Goal: Information Seeking & Learning: Compare options

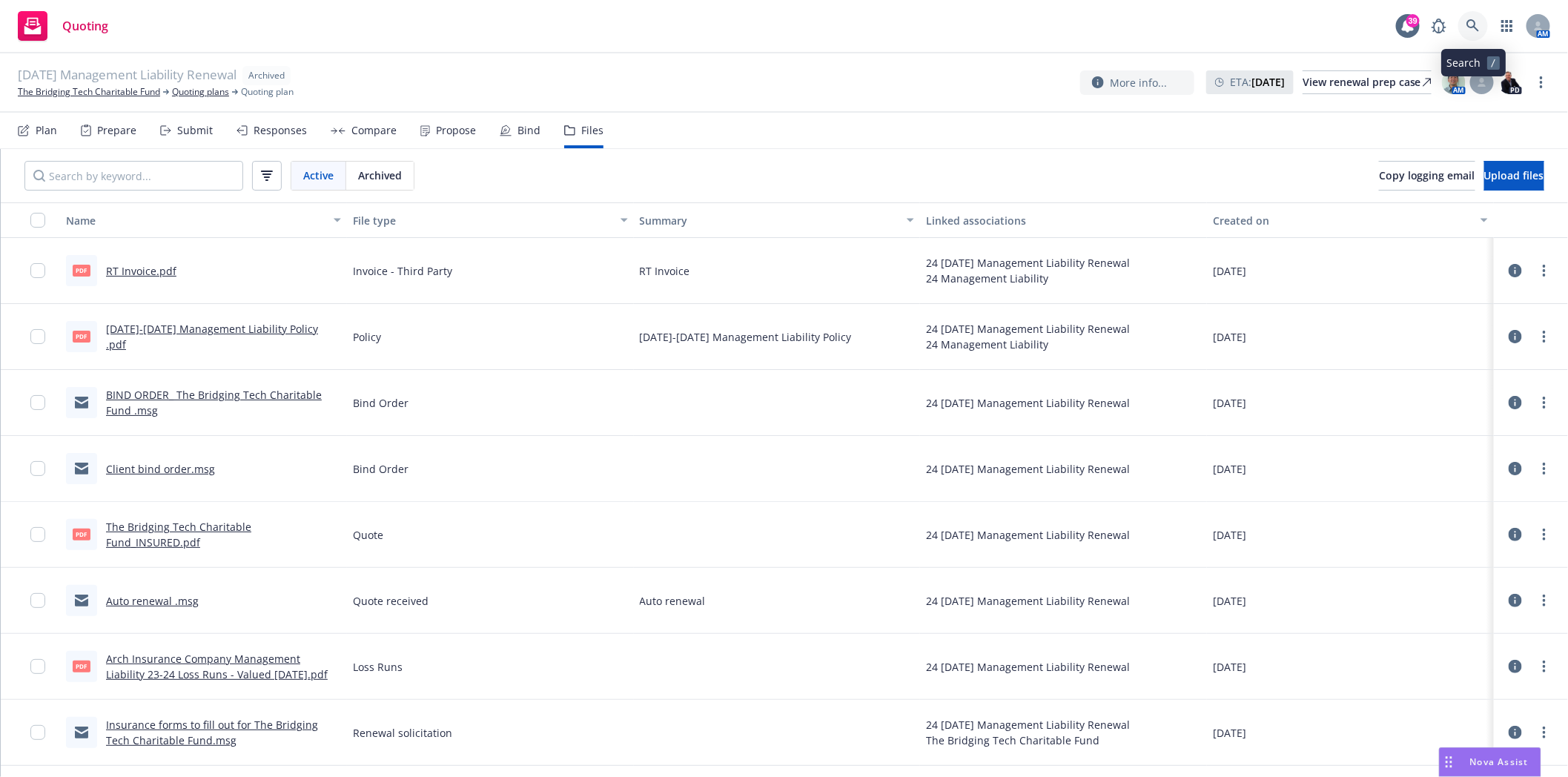
click at [1472, 23] on icon at bounding box center [1473, 26] width 13 height 13
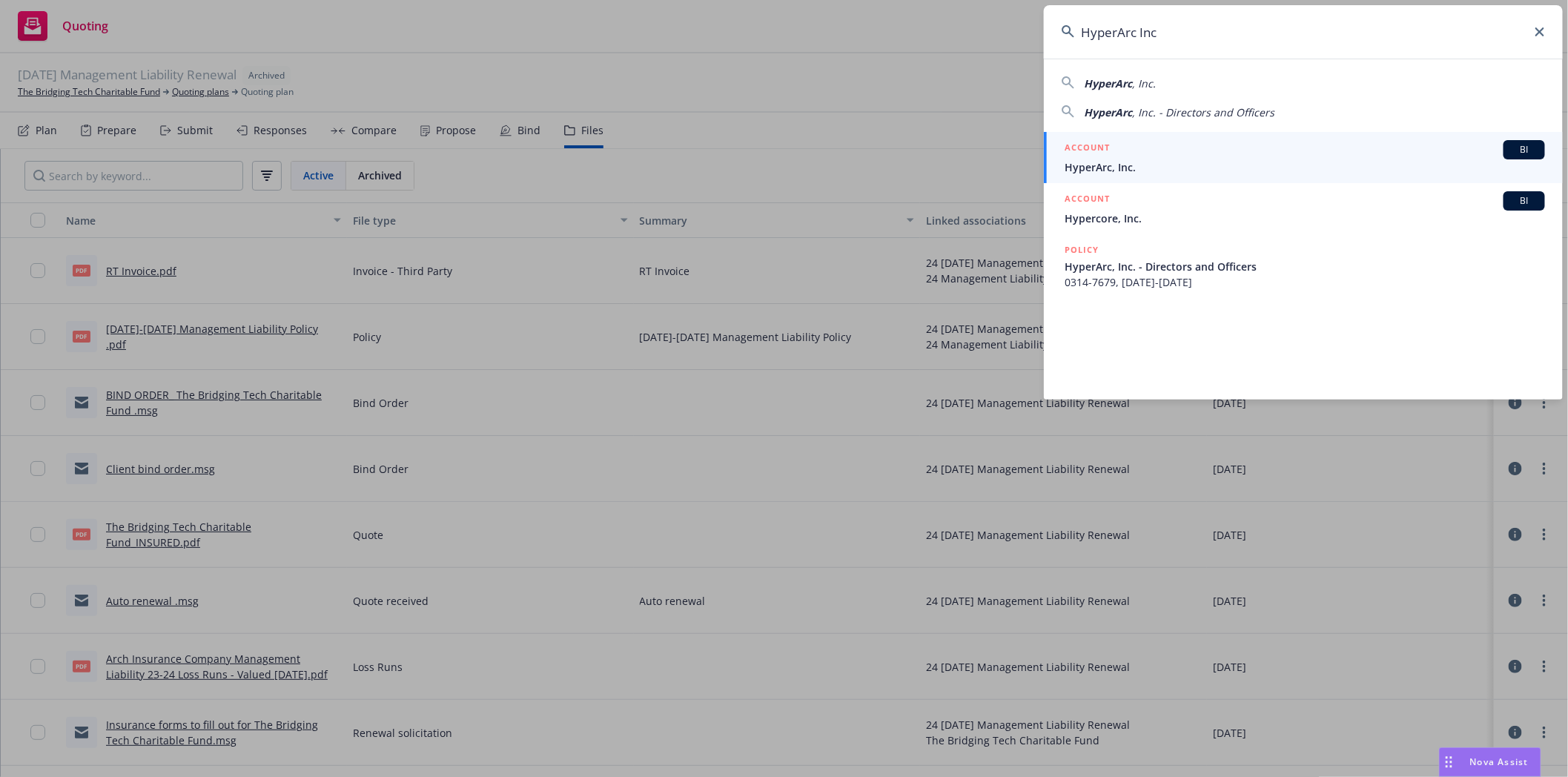
type input "HyperArc Inc"
click at [1182, 165] on span "HyperArc, Inc." at bounding box center [1305, 167] width 481 height 16
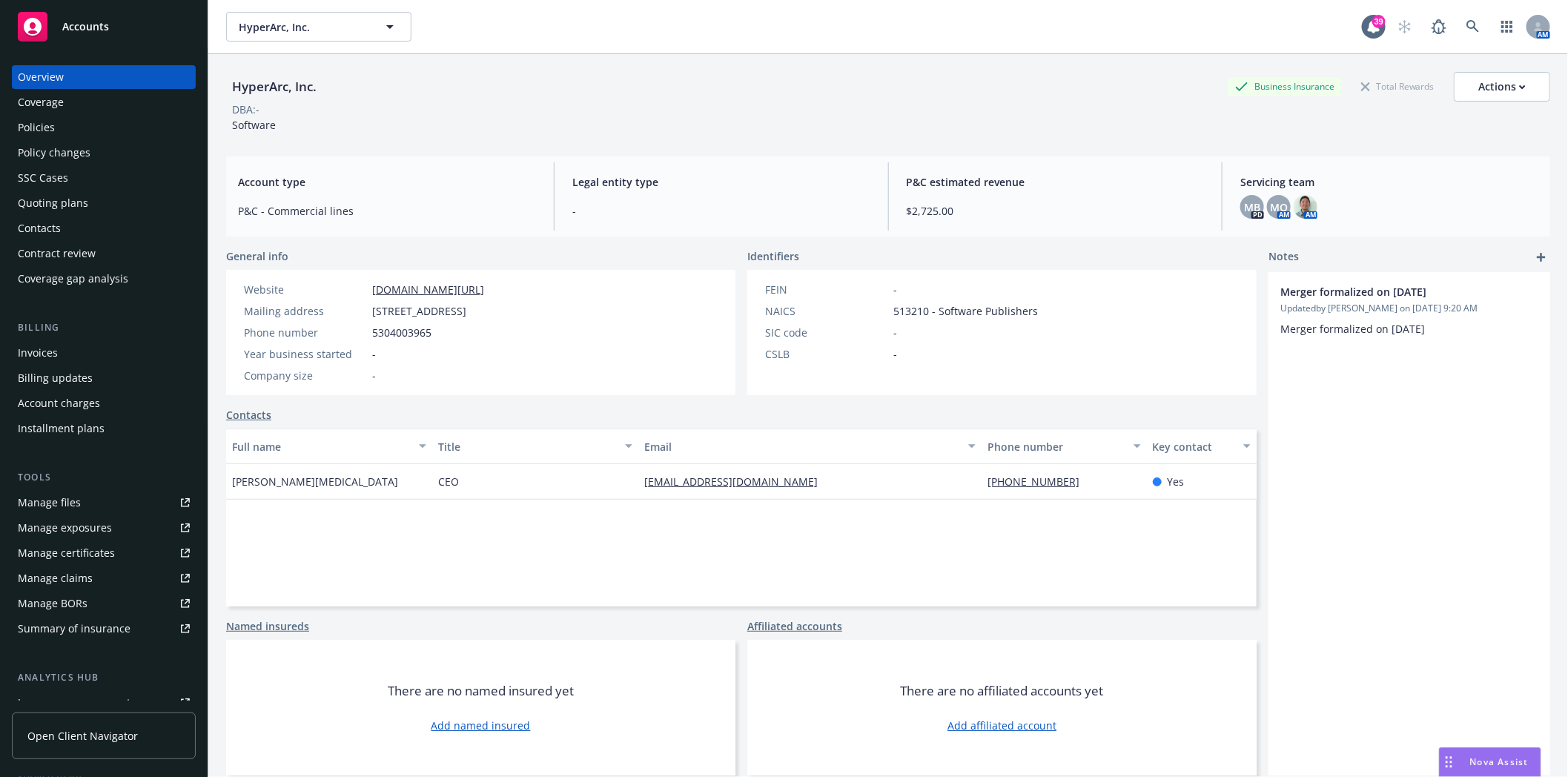
click at [70, 139] on div "Policies" at bounding box center [104, 128] width 172 height 24
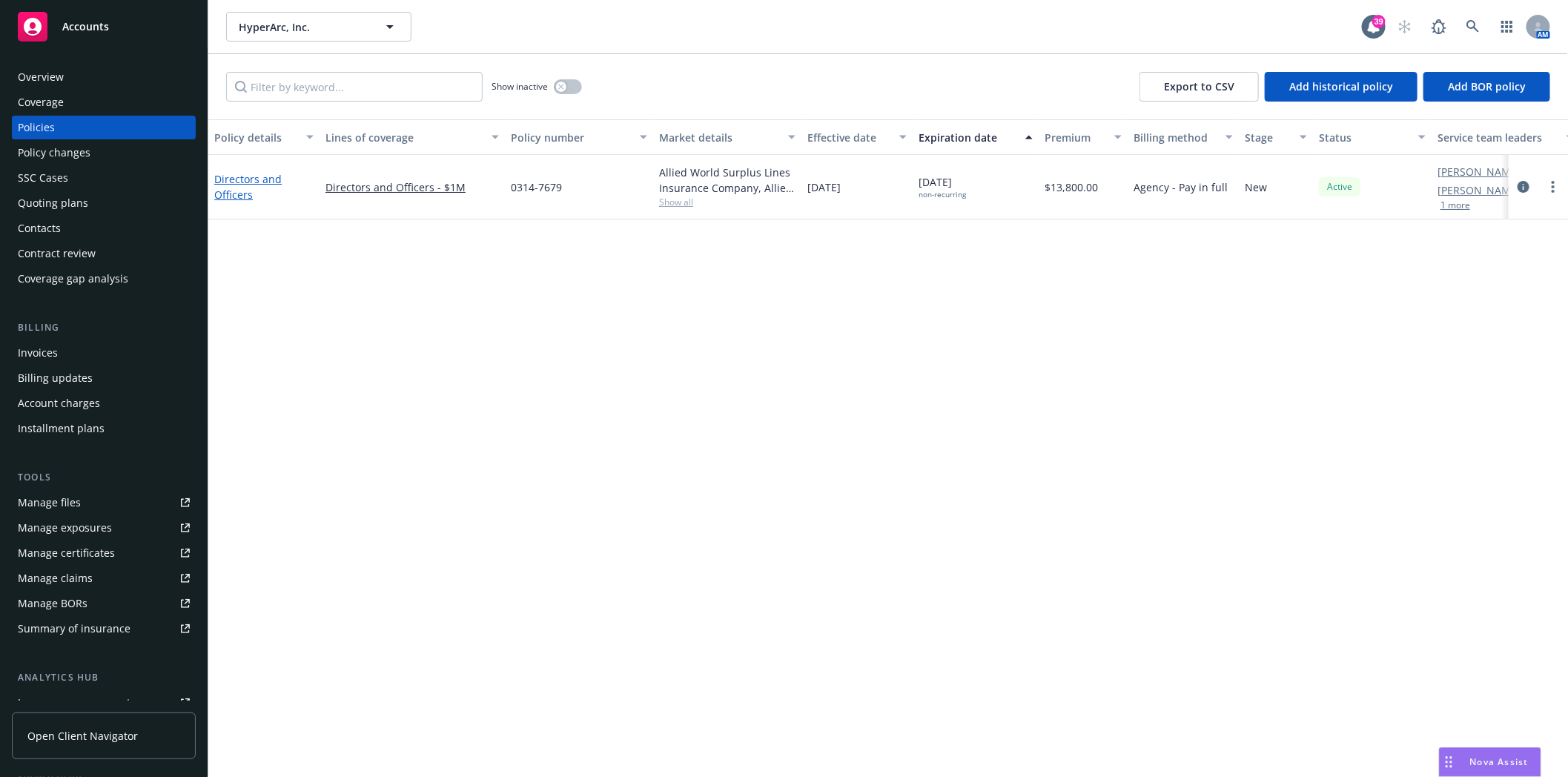
click at [269, 179] on link "Directors and Officers" at bounding box center [248, 187] width 67 height 30
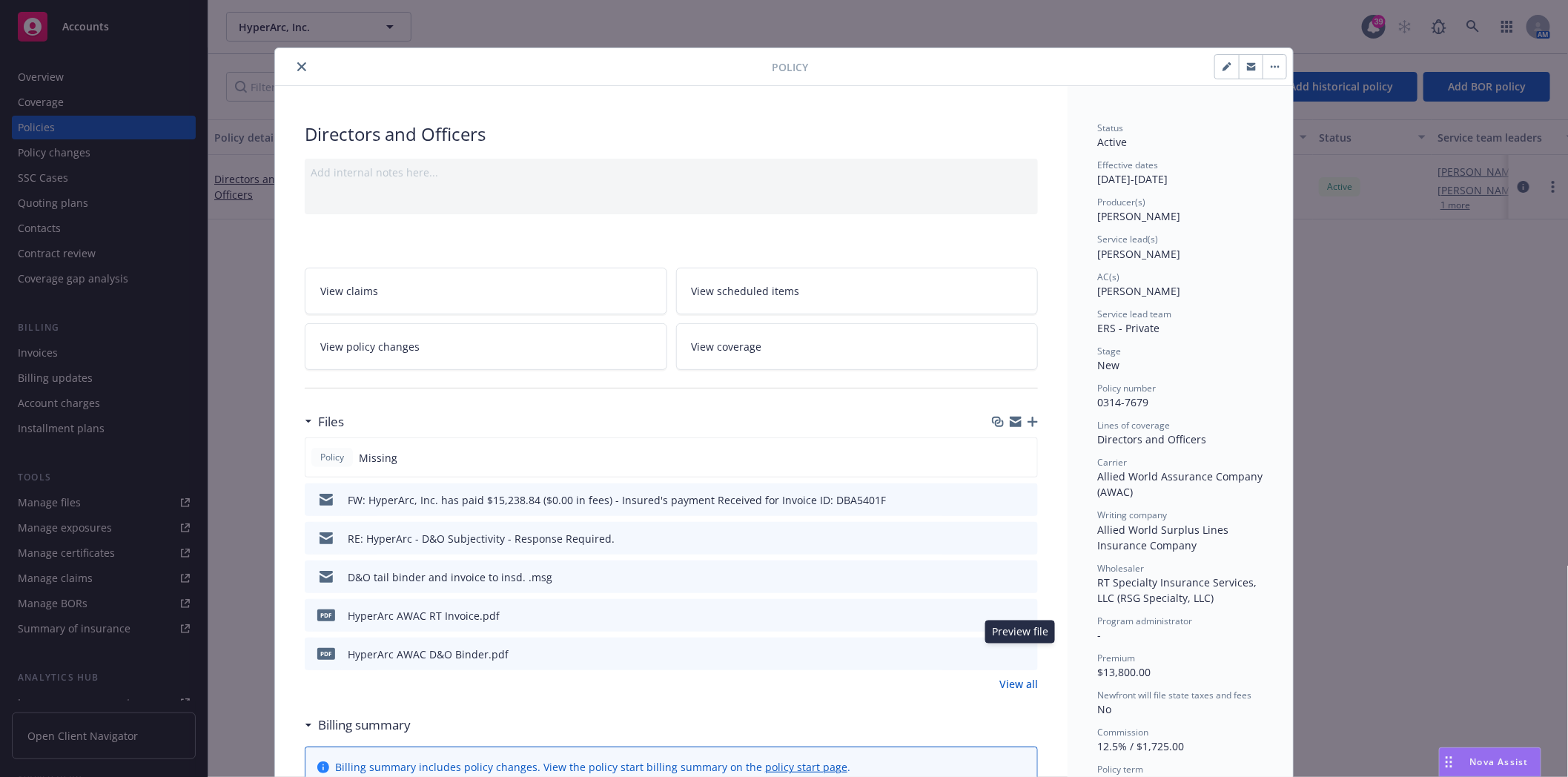
click at [1019, 654] on icon "preview file" at bounding box center [1024, 653] width 13 height 10
click at [1027, 424] on icon "button" at bounding box center [1032, 422] width 10 height 10
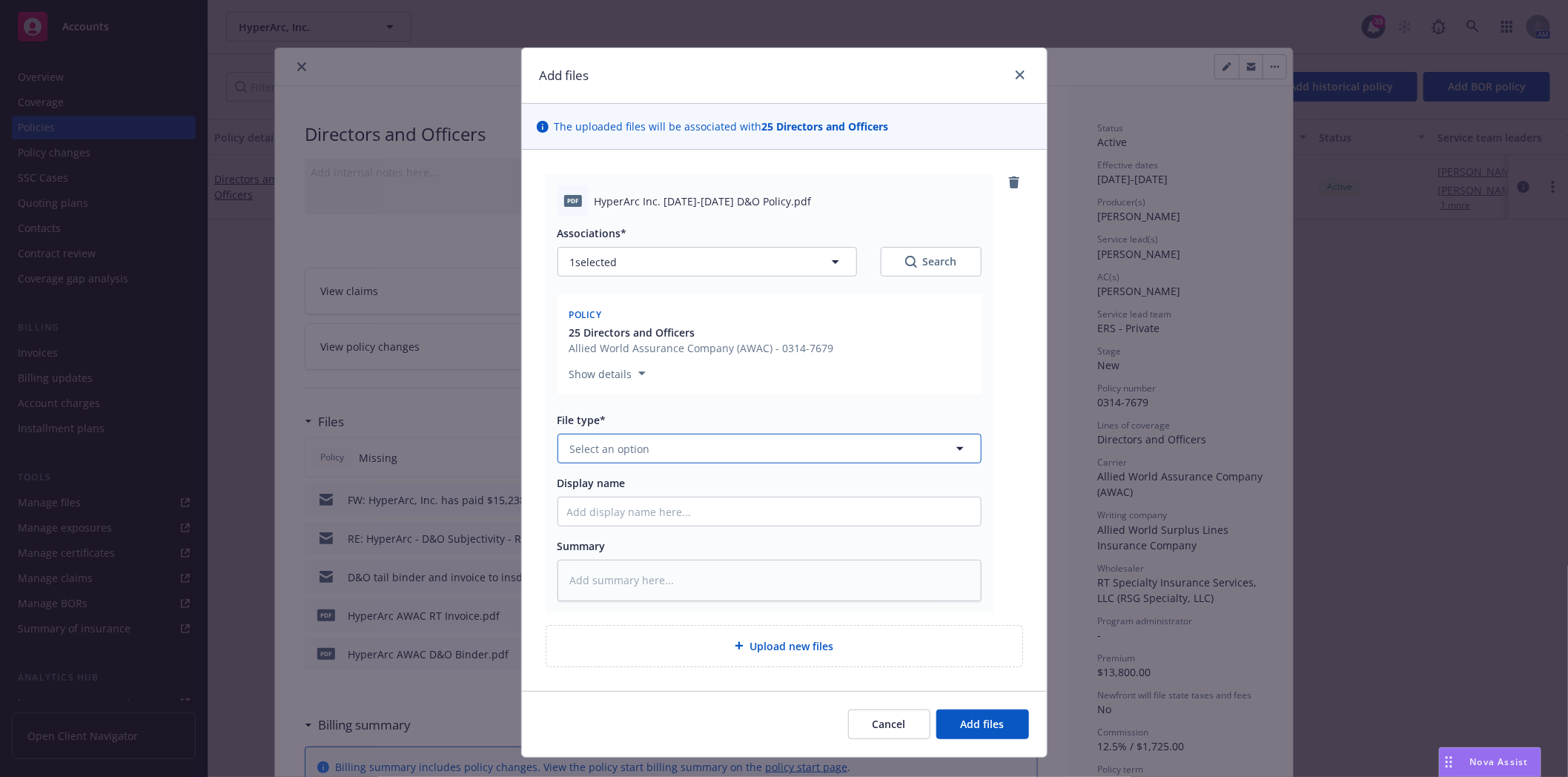
click at [636, 458] on button "Select an option" at bounding box center [769, 449] width 424 height 30
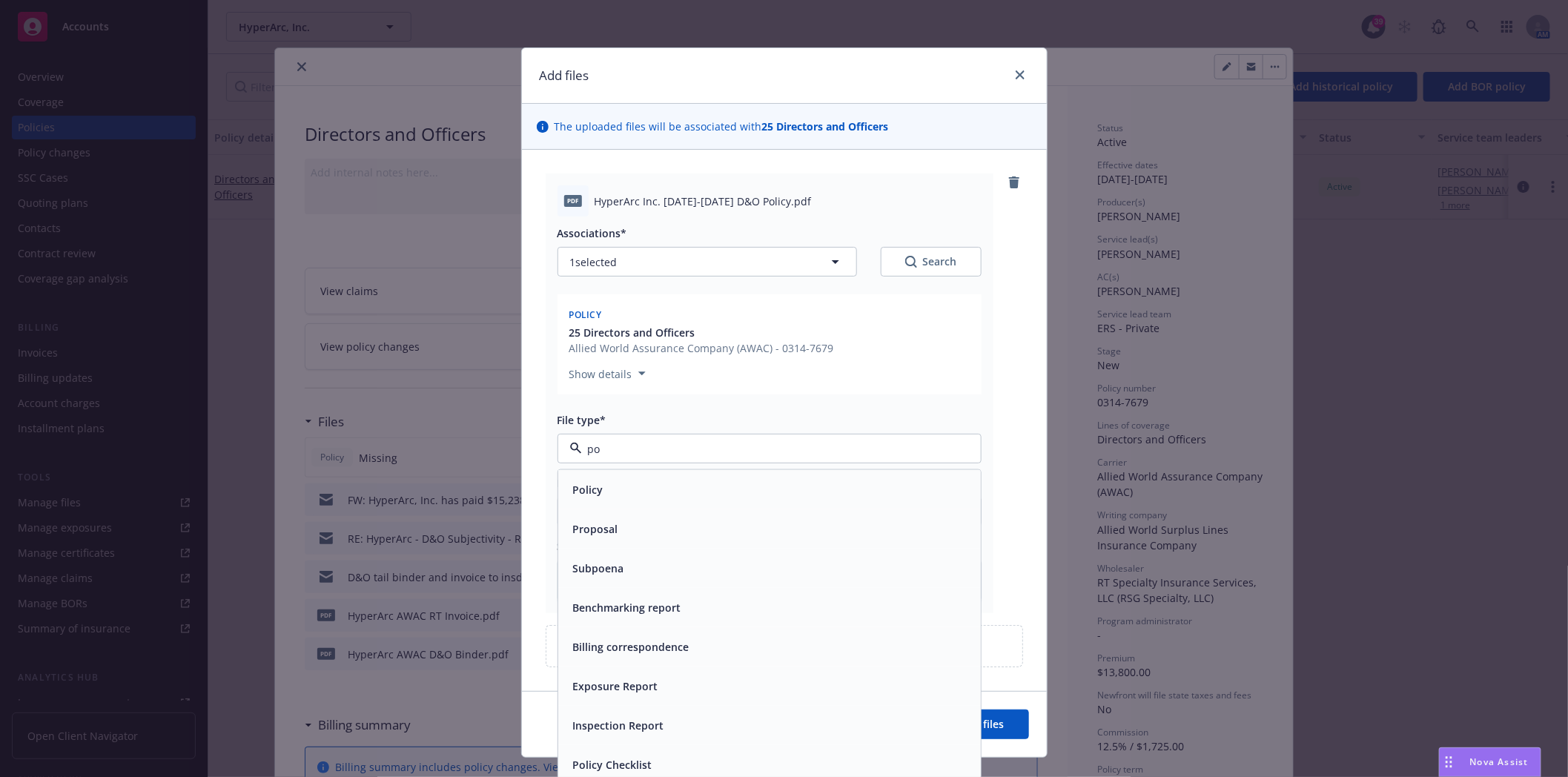
type input "pol"
click at [624, 479] on div "Policy" at bounding box center [769, 490] width 405 height 22
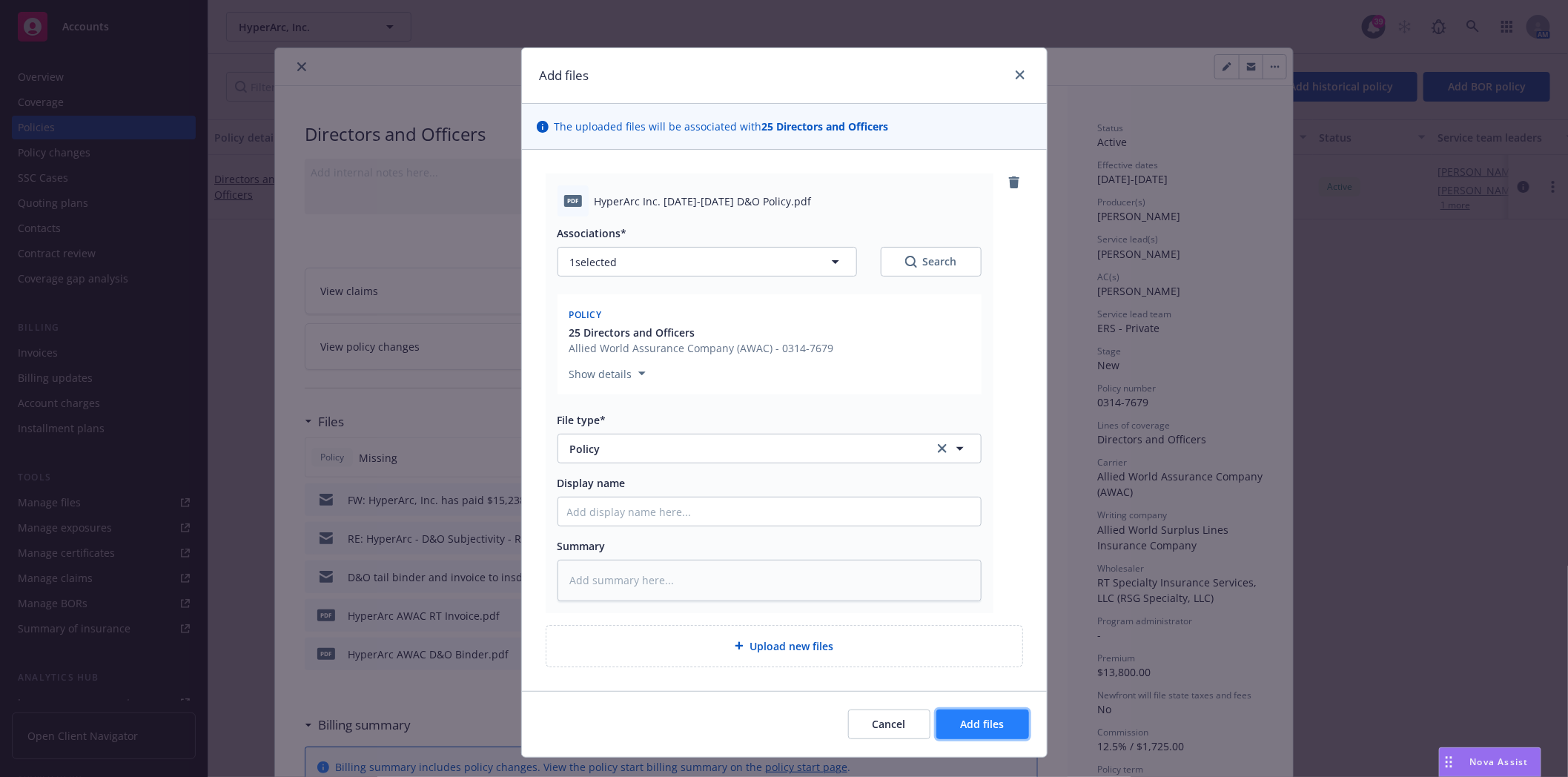
click at [1004, 725] on button "Add files" at bounding box center [982, 724] width 93 height 30
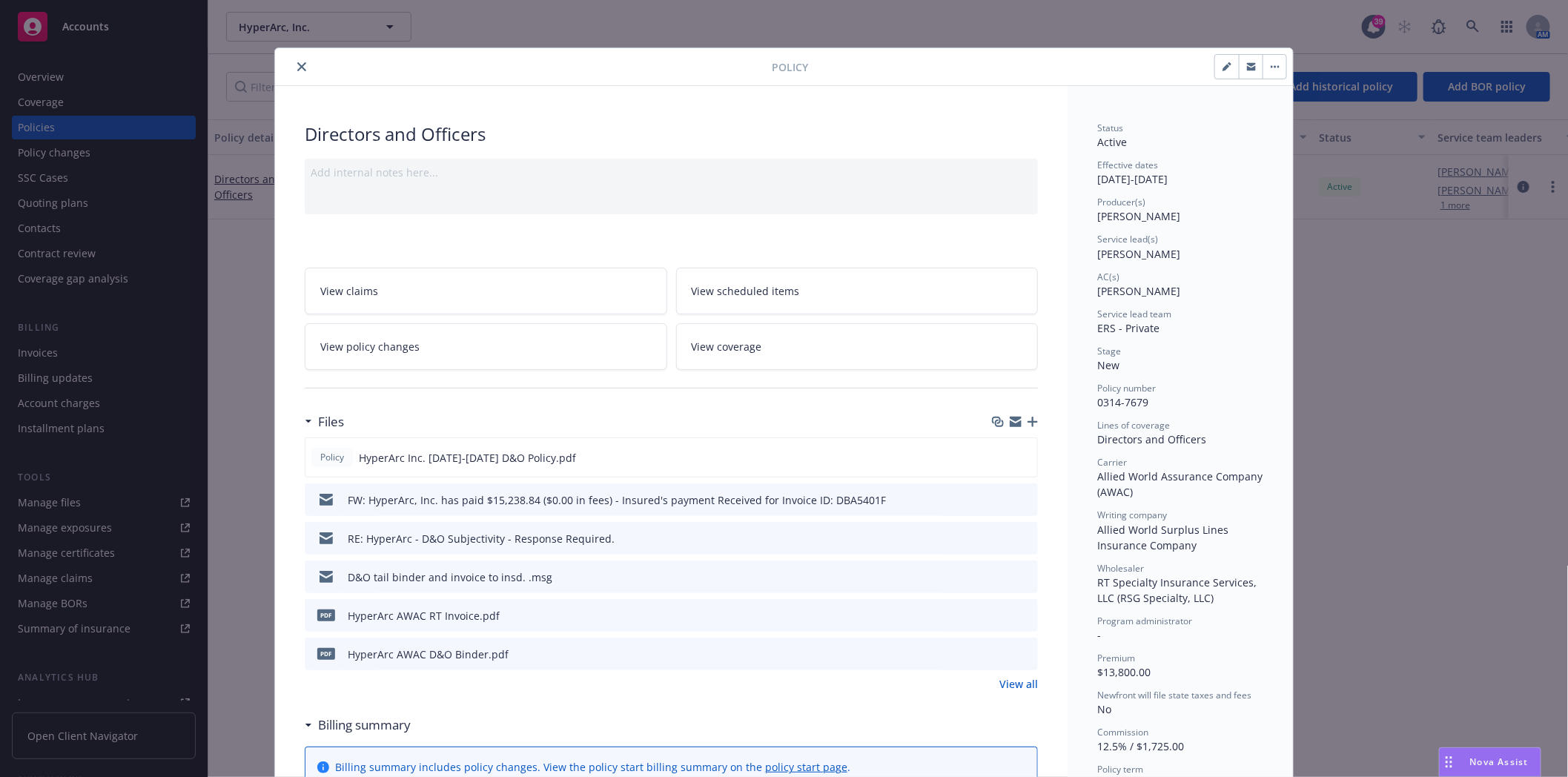
click at [1024, 537] on icon "preview file" at bounding box center [1024, 538] width 13 height 10
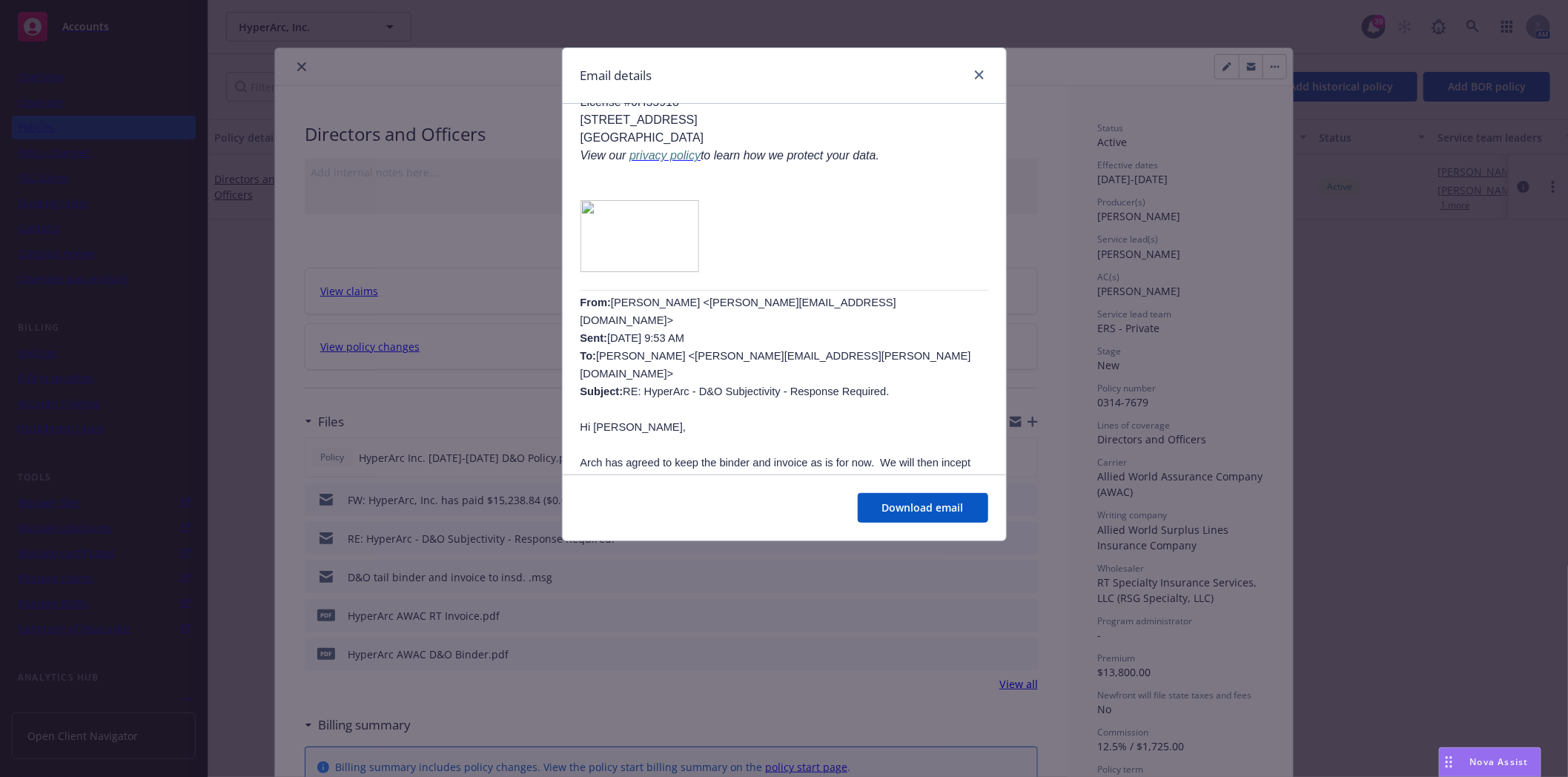
scroll to position [494, 0]
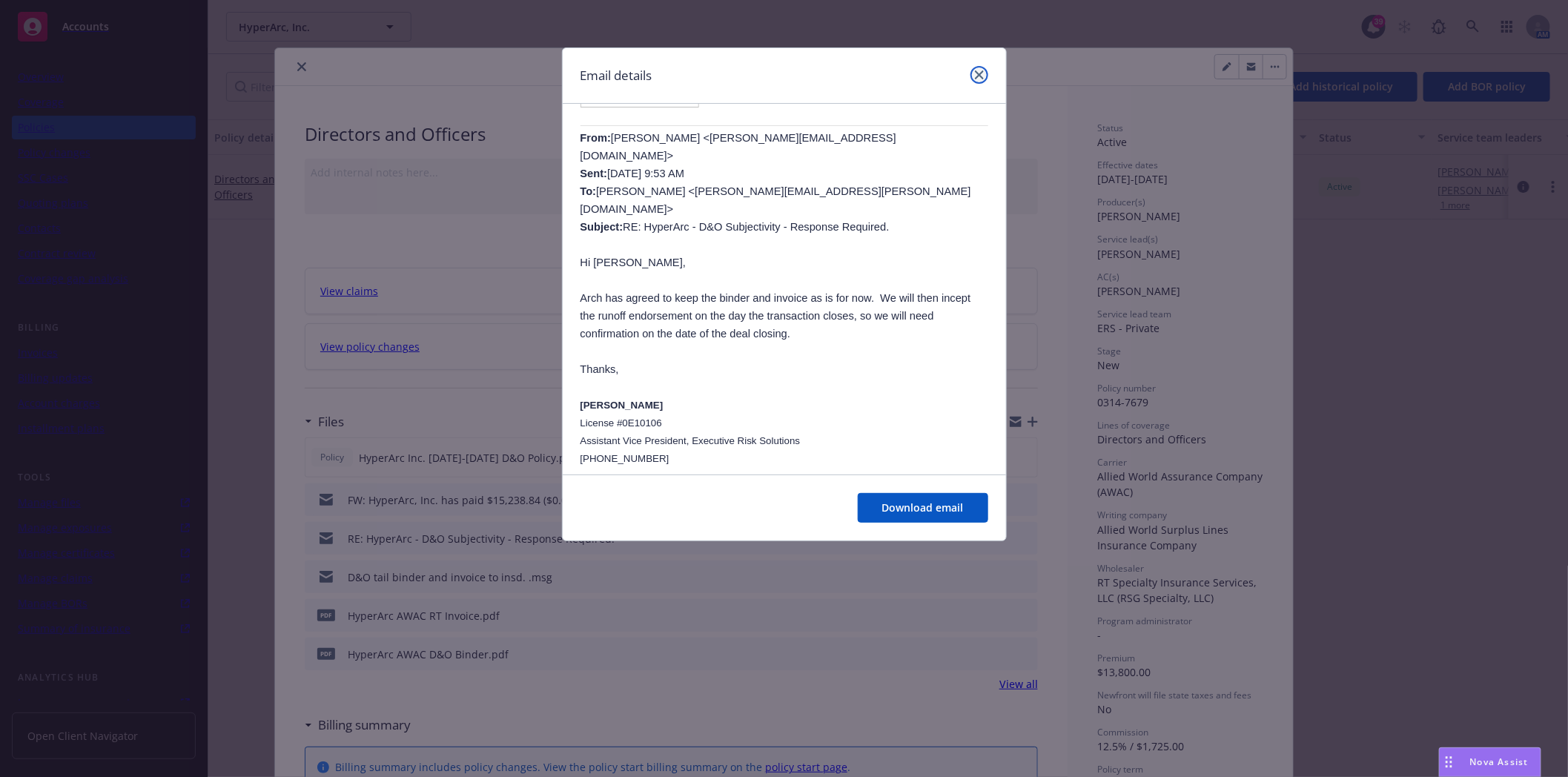
click at [984, 68] on link "close" at bounding box center [979, 75] width 18 height 18
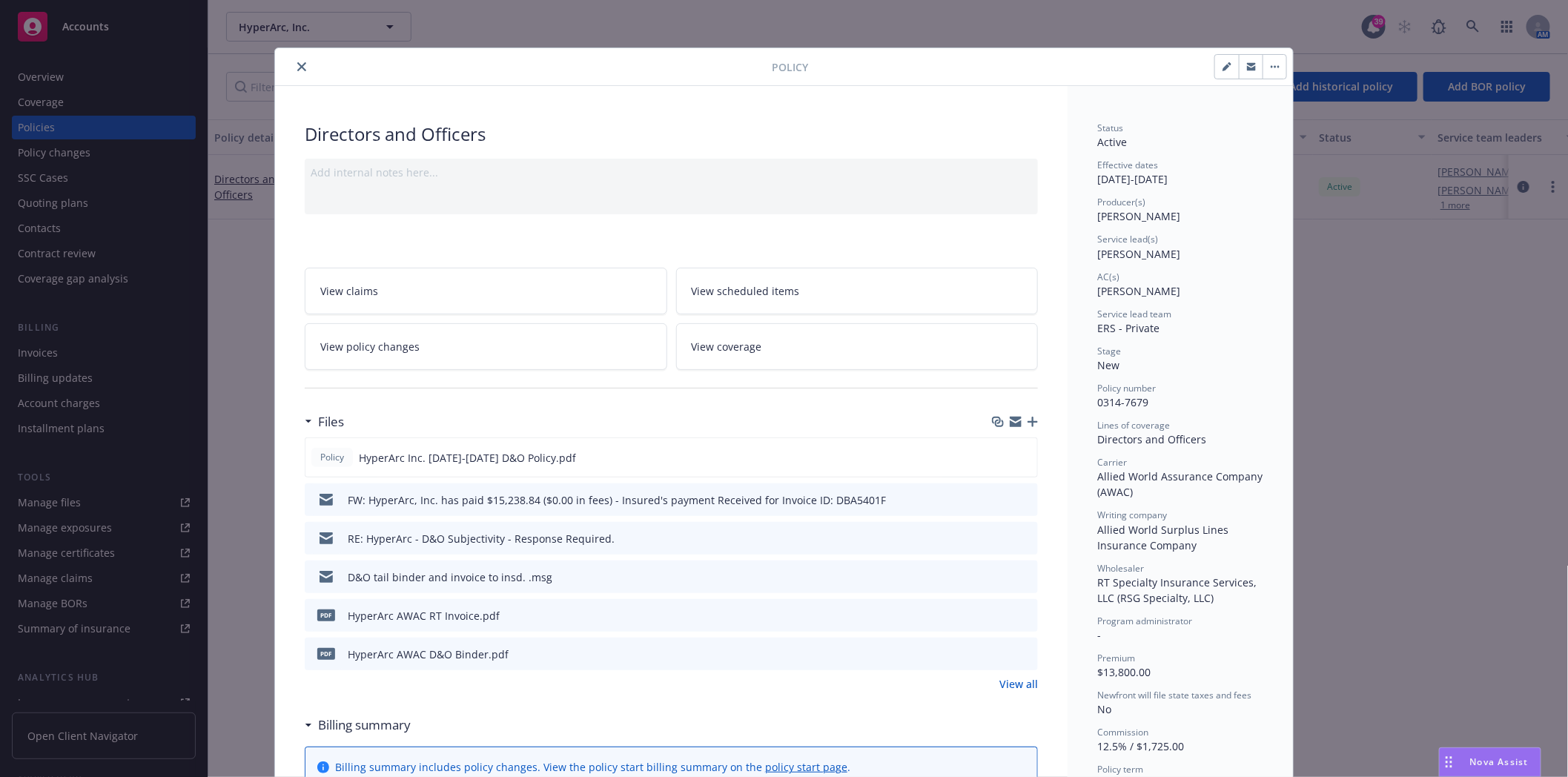
click at [1018, 574] on icon "preview file" at bounding box center [1024, 576] width 13 height 10
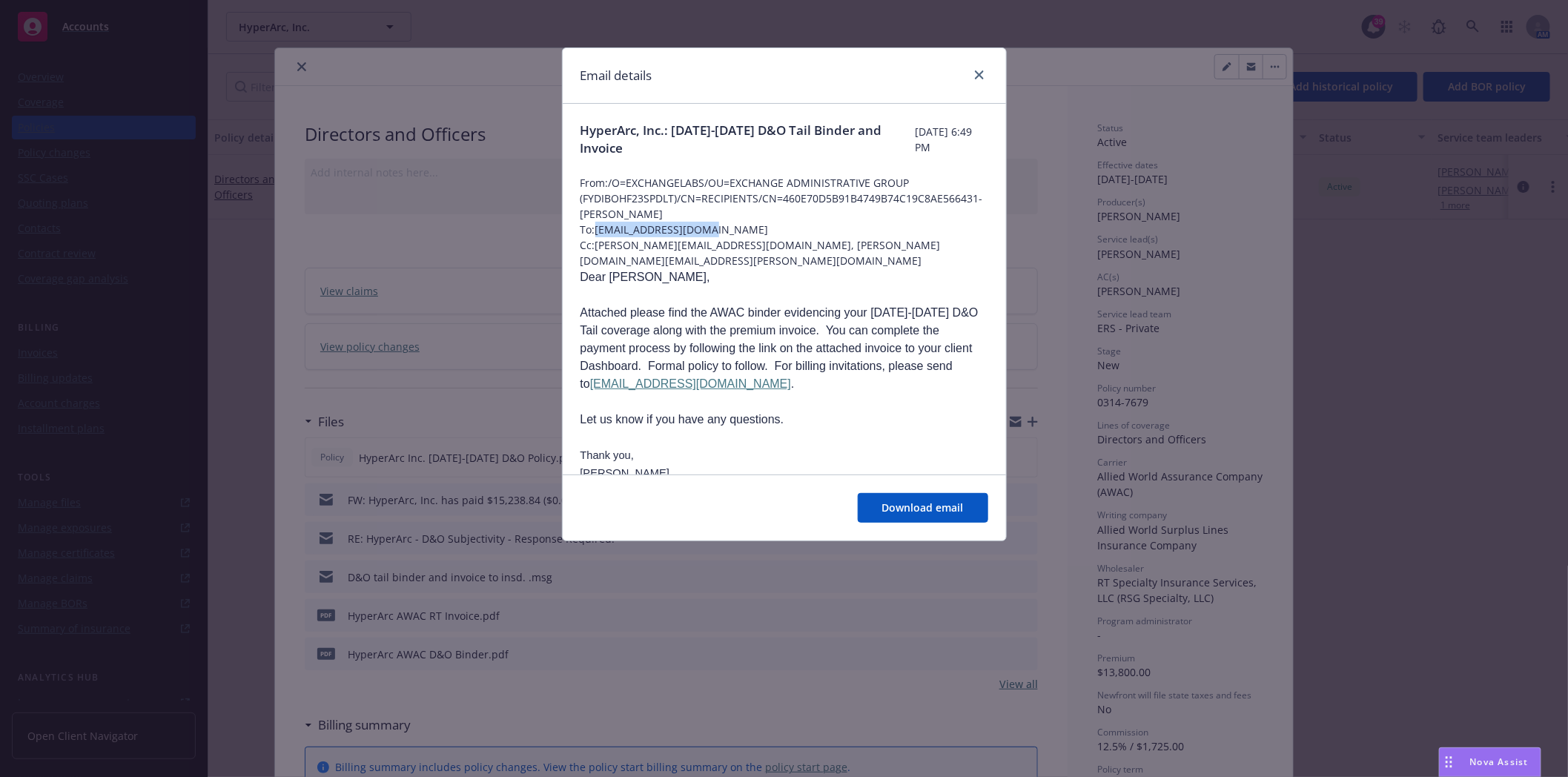
drag, startPoint x: 709, startPoint y: 227, endPoint x: 598, endPoint y: 229, distance: 111.0
click at [598, 229] on span "To: tristan@hyperarc.com" at bounding box center [784, 229] width 408 height 16
copy span "tristan@hyperarc.com"
drag, startPoint x: 912, startPoint y: 243, endPoint x: 754, endPoint y: 247, distance: 158.1
click at [754, 247] on span "Cc: steven.ichihara@newfront.com, michele.baierl@newfront.com" at bounding box center [784, 253] width 408 height 31
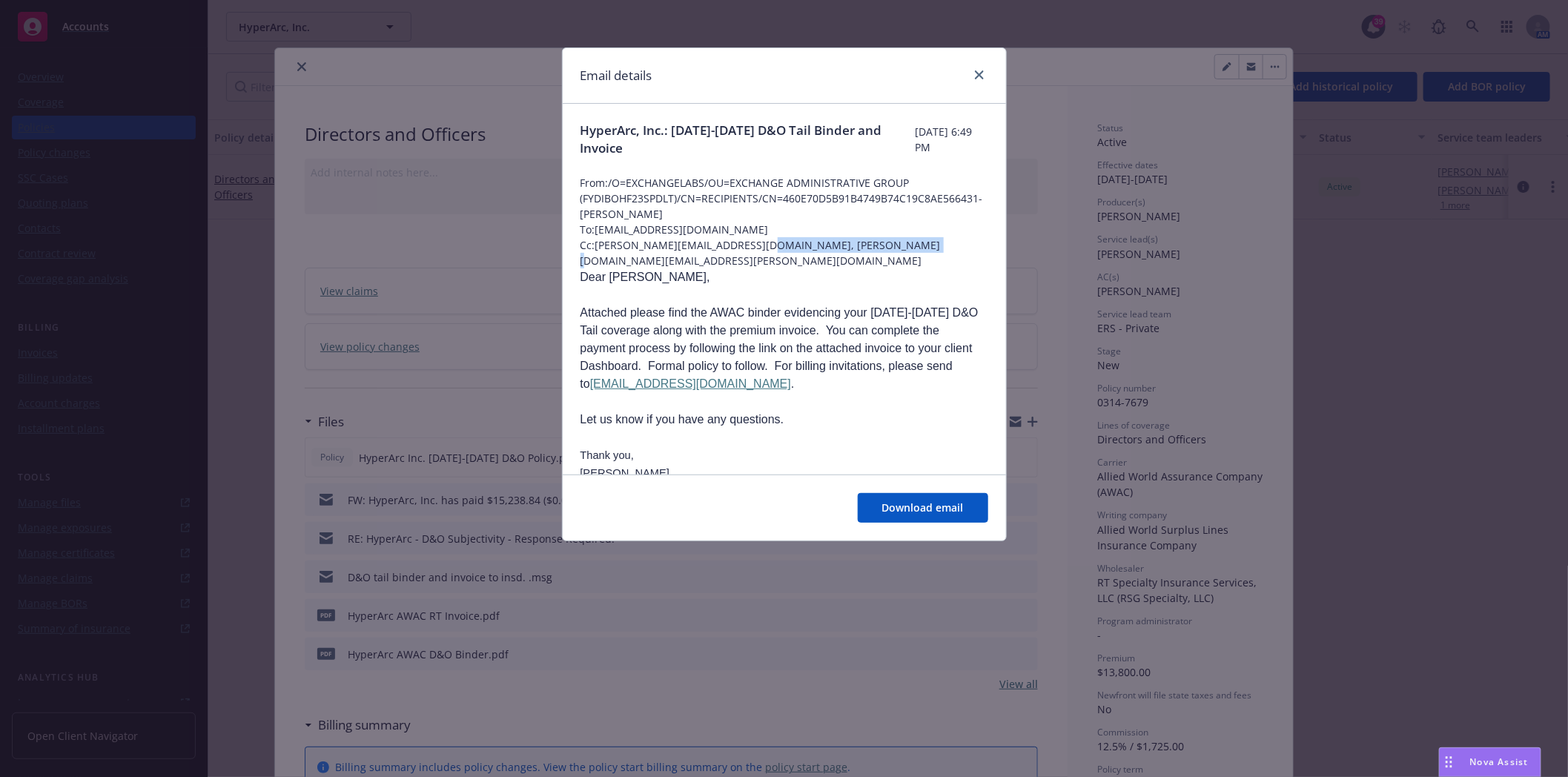
copy span "michele.baierl@newfront.com"
drag, startPoint x: 790, startPoint y: 127, endPoint x: 561, endPoint y: 124, distance: 229.0
click at [561, 124] on div "Email details HyperArc, Inc.: 2025-2031 D&O Tail Binder and Invoice Wednesday, …" at bounding box center [784, 295] width 445 height 494
copy span "HyperArc, Inc.: 2025-2031 D&O Tail"
drag, startPoint x: 977, startPoint y: 77, endPoint x: 1061, endPoint y: 43, distance: 90.6
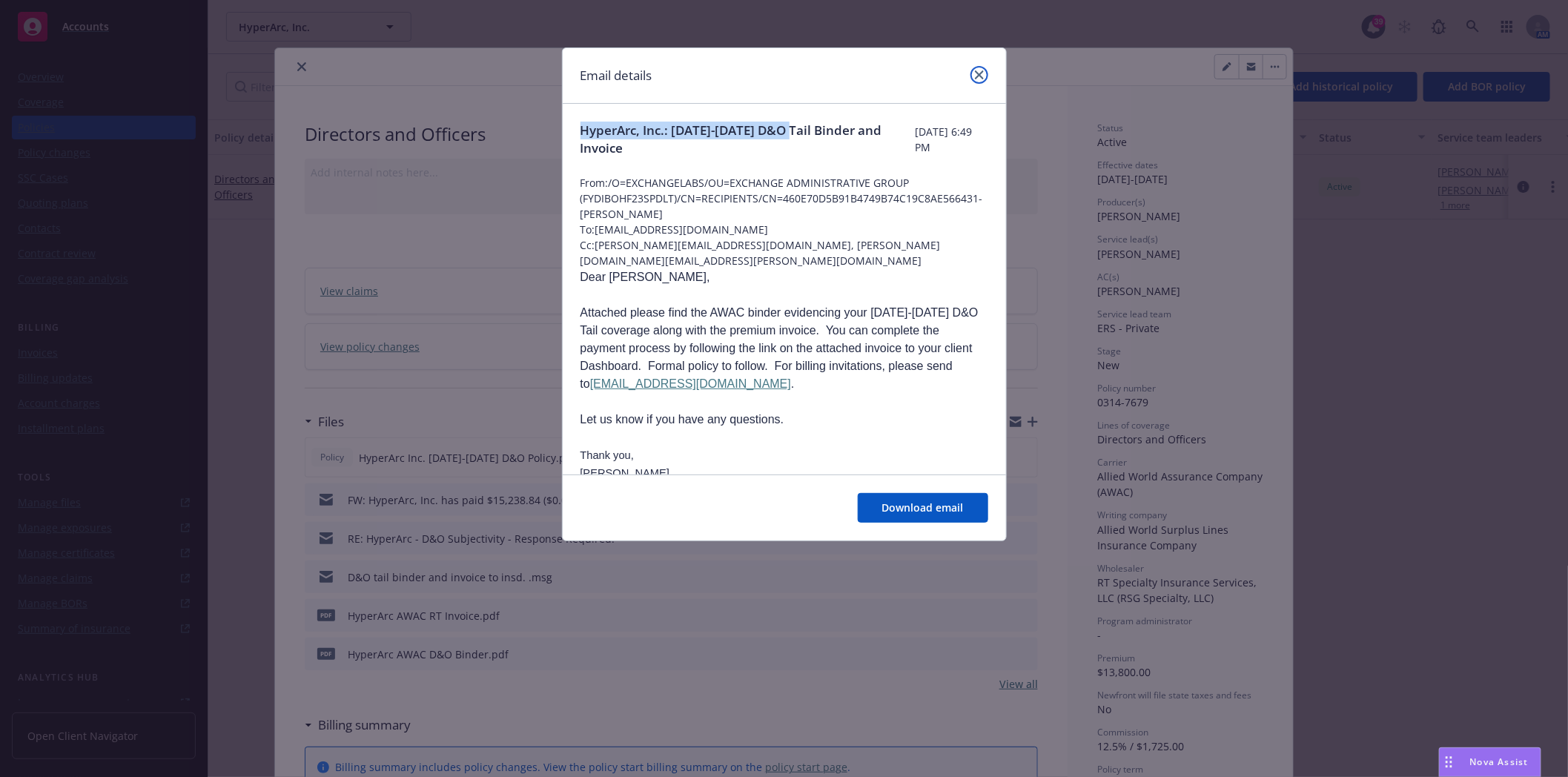
click at [977, 77] on icon "close" at bounding box center [979, 75] width 9 height 9
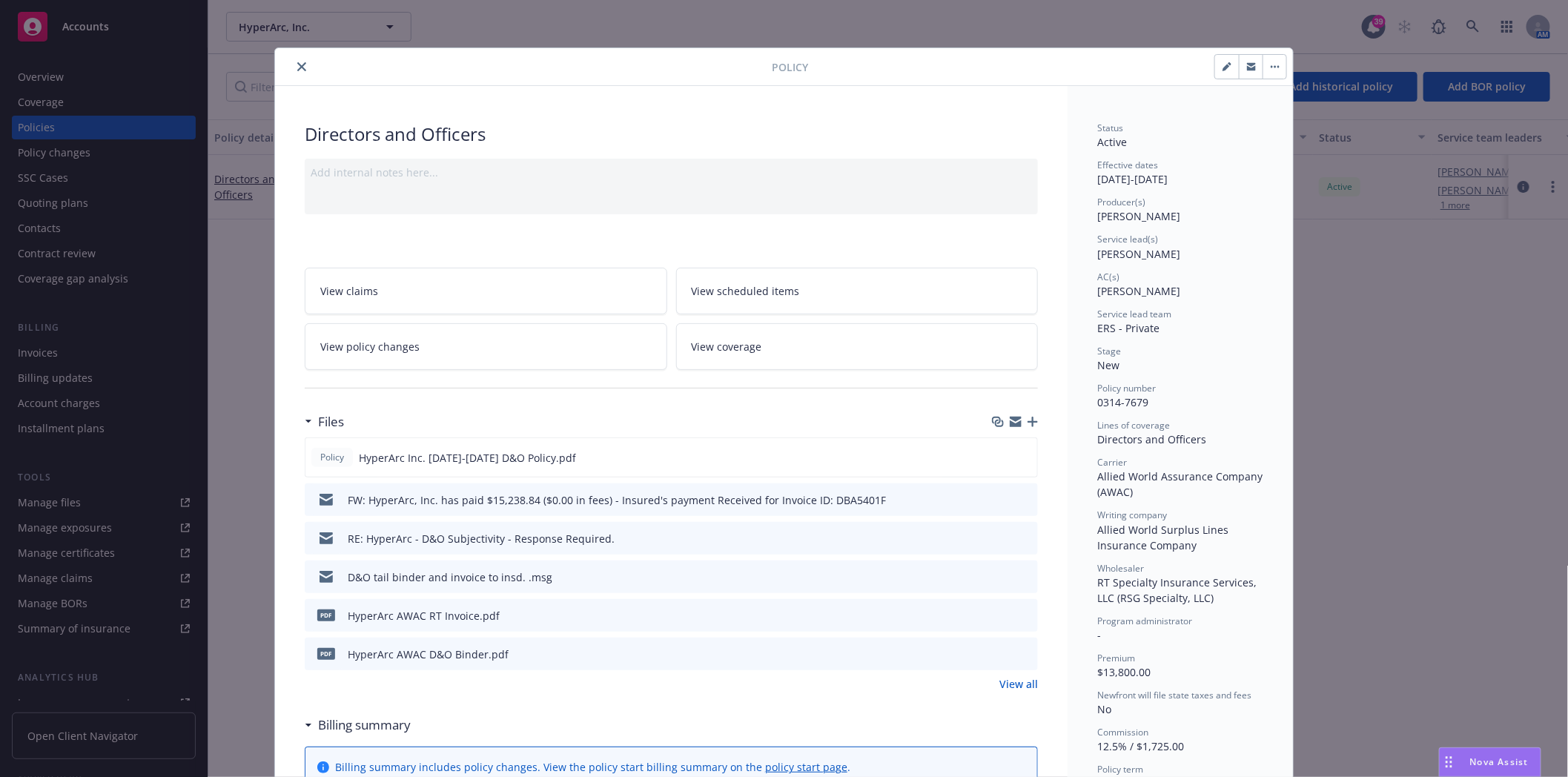
click at [297, 71] on icon "close" at bounding box center [302, 67] width 9 height 9
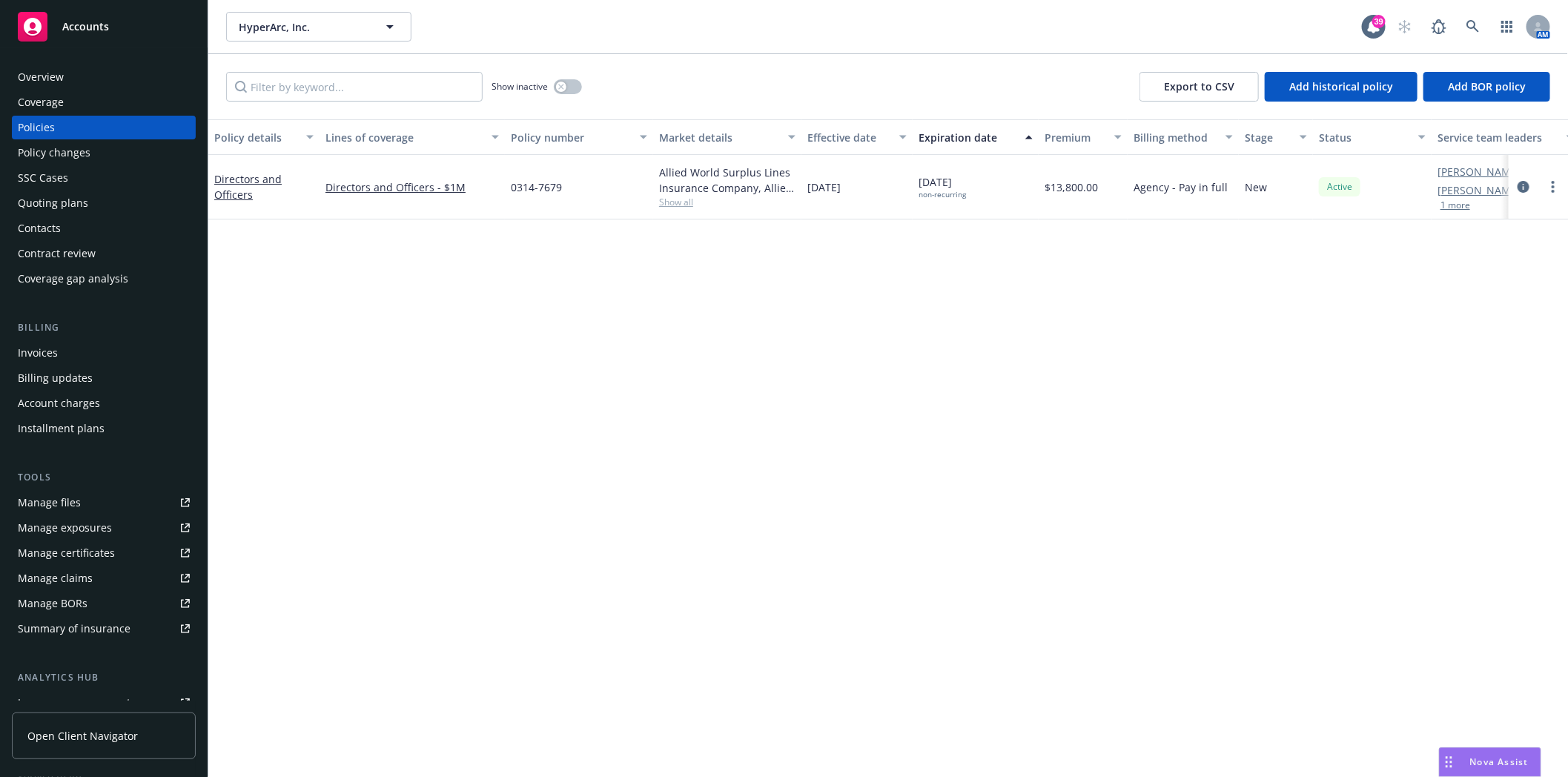
click at [53, 349] on div "Invoices" at bounding box center [38, 353] width 40 height 24
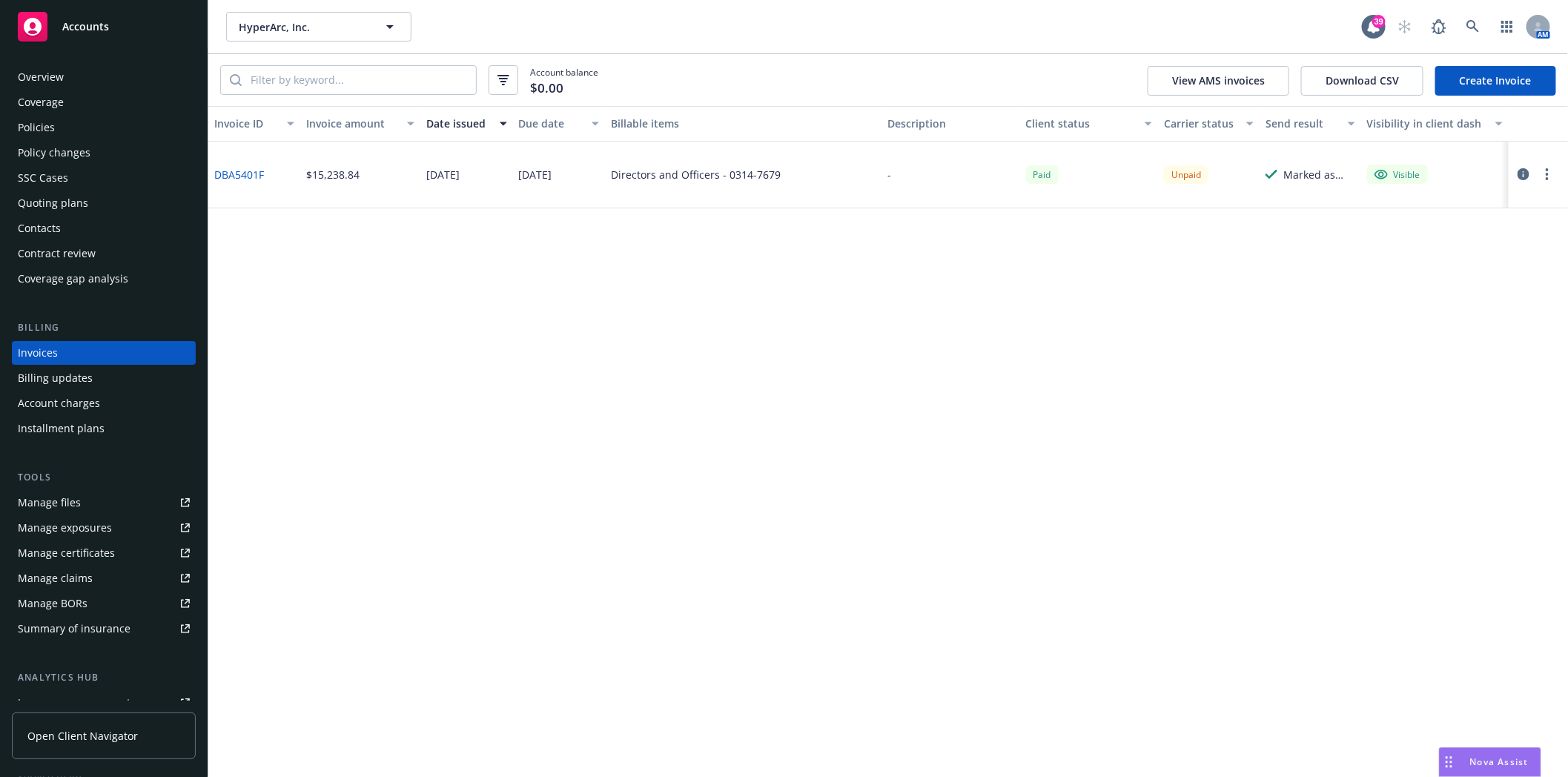
click at [238, 180] on link "DBA5401F" at bounding box center [239, 174] width 50 height 16
click at [1548, 174] on circle "button" at bounding box center [1547, 174] width 3 height 3
click at [1522, 172] on icon "button" at bounding box center [1523, 174] width 12 height 12
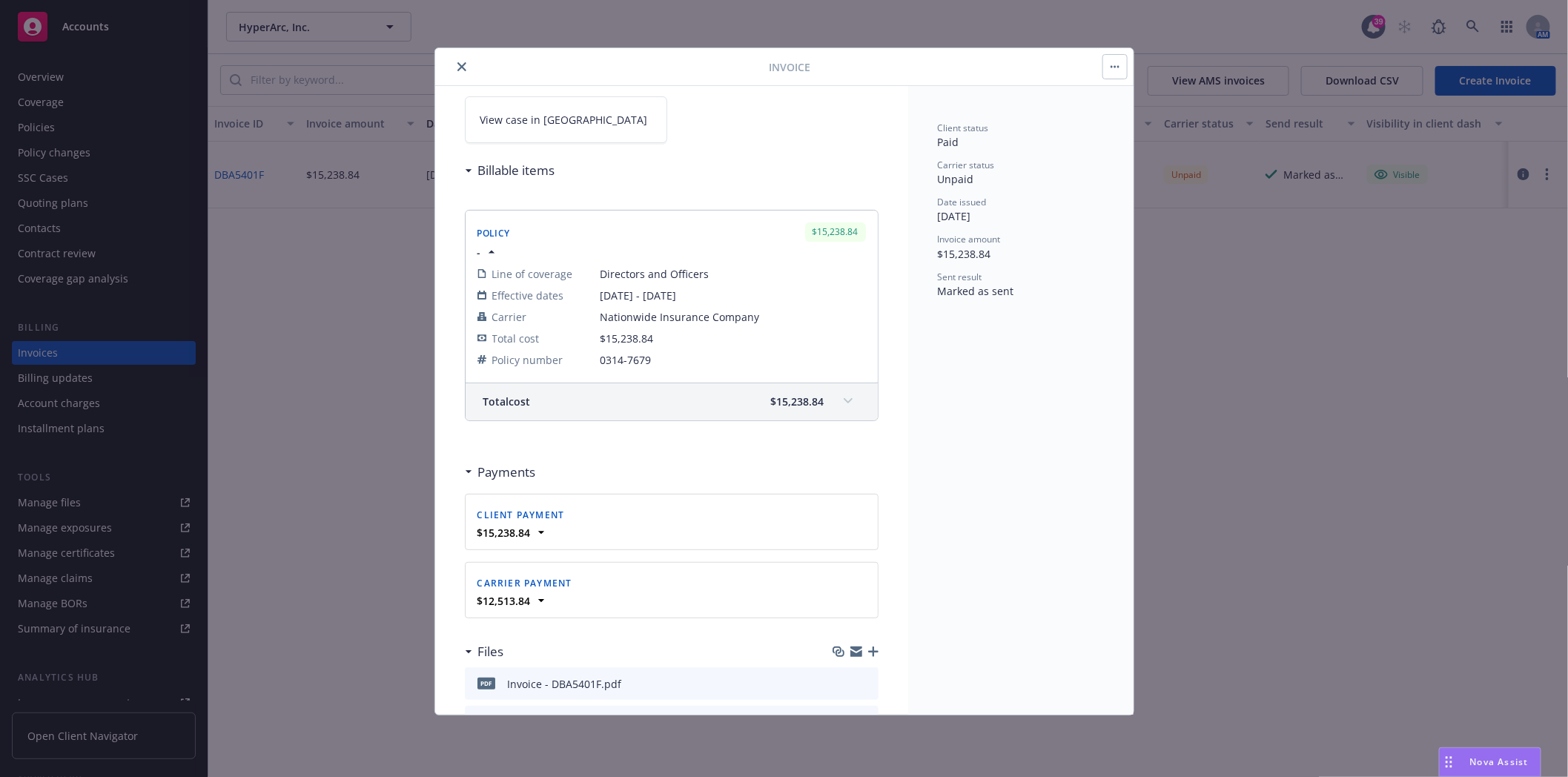
scroll to position [165, 0]
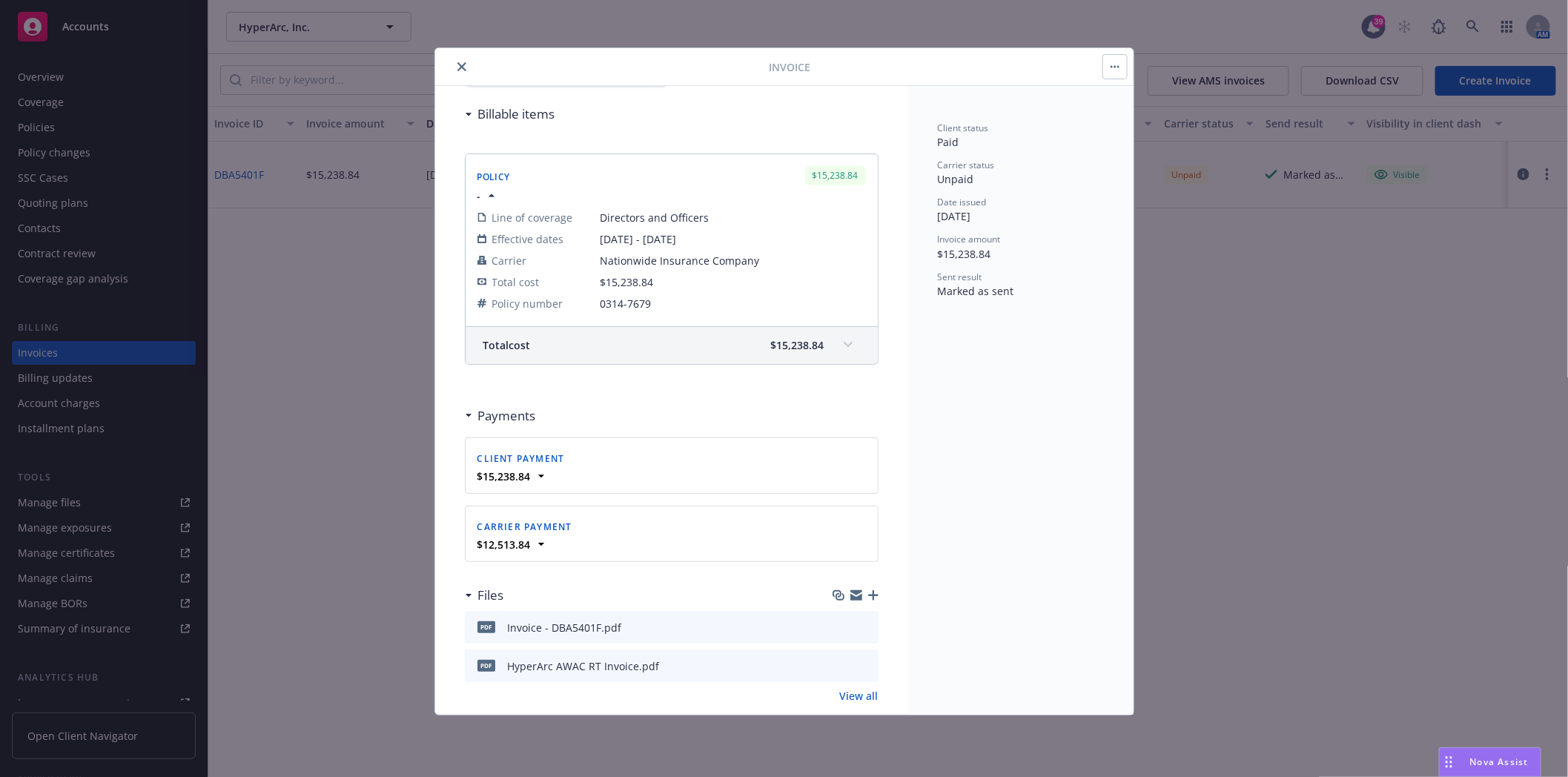
click at [458, 65] on icon "close" at bounding box center [462, 67] width 9 height 9
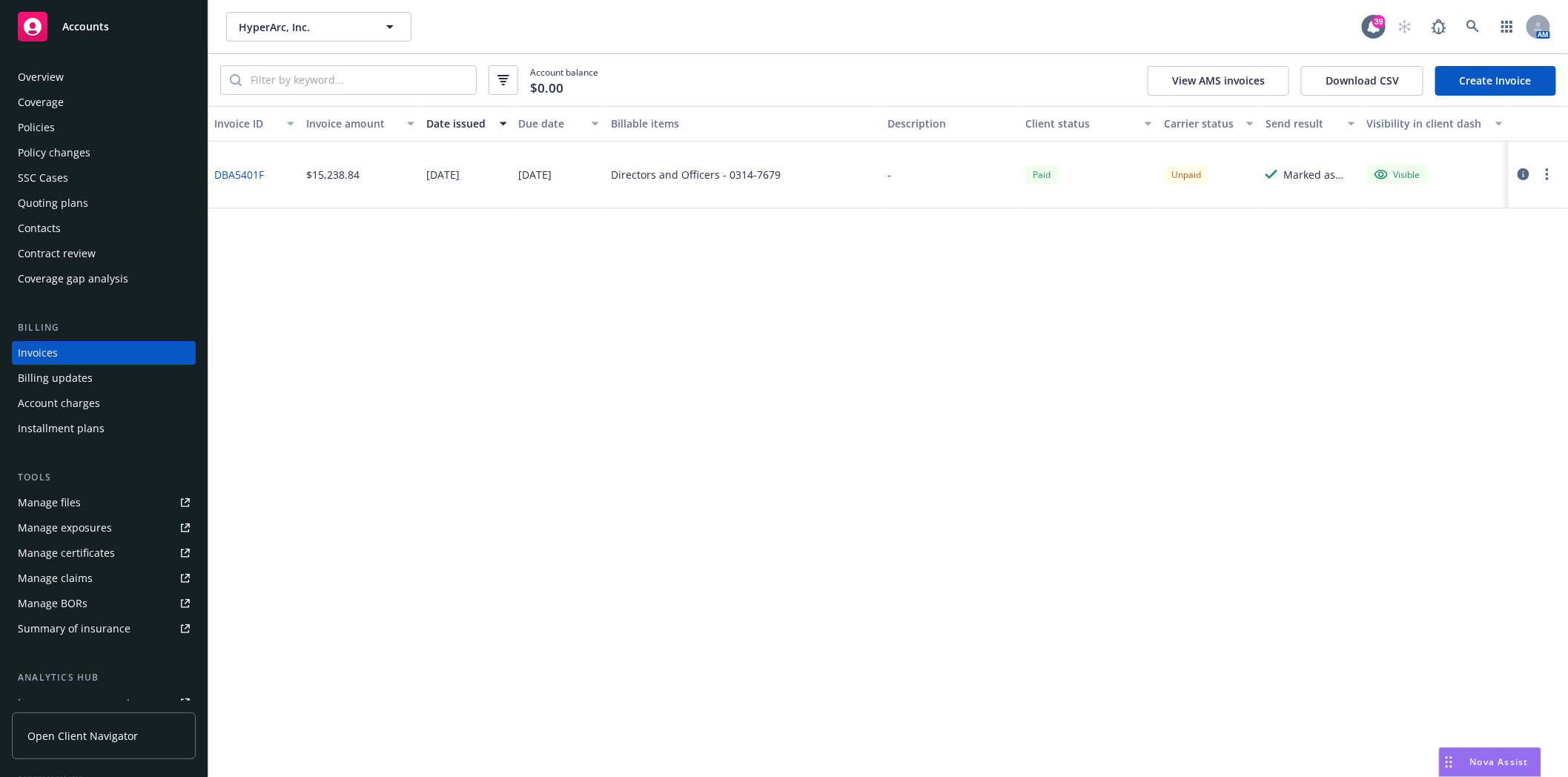
click at [67, 230] on div "Contacts" at bounding box center [104, 229] width 172 height 24
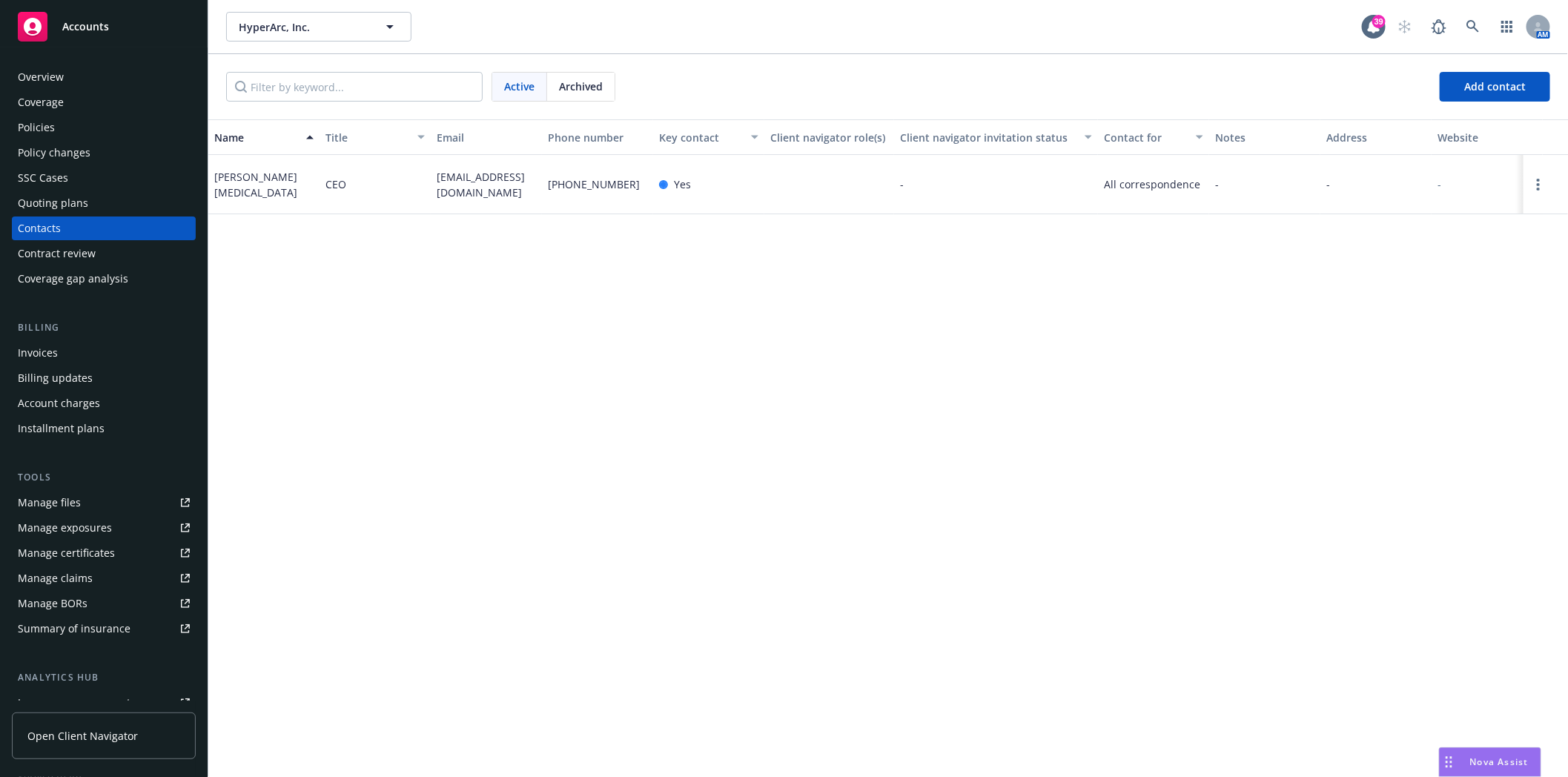
click at [53, 123] on div "Policies" at bounding box center [36, 128] width 37 height 24
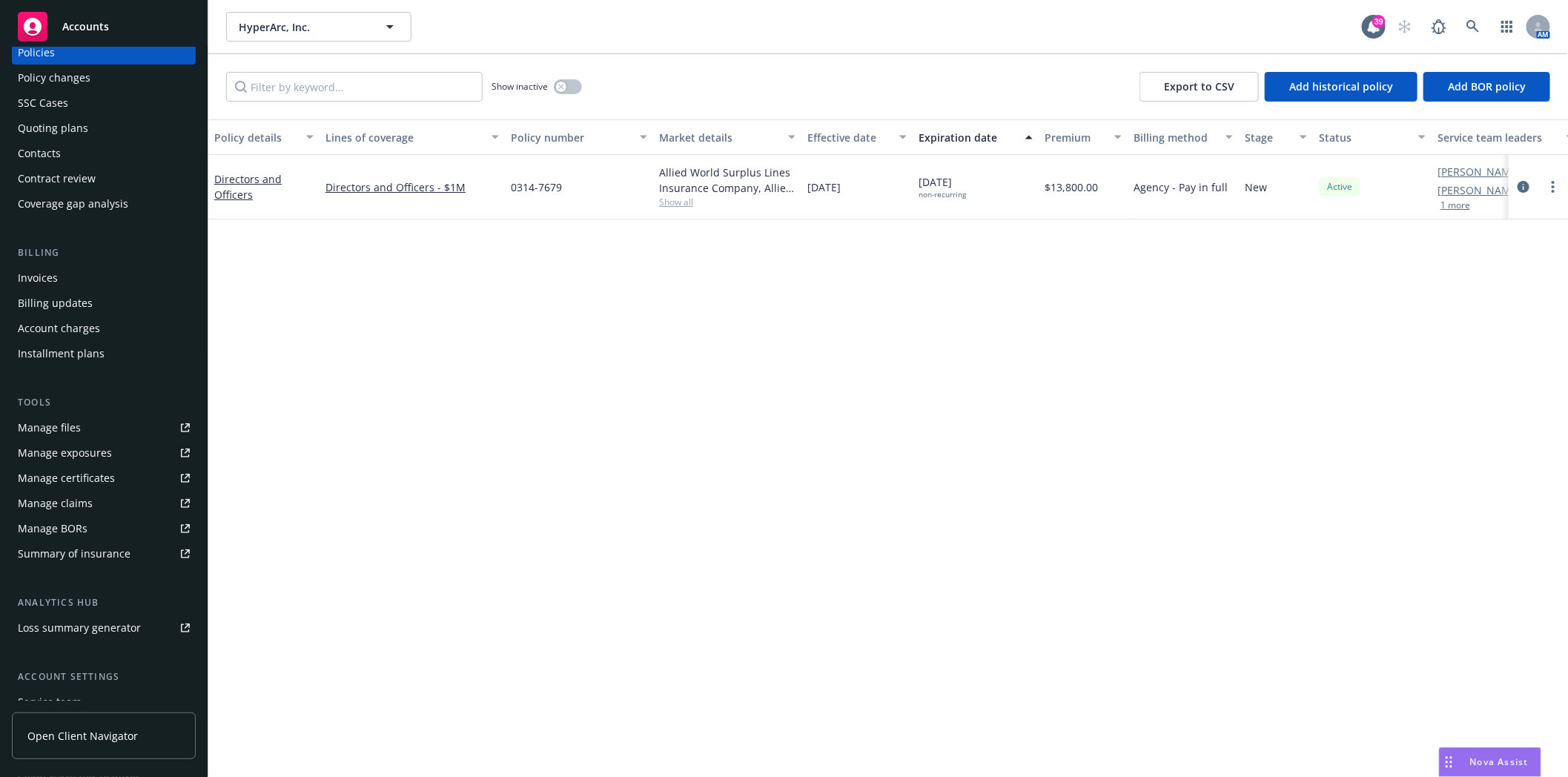
scroll to position [165, 0]
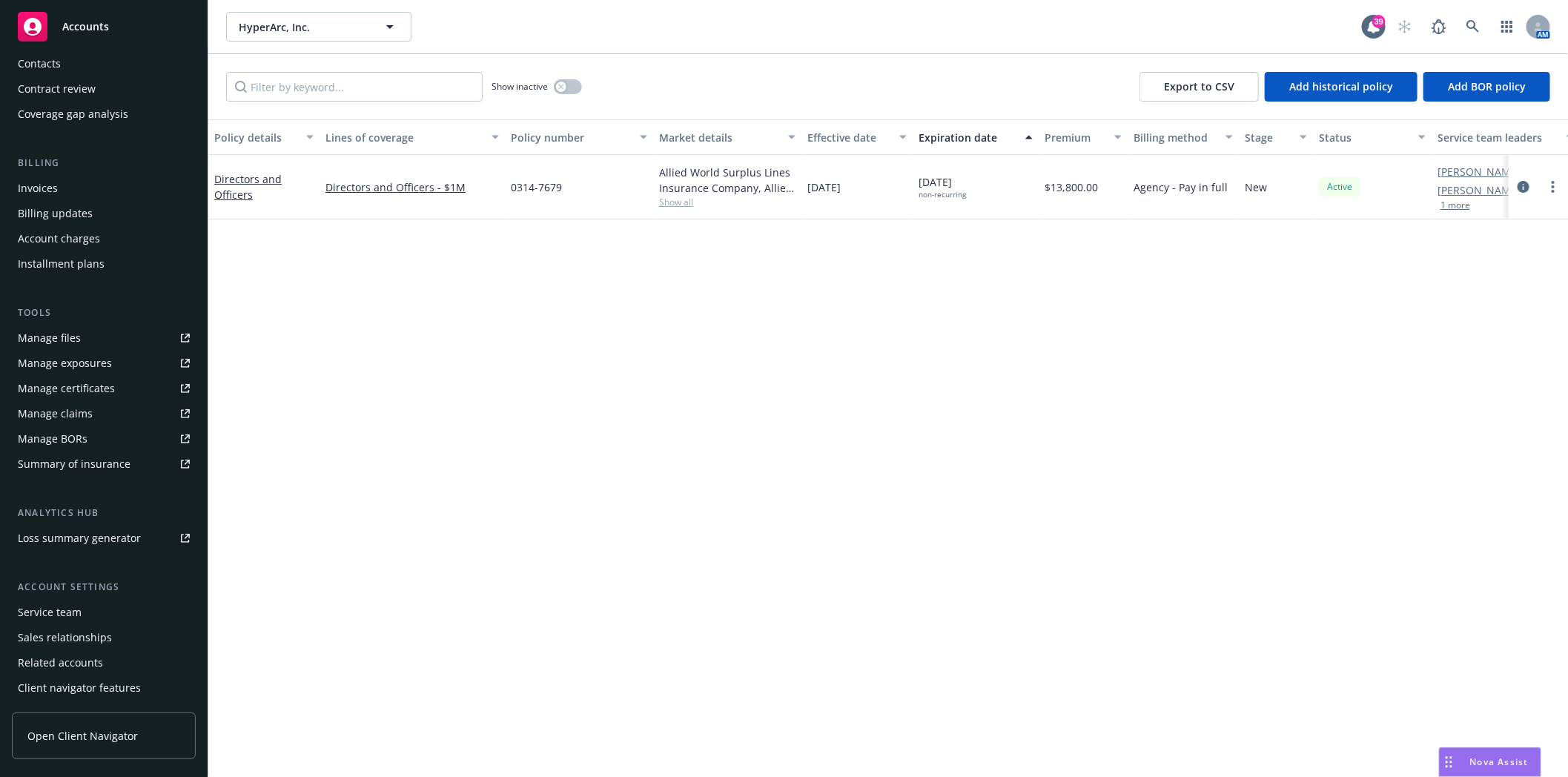
click at [56, 602] on div "Service team" at bounding box center [50, 612] width 64 height 24
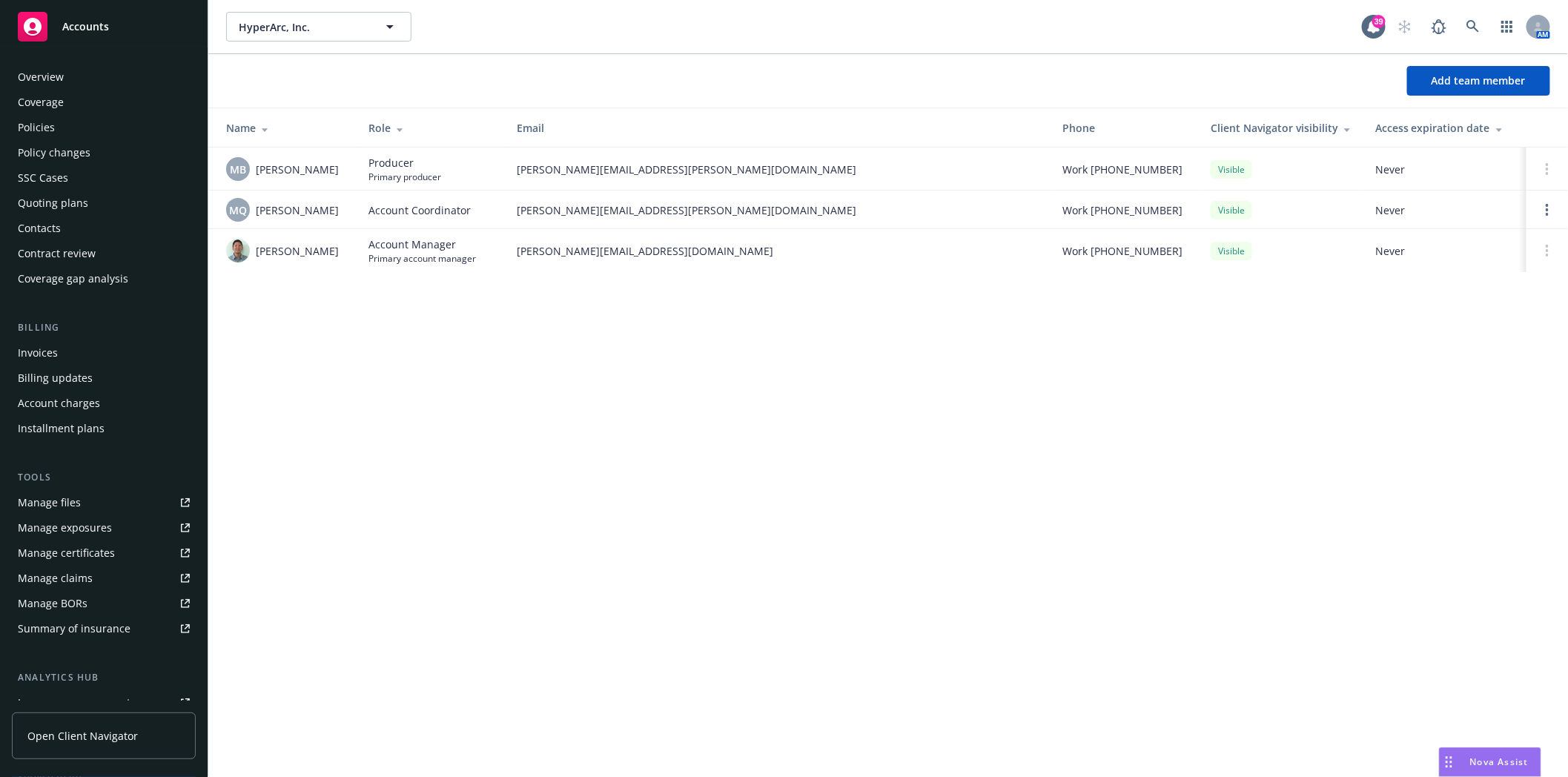
click at [56, 132] on div "Policies" at bounding box center [104, 128] width 172 height 24
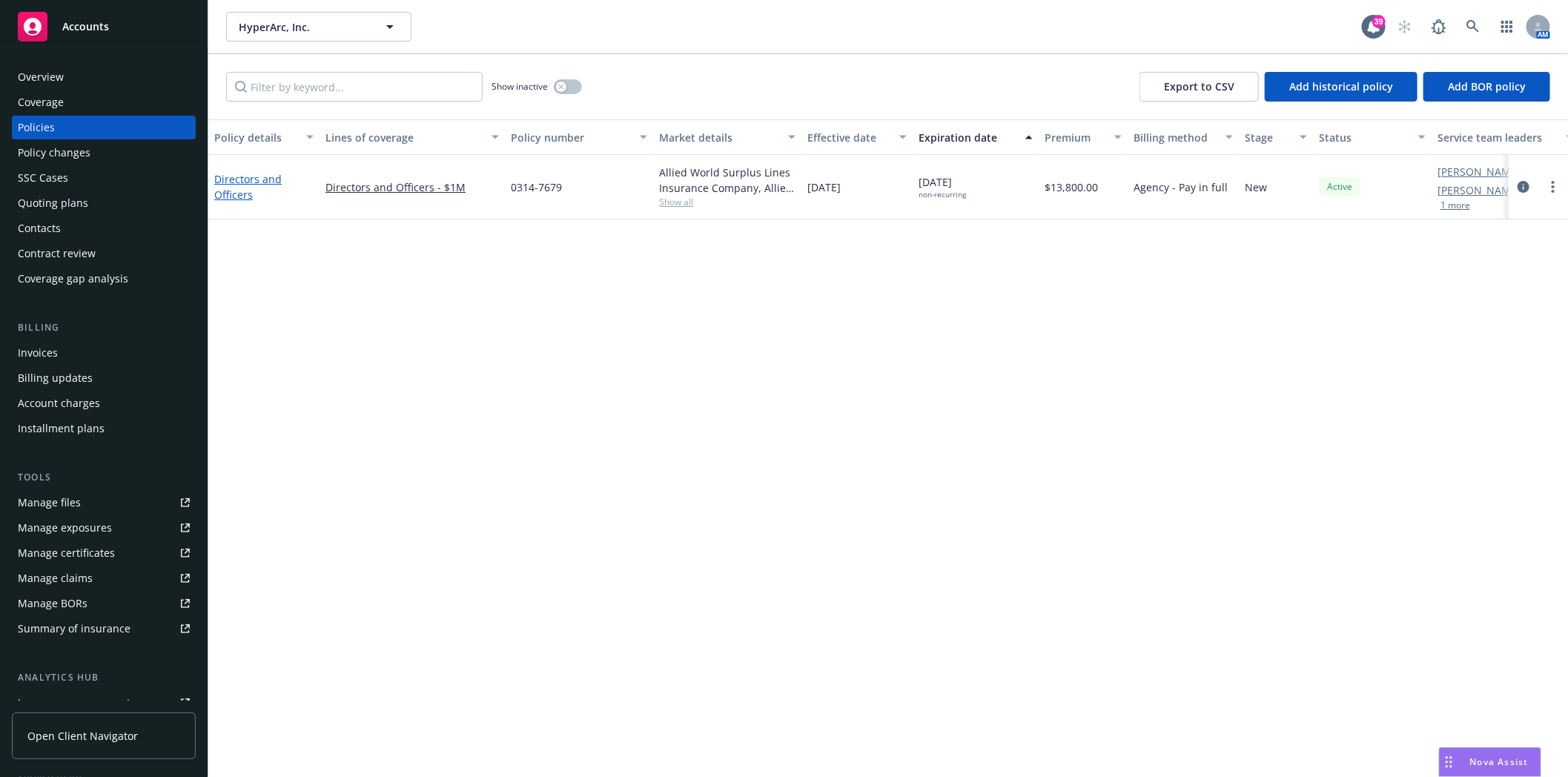
click at [245, 174] on link "Directors and Officers" at bounding box center [248, 187] width 67 height 30
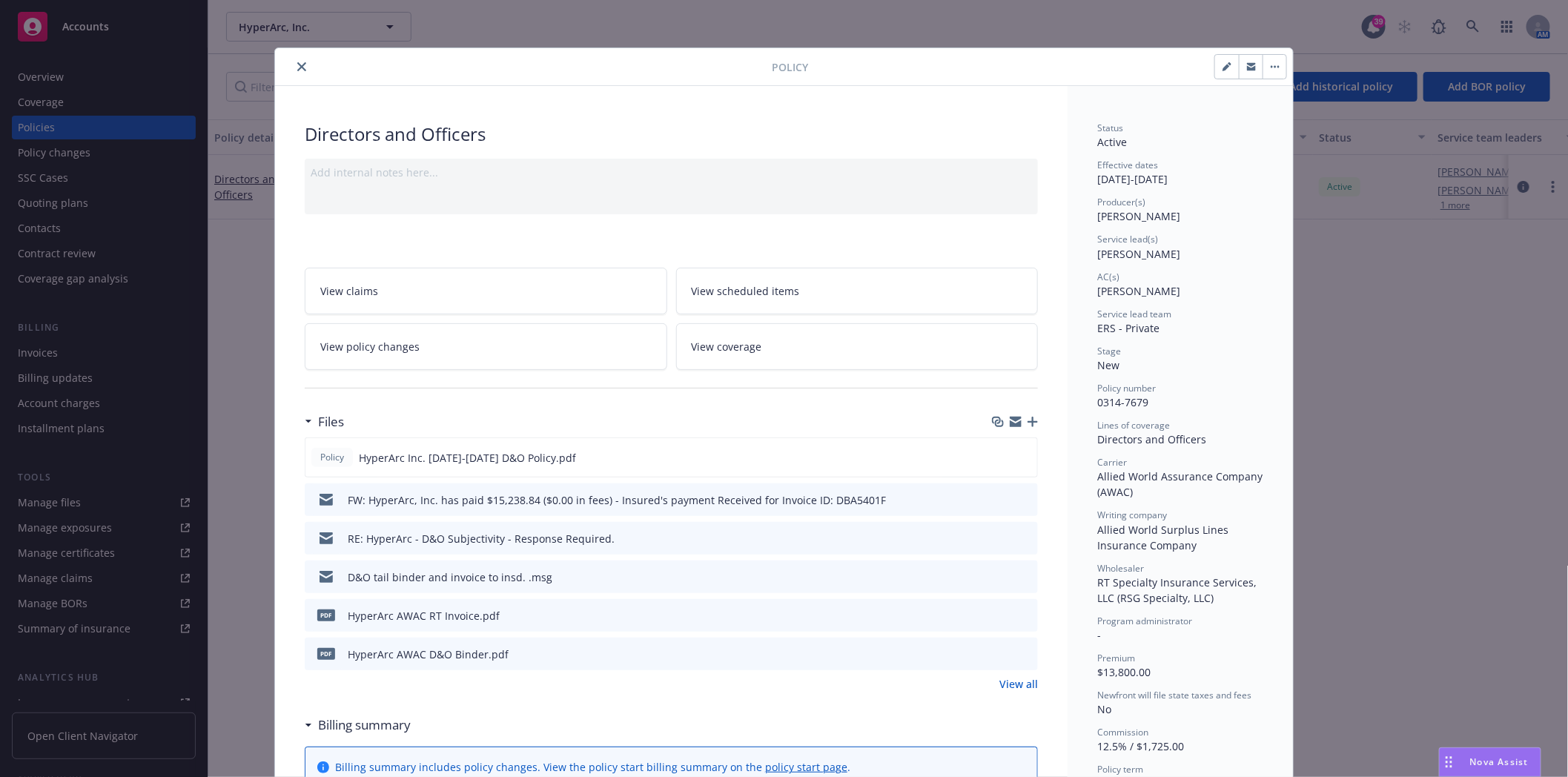
scroll to position [45, 0]
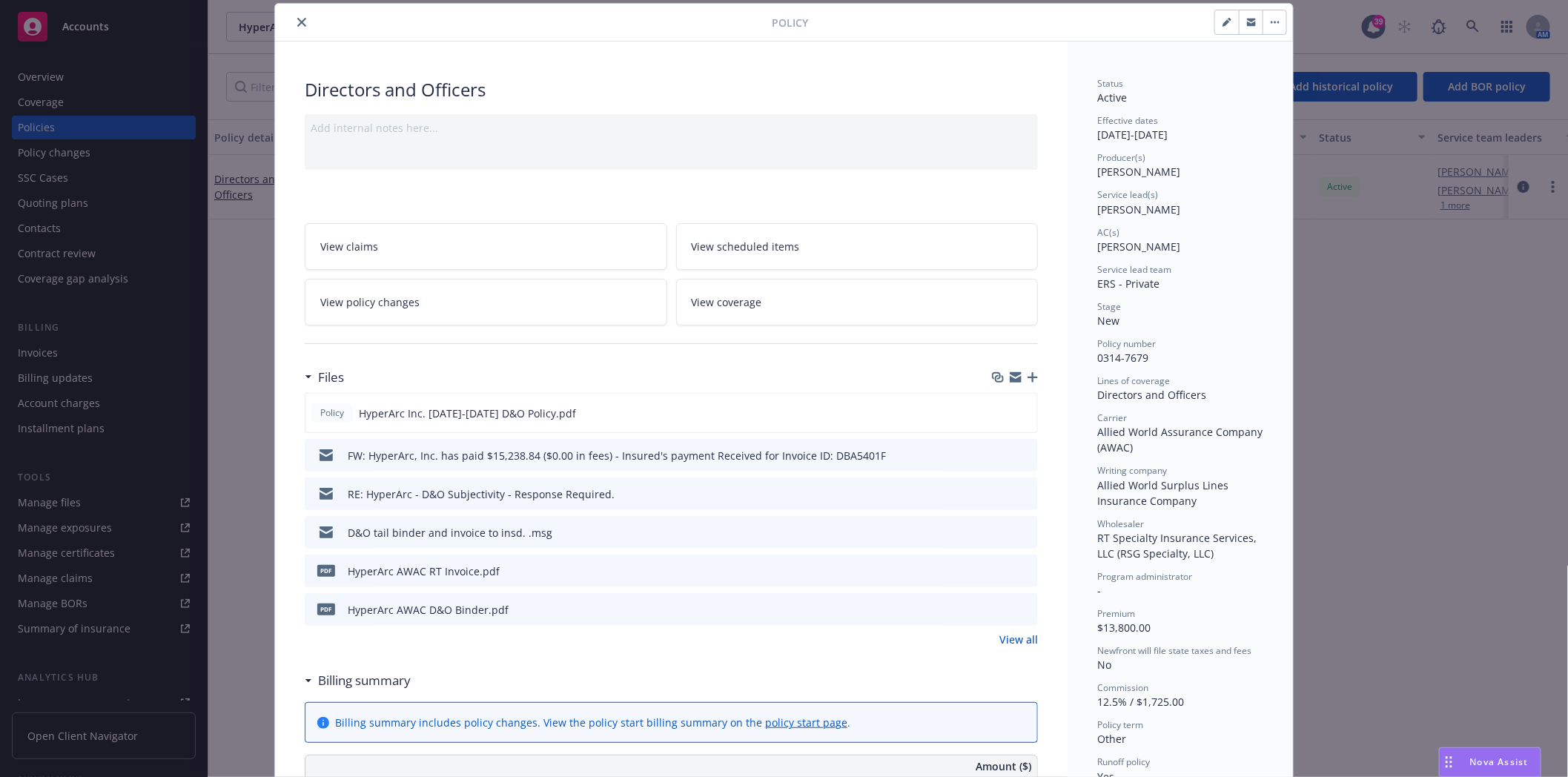
click at [1027, 376] on icon "button" at bounding box center [1032, 378] width 10 height 10
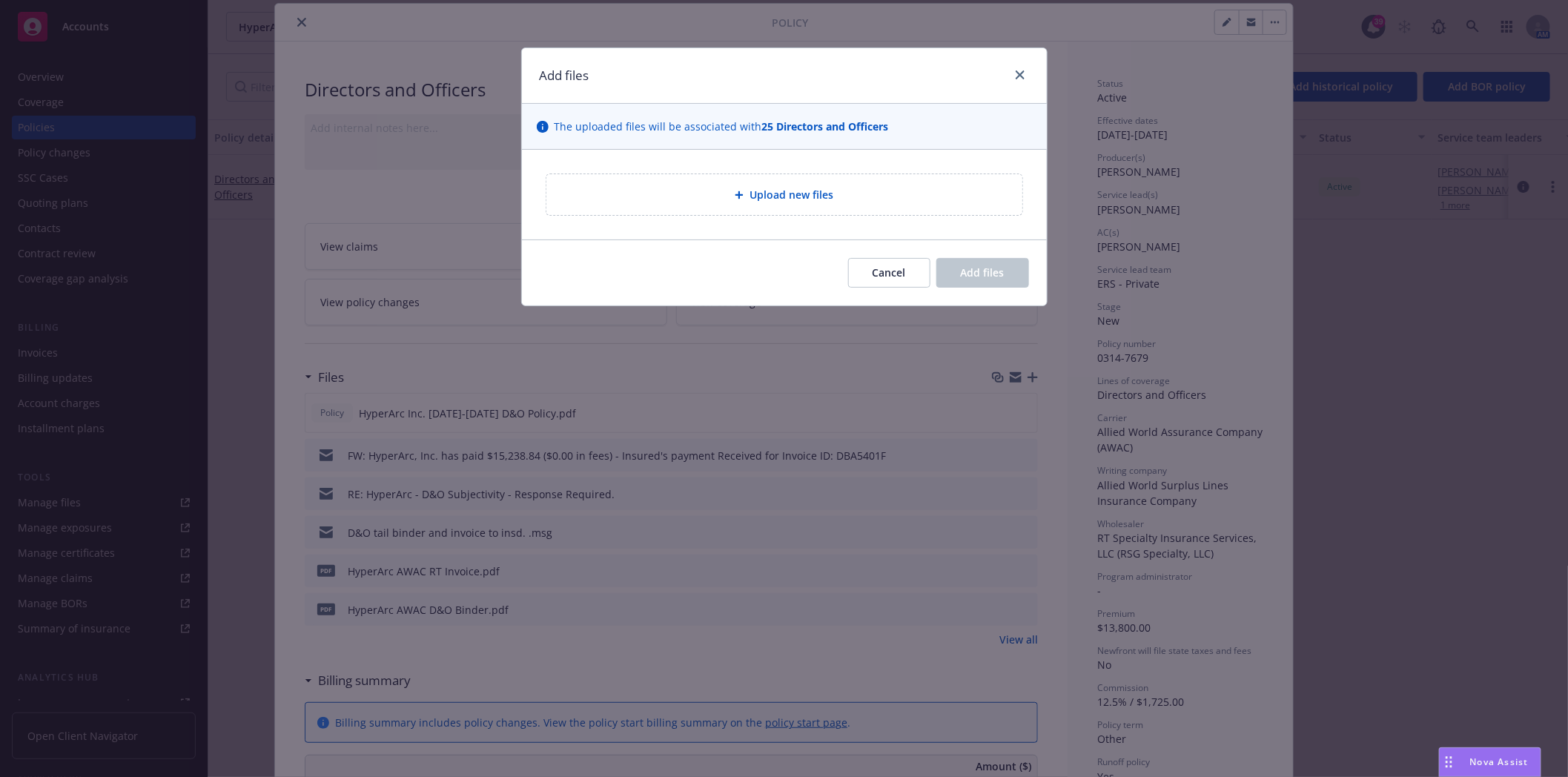
type textarea "x"
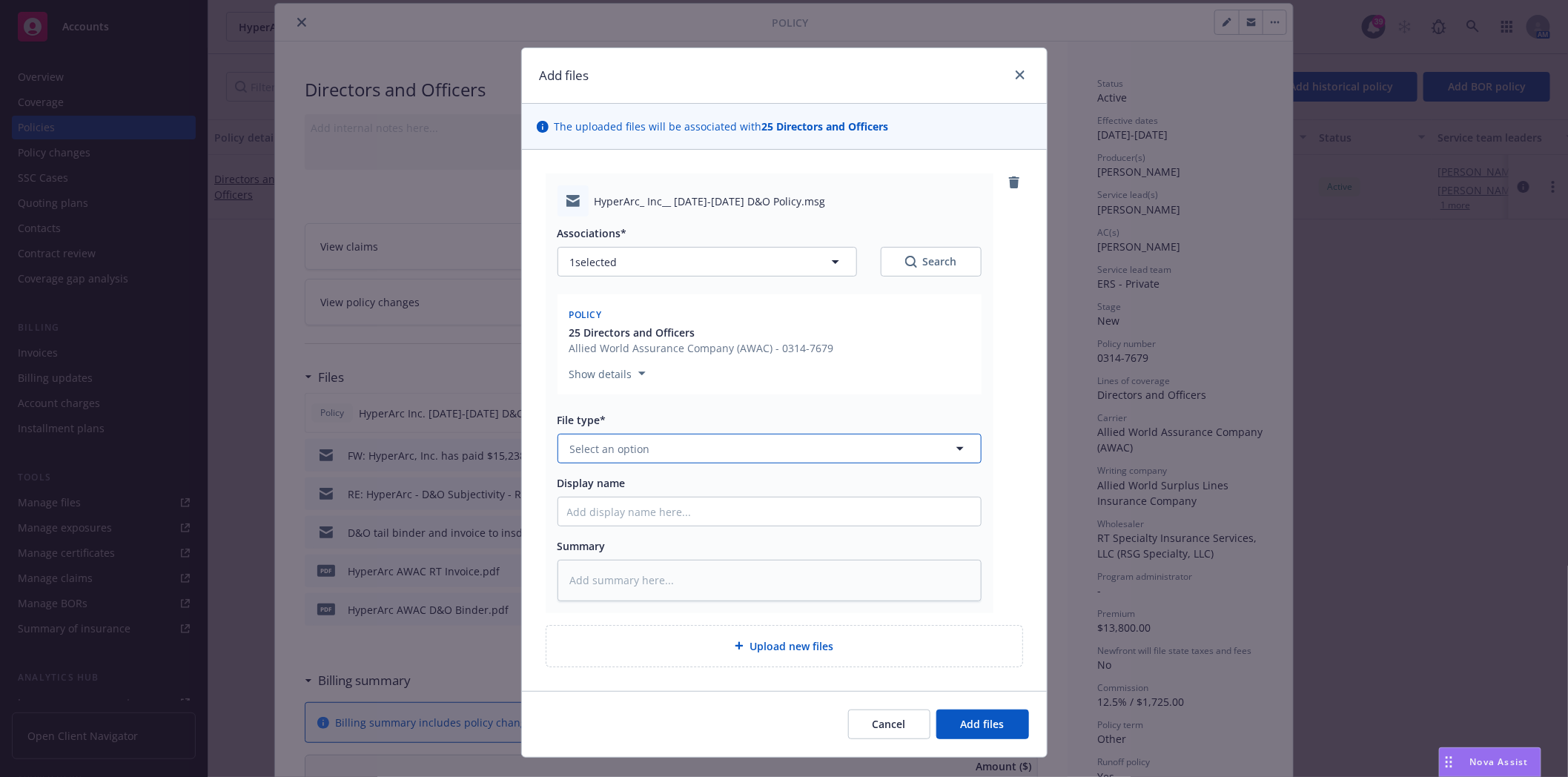
drag, startPoint x: 635, startPoint y: 440, endPoint x: 645, endPoint y: 440, distance: 10.0
click at [643, 440] on button "Select an option" at bounding box center [769, 449] width 424 height 30
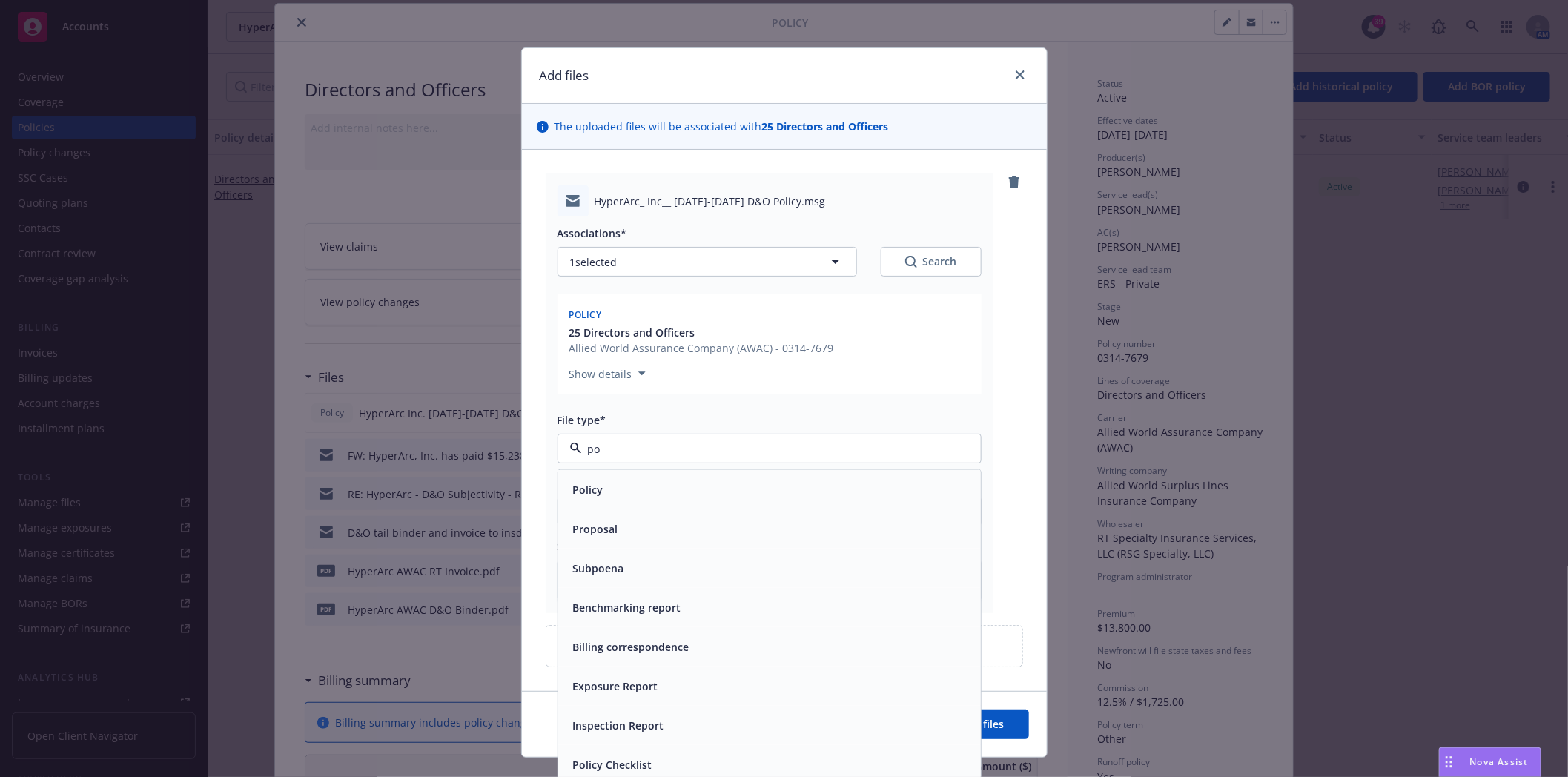
type input "pol"
click at [610, 560] on span "Policy delivery" at bounding box center [609, 568] width 73 height 16
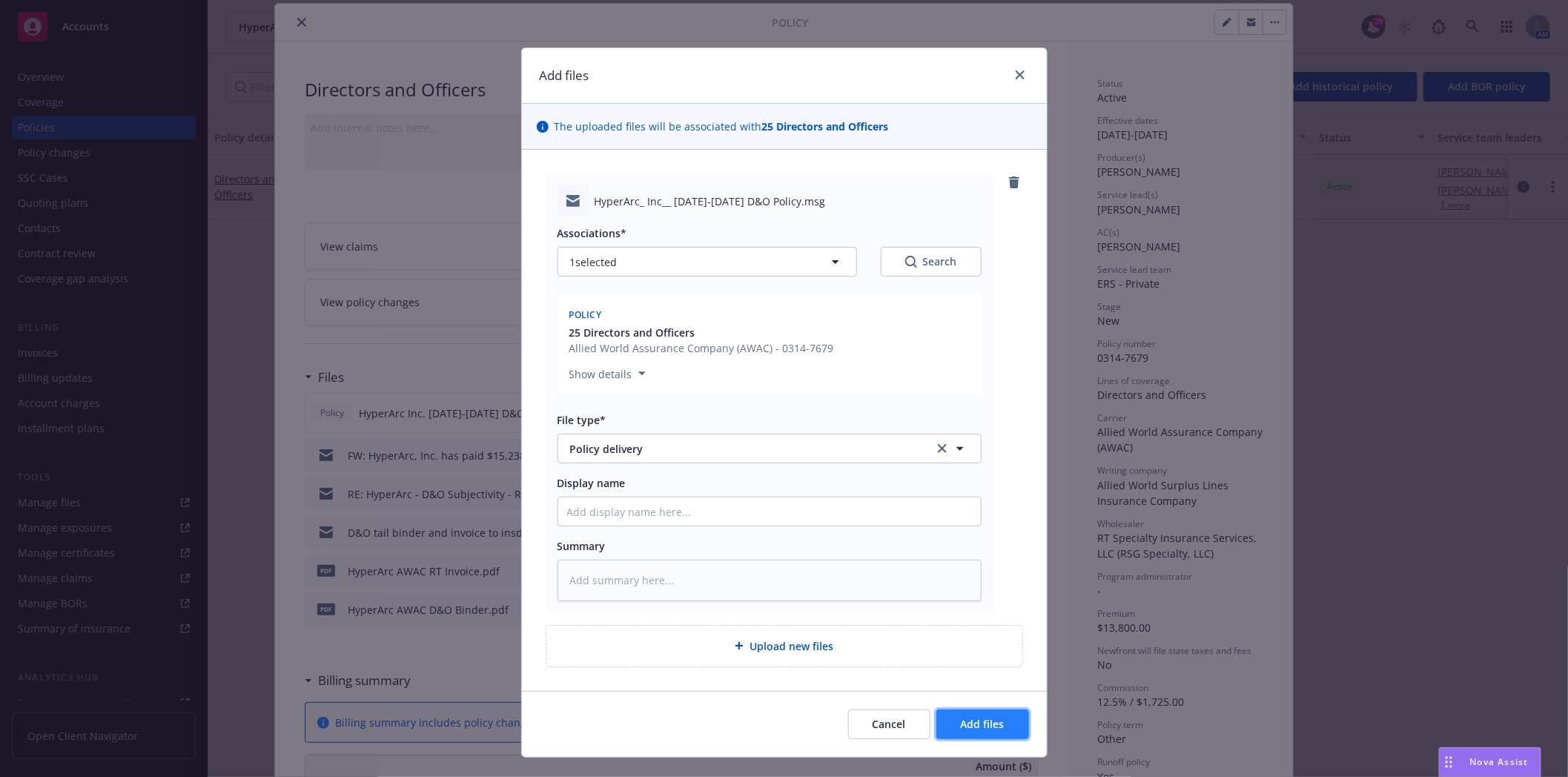
click at [976, 731] on button "Add files" at bounding box center [982, 724] width 93 height 30
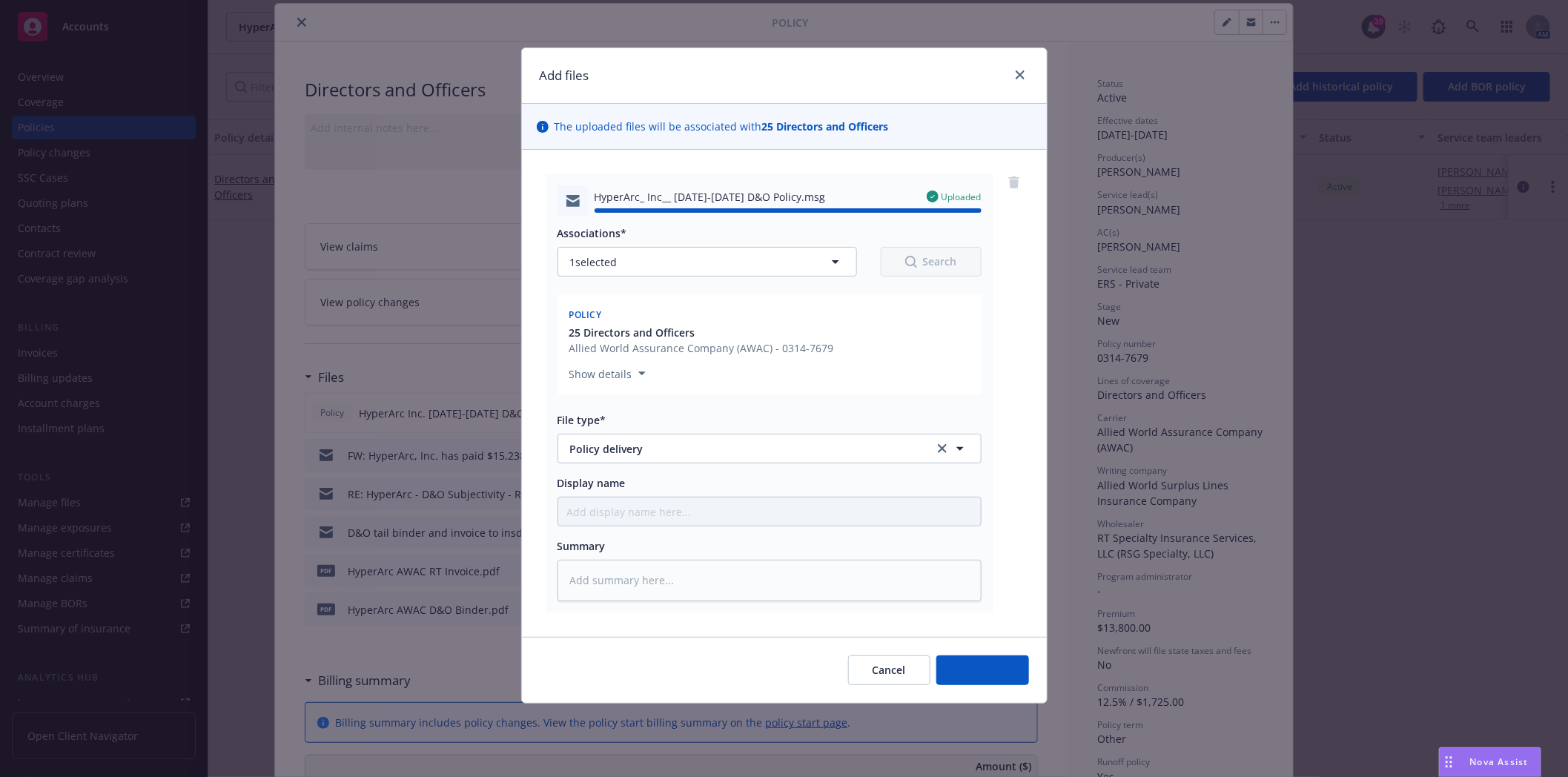
type textarea "x"
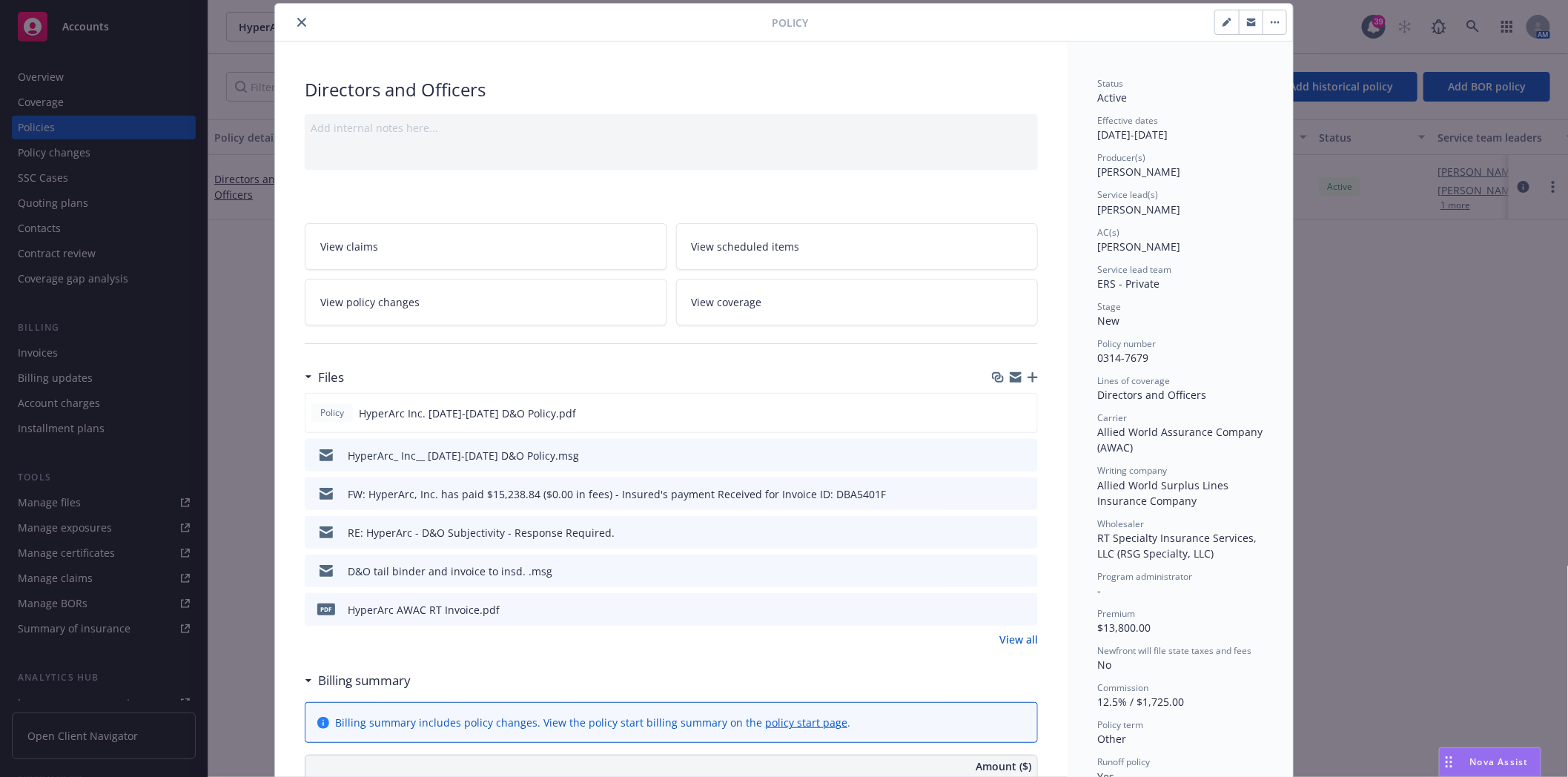
click at [297, 20] on icon "close" at bounding box center [302, 22] width 9 height 9
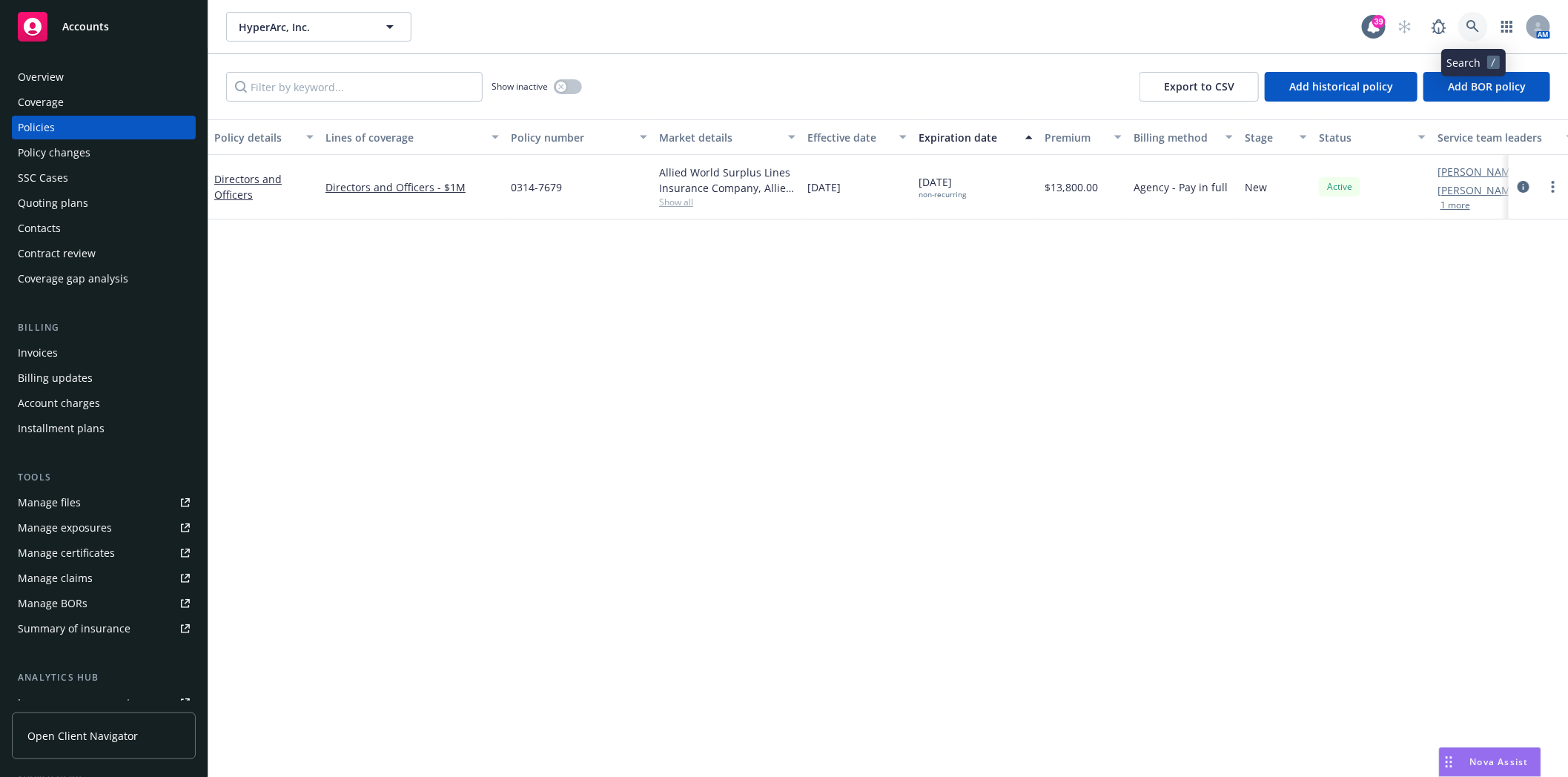
click at [1479, 21] on icon at bounding box center [1473, 27] width 13 height 13
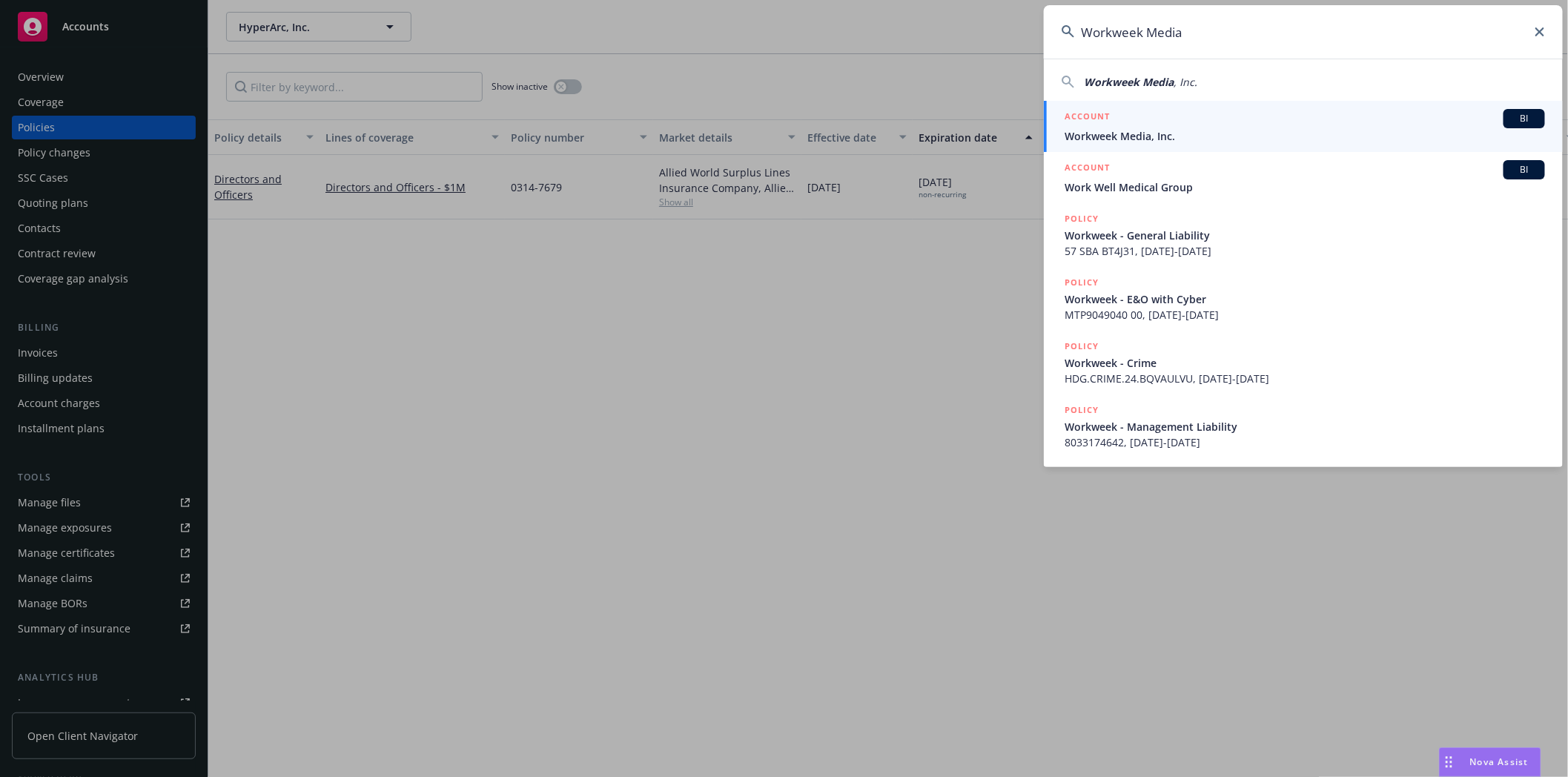
type input "Workweek Media"
click at [1118, 129] on span "Workweek Media, Inc." at bounding box center [1305, 136] width 481 height 16
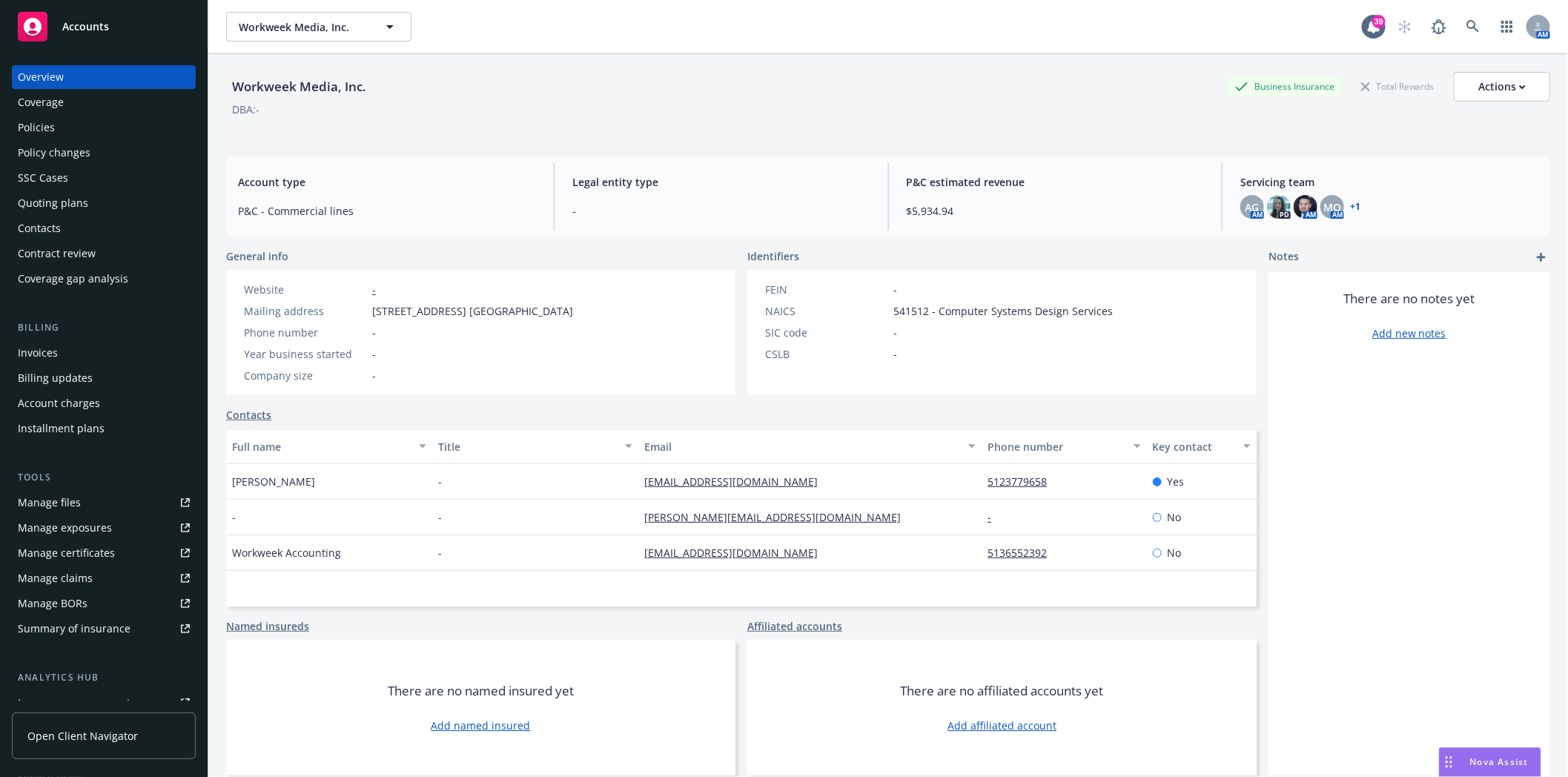
click at [55, 119] on div "Policies" at bounding box center [104, 128] width 172 height 24
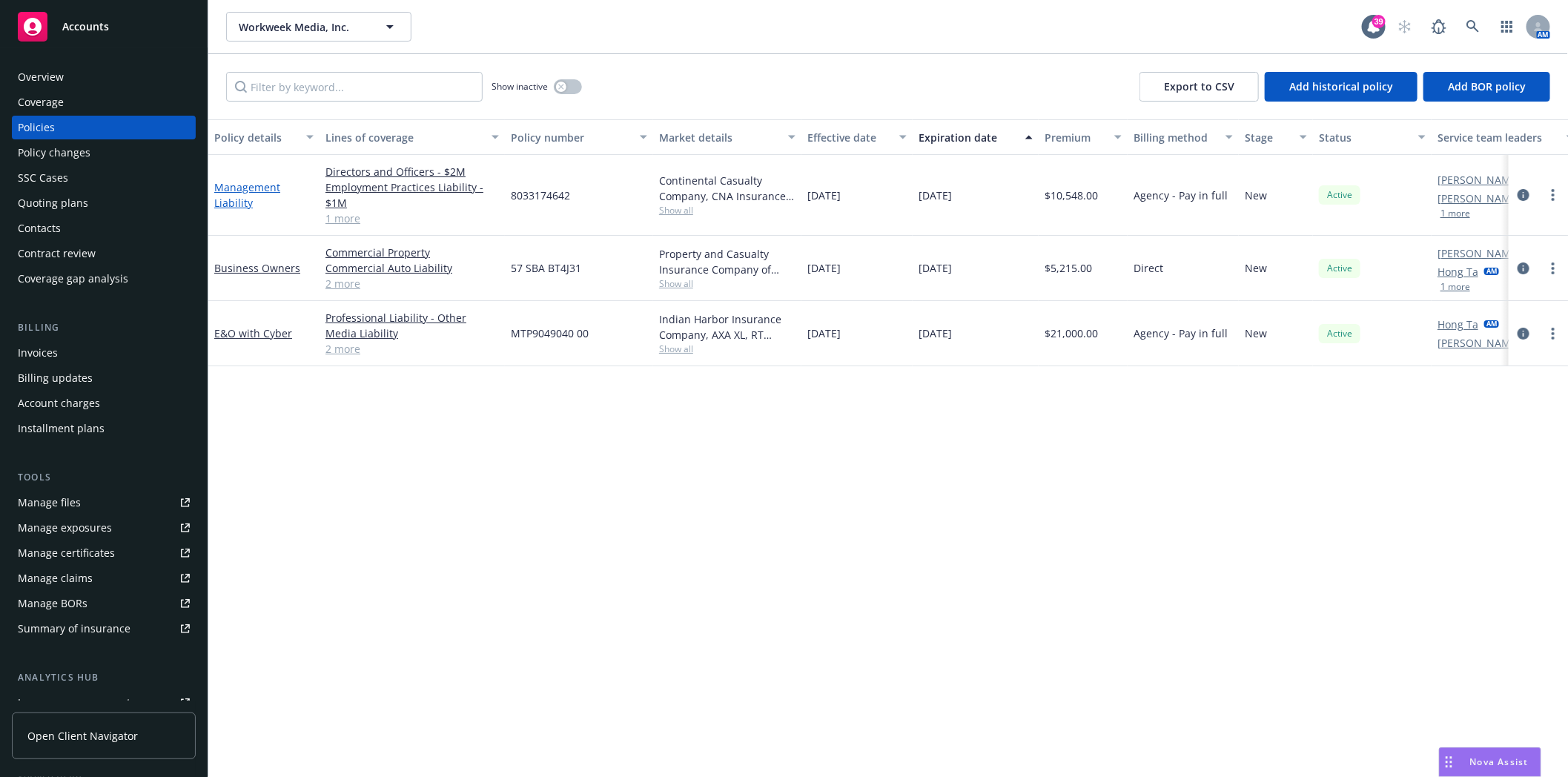
click at [236, 198] on link "Management Liability" at bounding box center [247, 195] width 66 height 30
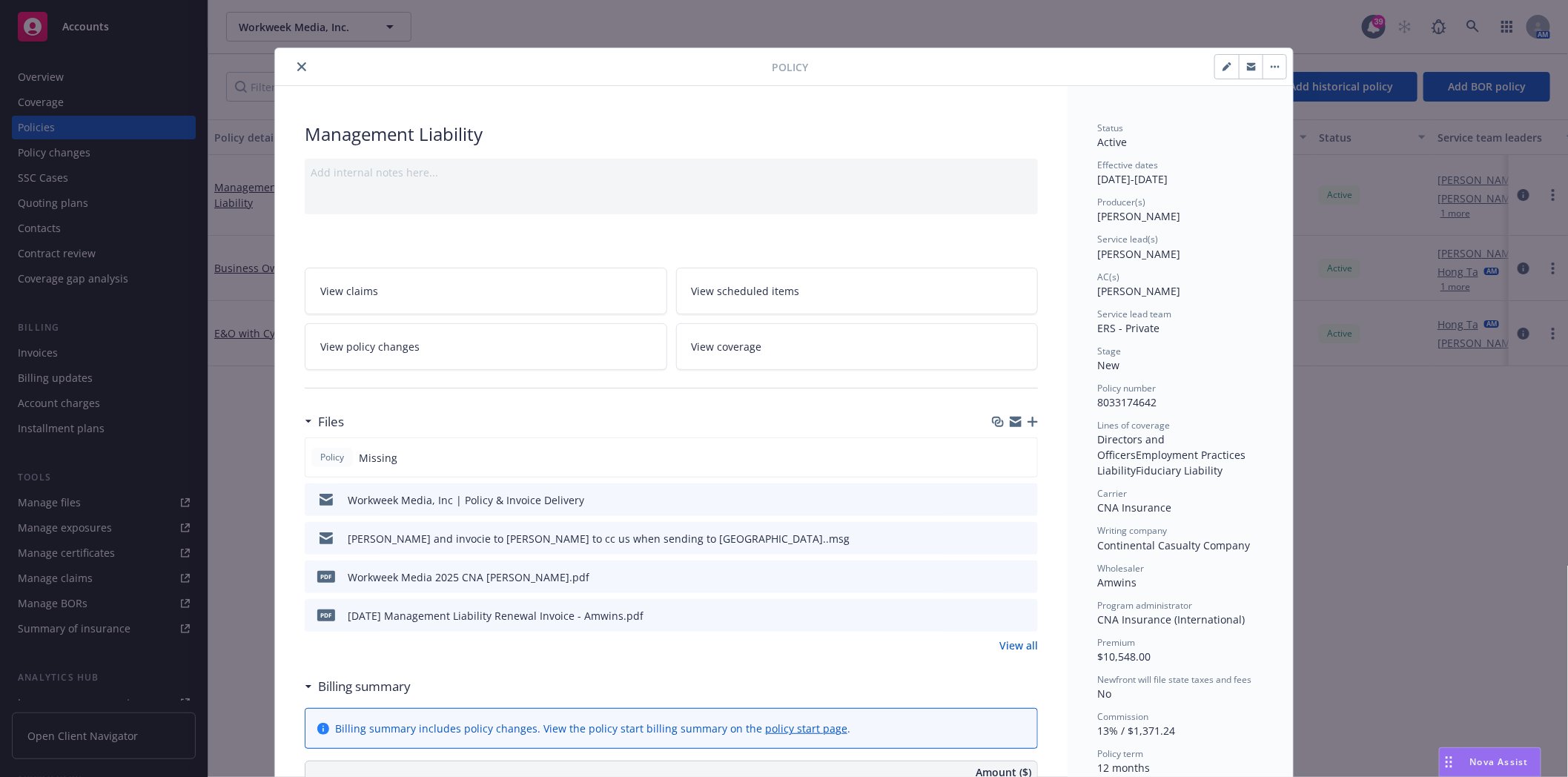
click at [298, 68] on icon "close" at bounding box center [302, 67] width 9 height 9
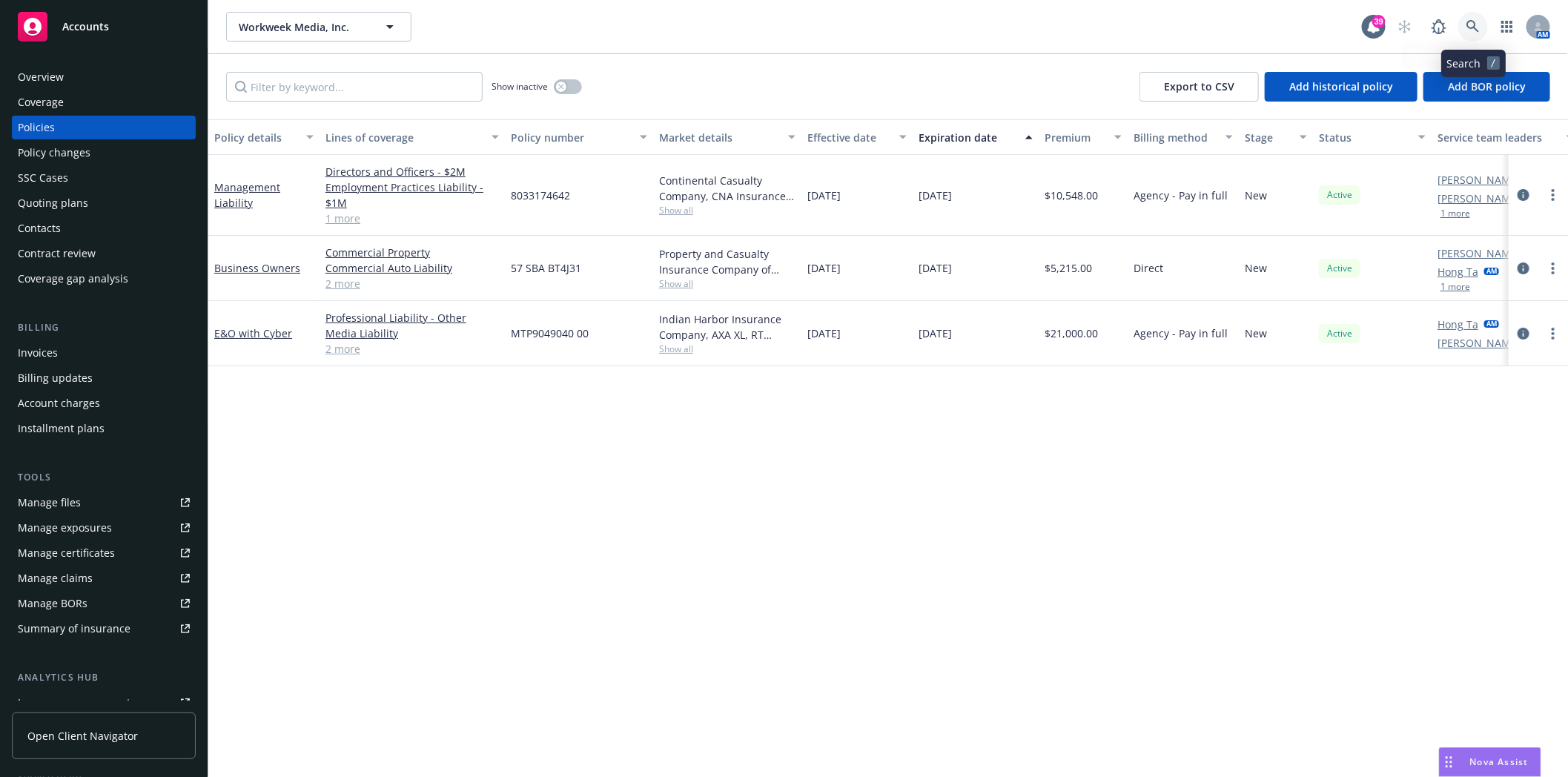
click at [1476, 28] on icon at bounding box center [1472, 26] width 13 height 13
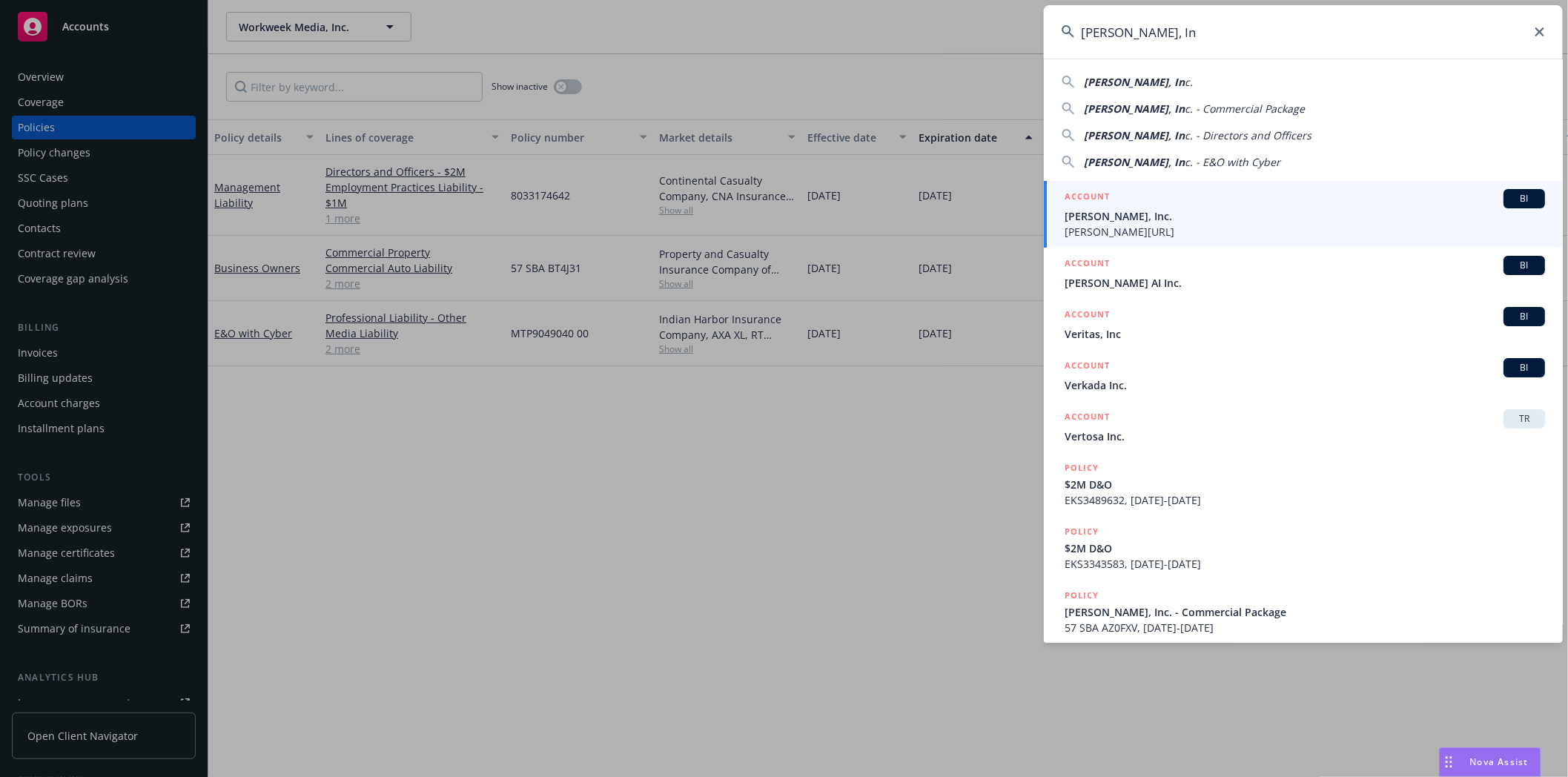
type input "Verta, In"
drag, startPoint x: 1110, startPoint y: 211, endPoint x: 1099, endPoint y: 230, distance: 22.0
click at [1110, 211] on span "Verta, Inc." at bounding box center [1305, 216] width 481 height 16
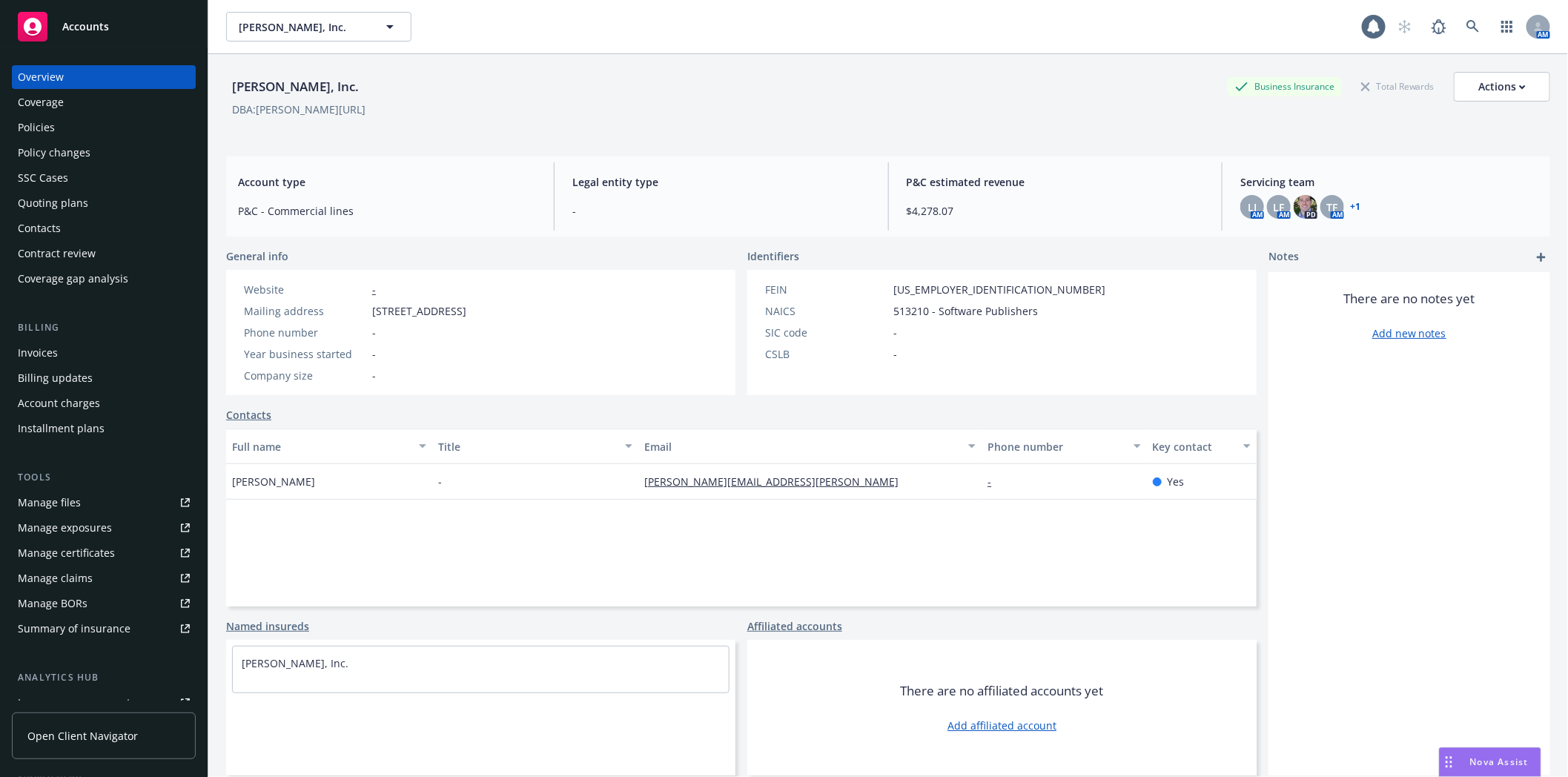
click at [54, 356] on div "Invoices" at bounding box center [38, 353] width 40 height 24
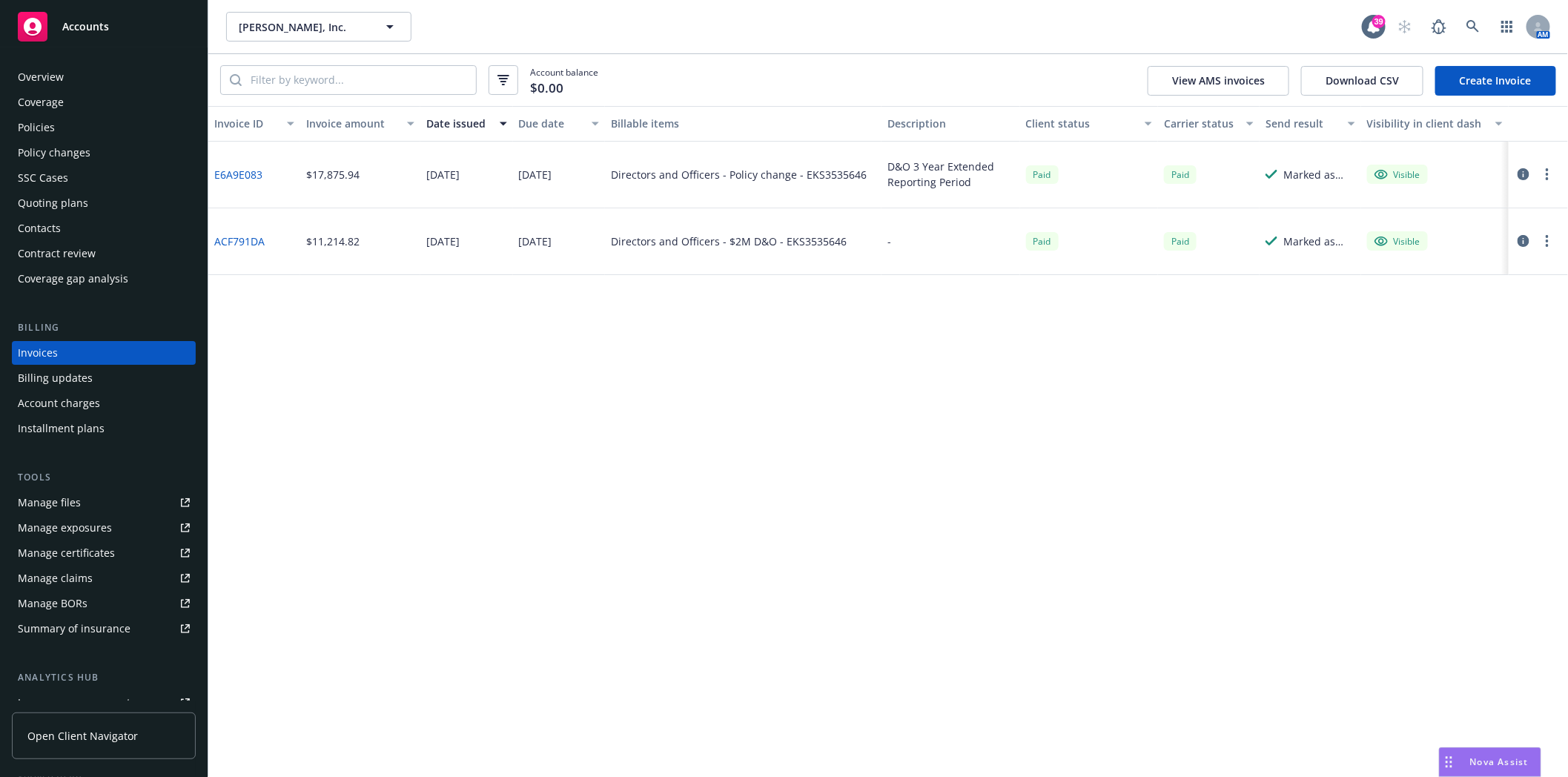
click at [23, 130] on div "Policies" at bounding box center [36, 128] width 37 height 24
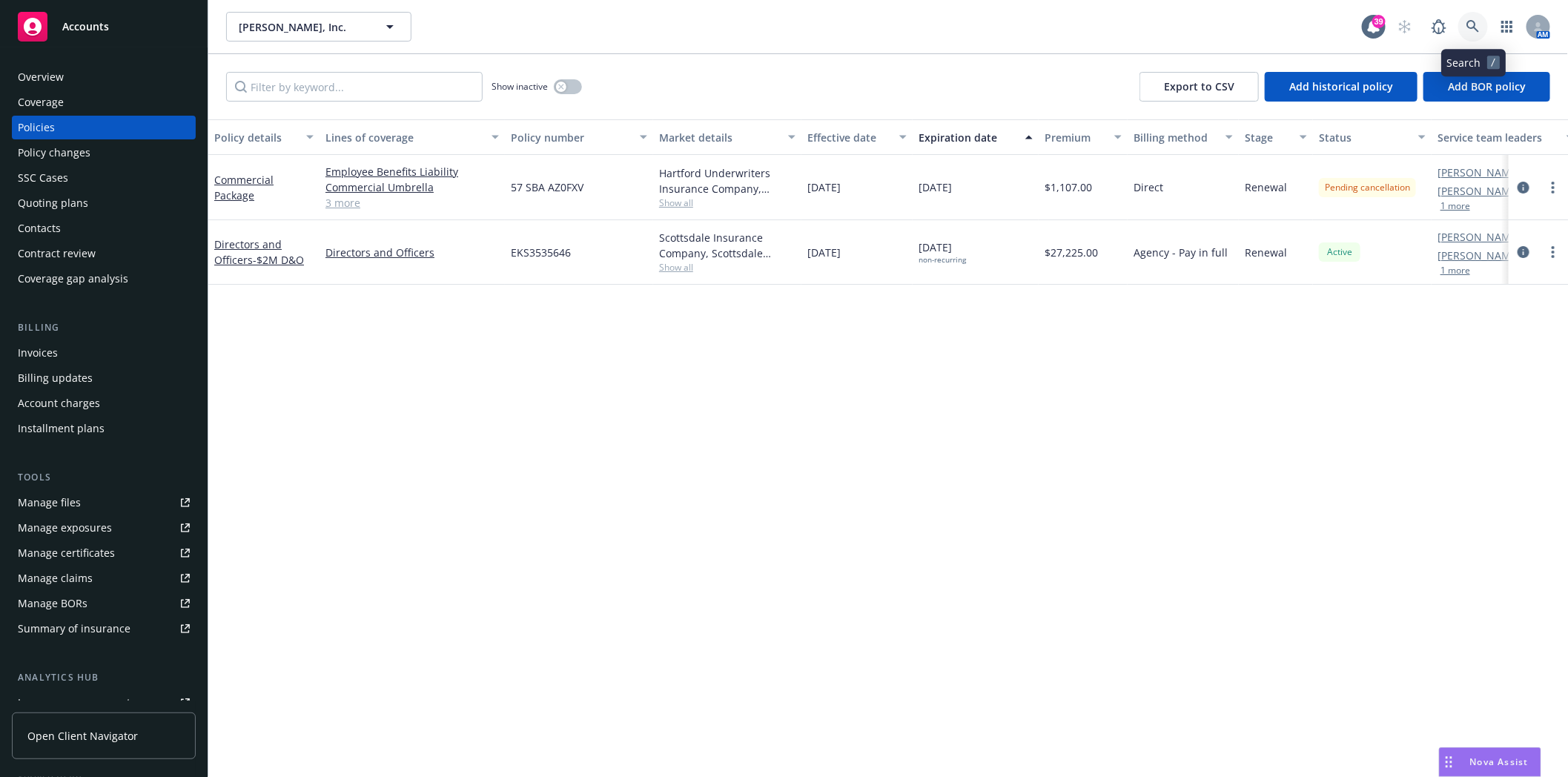
click at [1473, 13] on link at bounding box center [1473, 27] width 30 height 30
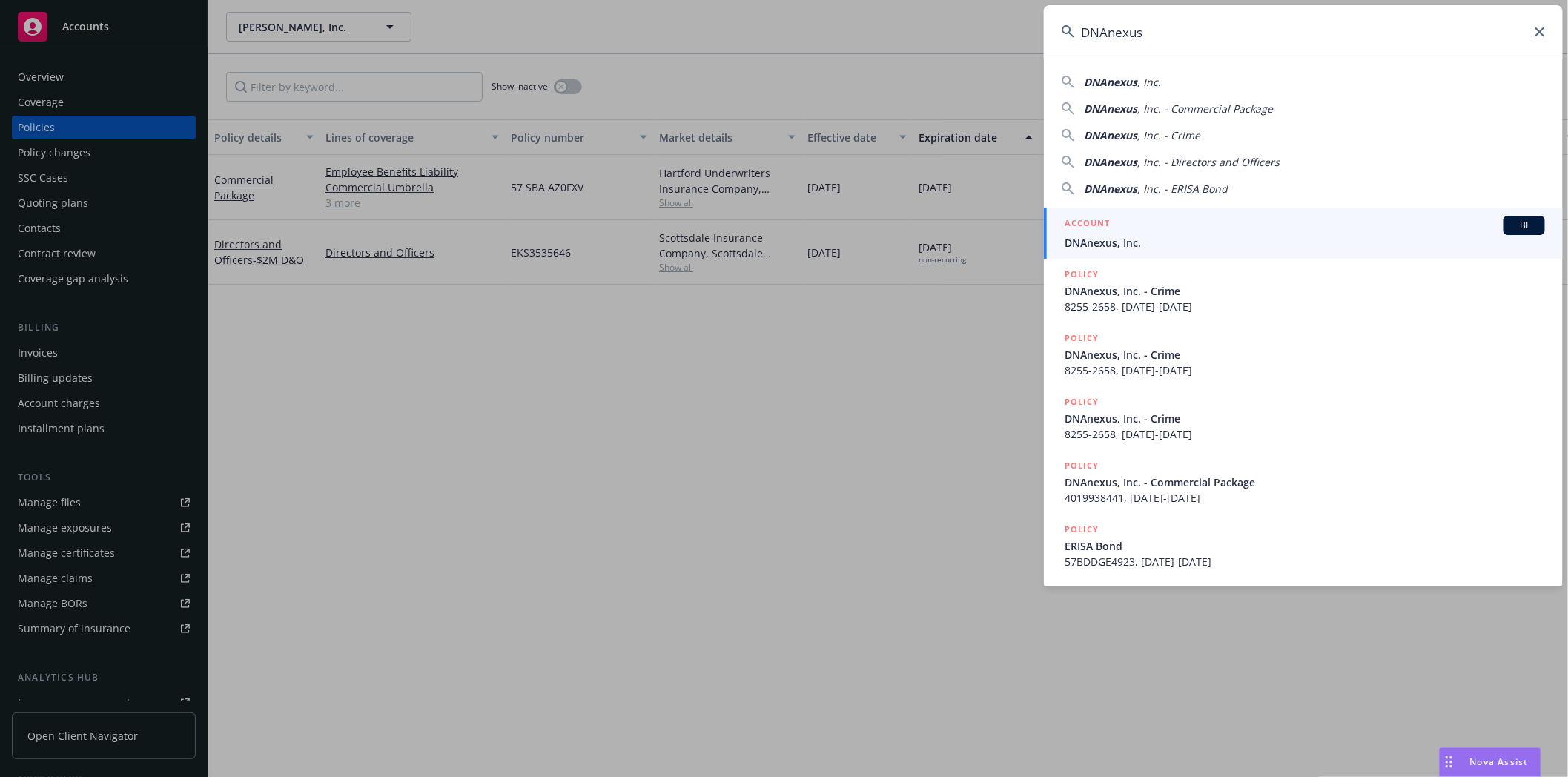
type input "DNAnexus"
click at [1098, 238] on span "DNAnexus, Inc." at bounding box center [1305, 243] width 481 height 16
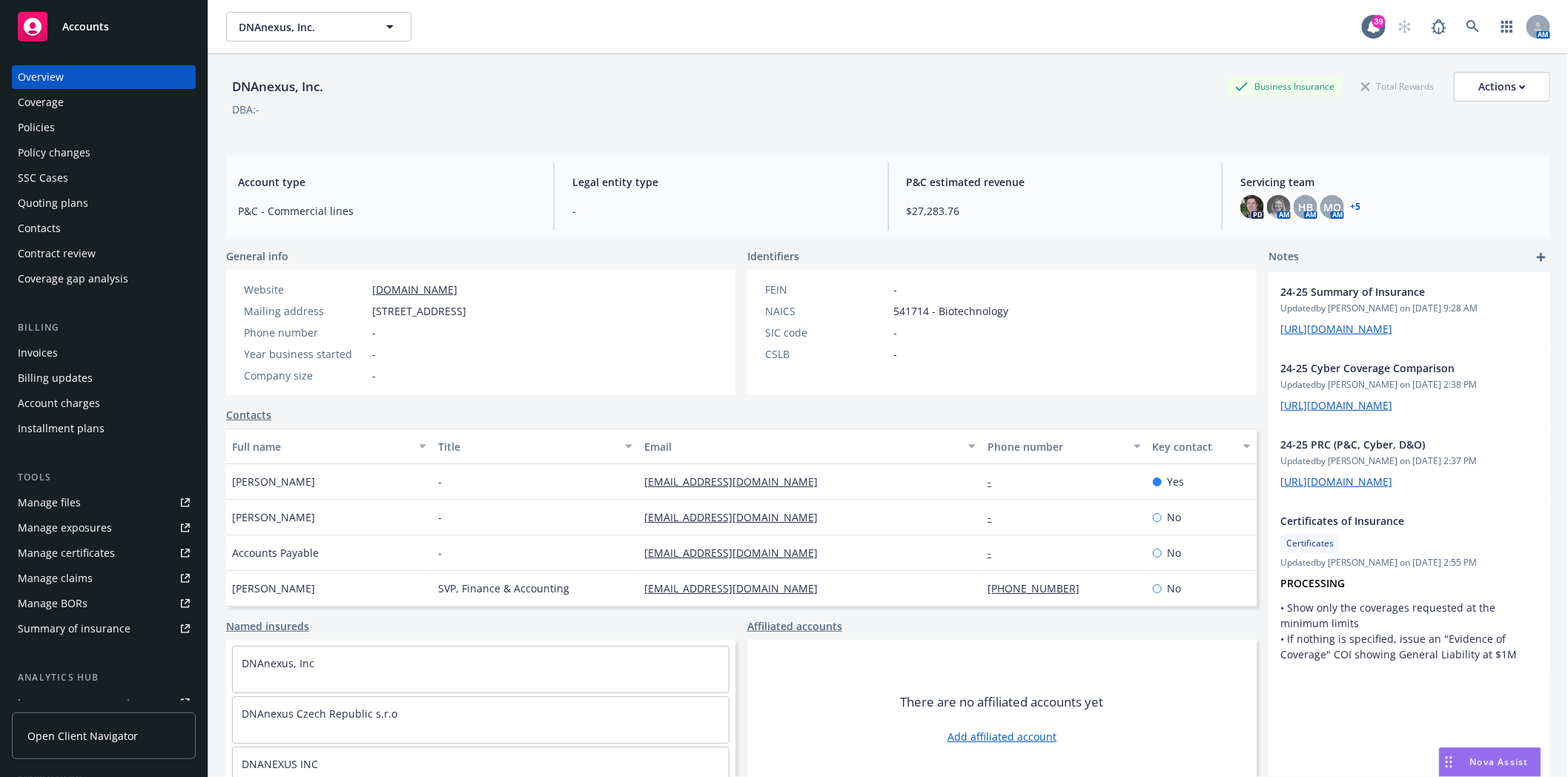
scroll to position [165, 0]
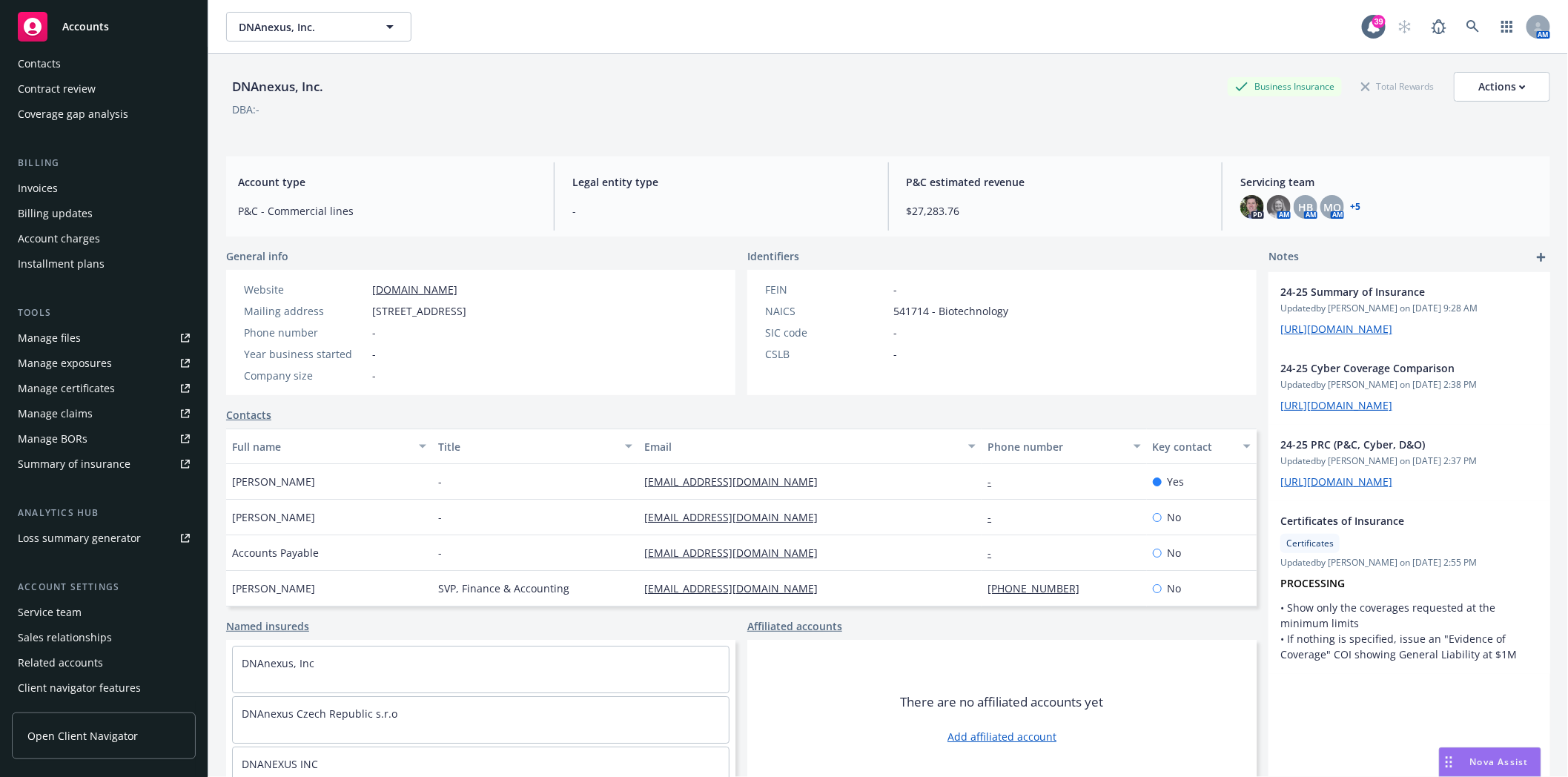
click at [37, 612] on div "Service team" at bounding box center [50, 612] width 64 height 24
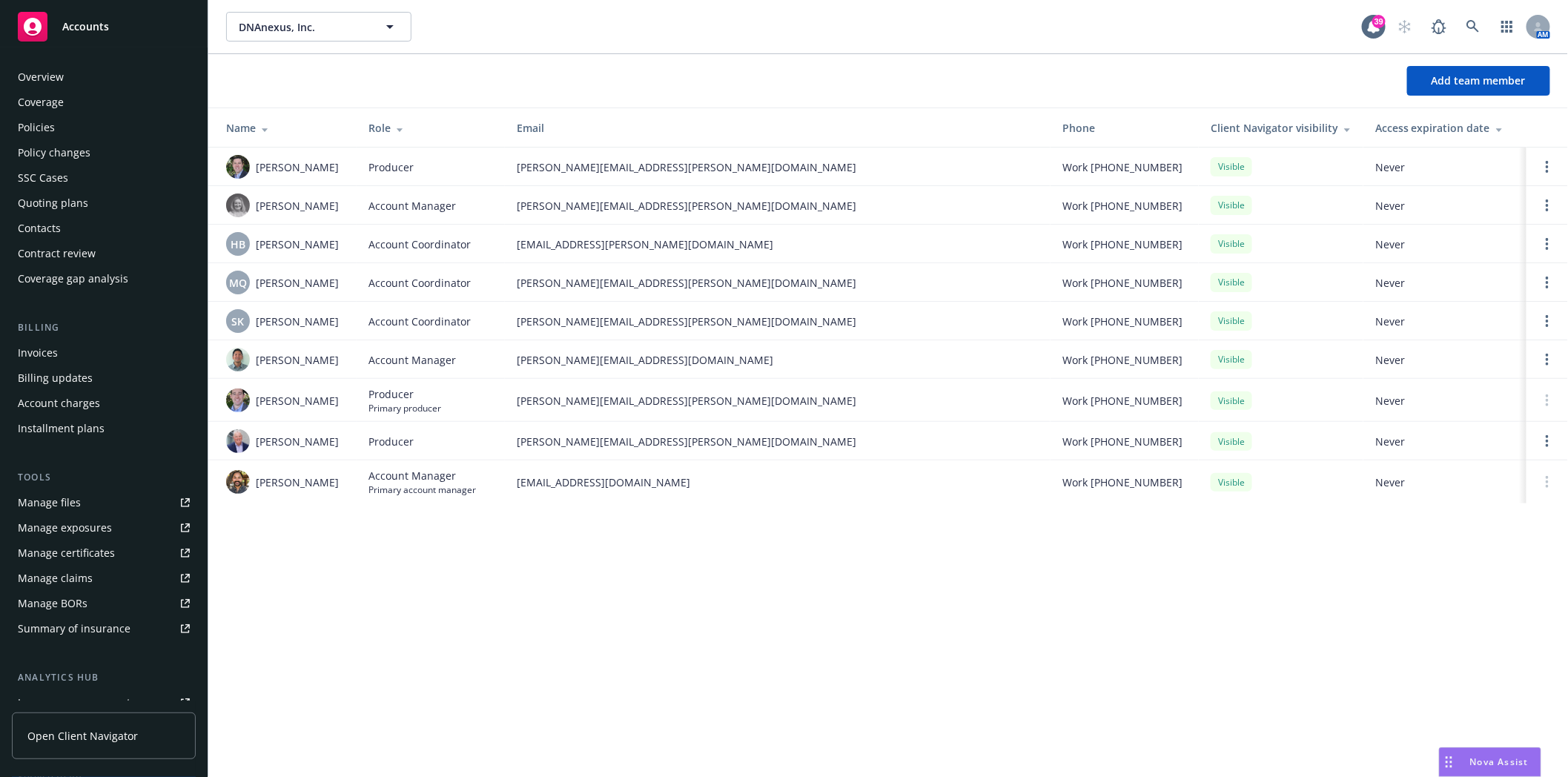
click at [35, 131] on div "Policies" at bounding box center [36, 128] width 37 height 24
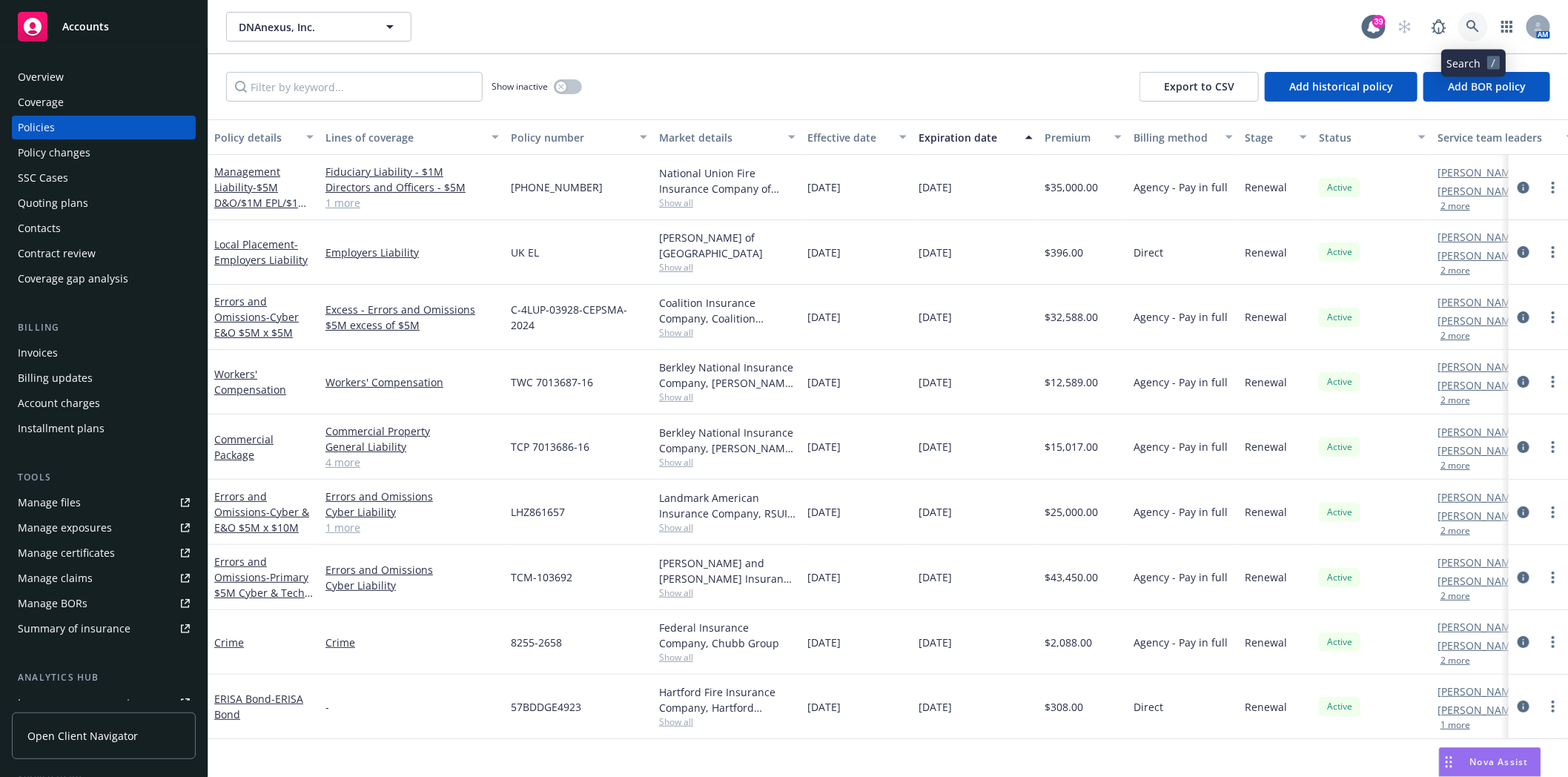
click at [1470, 24] on icon at bounding box center [1473, 27] width 13 height 13
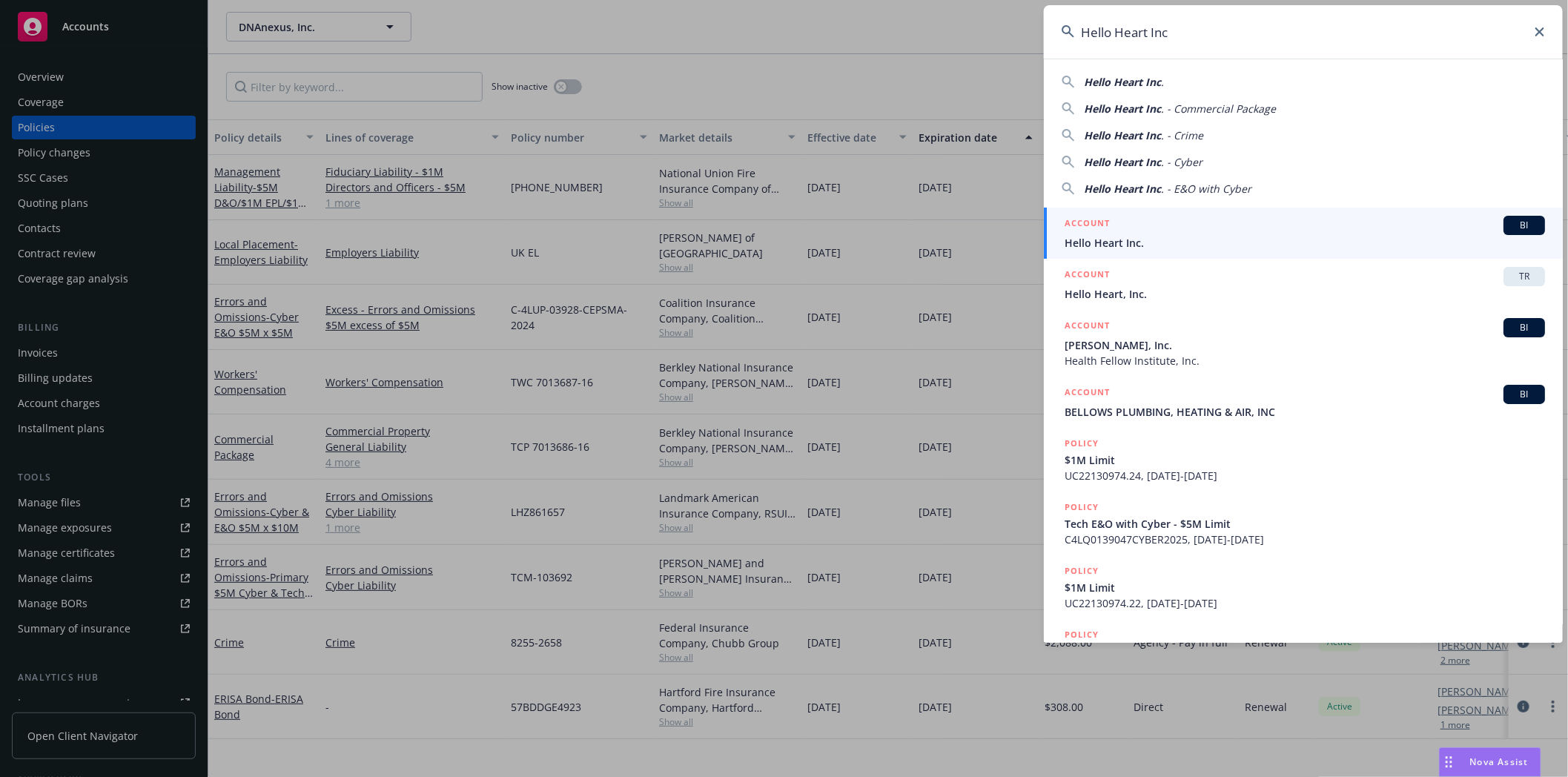
type input "Hello Heart Inc"
click at [1110, 248] on span "Hello Heart Inc." at bounding box center [1305, 243] width 481 height 16
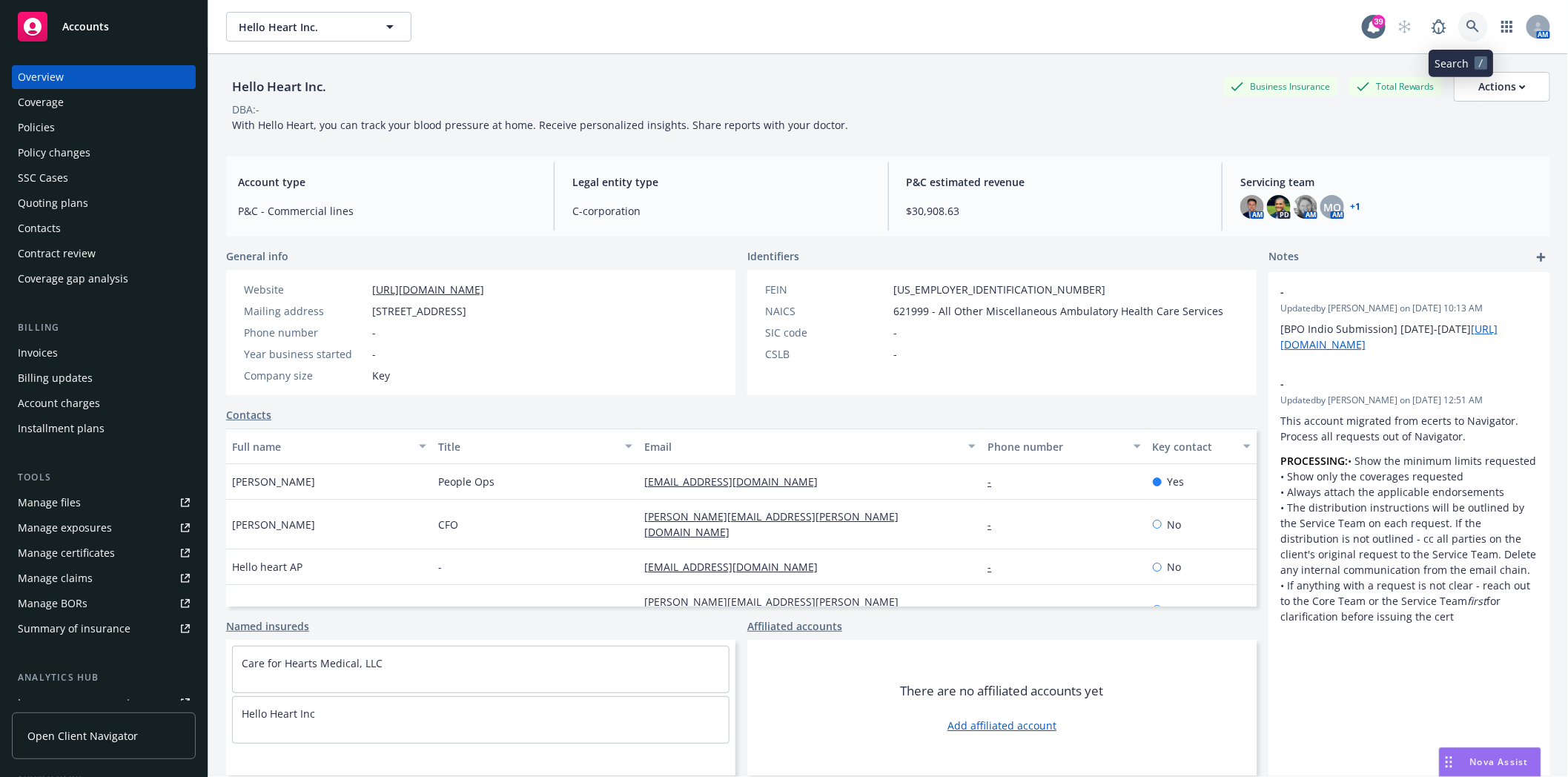
click at [1466, 25] on icon at bounding box center [1473, 27] width 13 height 13
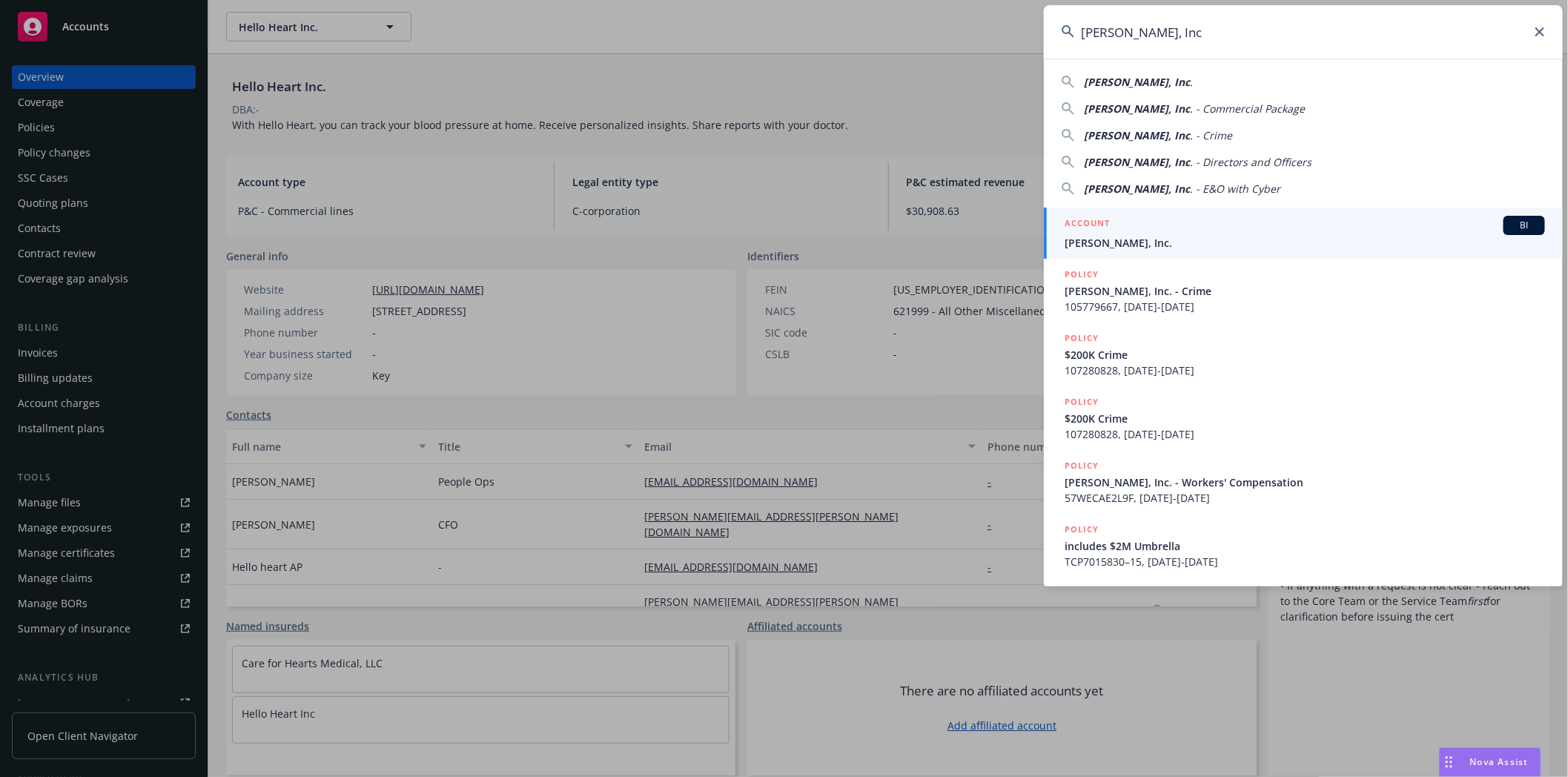
type input "Duda, Inc"
click at [1106, 227] on h5 "ACCOUNT" at bounding box center [1087, 225] width 45 height 18
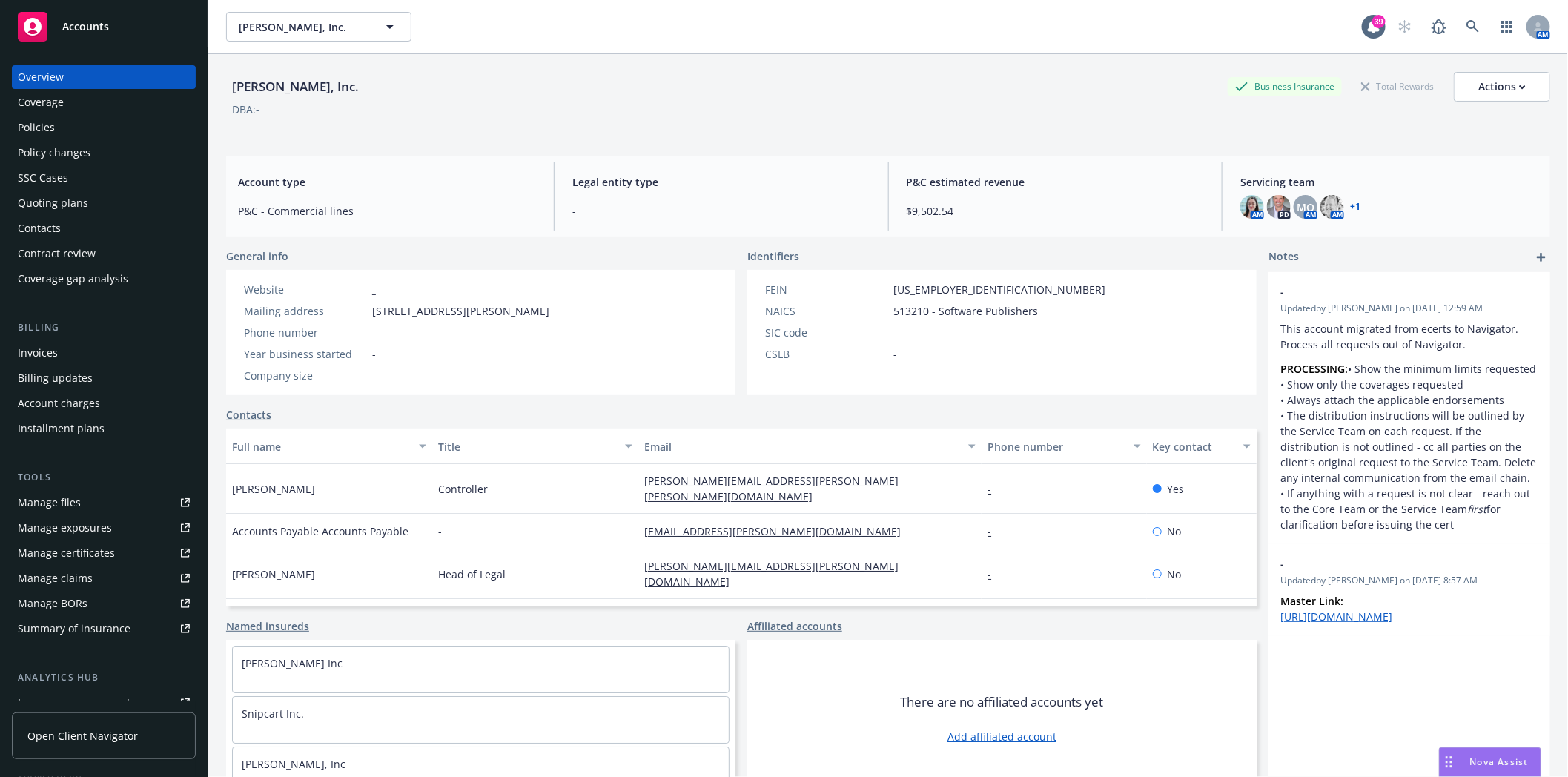
click at [47, 128] on div "Policies" at bounding box center [36, 128] width 37 height 24
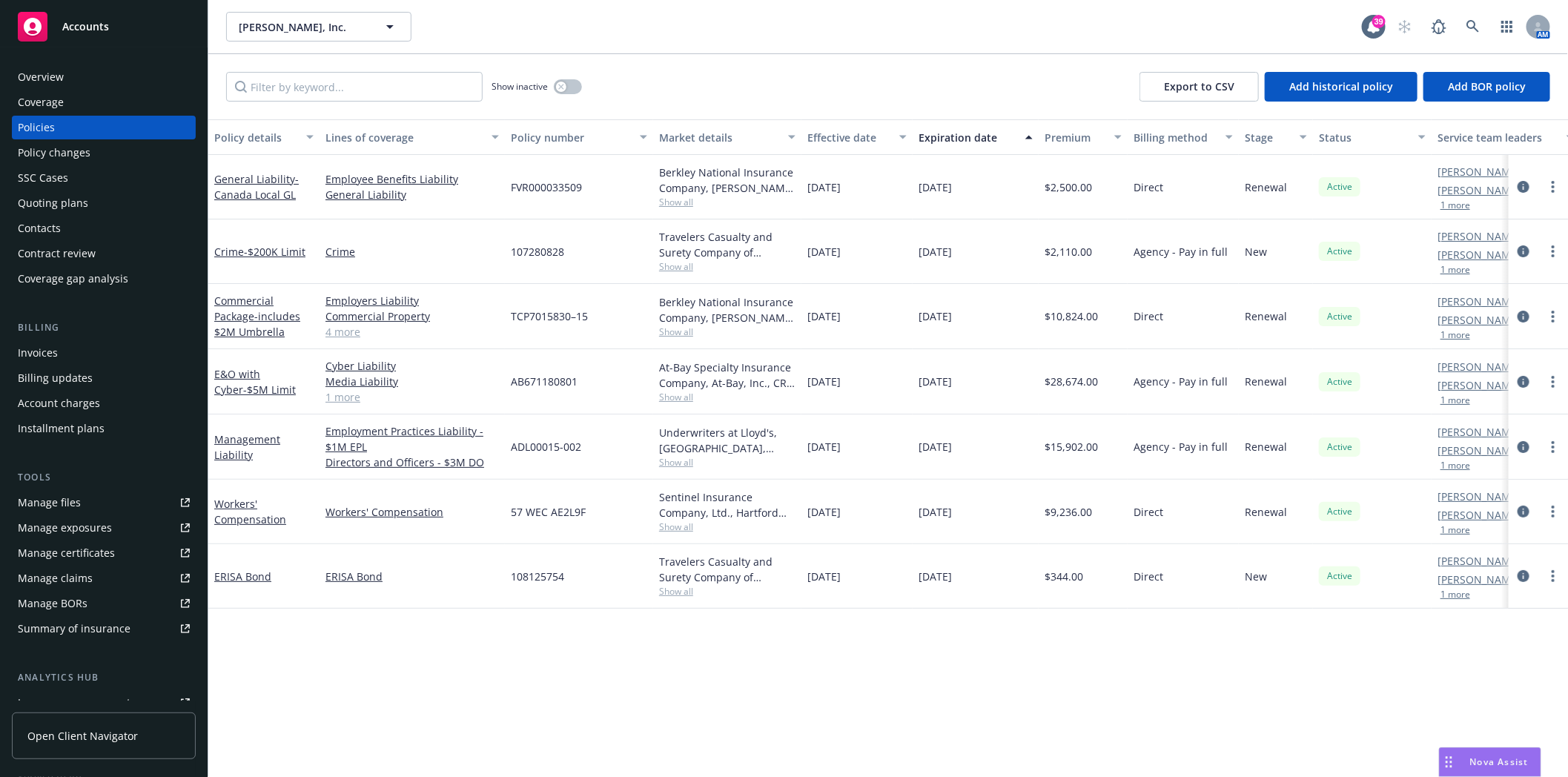
click at [45, 202] on div "Quoting plans" at bounding box center [53, 203] width 70 height 24
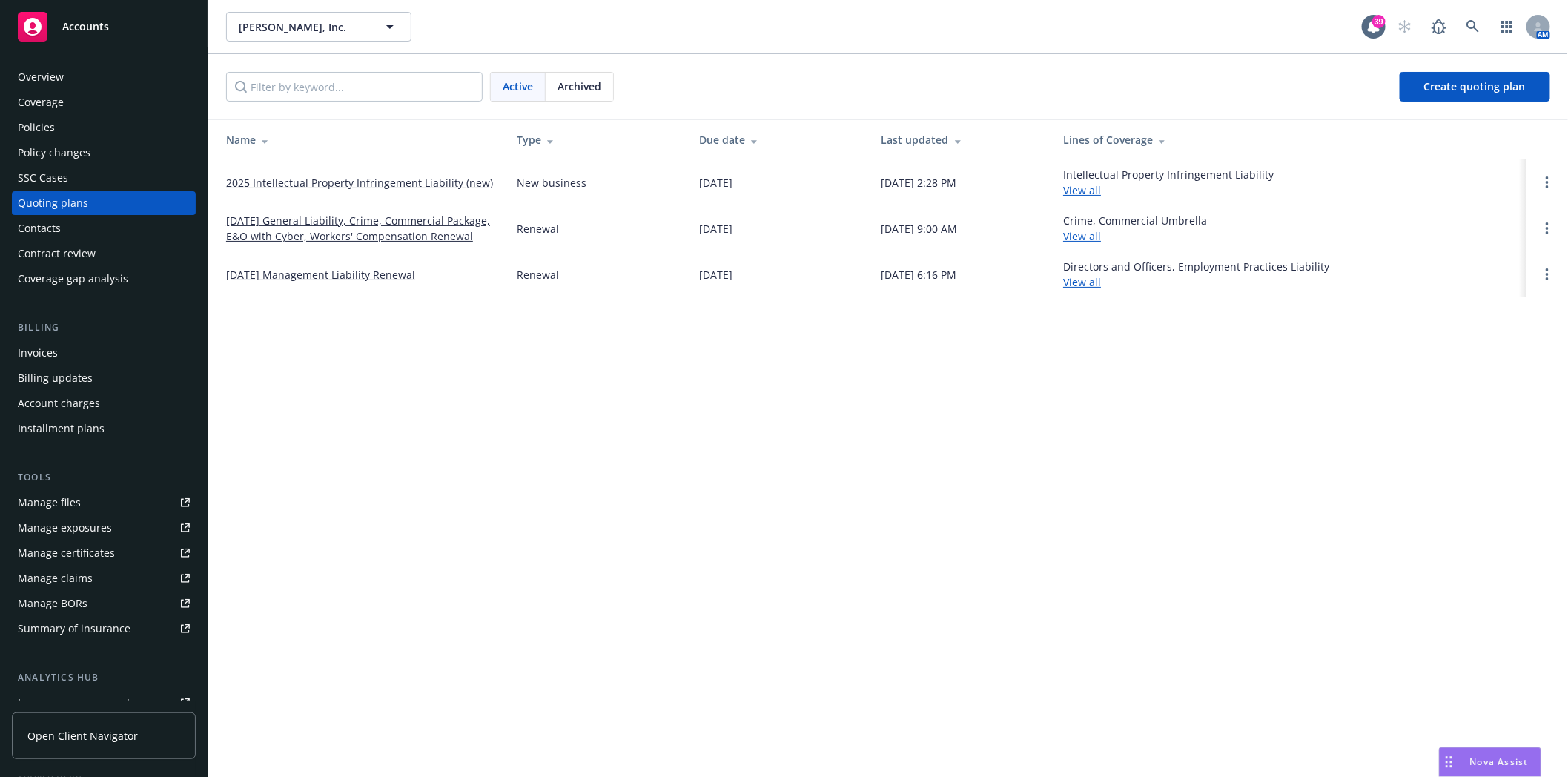
click at [285, 273] on link "10/19/25 Management Liability Renewal" at bounding box center [320, 275] width 189 height 16
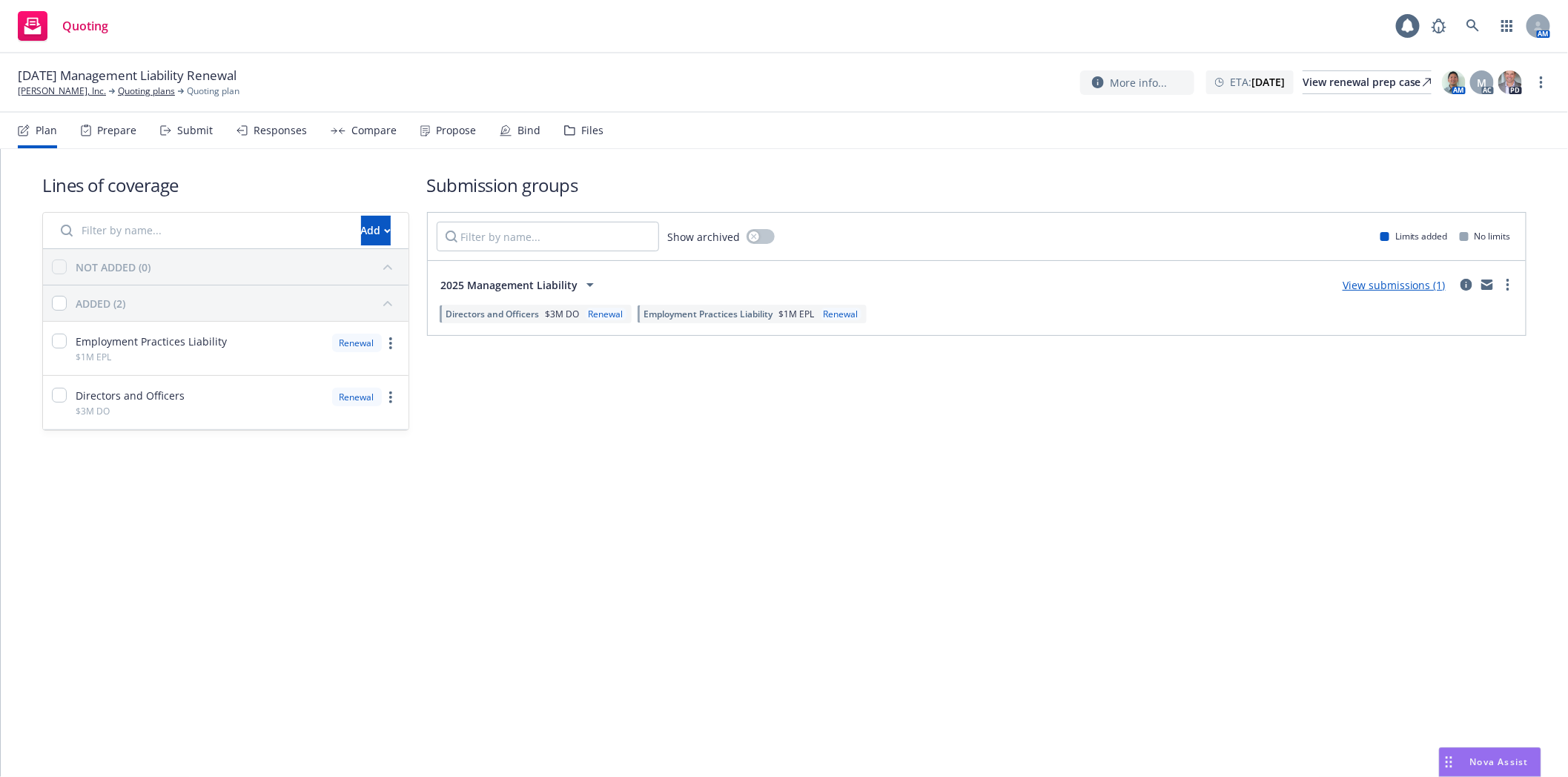
click at [581, 134] on div "Files" at bounding box center [592, 131] width 22 height 12
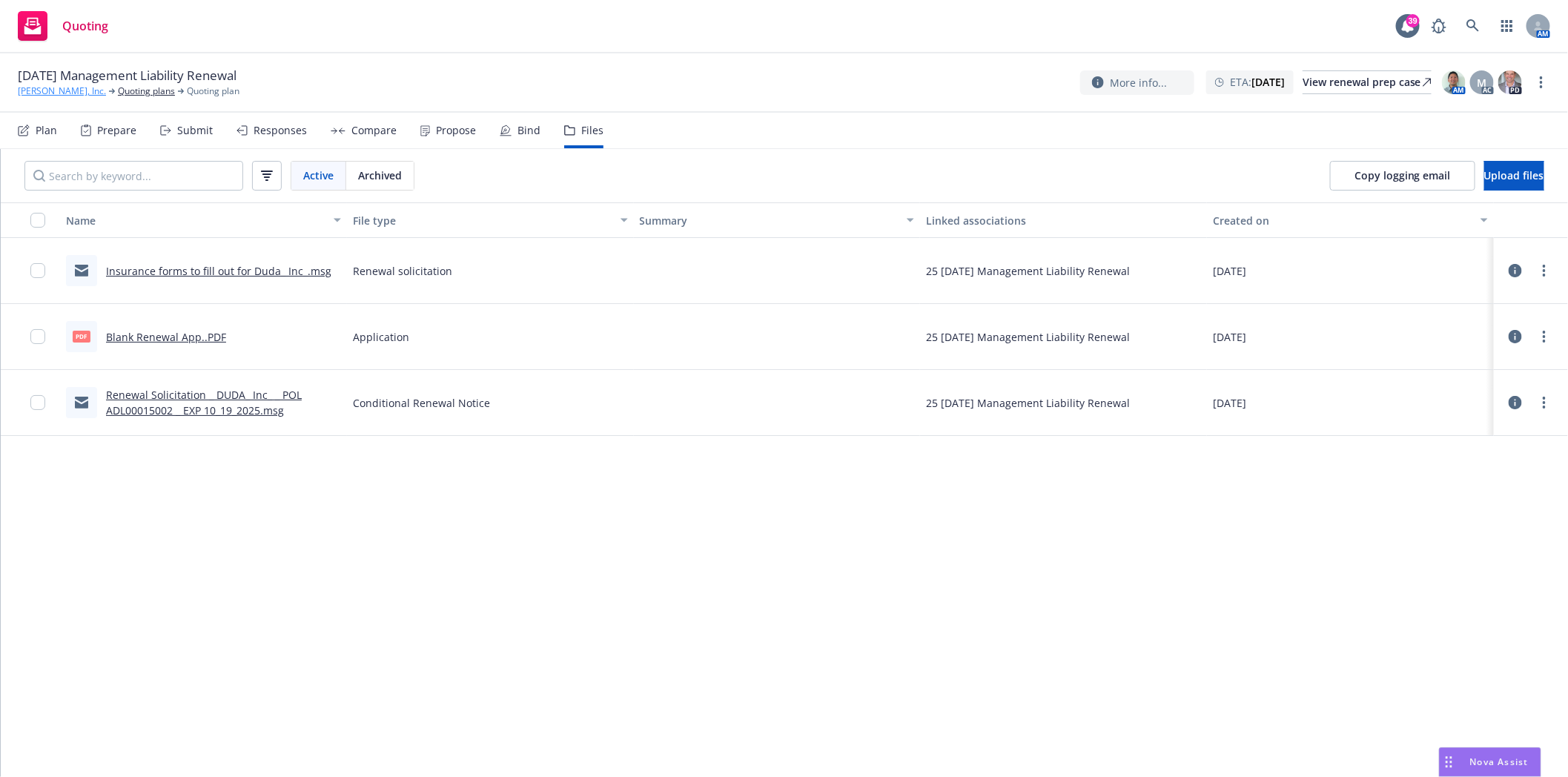
click at [42, 91] on link "Duda, Inc." at bounding box center [62, 91] width 88 height 13
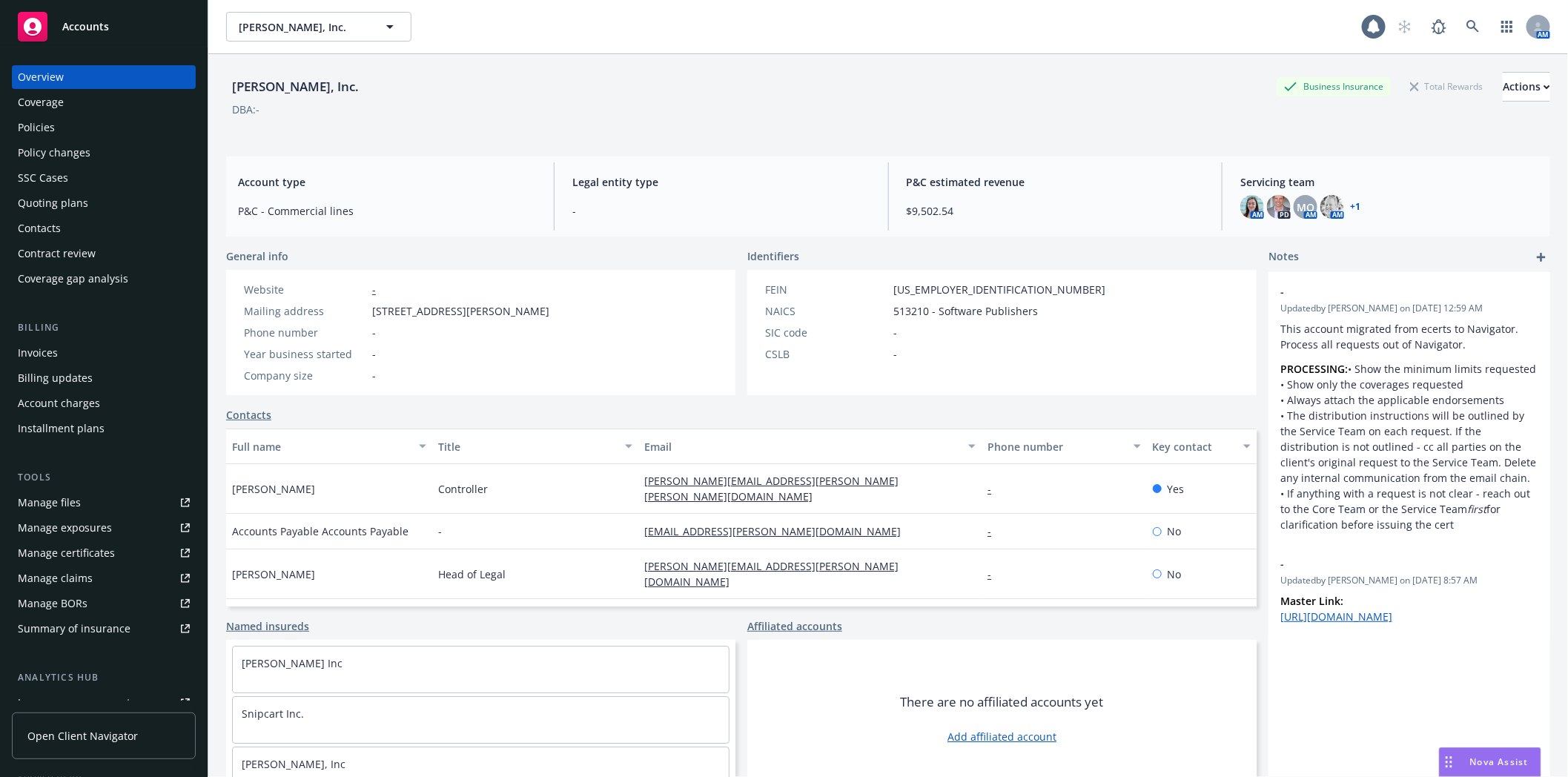
click at [63, 125] on div "Policies" at bounding box center [104, 128] width 172 height 24
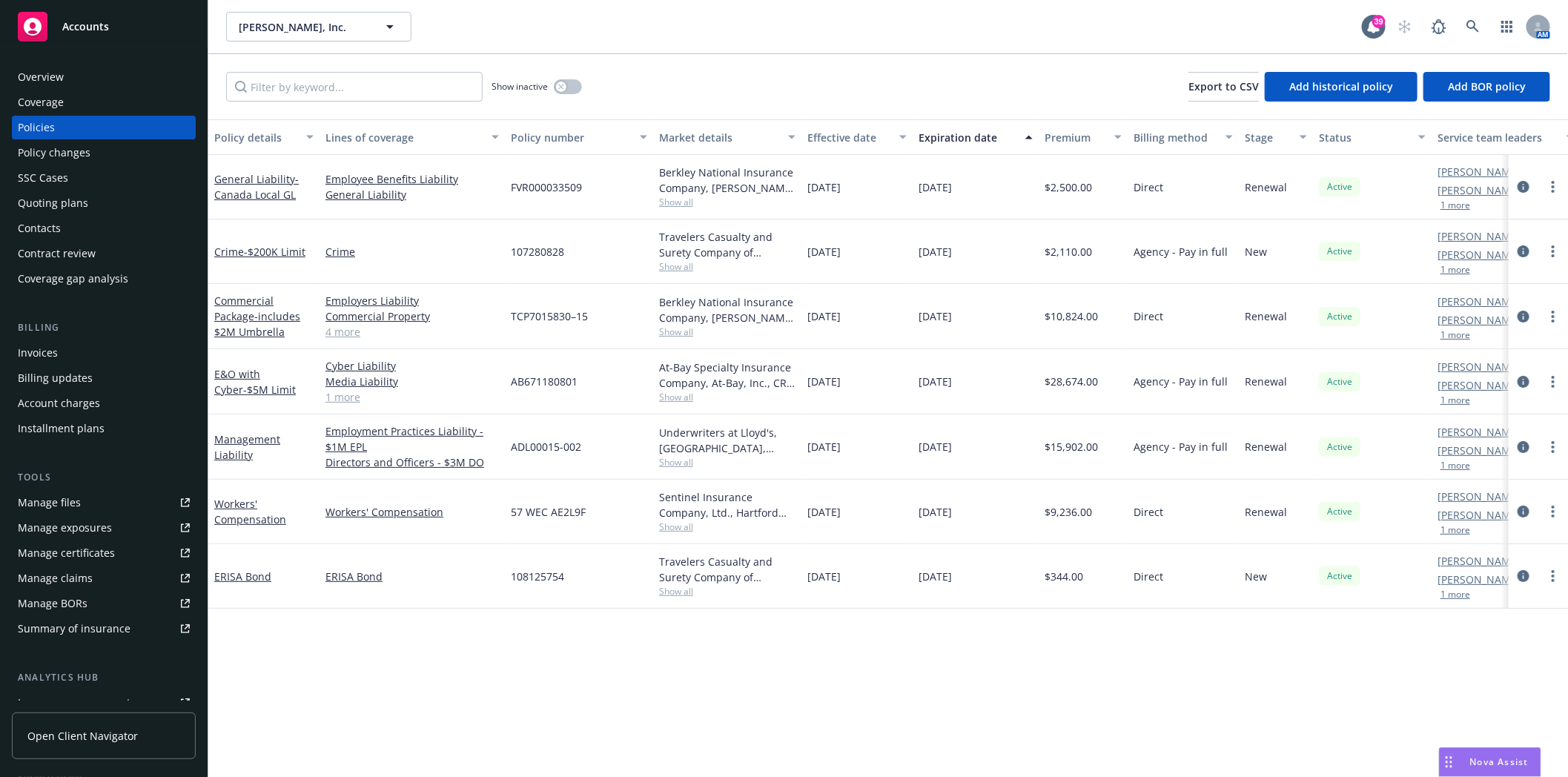
scroll to position [188, 0]
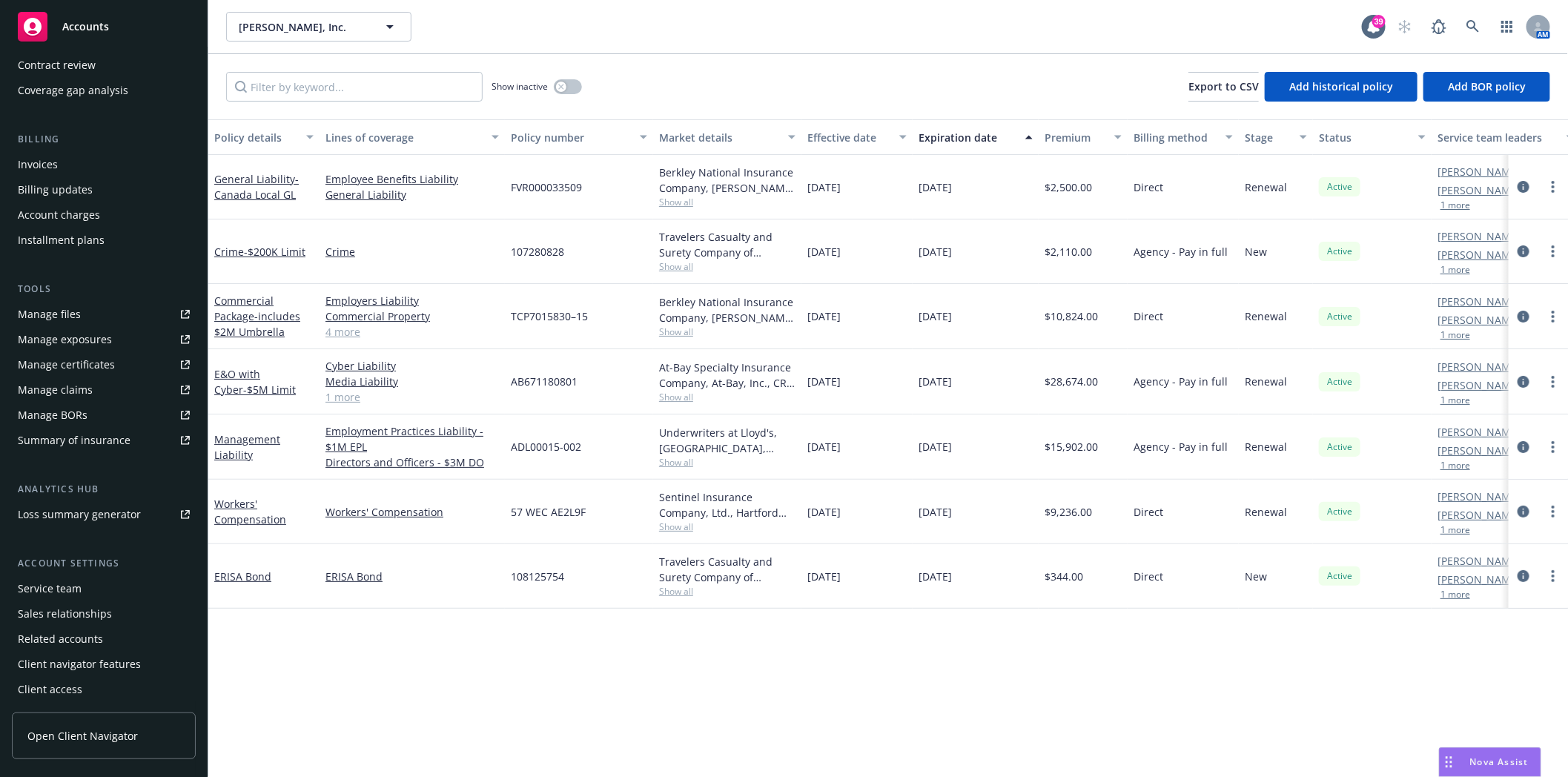
click at [75, 587] on div "Service team" at bounding box center [50, 589] width 64 height 24
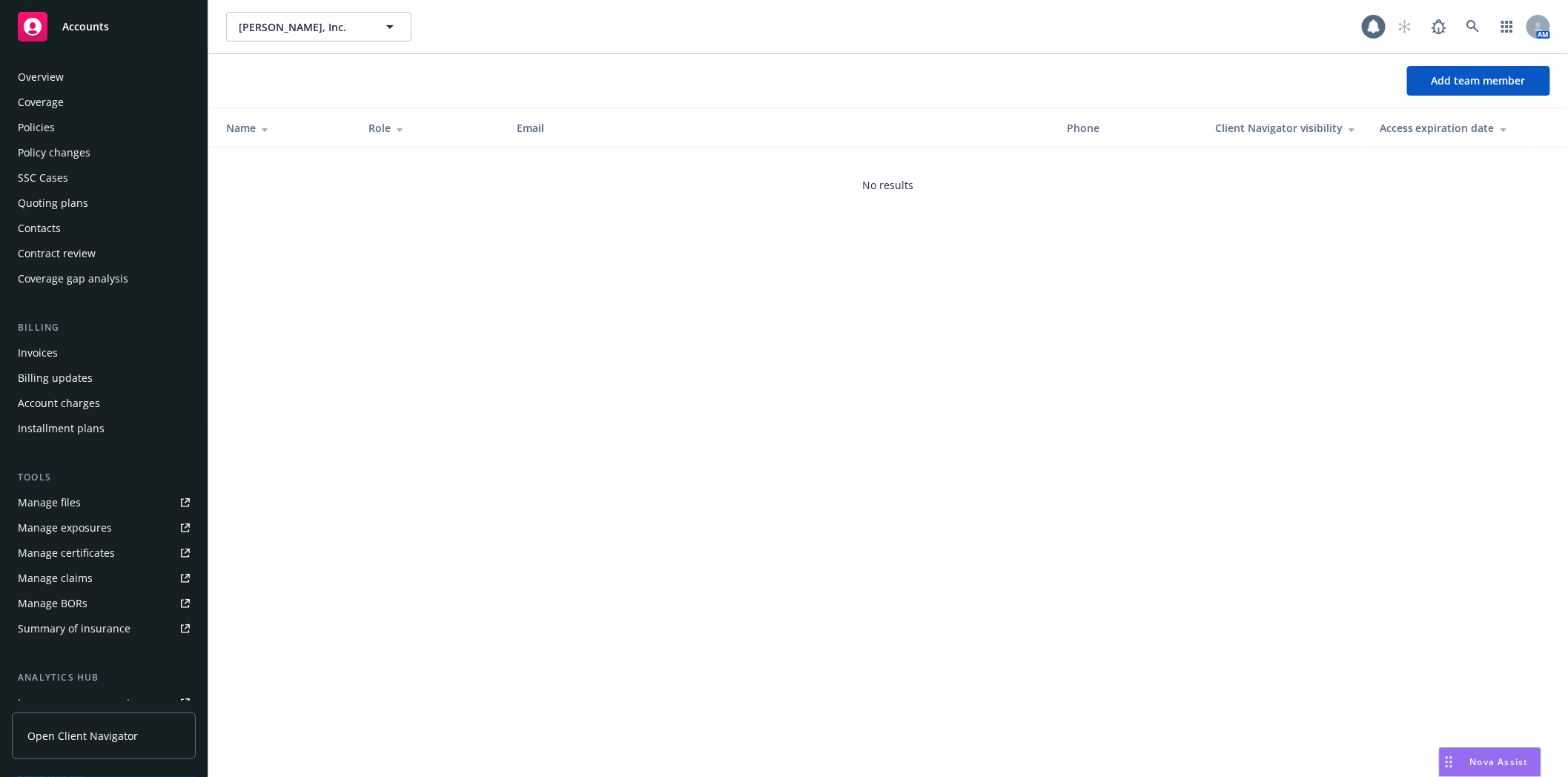
scroll to position [188, 0]
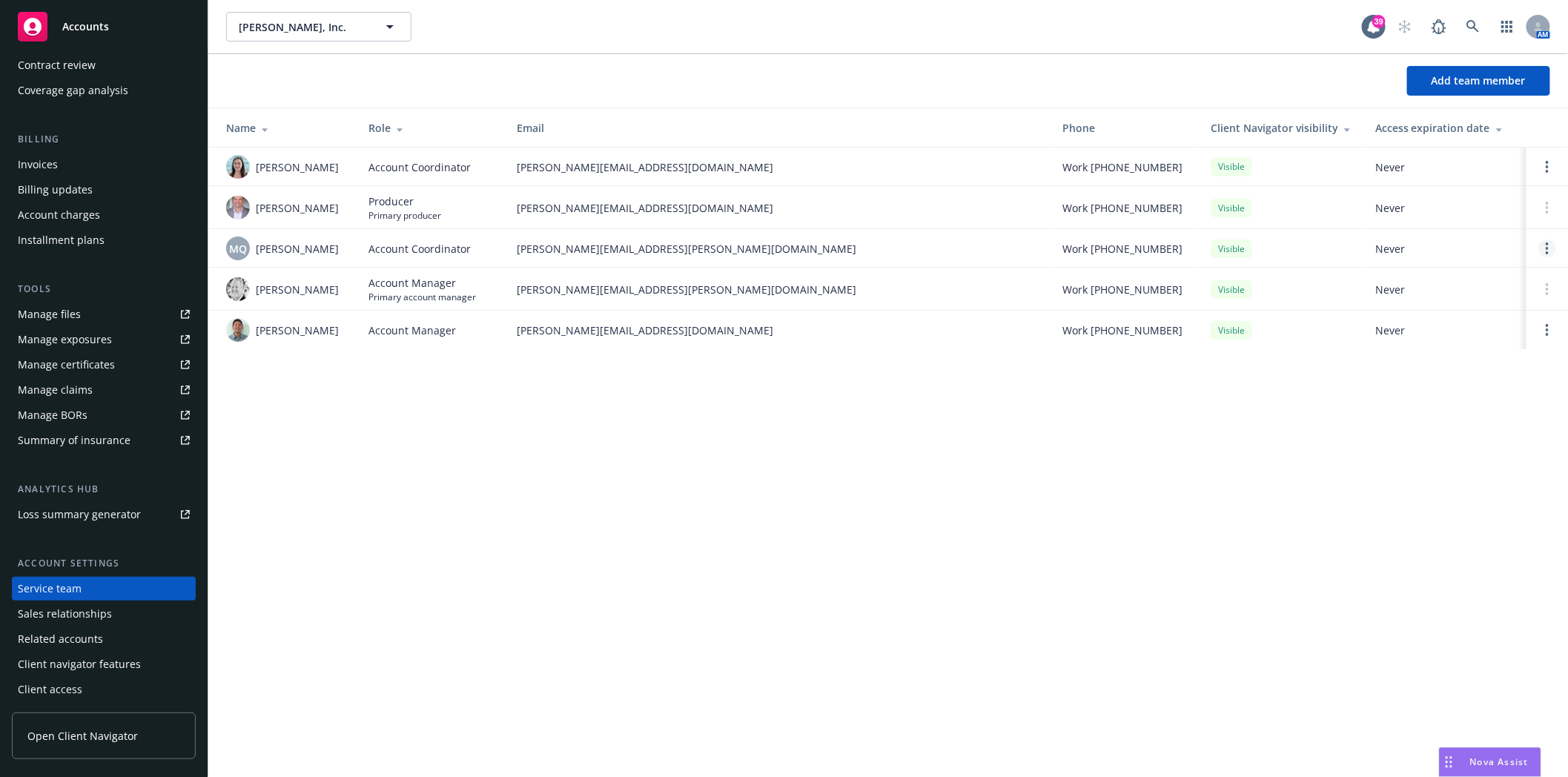
click at [1548, 245] on circle "Open options" at bounding box center [1547, 244] width 3 height 3
click at [1405, 205] on span "Remove account coordinator" at bounding box center [1448, 206] width 178 height 14
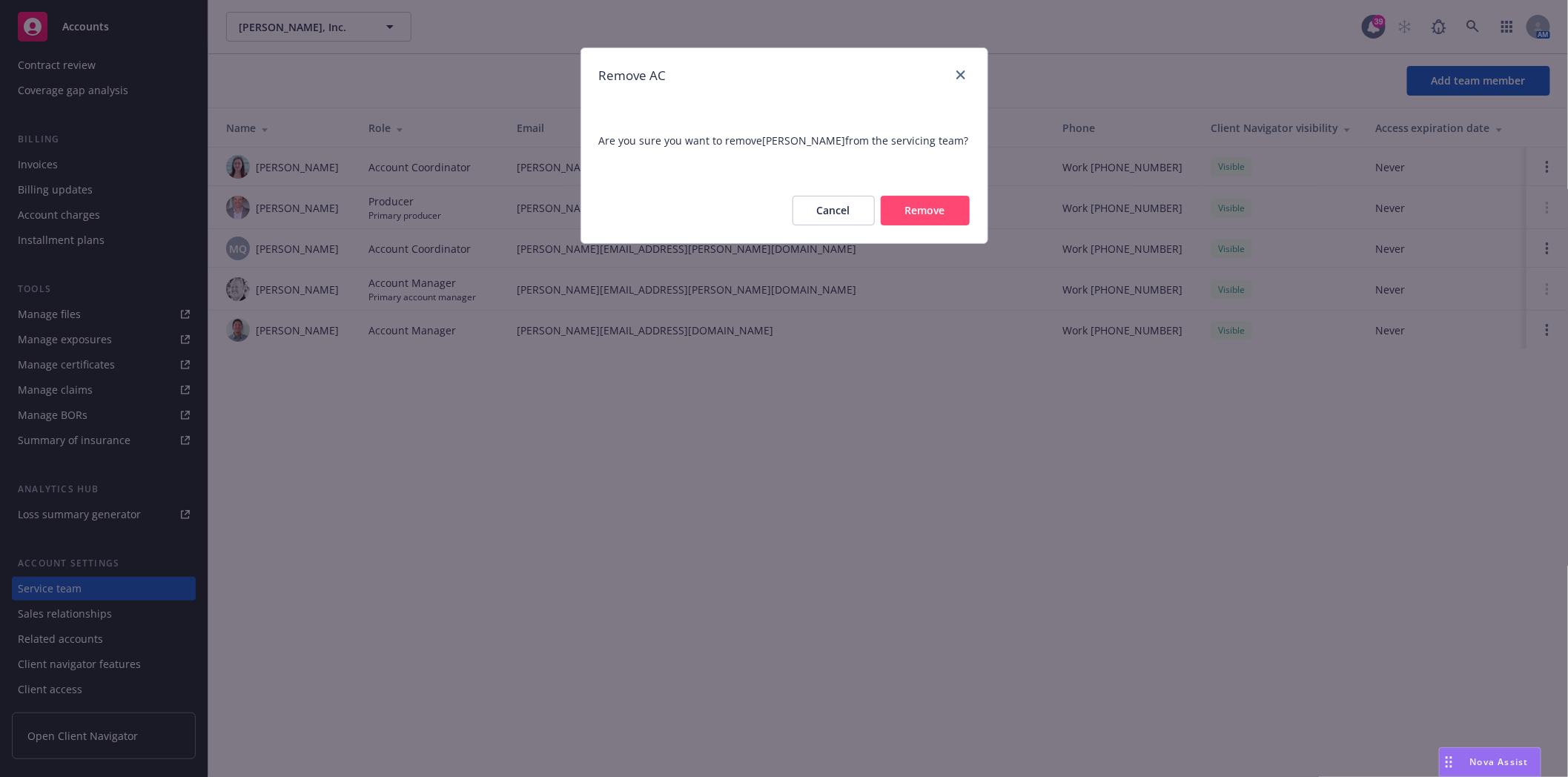
click at [936, 203] on button "Remove" at bounding box center [925, 211] width 89 height 30
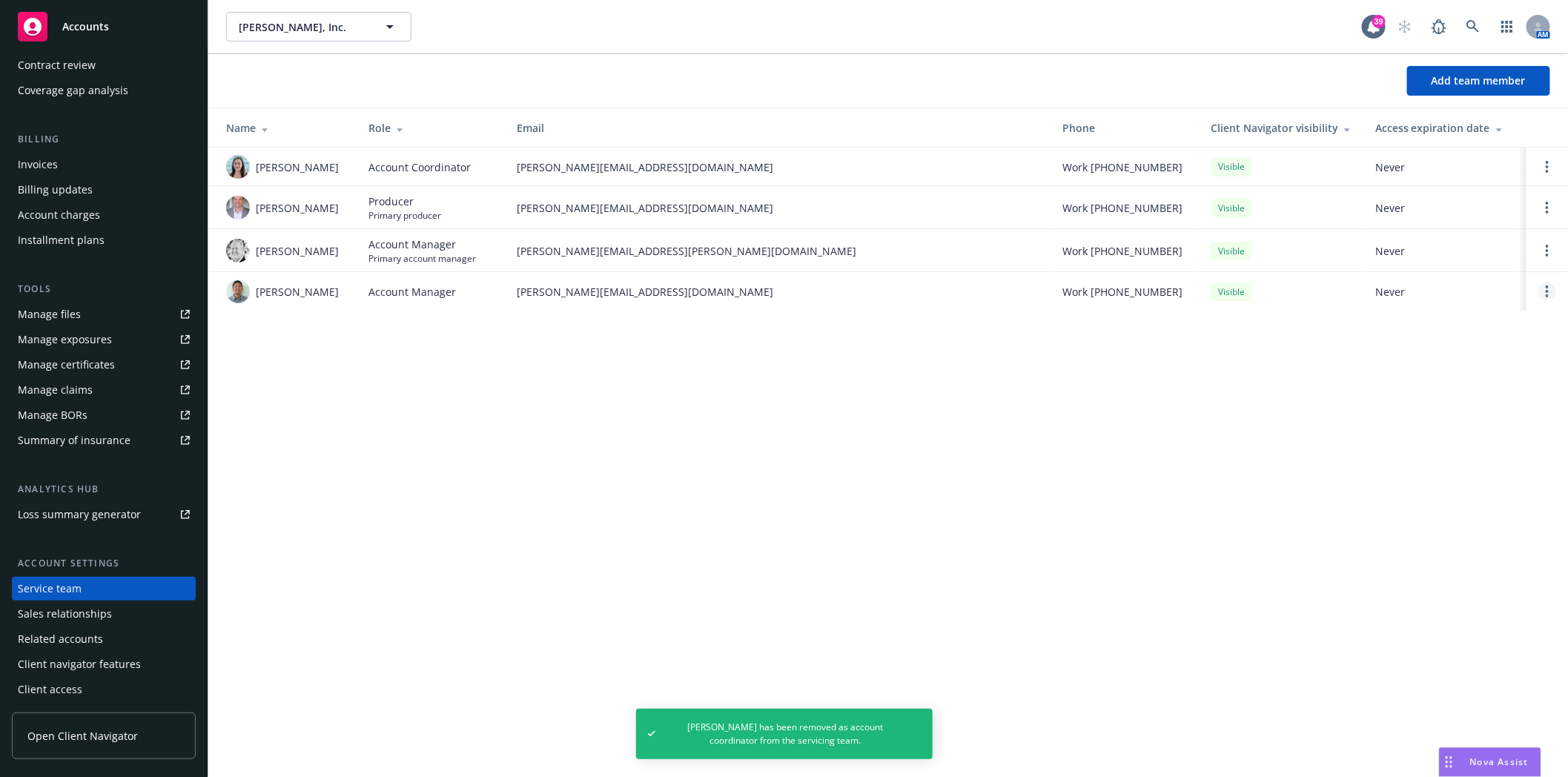
click at [1549, 298] on link "Open options" at bounding box center [1547, 292] width 18 height 18
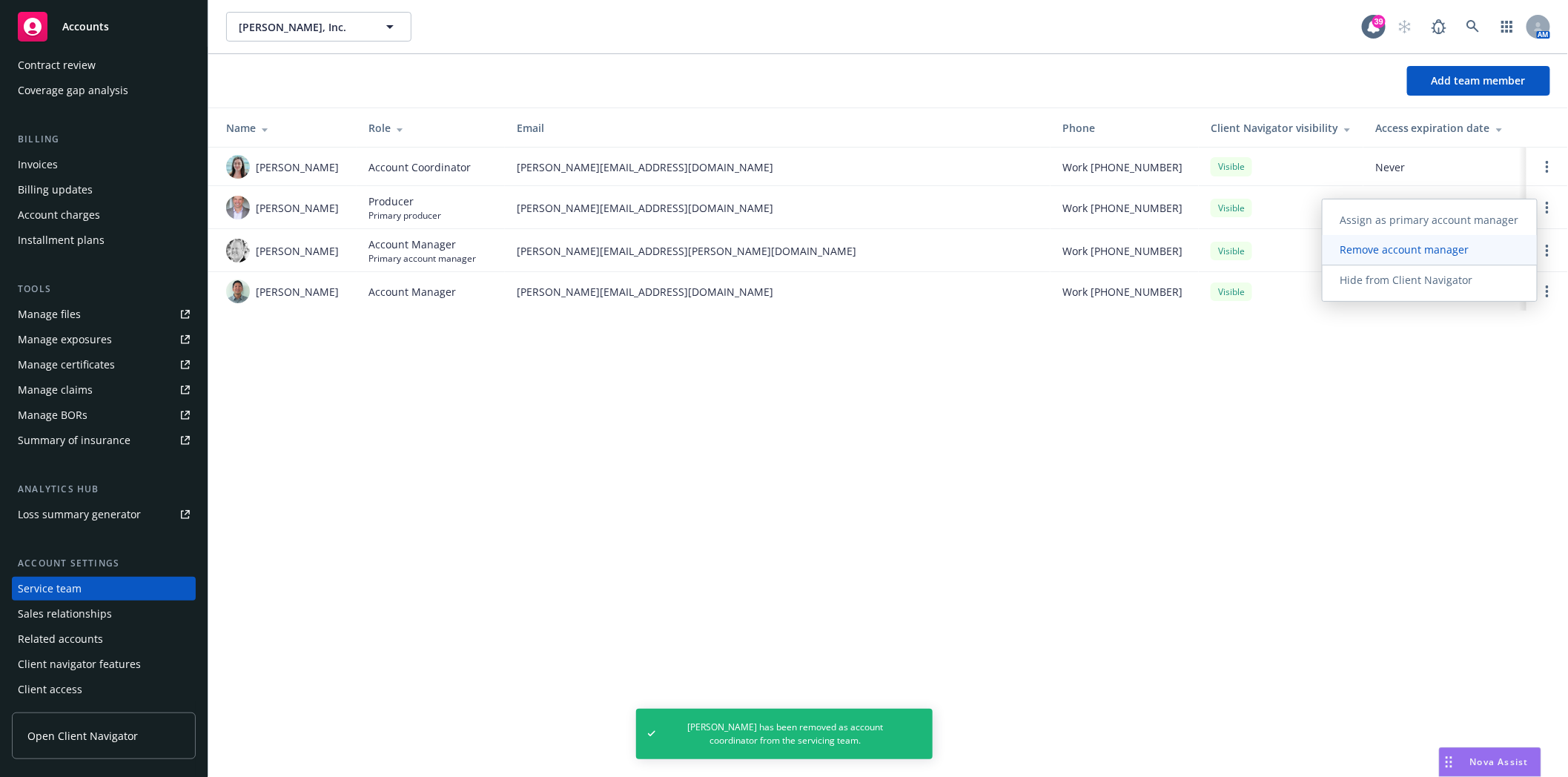
click at [1399, 249] on span "Remove account manager" at bounding box center [1405, 249] width 165 height 14
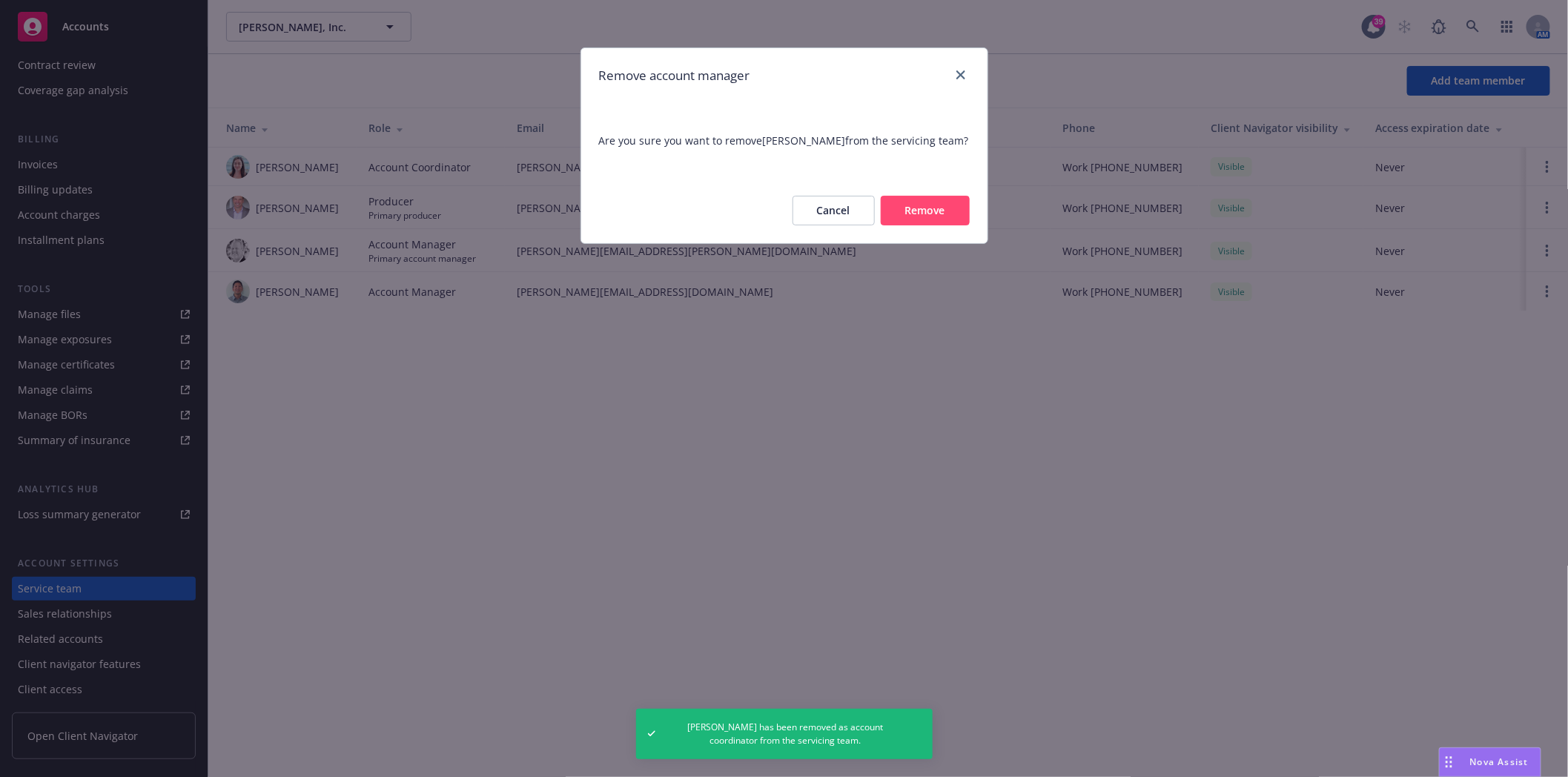
click at [921, 203] on button "Remove" at bounding box center [925, 211] width 89 height 30
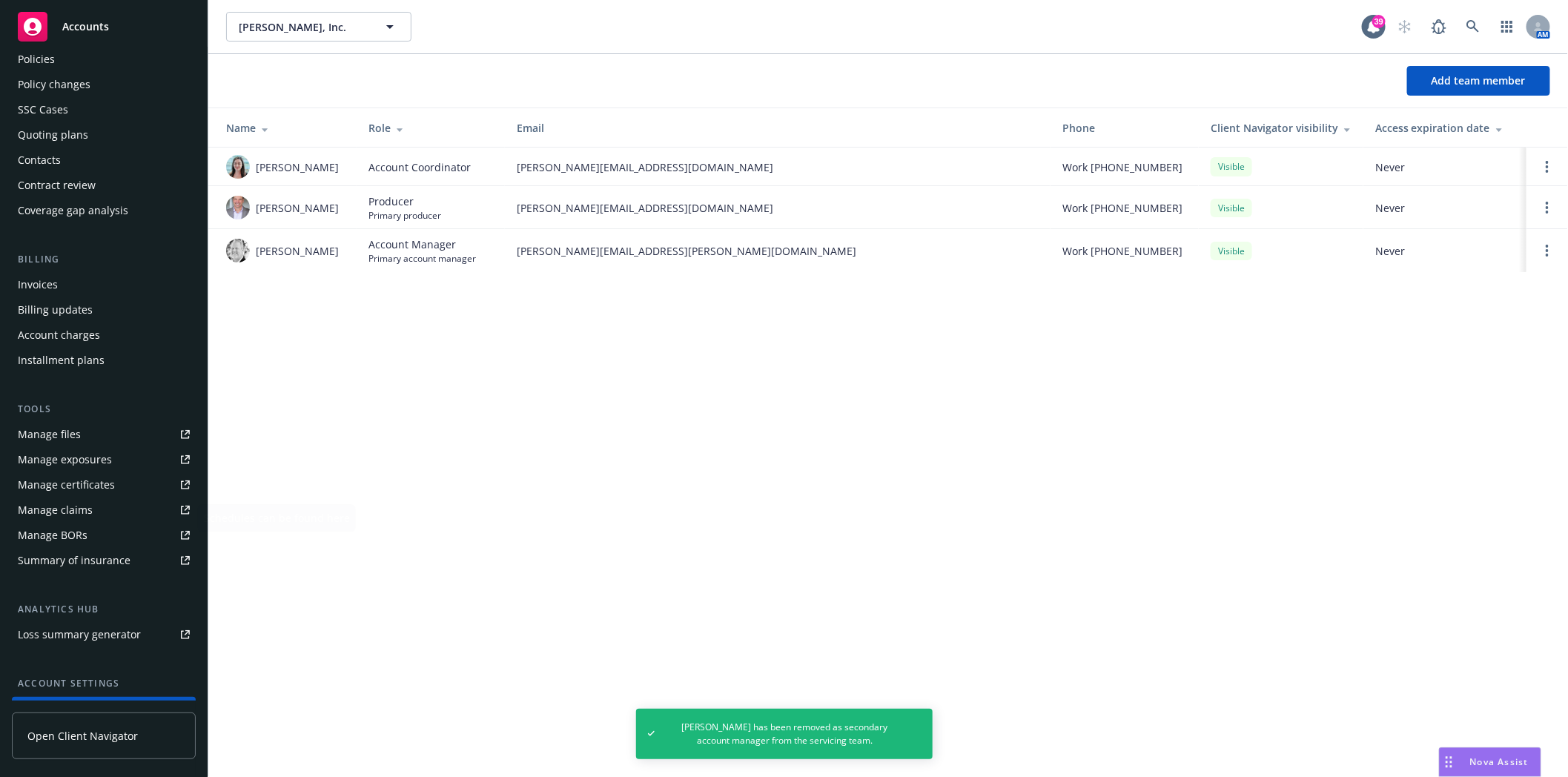
scroll to position [0, 0]
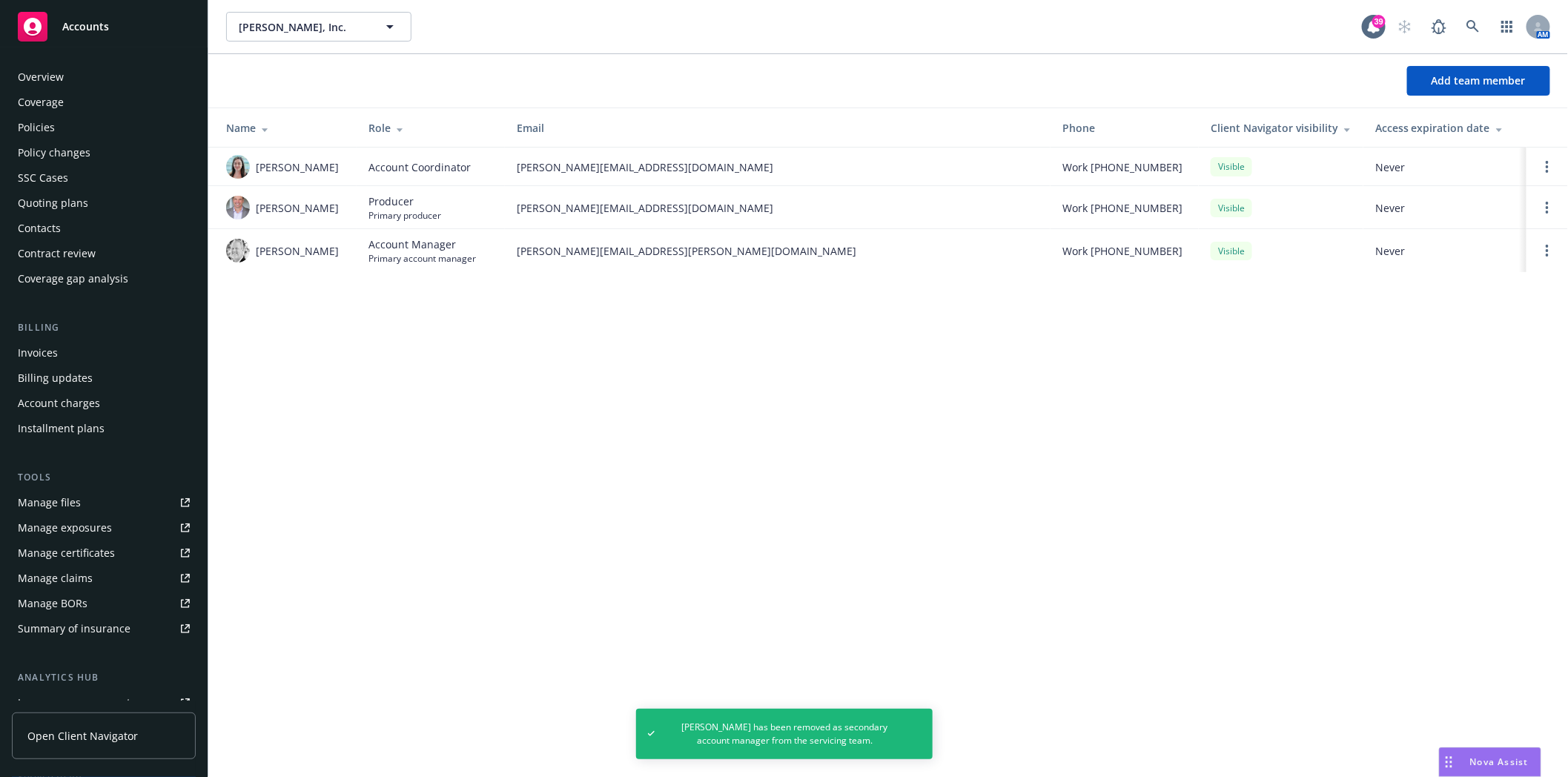
click at [38, 126] on div "Policies" at bounding box center [36, 128] width 37 height 24
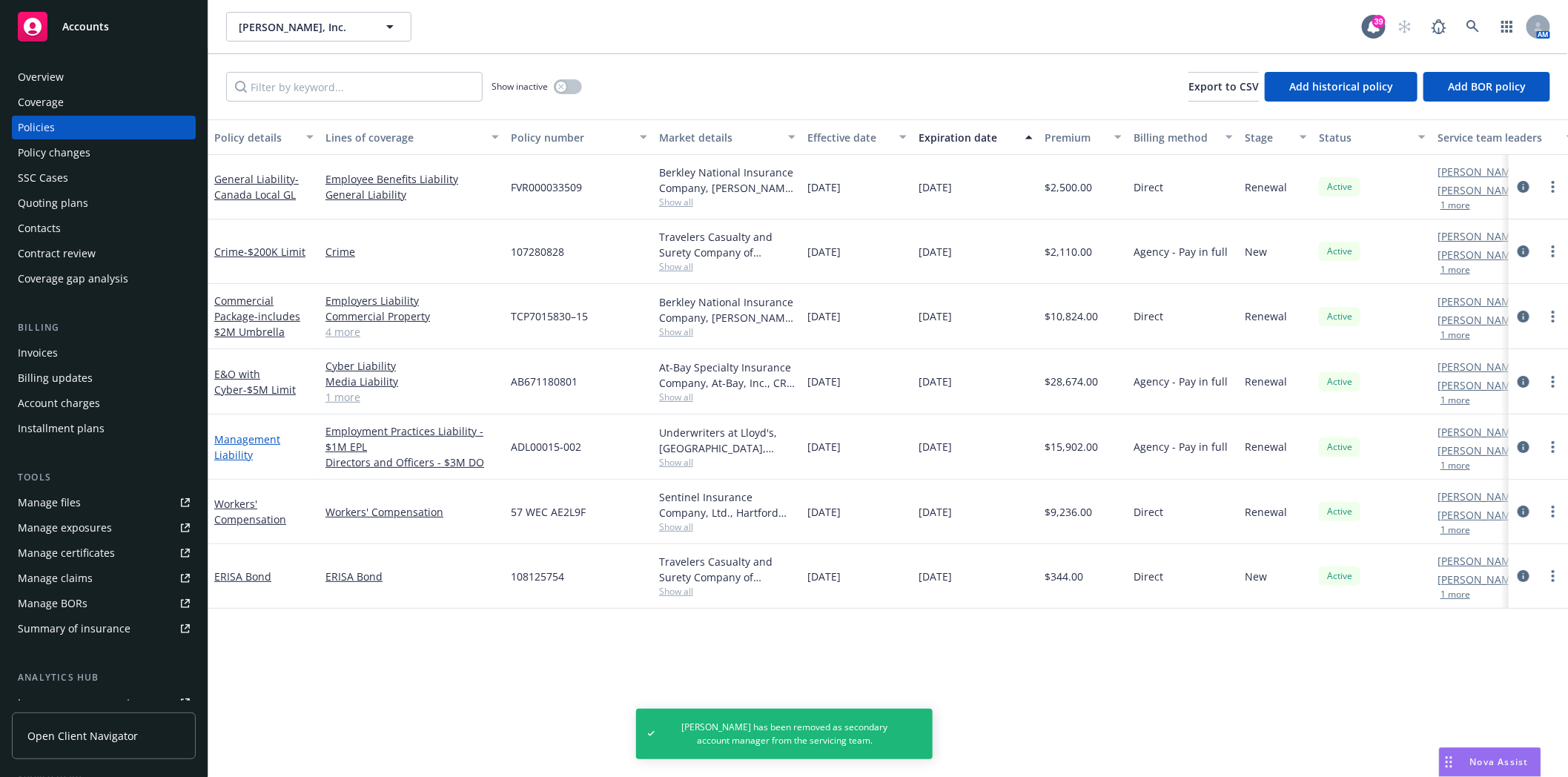
click at [246, 438] on link "Management Liability" at bounding box center [247, 447] width 66 height 30
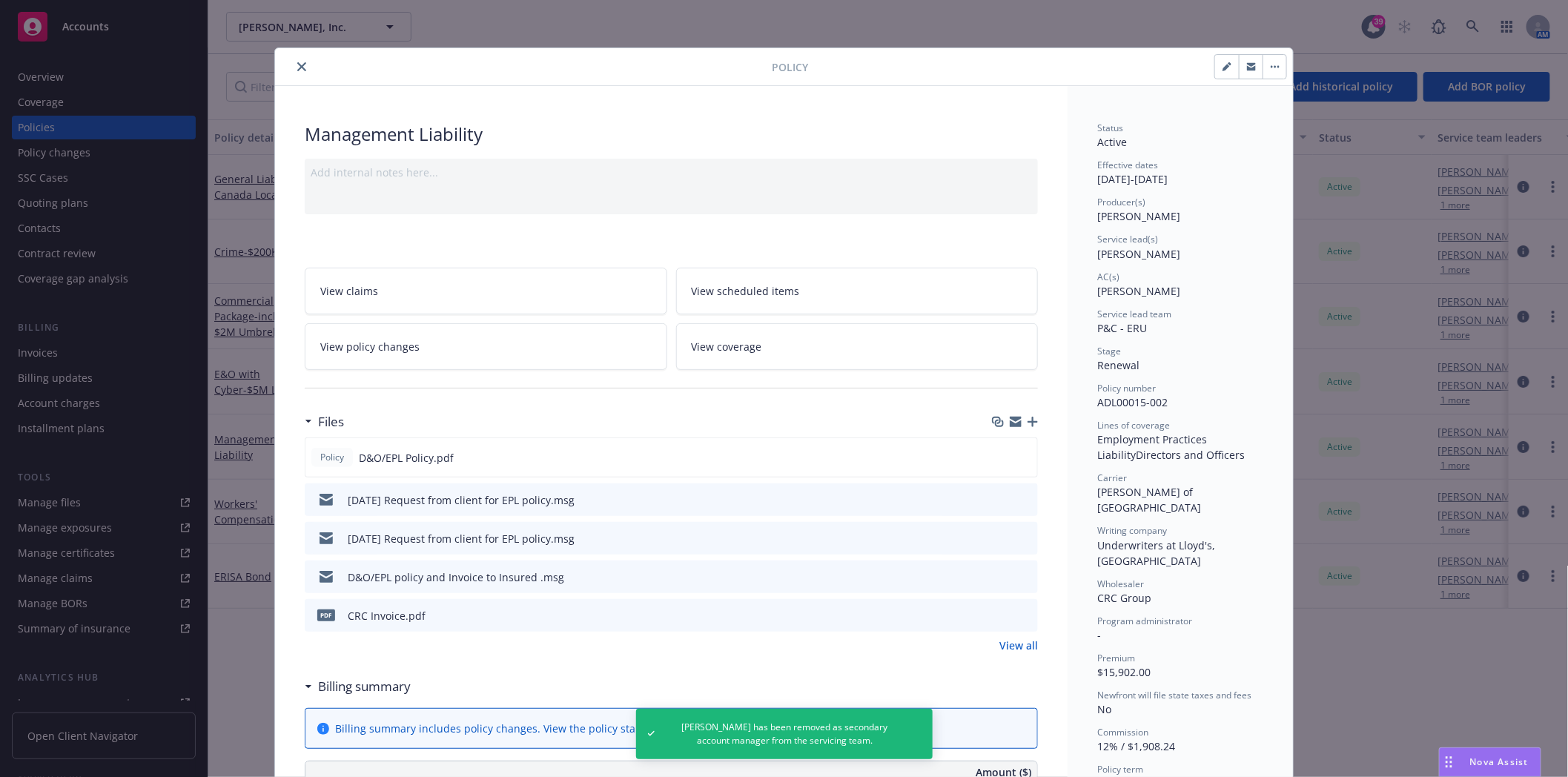
click at [1222, 69] on icon "button" at bounding box center [1227, 67] width 9 height 9
select select "RENEWAL"
select select "12"
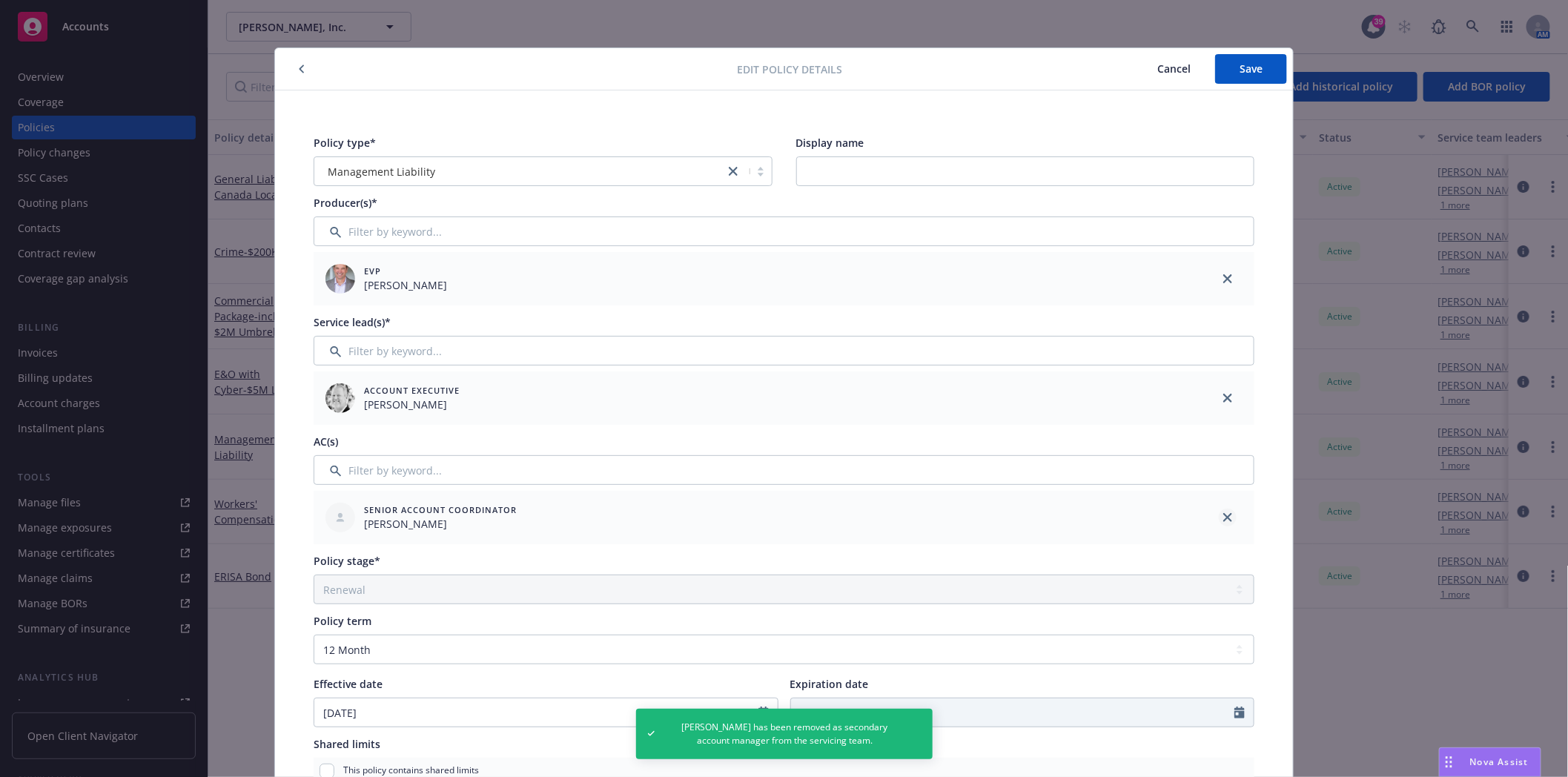
click at [1223, 519] on icon "close" at bounding box center [1228, 518] width 9 height 9
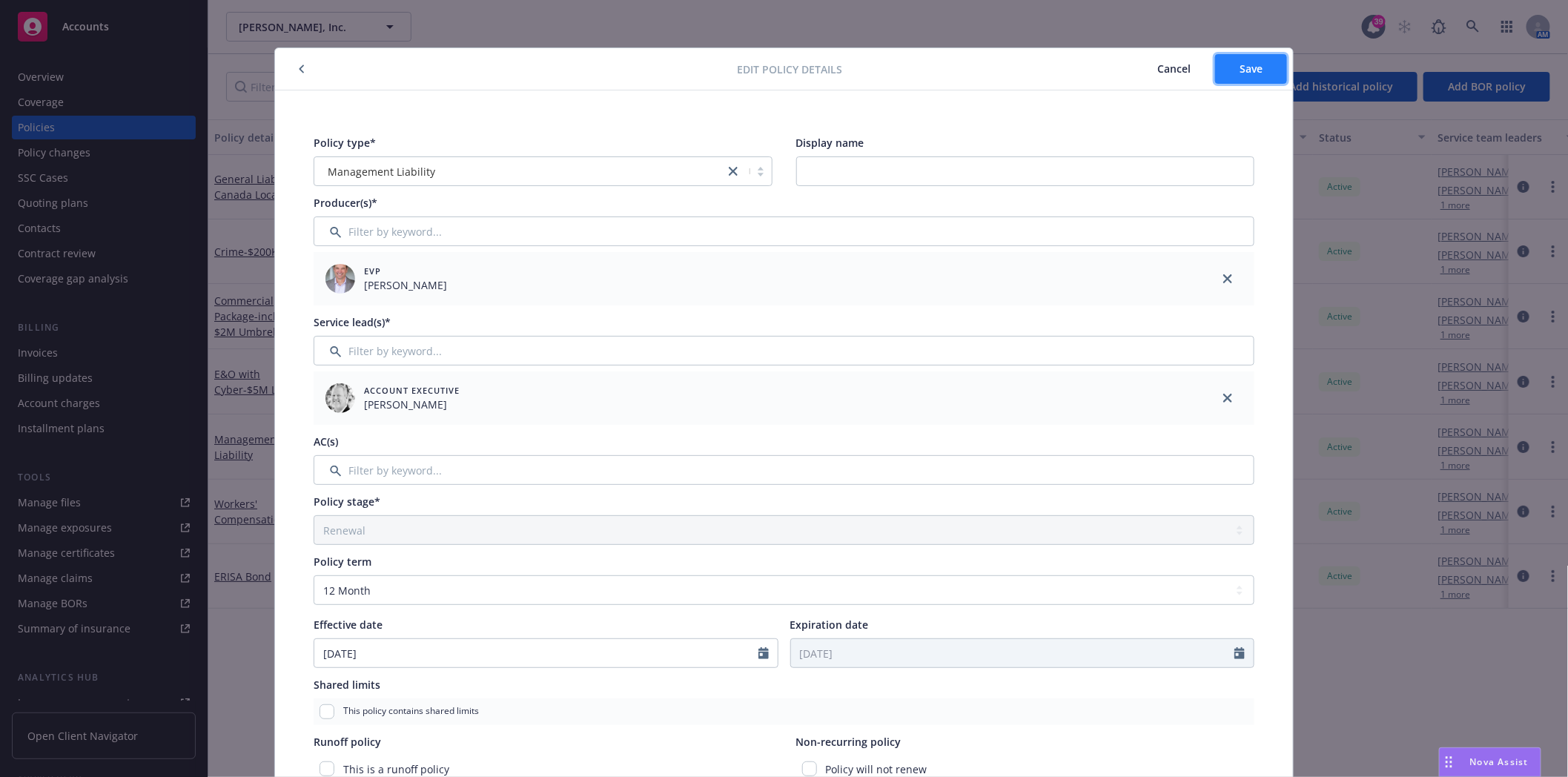
click at [1233, 77] on button "Save" at bounding box center [1251, 69] width 72 height 30
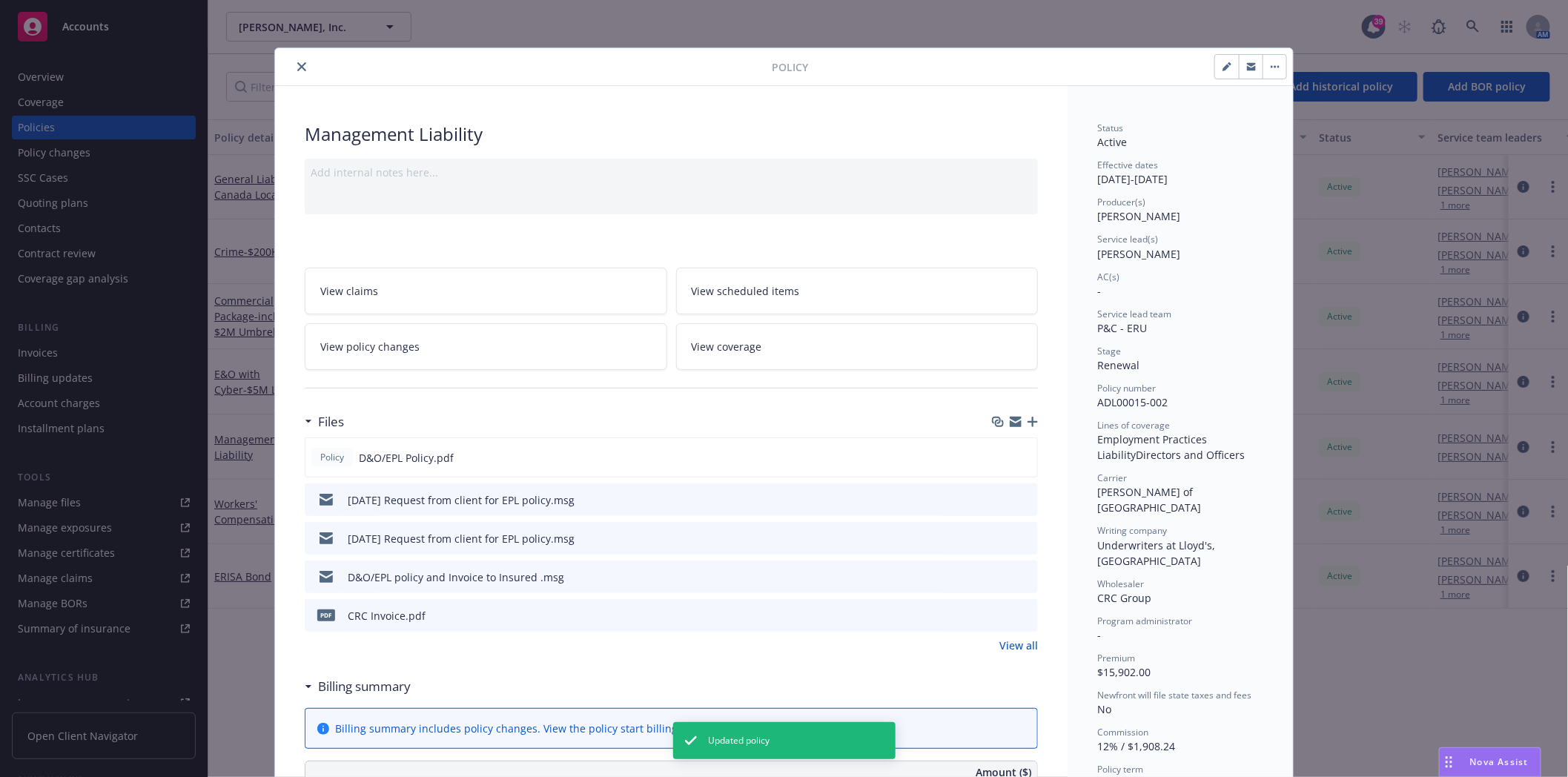
click at [300, 68] on icon "close" at bounding box center [302, 67] width 9 height 9
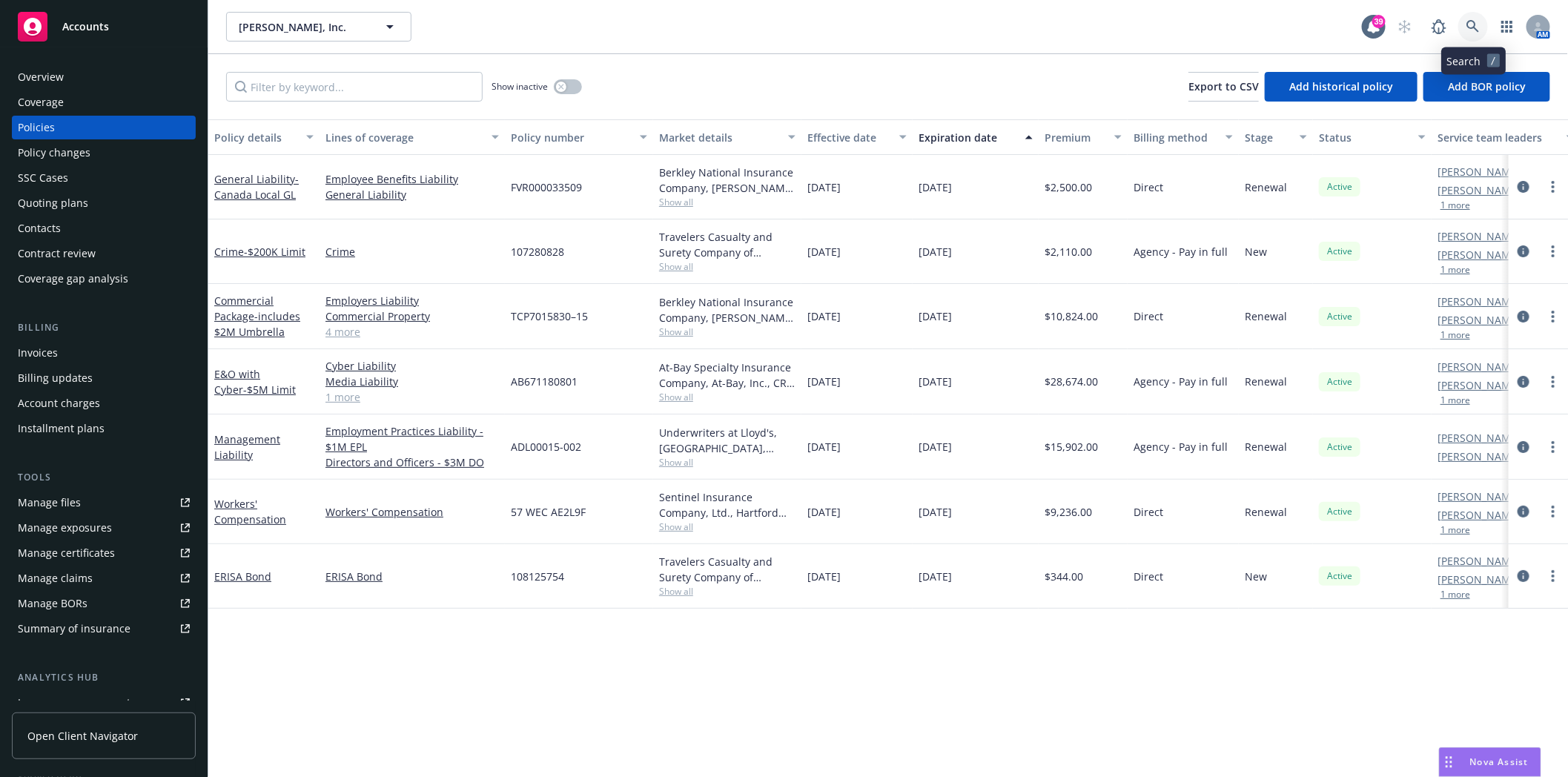
click at [1477, 27] on icon at bounding box center [1473, 27] width 13 height 13
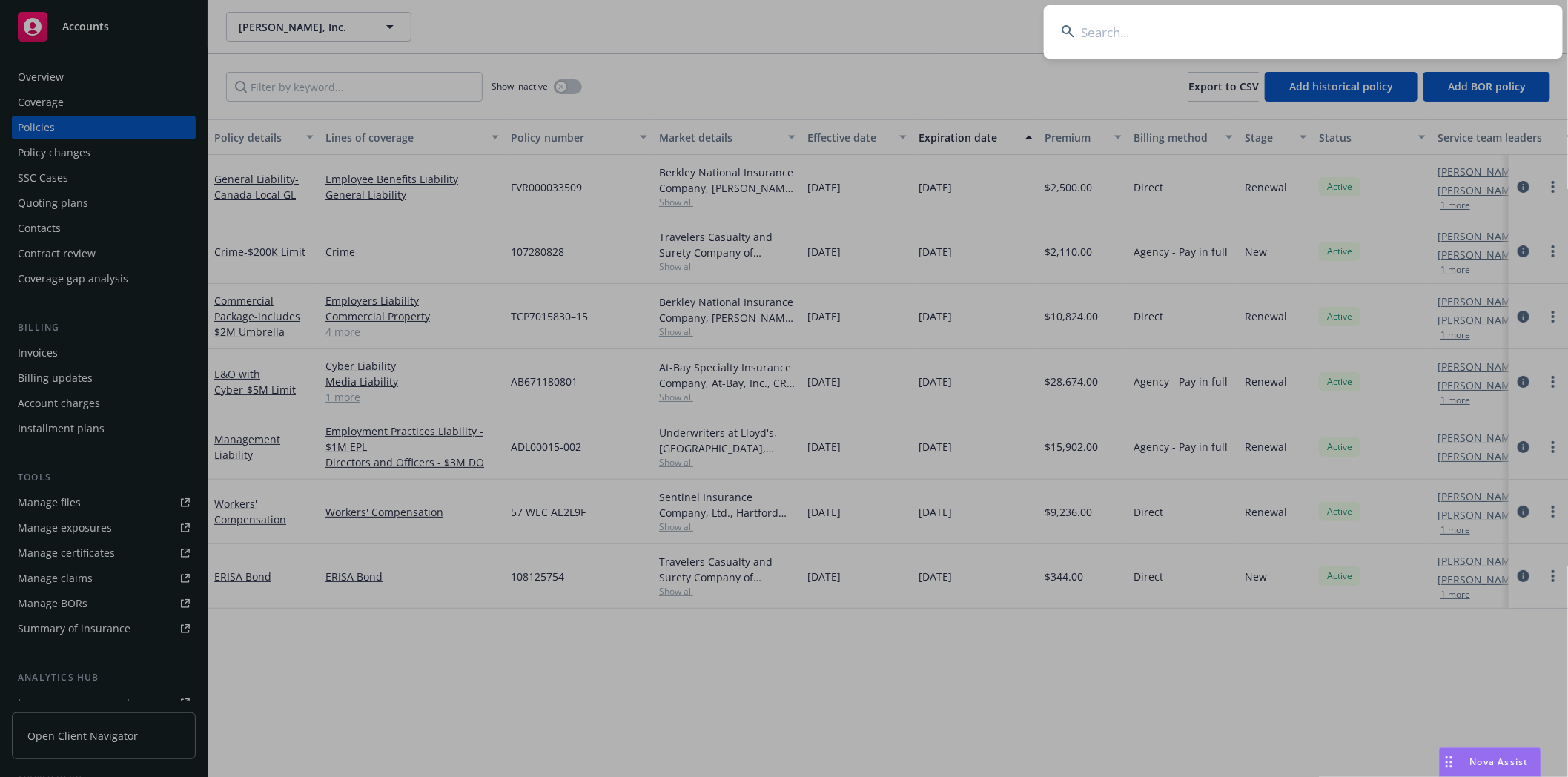
click at [1202, 25] on input at bounding box center [1303, 32] width 519 height 53
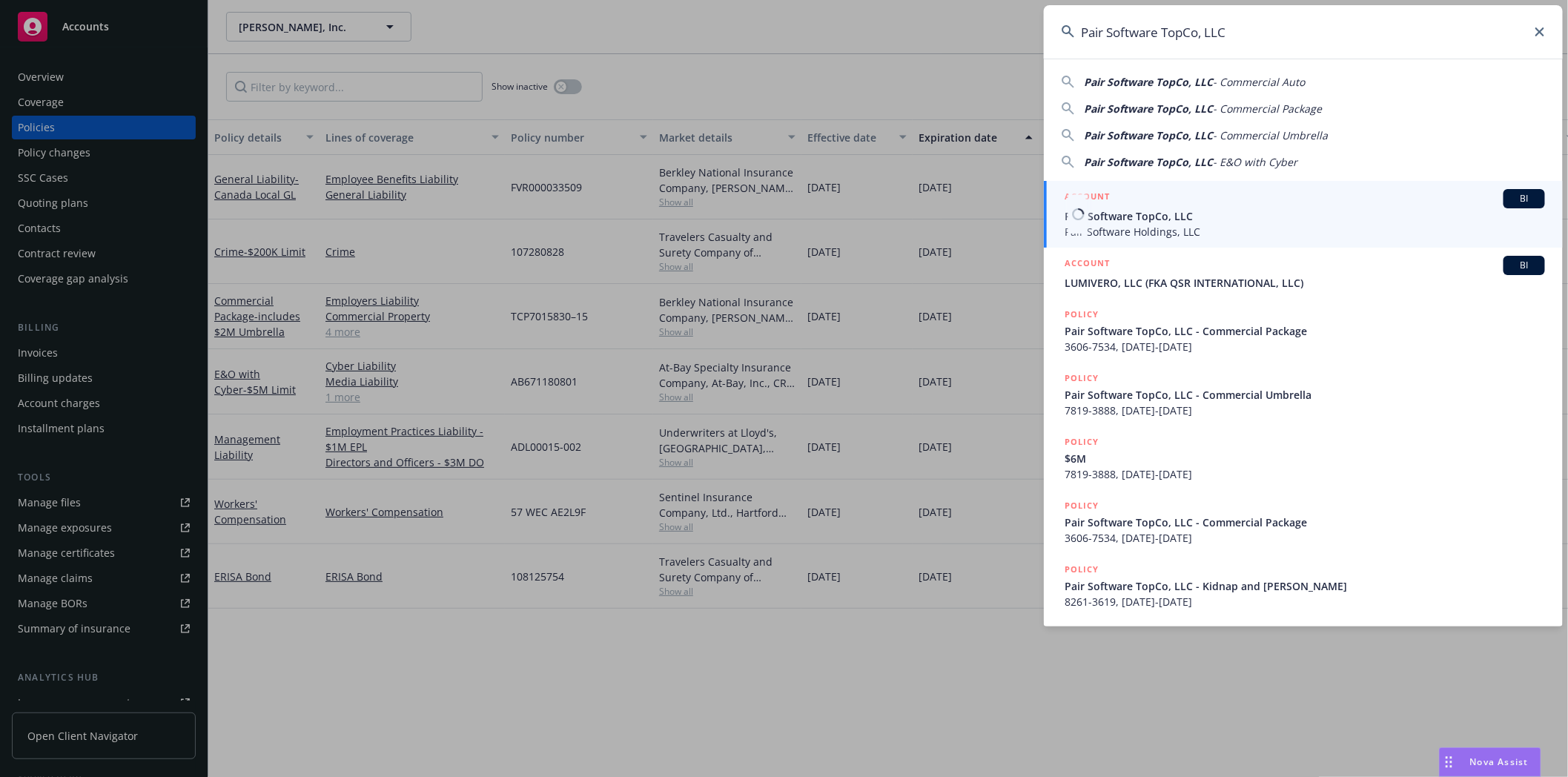
type input "Pair Software TopCo, LLC"
click at [1102, 219] on span "Pair Software TopCo, LLC" at bounding box center [1305, 216] width 481 height 16
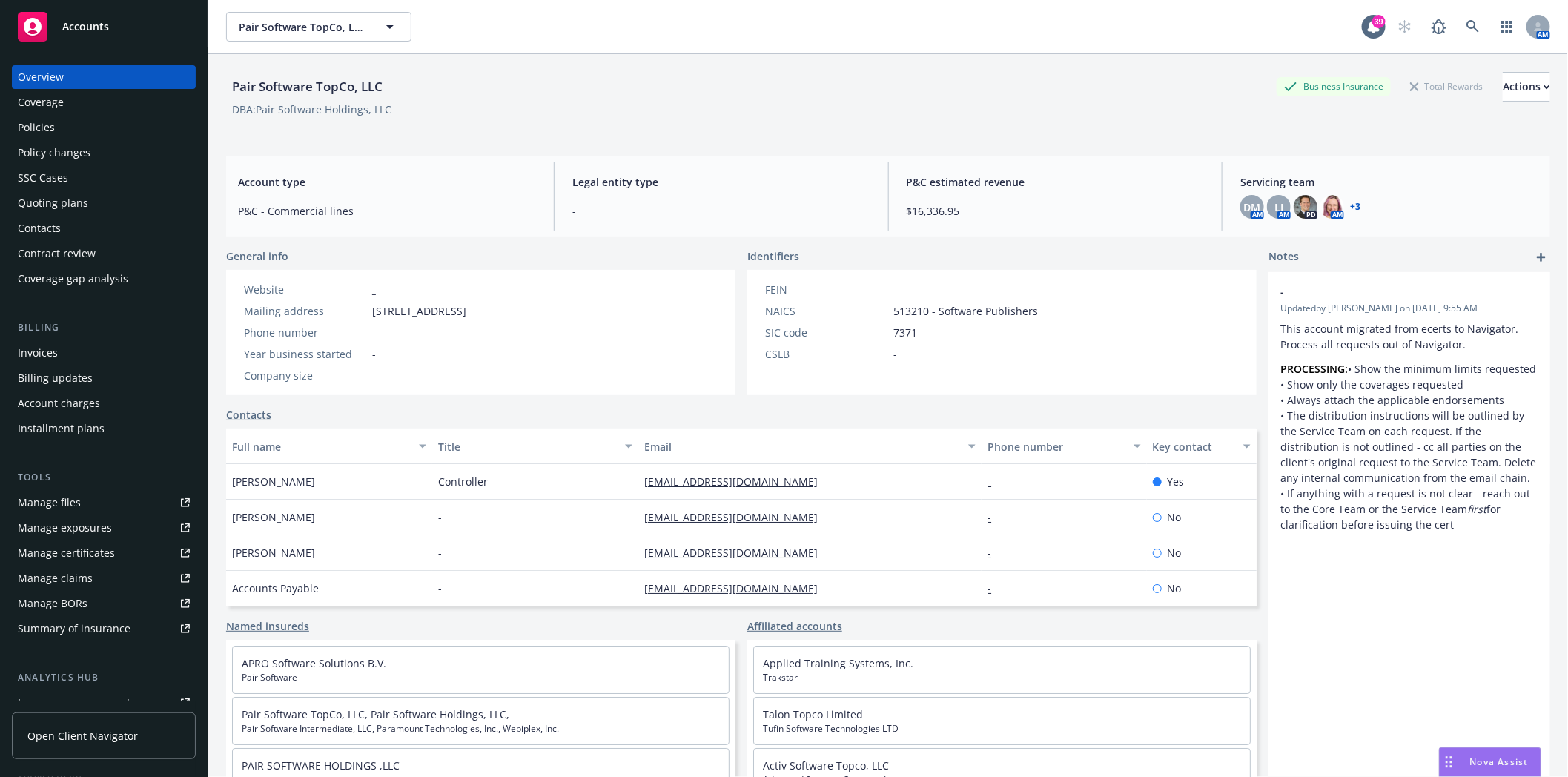
click at [28, 197] on div "Quoting plans" at bounding box center [53, 203] width 70 height 24
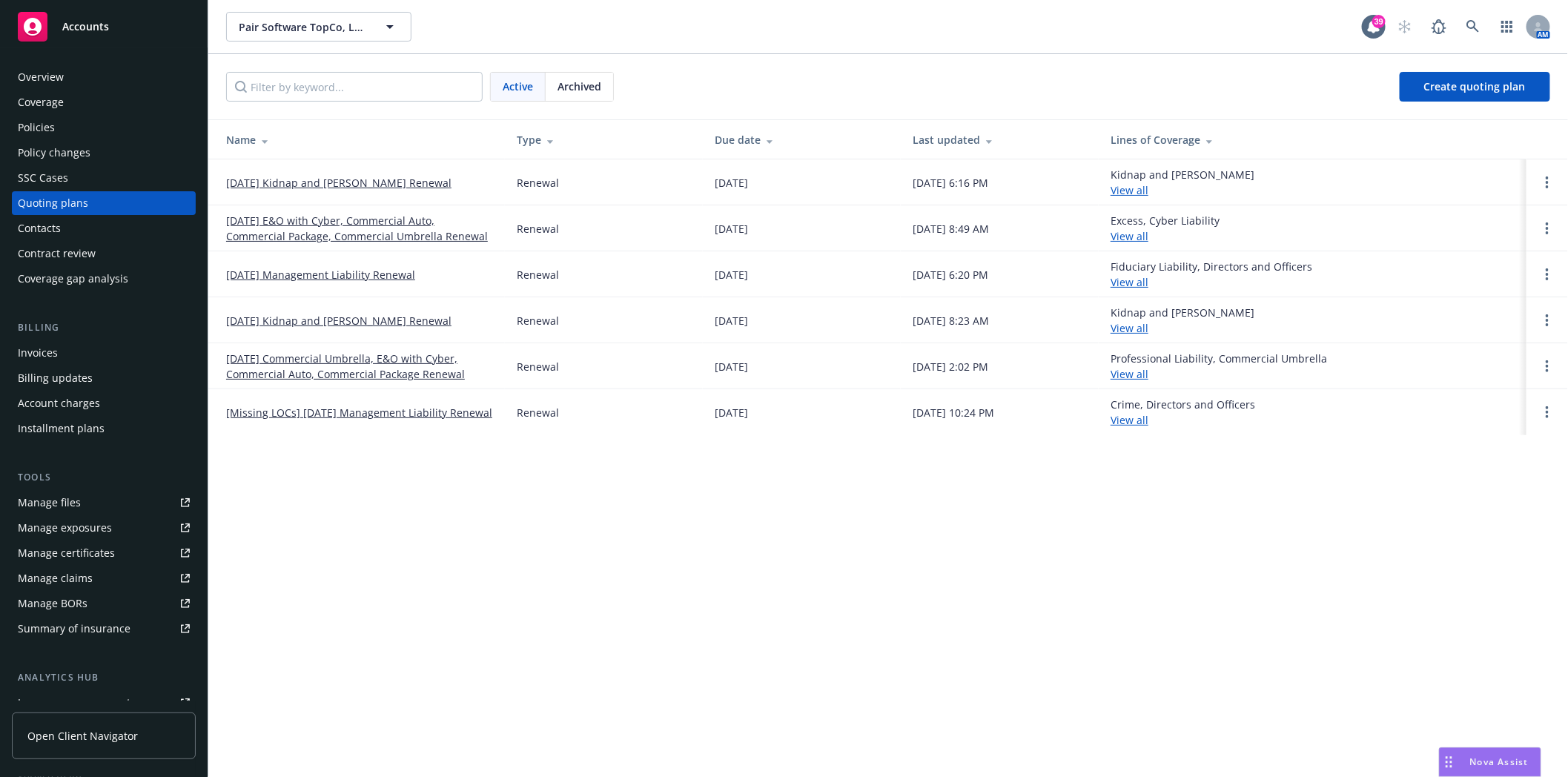
click at [282, 276] on link "09/01/25 Management Liability Renewal" at bounding box center [320, 275] width 189 height 16
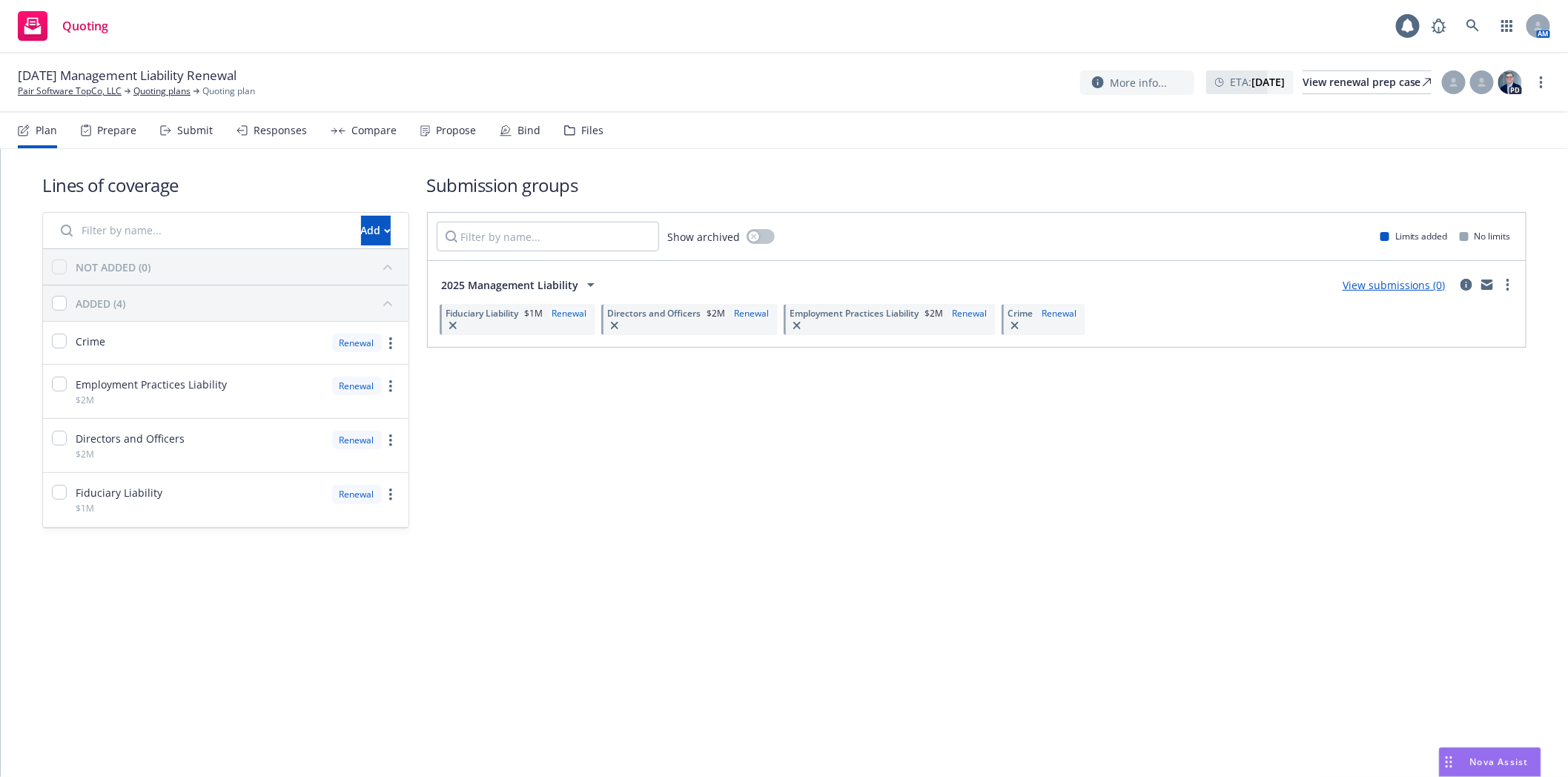
click at [586, 131] on div "Files" at bounding box center [592, 131] width 22 height 12
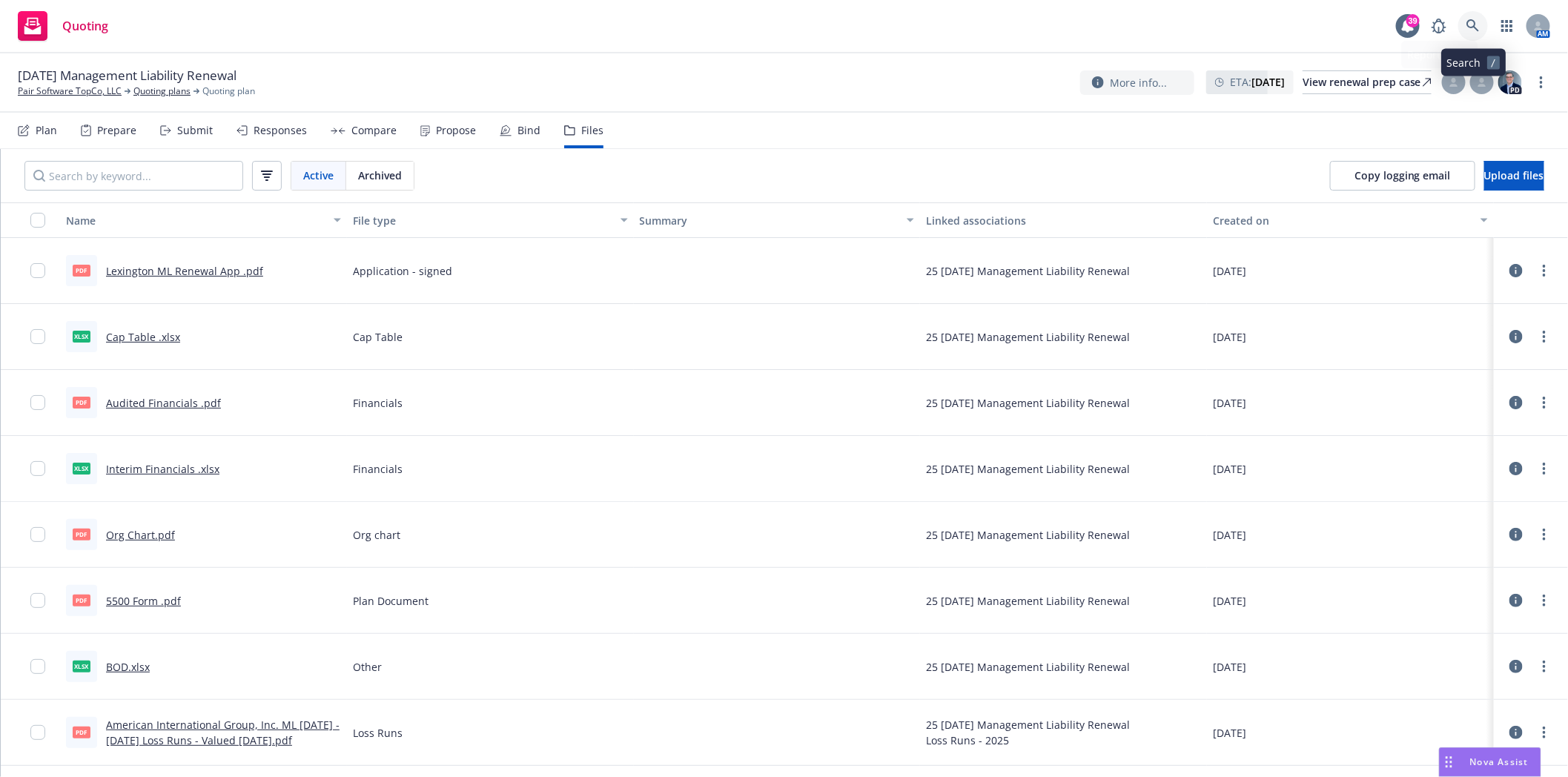
click at [1466, 30] on icon at bounding box center [1473, 26] width 13 height 13
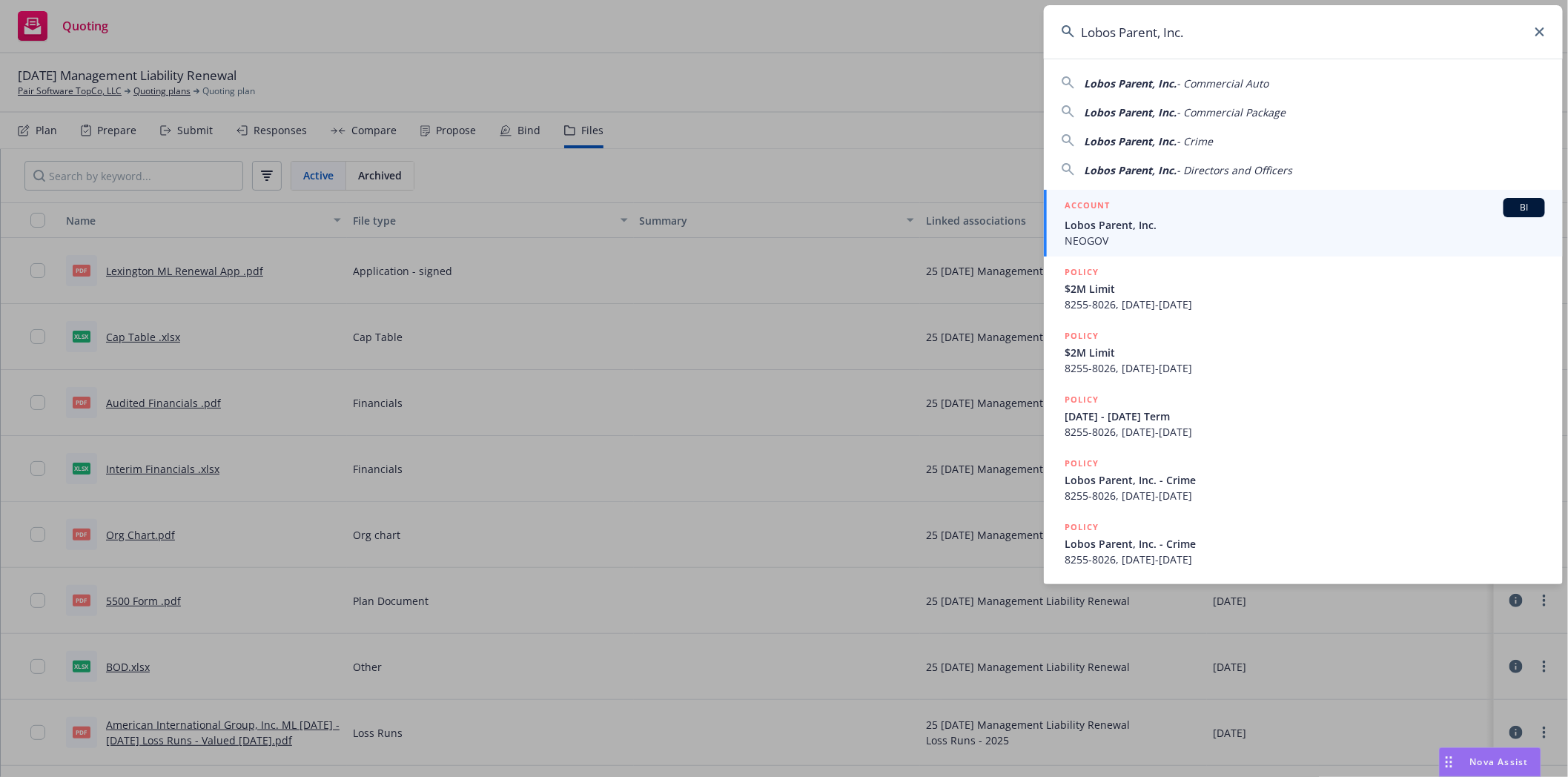
type input "Lobos Parent, Inc."
click at [1081, 205] on h5 "ACCOUNT" at bounding box center [1087, 207] width 45 height 18
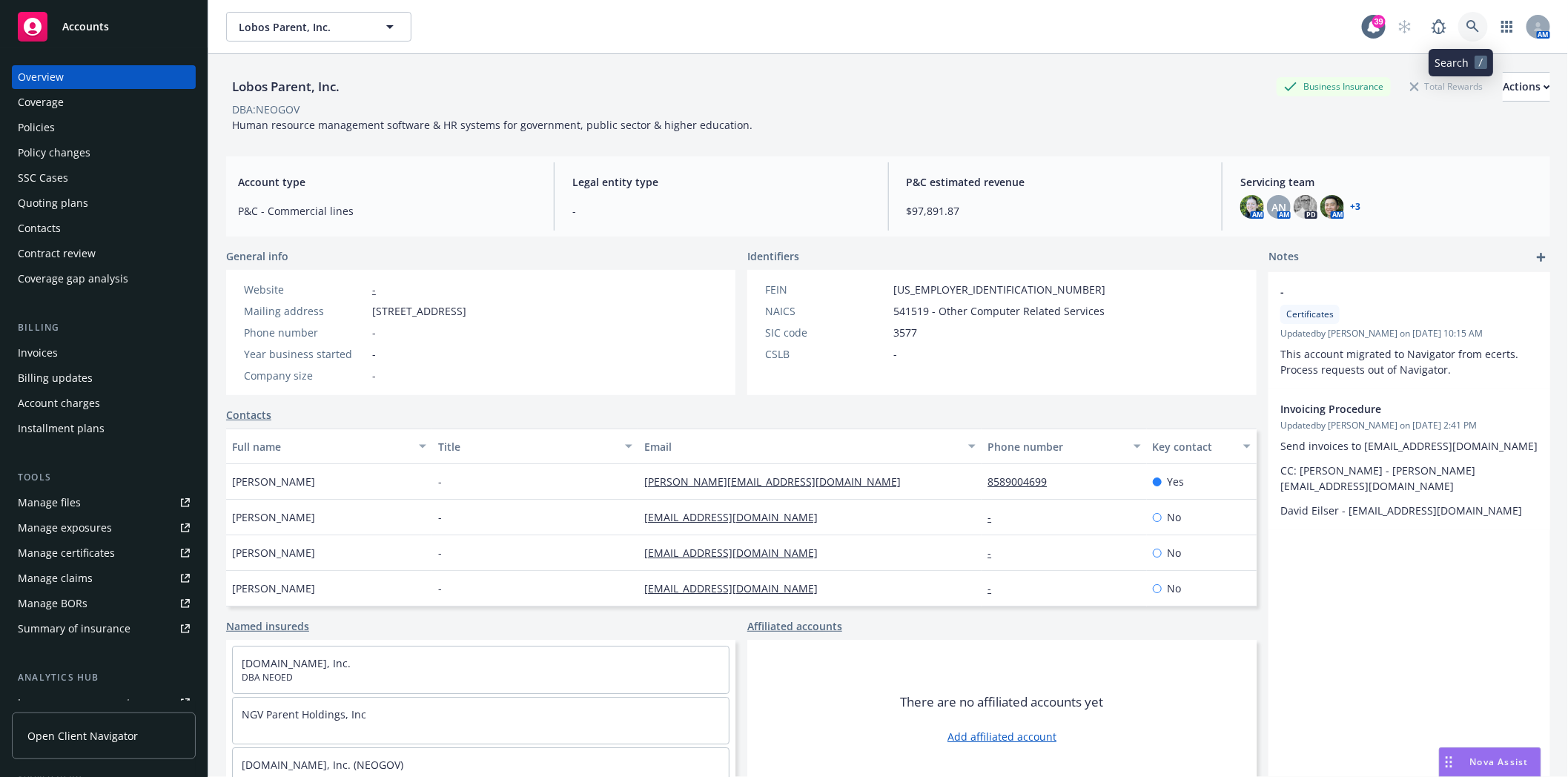
click at [1466, 26] on icon at bounding box center [1473, 27] width 13 height 13
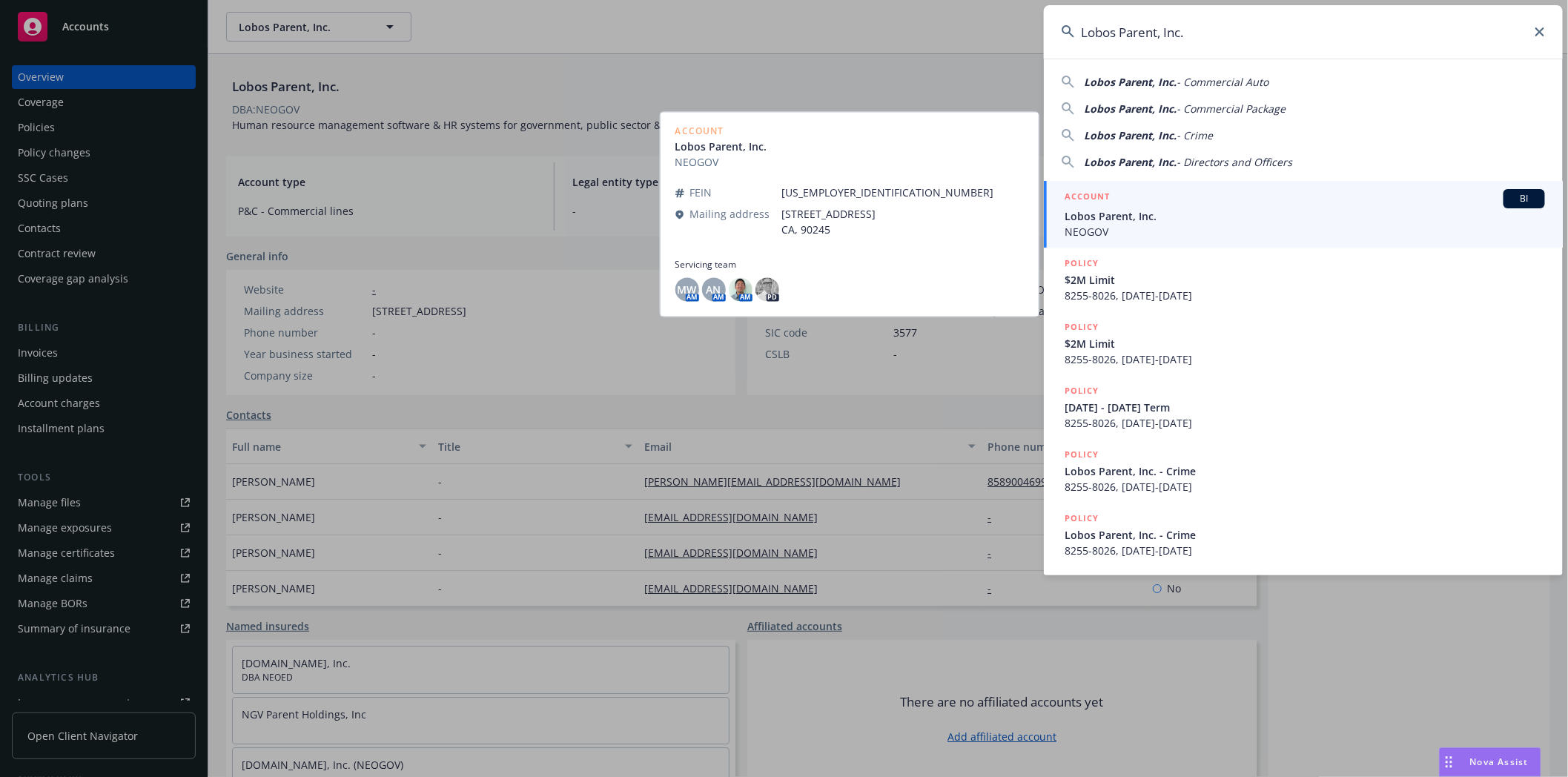
type input "Lobos Parent, Inc."
click at [1139, 219] on span "Lobos Parent, Inc." at bounding box center [1305, 216] width 481 height 16
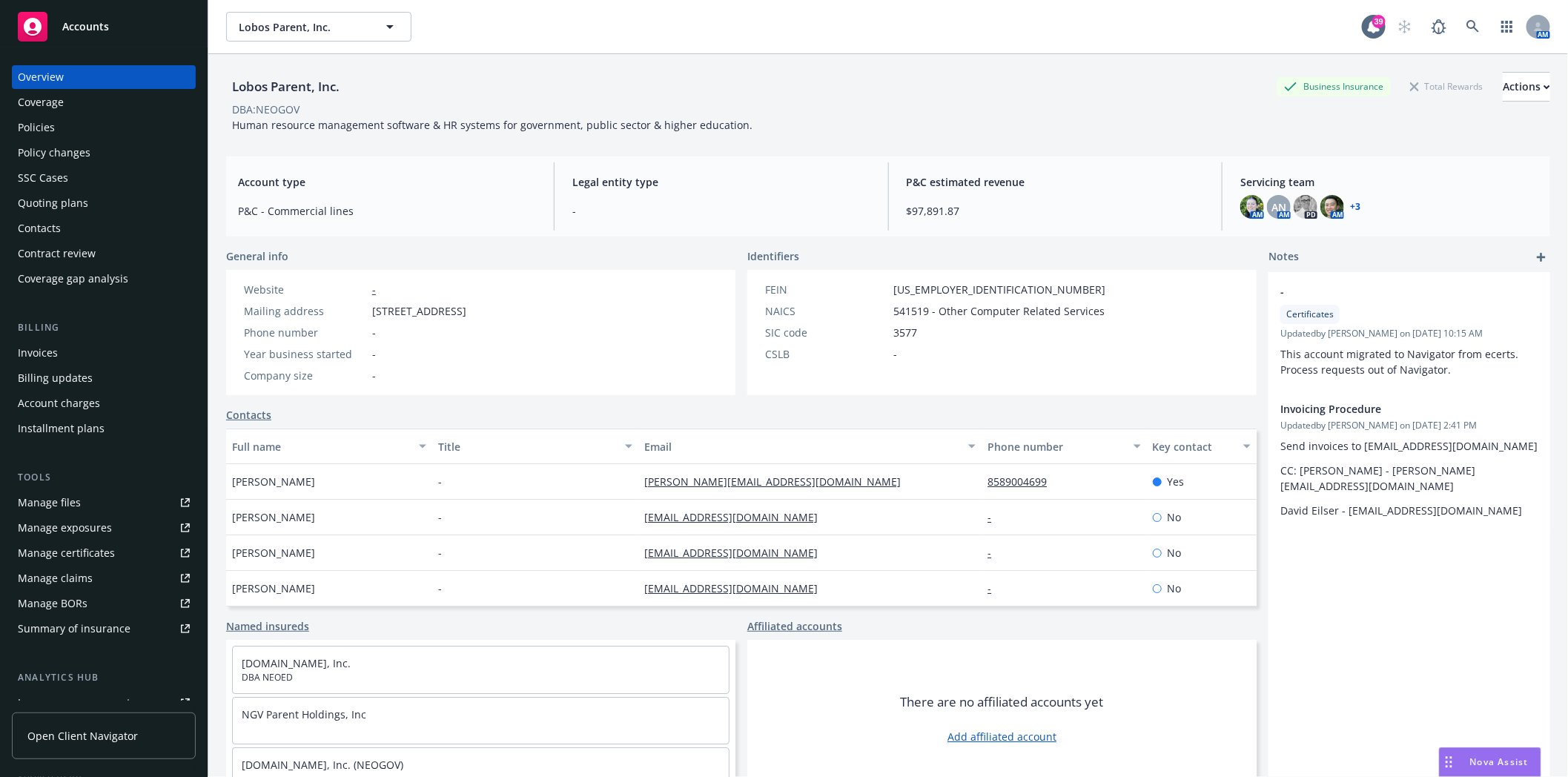
click at [45, 199] on div "Quoting plans" at bounding box center [53, 203] width 70 height 24
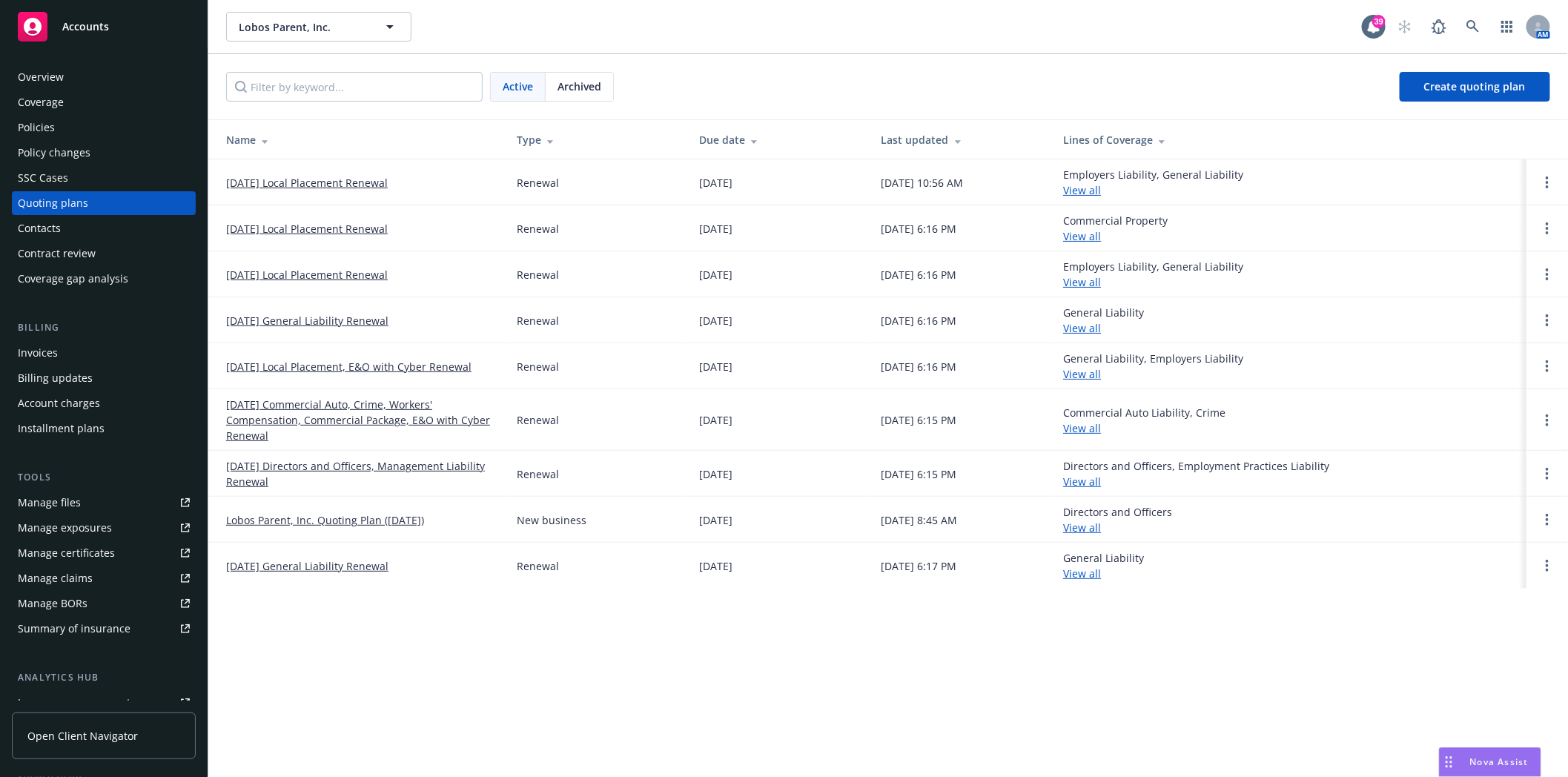
click at [306, 468] on link "09/25/25 Directors and Officers, Management Liability Renewal" at bounding box center [360, 474] width 267 height 31
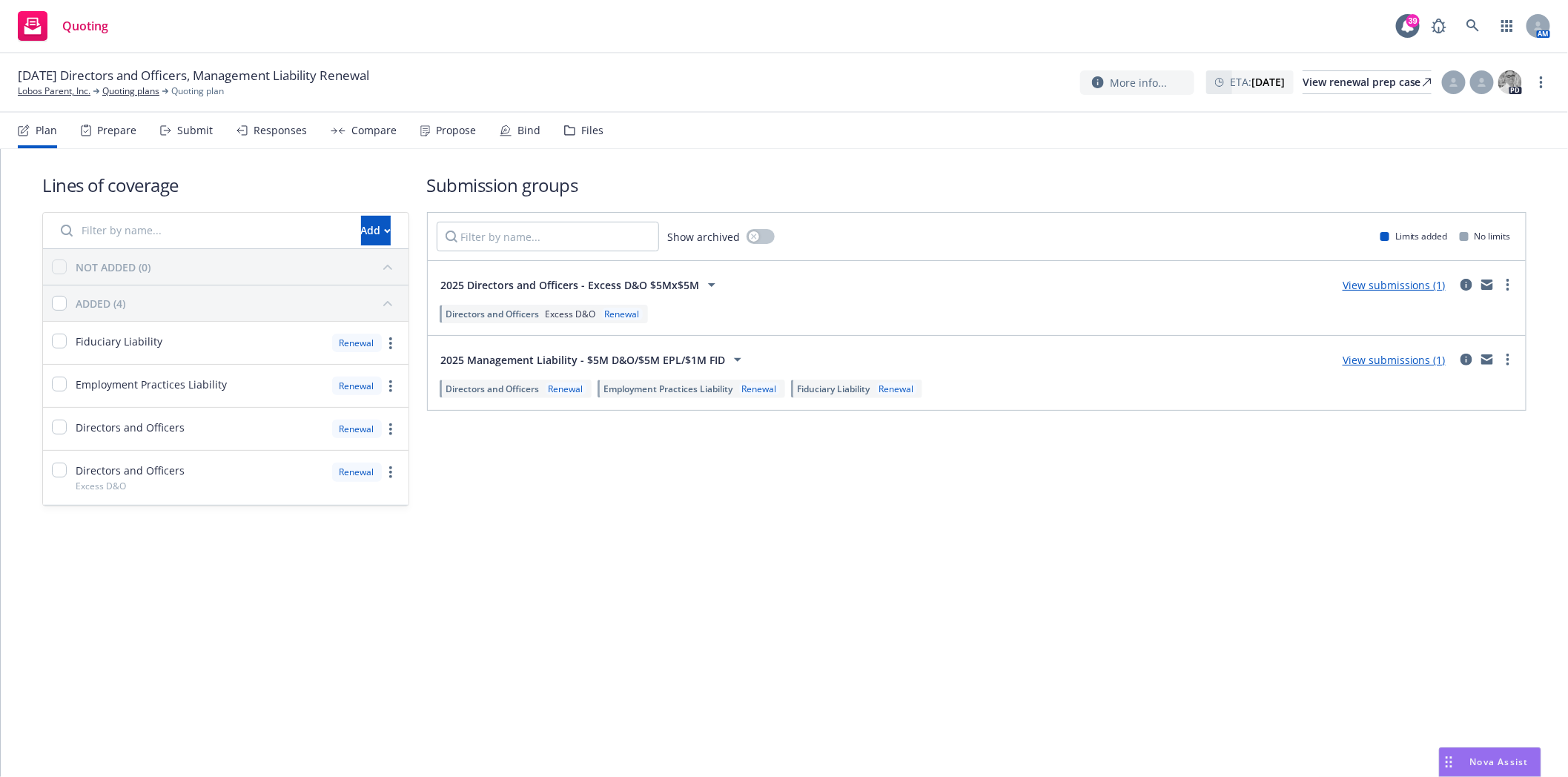
click at [581, 125] on div "Files" at bounding box center [592, 131] width 22 height 12
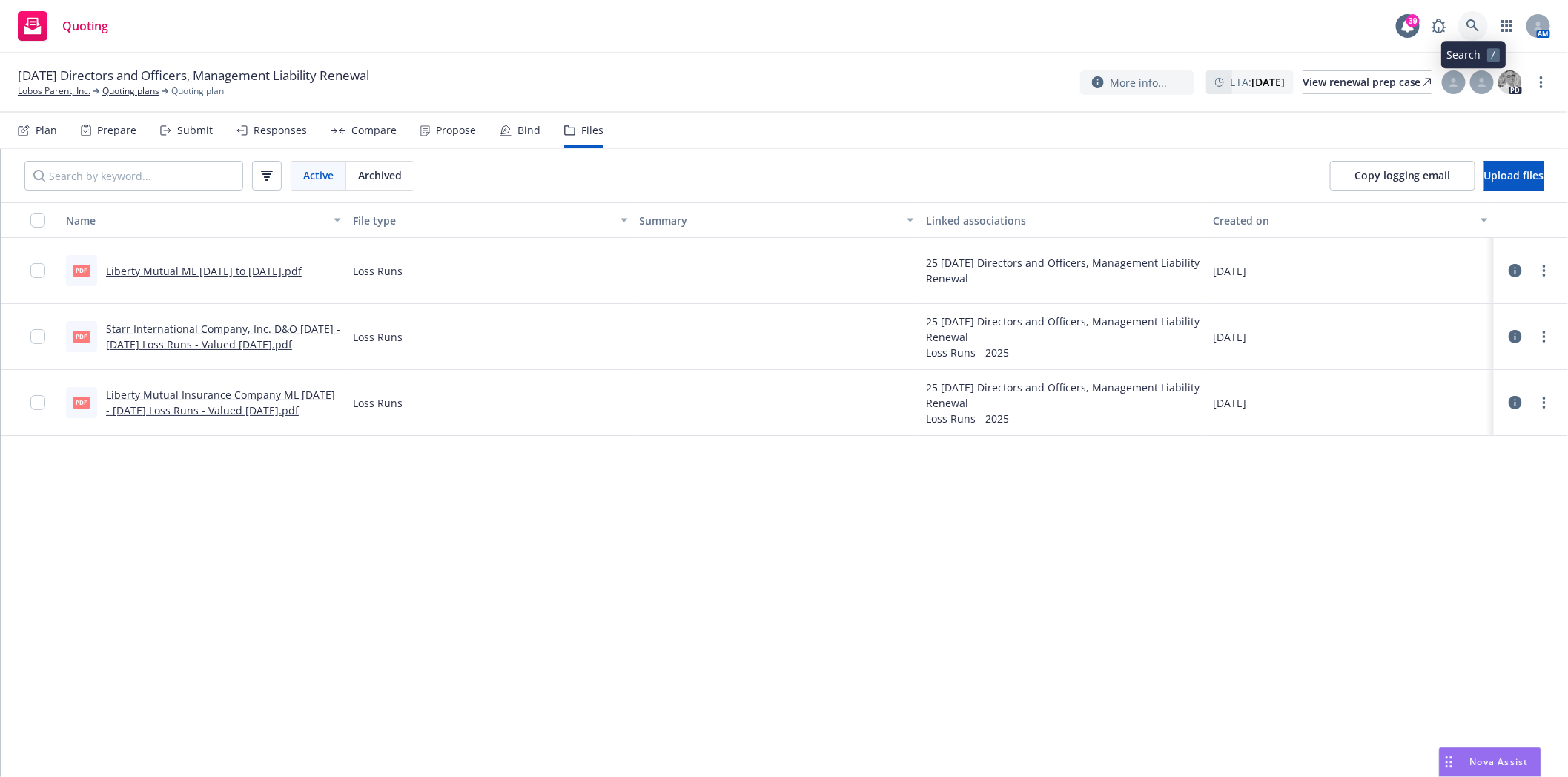
click at [1470, 30] on icon at bounding box center [1473, 26] width 13 height 13
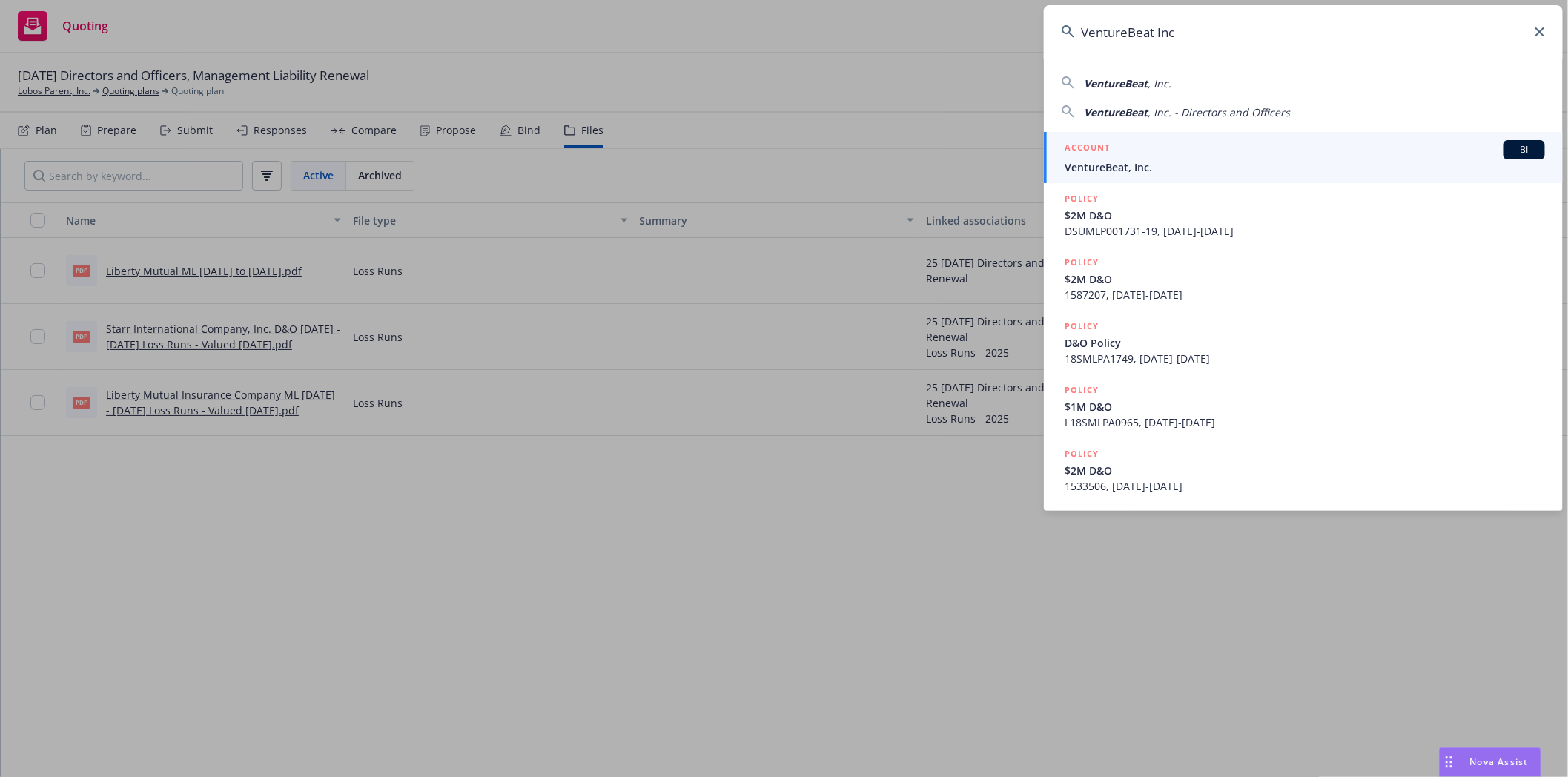
type input "VentureBeat Inc"
click at [1098, 167] on span "VentureBeat, Inc." at bounding box center [1305, 167] width 481 height 16
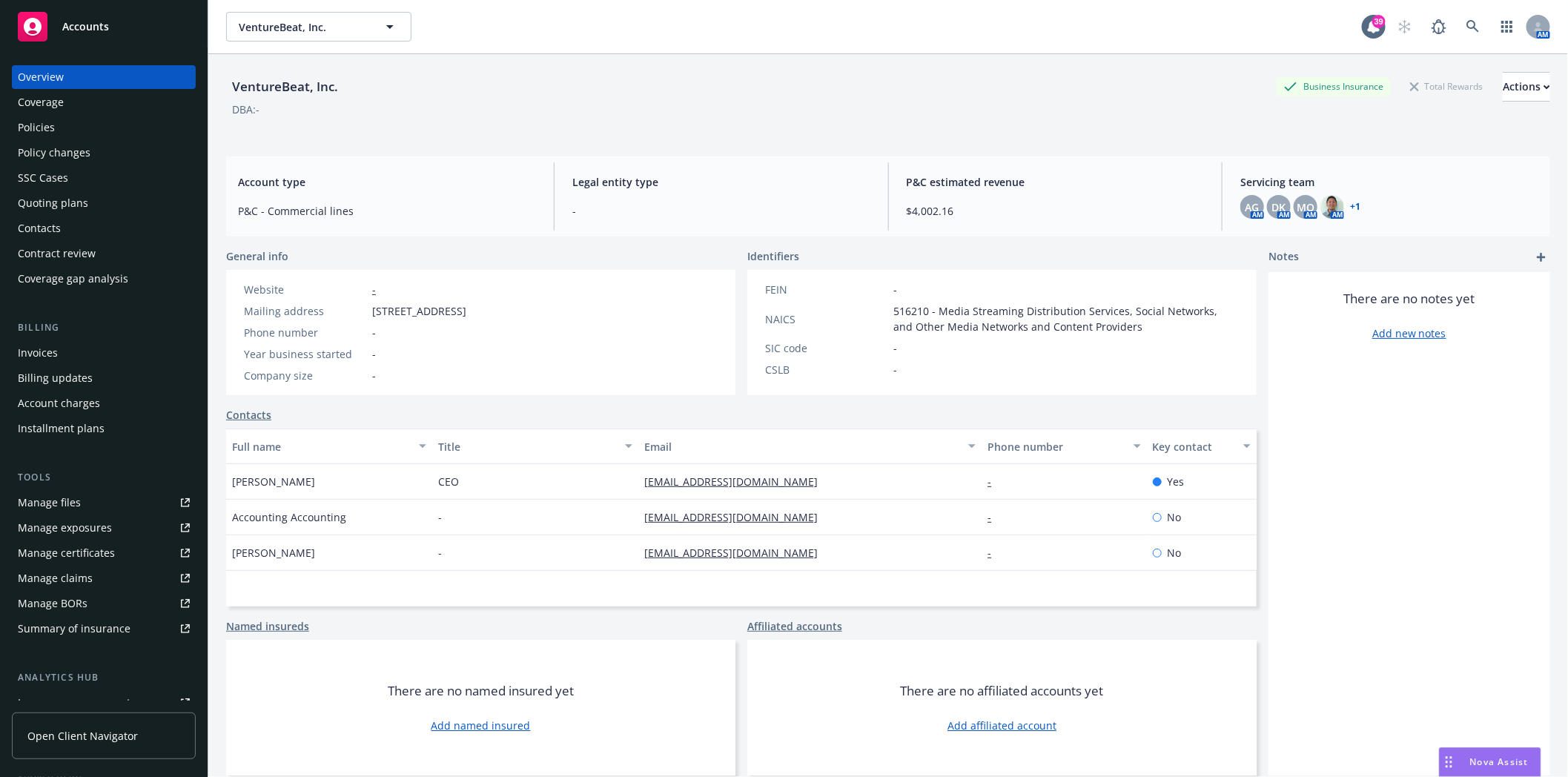
click at [59, 124] on div "Policies" at bounding box center [104, 128] width 172 height 24
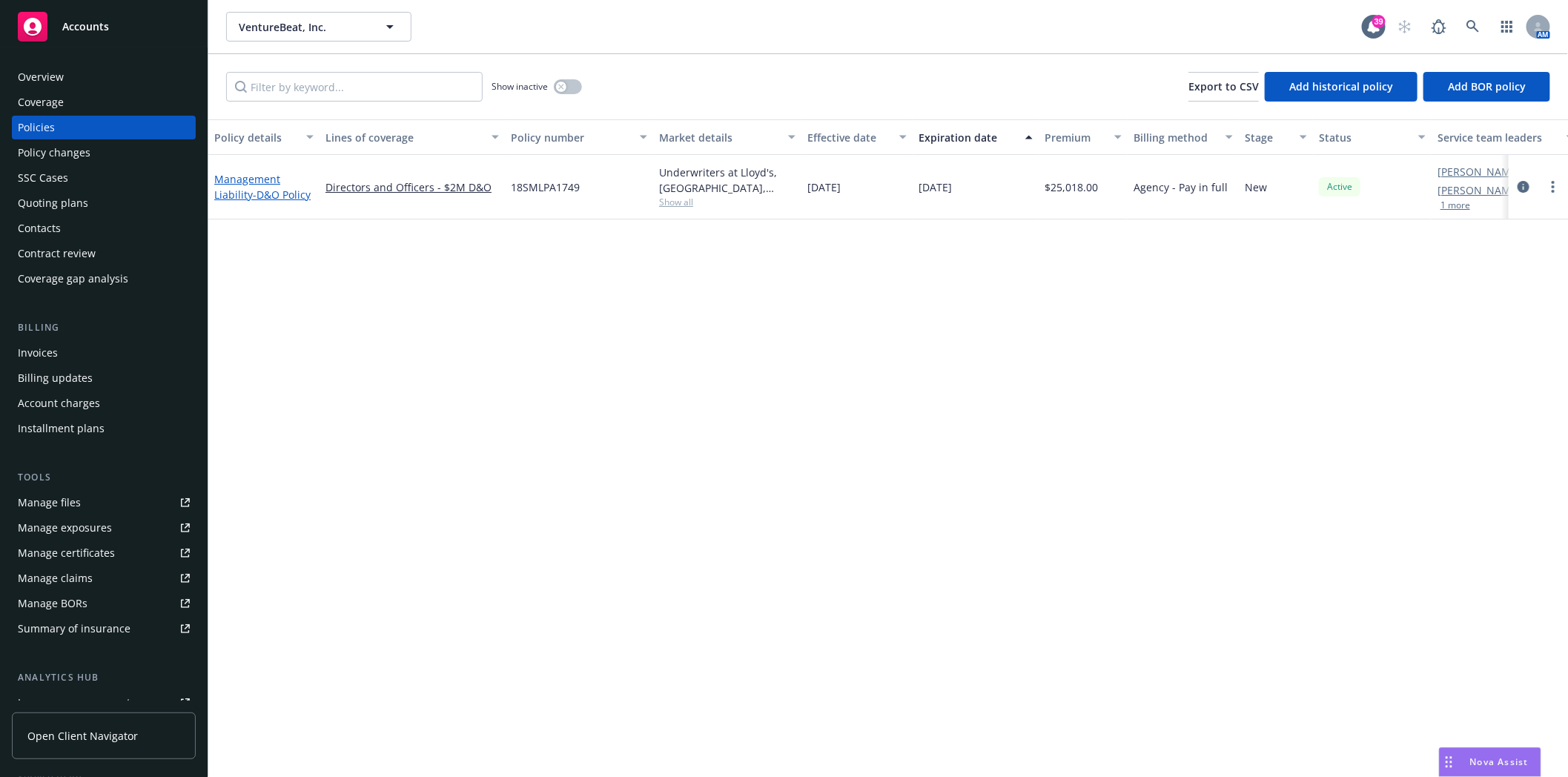
click at [236, 183] on link "Management Liability - D&O Policy" at bounding box center [263, 187] width 96 height 30
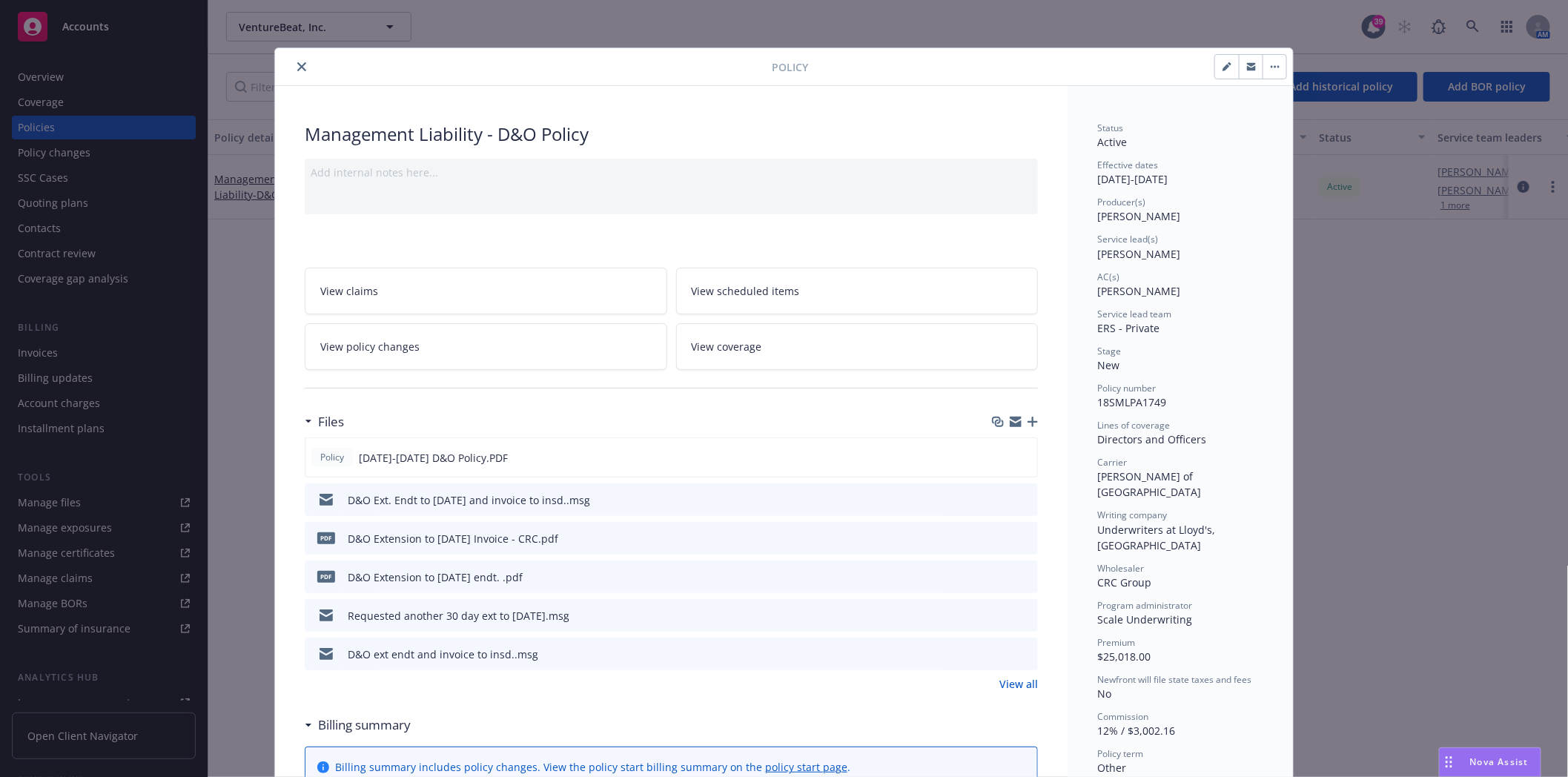
click at [1017, 615] on icon "preview file" at bounding box center [1024, 614] width 13 height 10
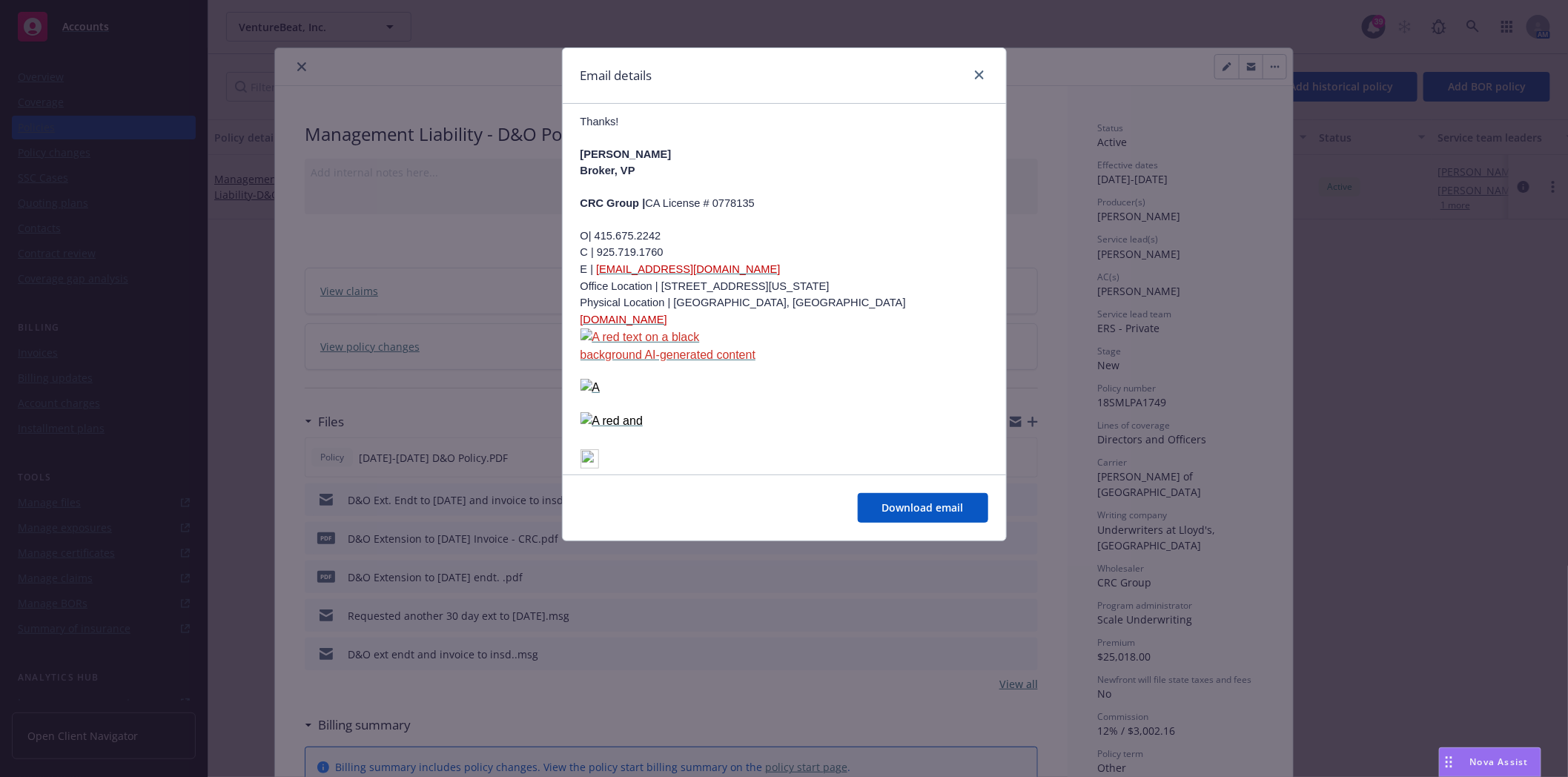
scroll to position [2801, 0]
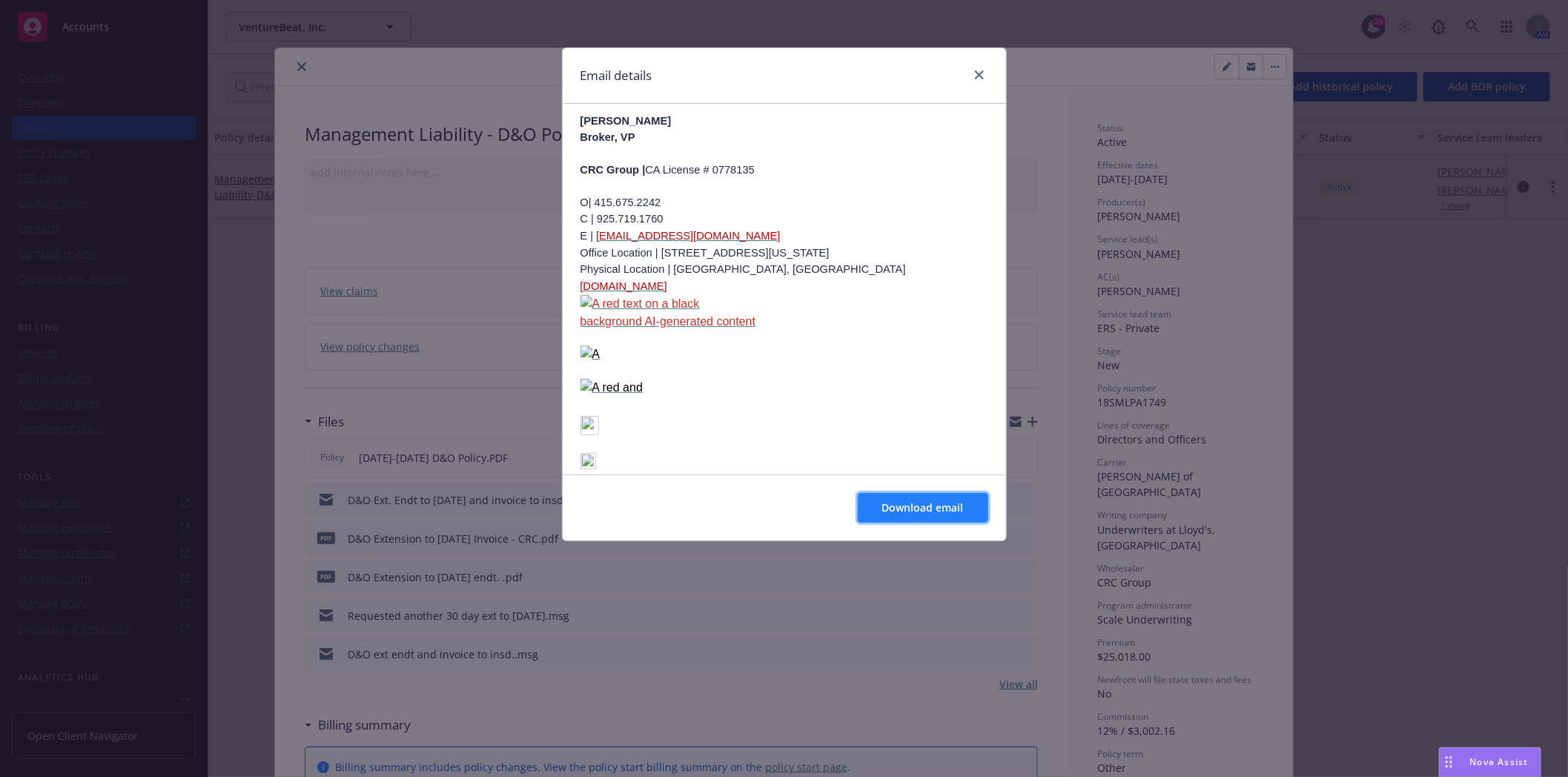
click at [872, 509] on button "Download email" at bounding box center [923, 508] width 131 height 30
click at [975, 74] on icon "close" at bounding box center [979, 75] width 9 height 9
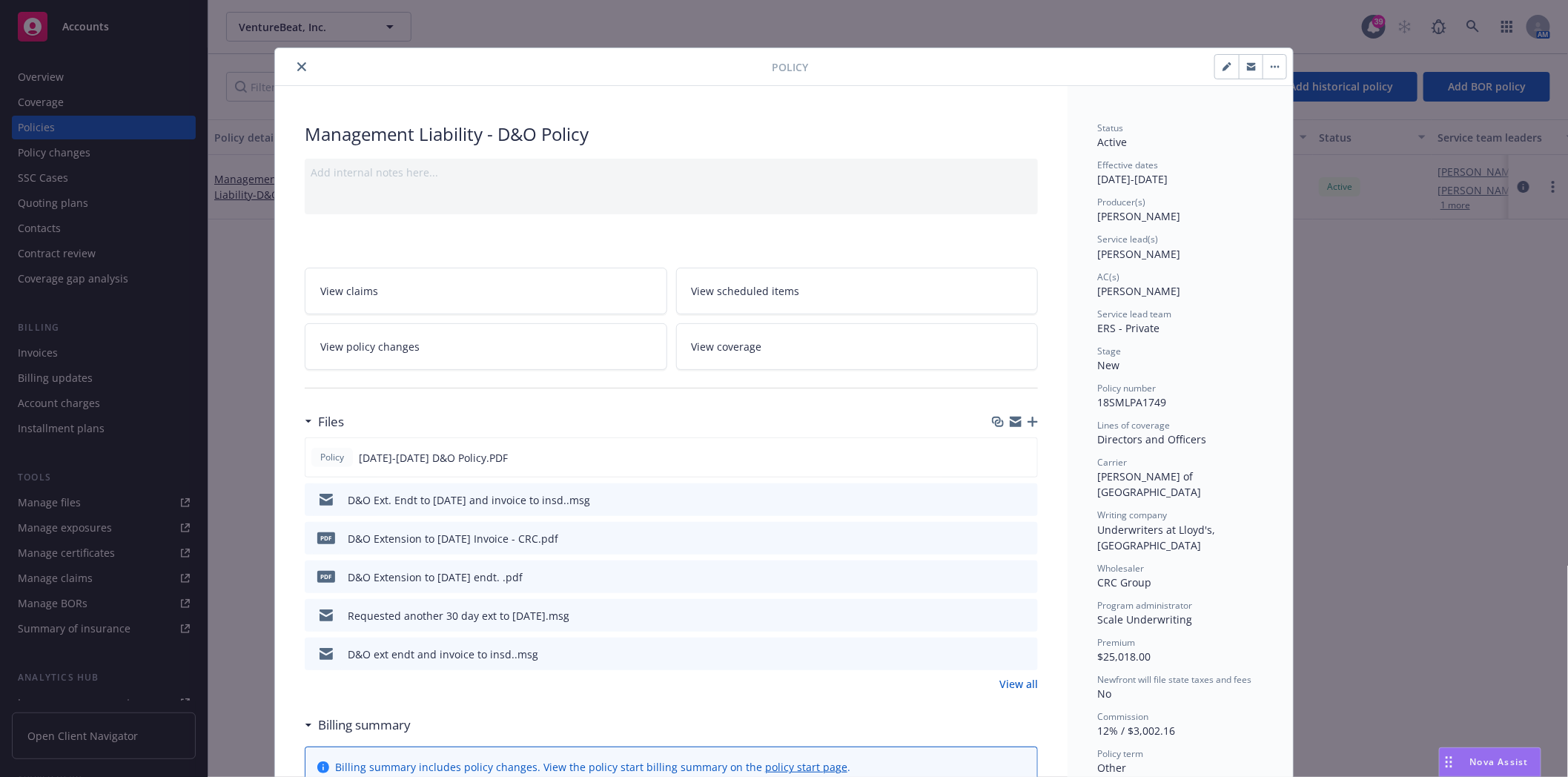
click at [297, 68] on icon "close" at bounding box center [302, 67] width 9 height 9
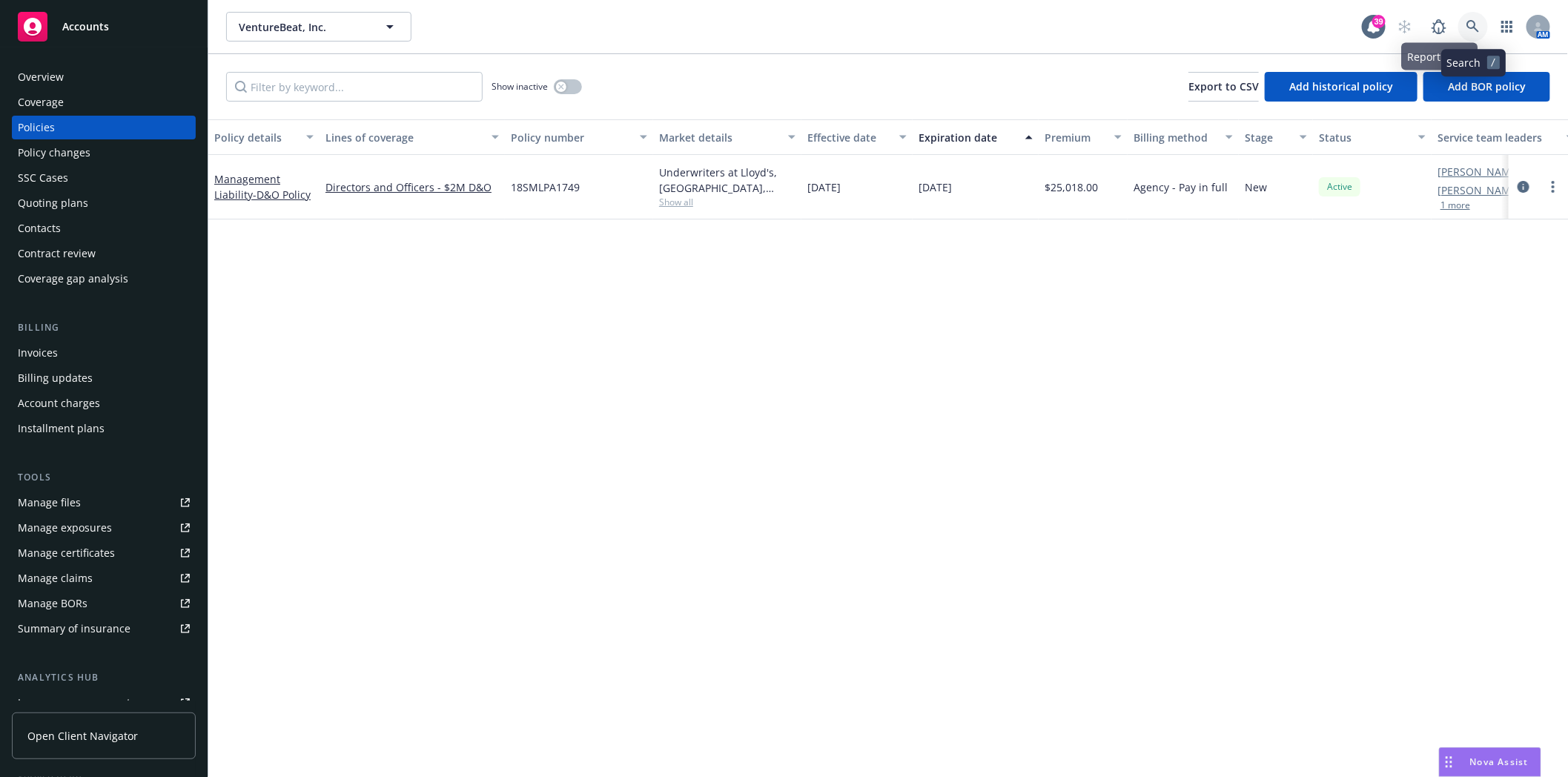
click at [1473, 24] on icon at bounding box center [1473, 27] width 13 height 13
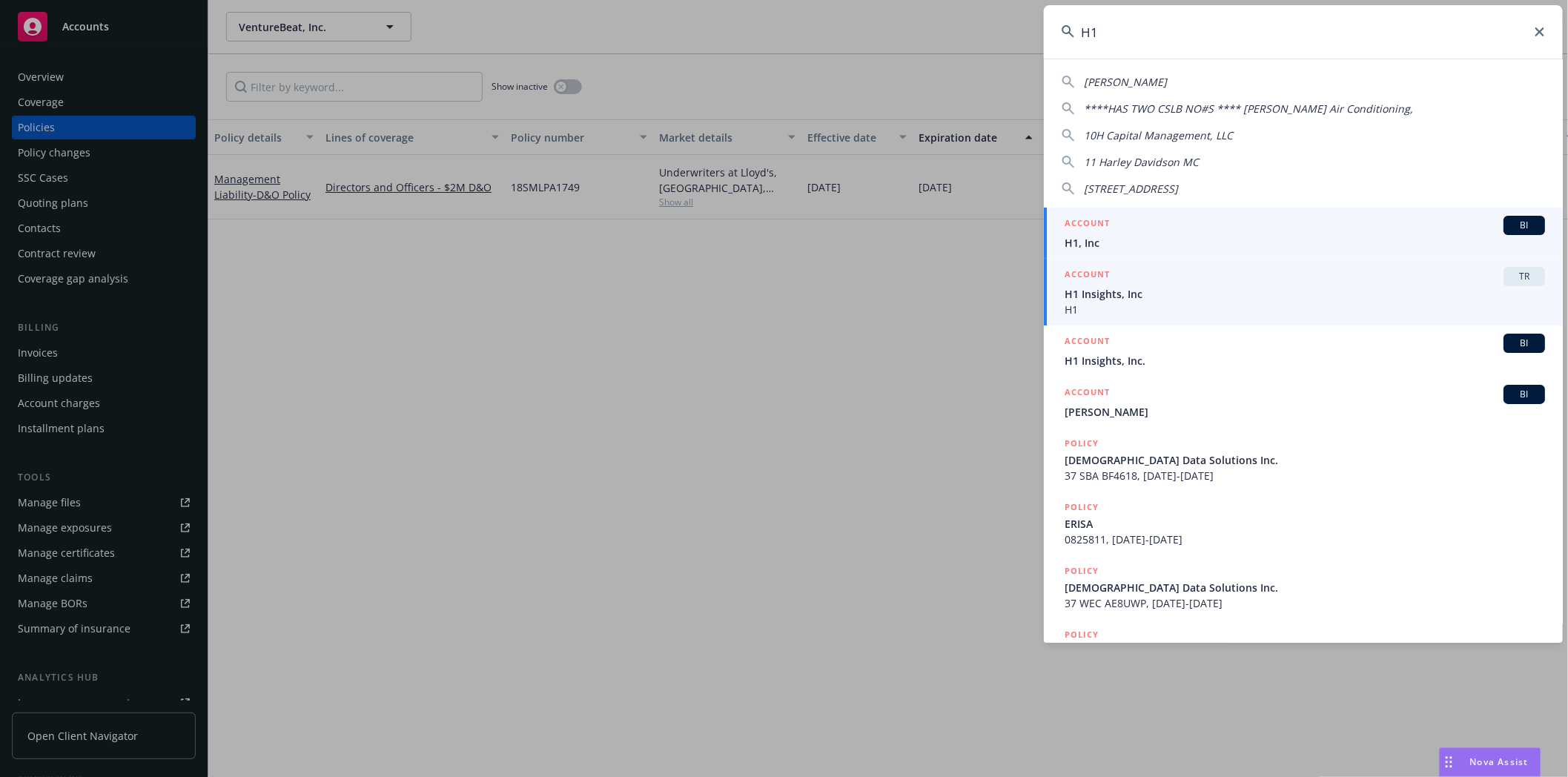
type input "H1"
click at [1091, 234] on div "ACCOUNT BI" at bounding box center [1305, 226] width 481 height 19
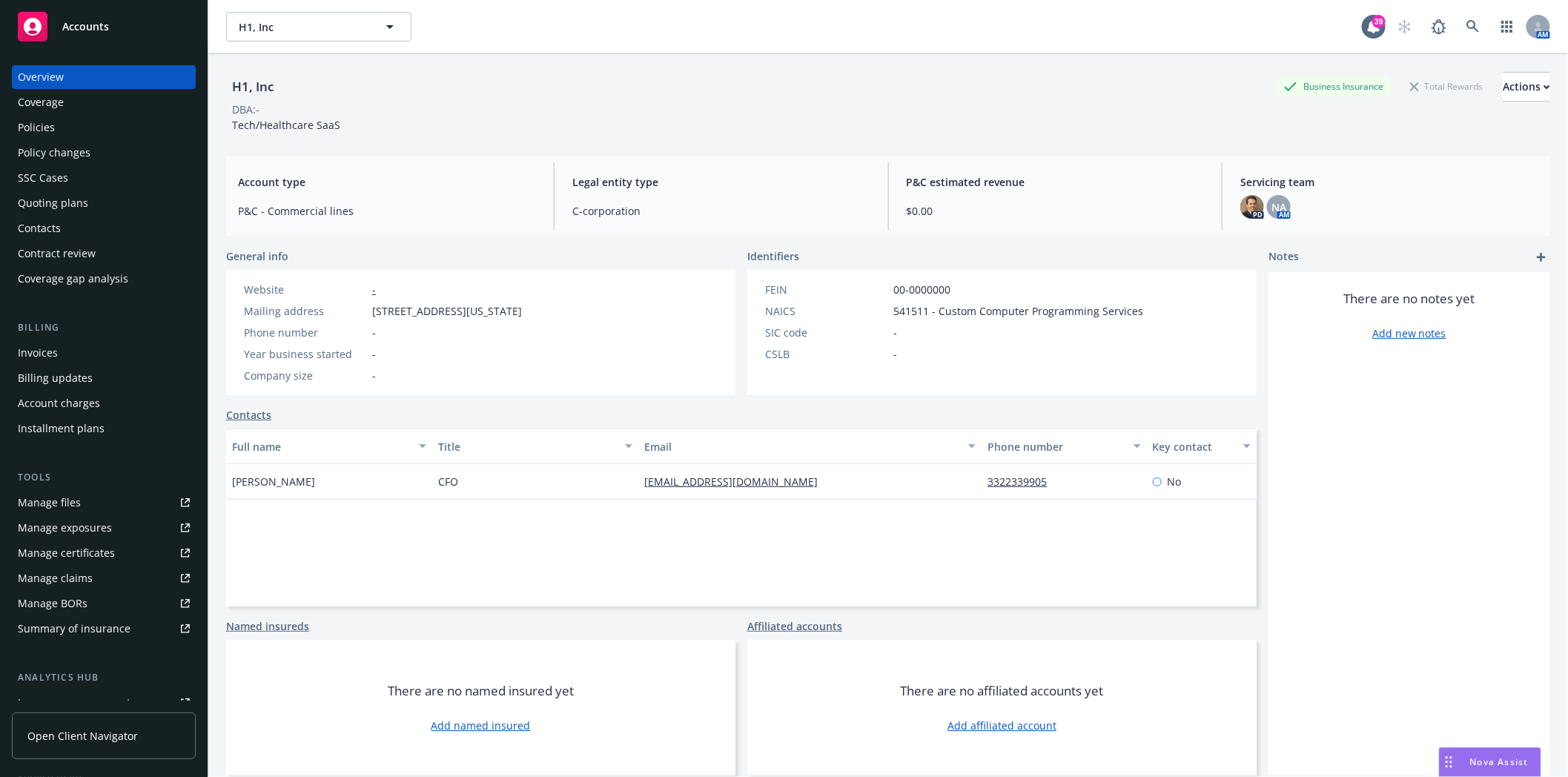
click at [39, 134] on div "Policies" at bounding box center [36, 128] width 37 height 24
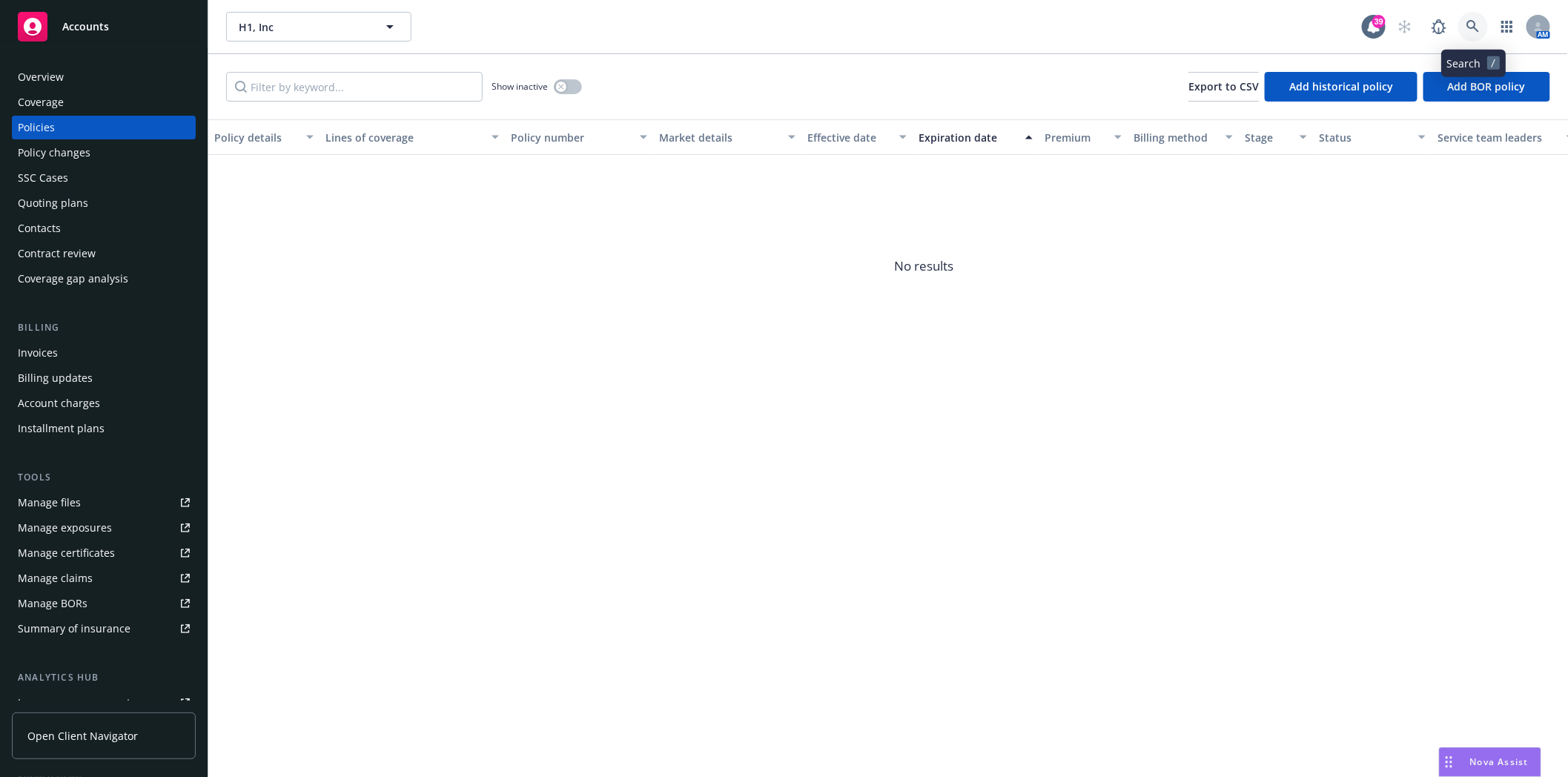
click at [1480, 25] on link at bounding box center [1473, 27] width 30 height 30
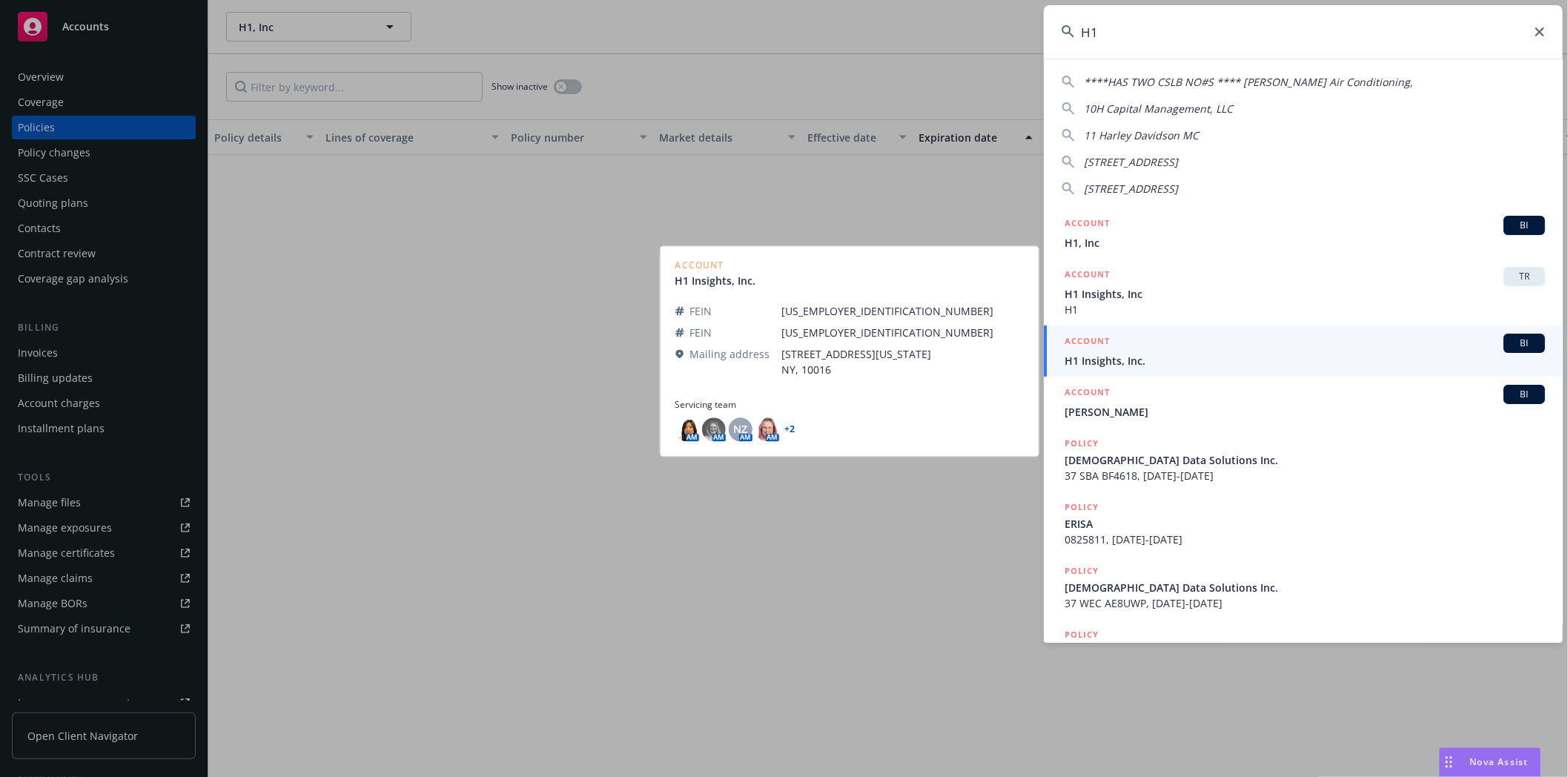
type input "H1"
click at [1098, 366] on span "H1 Insights, Inc." at bounding box center [1305, 361] width 481 height 16
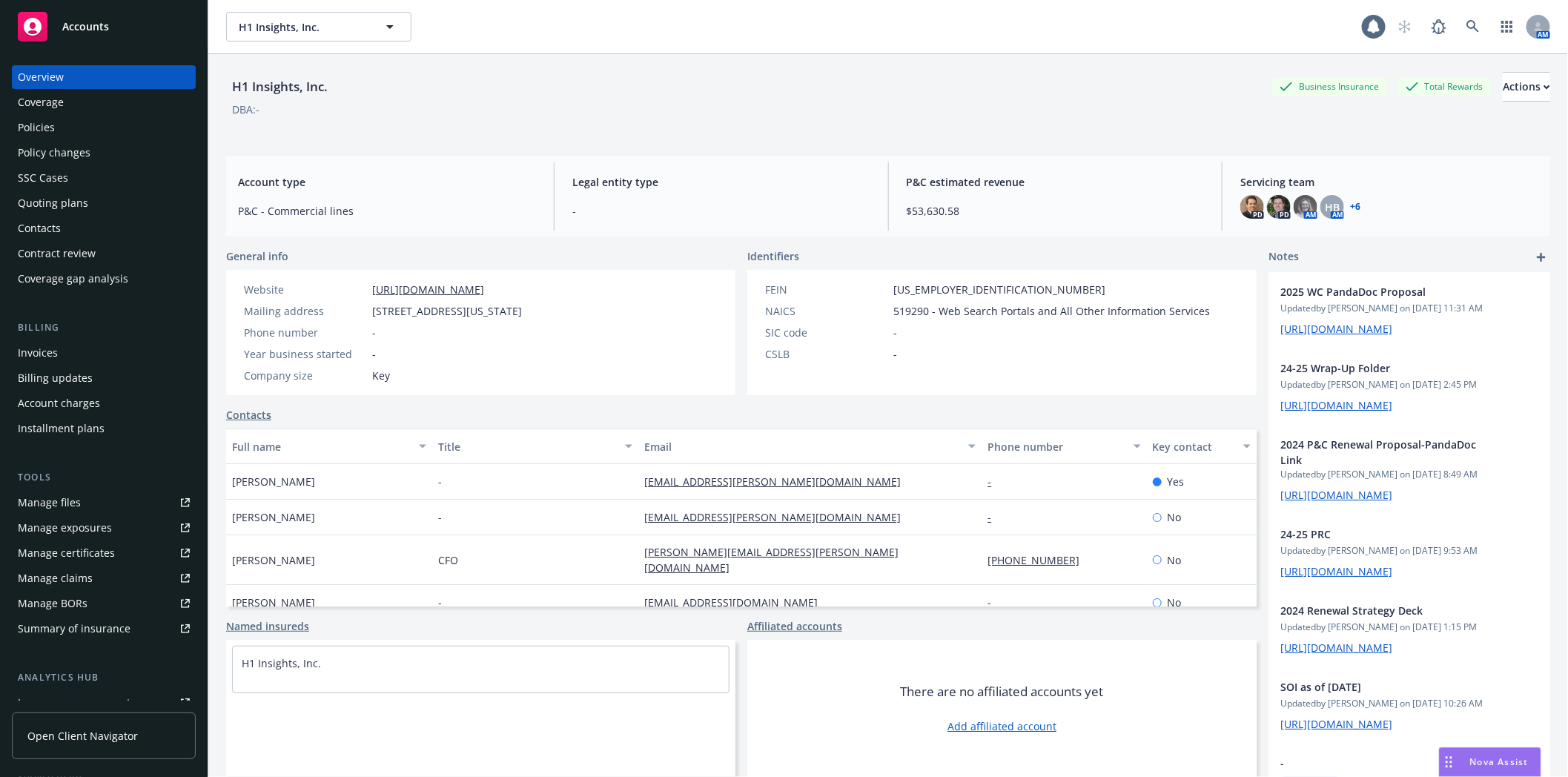
click at [43, 117] on div "Policies" at bounding box center [36, 128] width 37 height 24
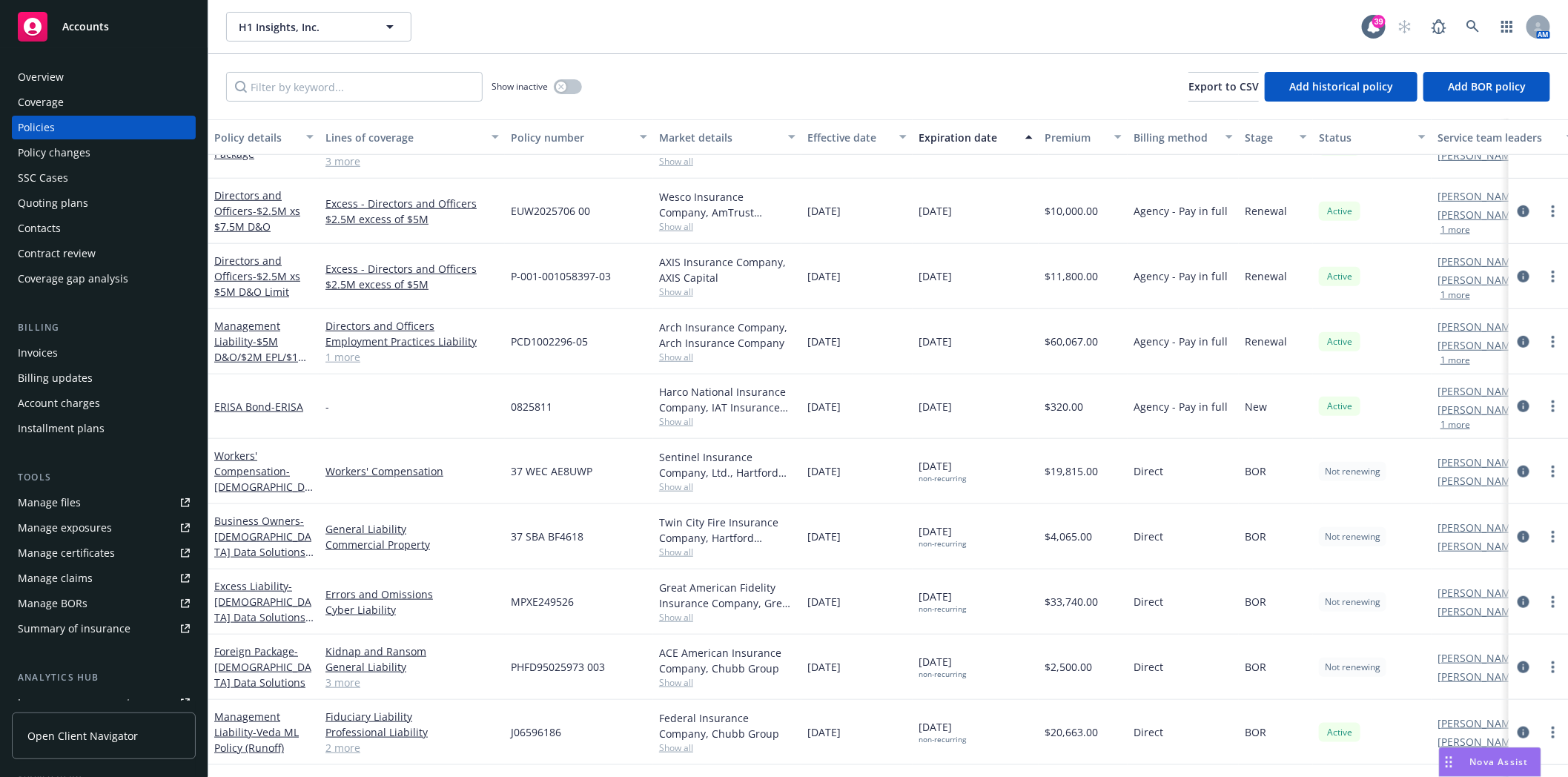
scroll to position [522, 0]
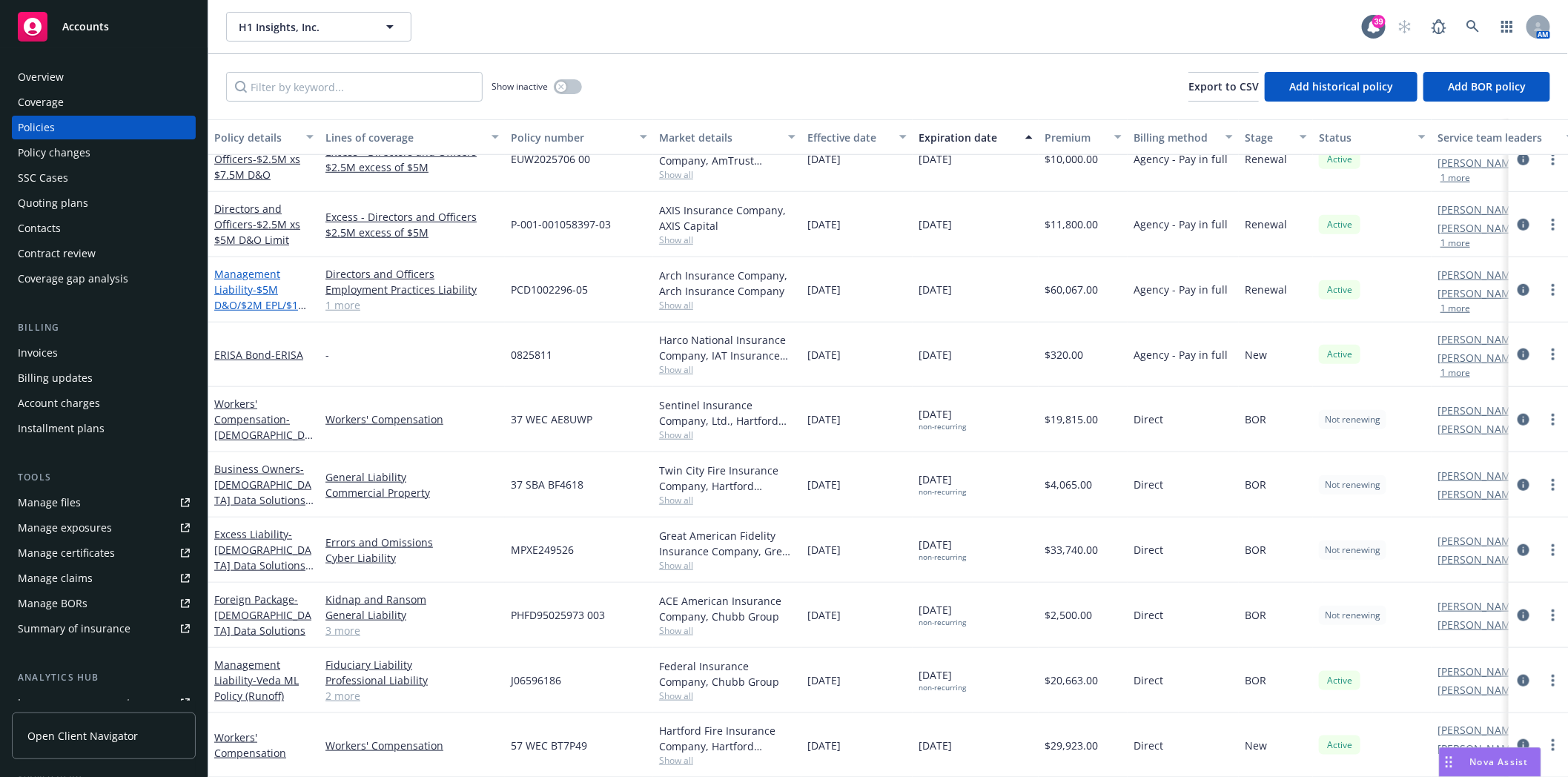
click at [234, 277] on link "Management Liability - $5M D&O/$2M EPL/$1M FID" at bounding box center [261, 298] width 93 height 61
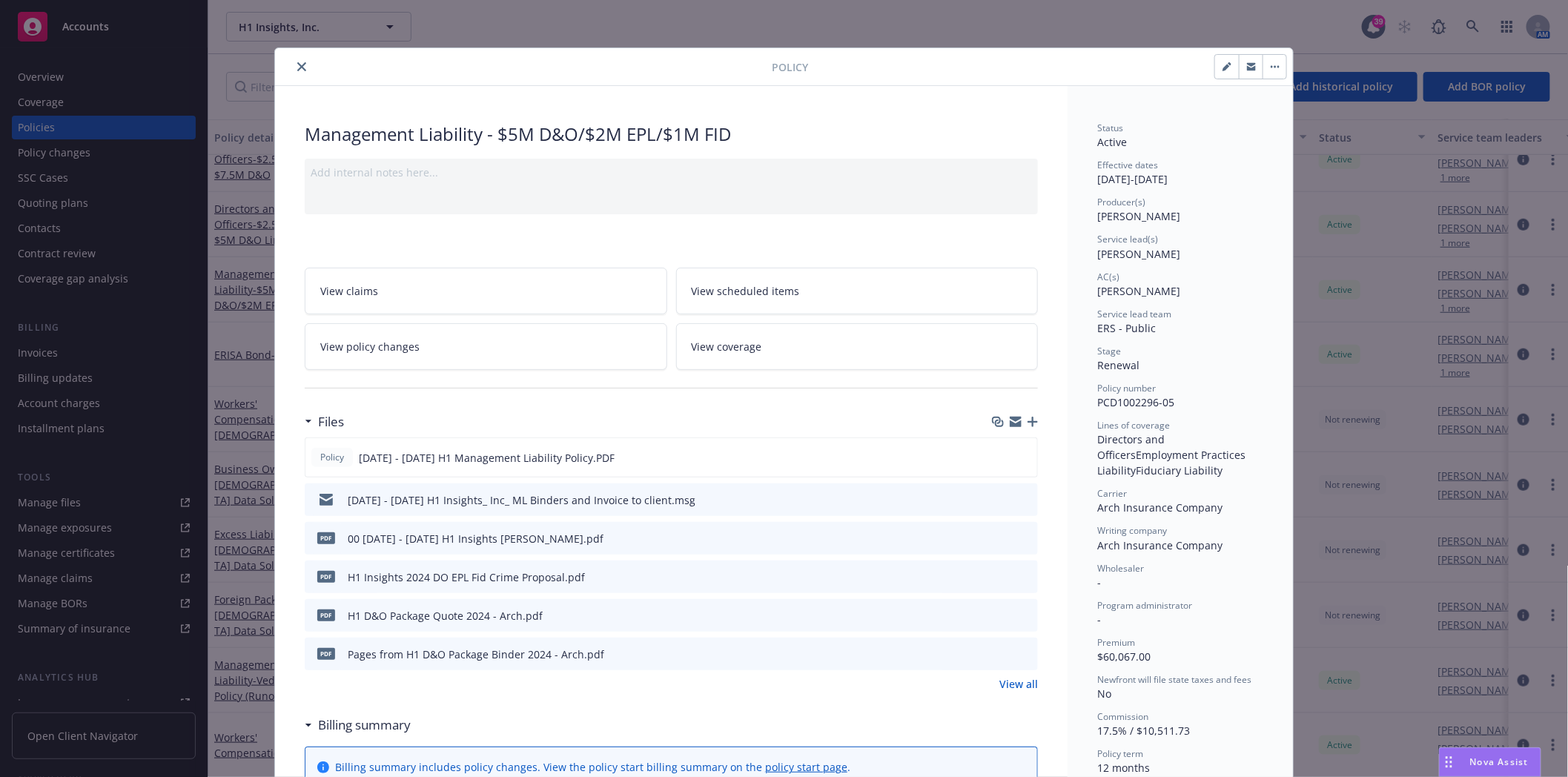
click at [1021, 502] on icon "preview file" at bounding box center [1024, 499] width 13 height 10
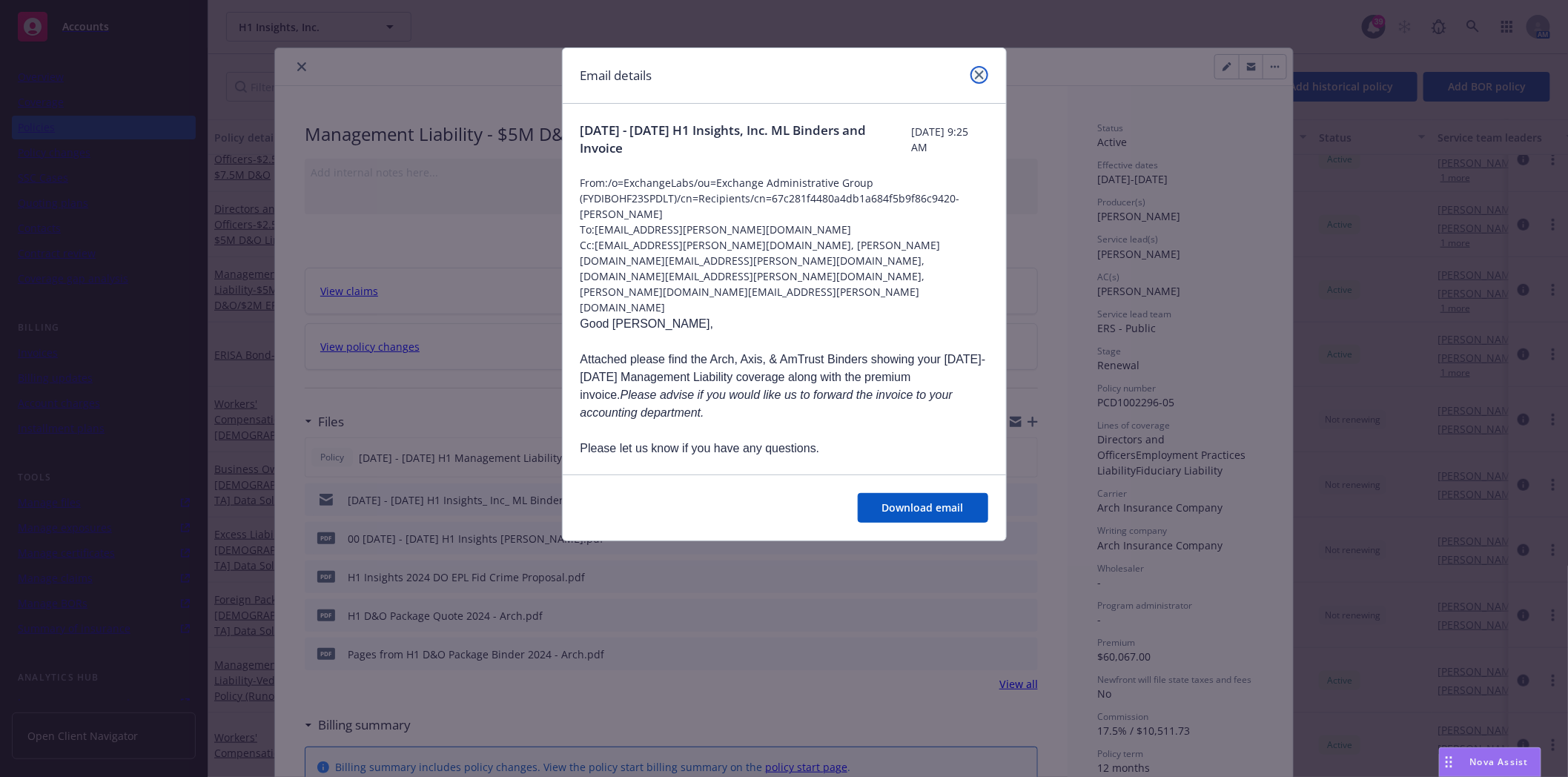
click at [977, 69] on link "close" at bounding box center [979, 75] width 18 height 18
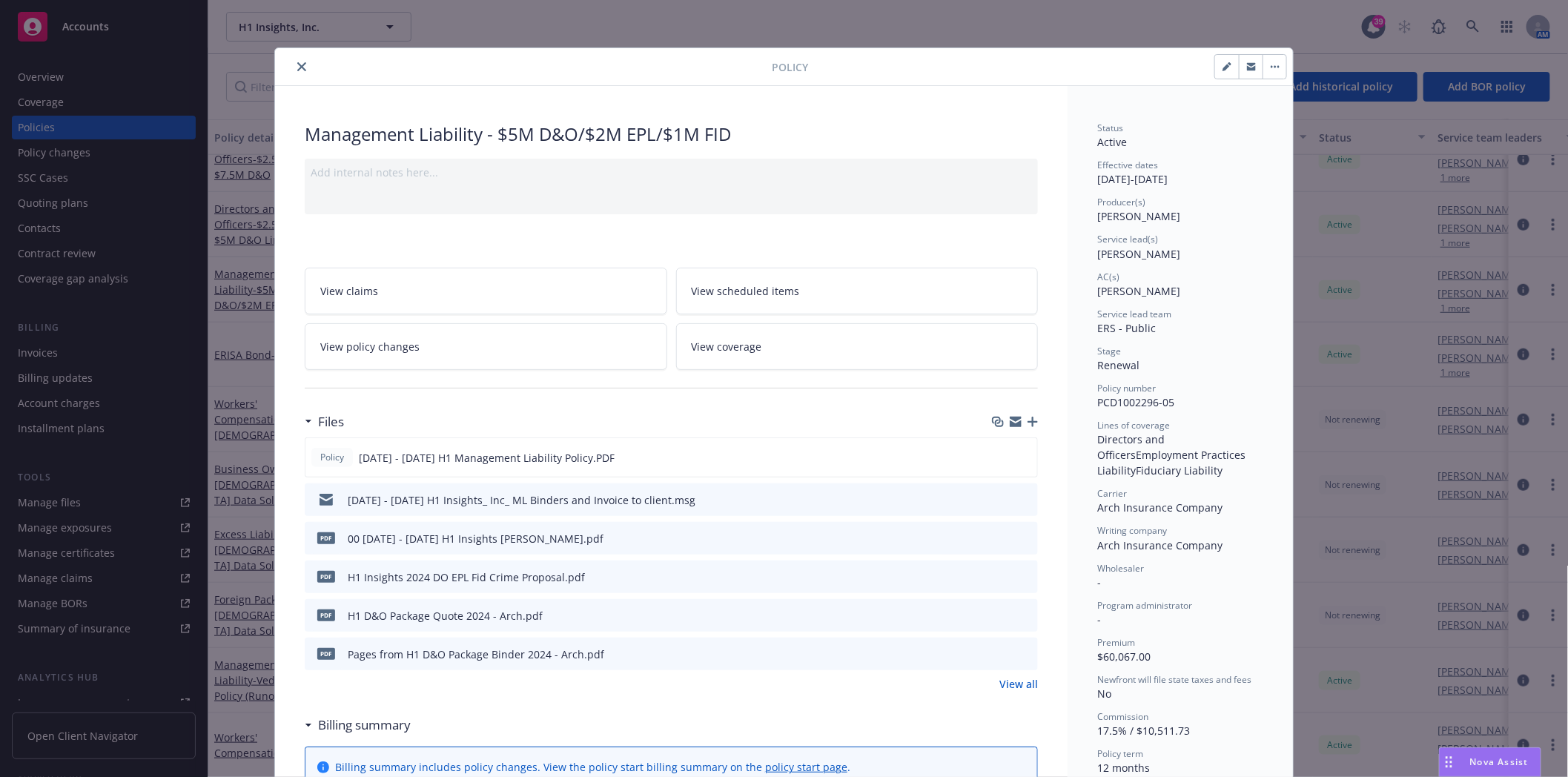
click at [301, 63] on button "close" at bounding box center [302, 67] width 18 height 18
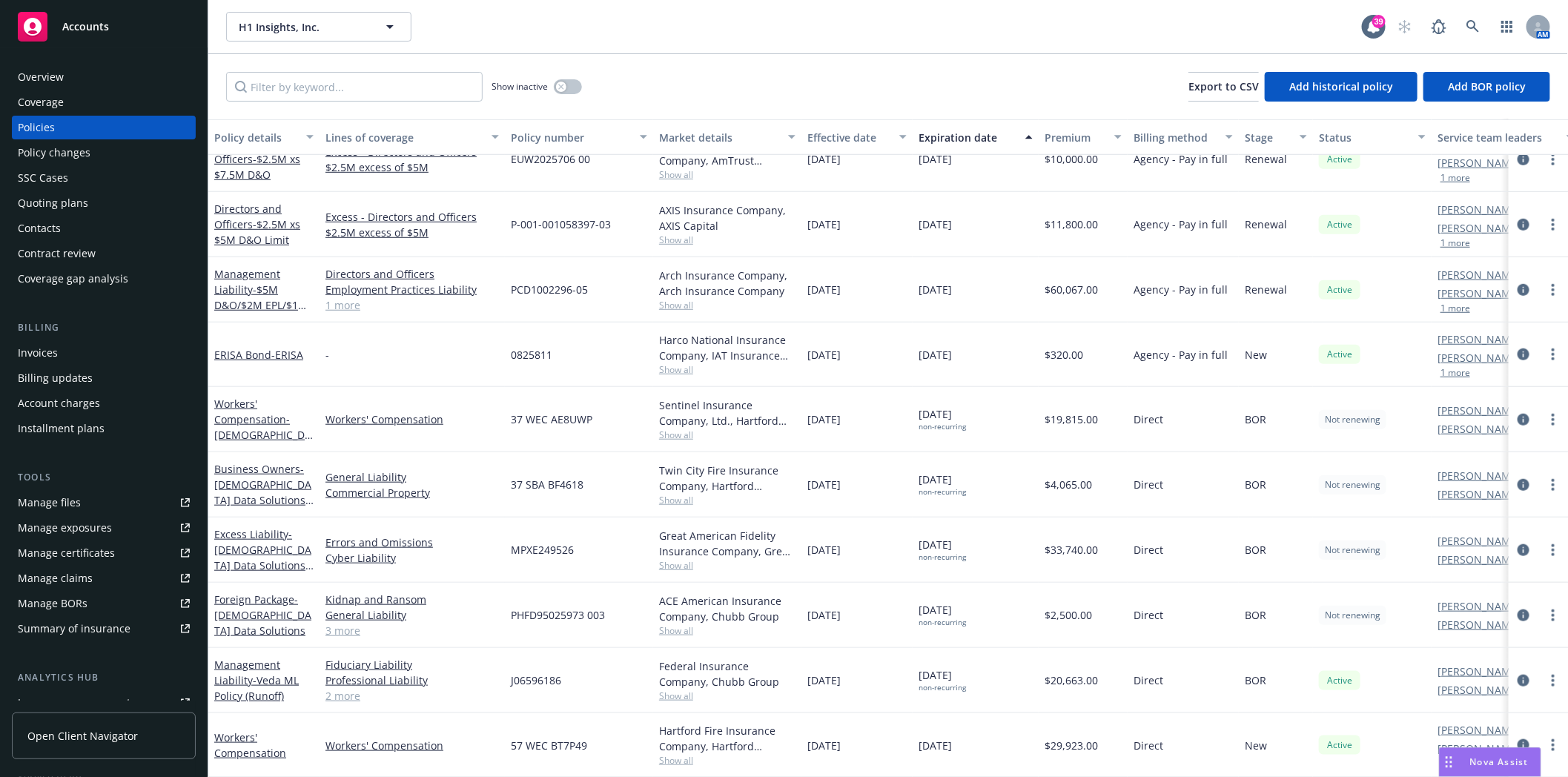
click at [64, 198] on div "Quoting plans" at bounding box center [53, 203] width 70 height 24
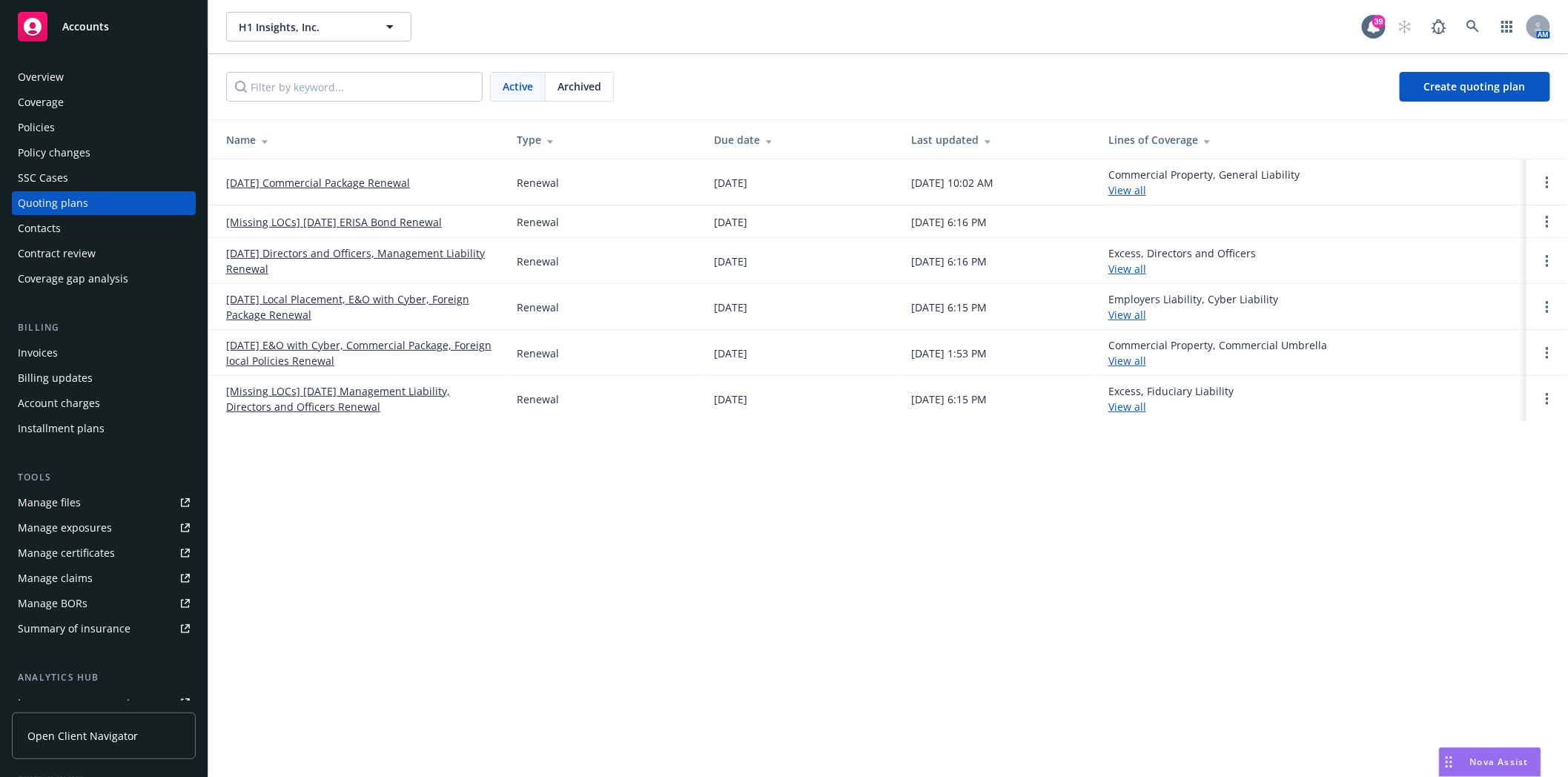
click at [337, 251] on link "[DATE] Directors and Officers, Management Liability Renewal" at bounding box center [360, 261] width 267 height 31
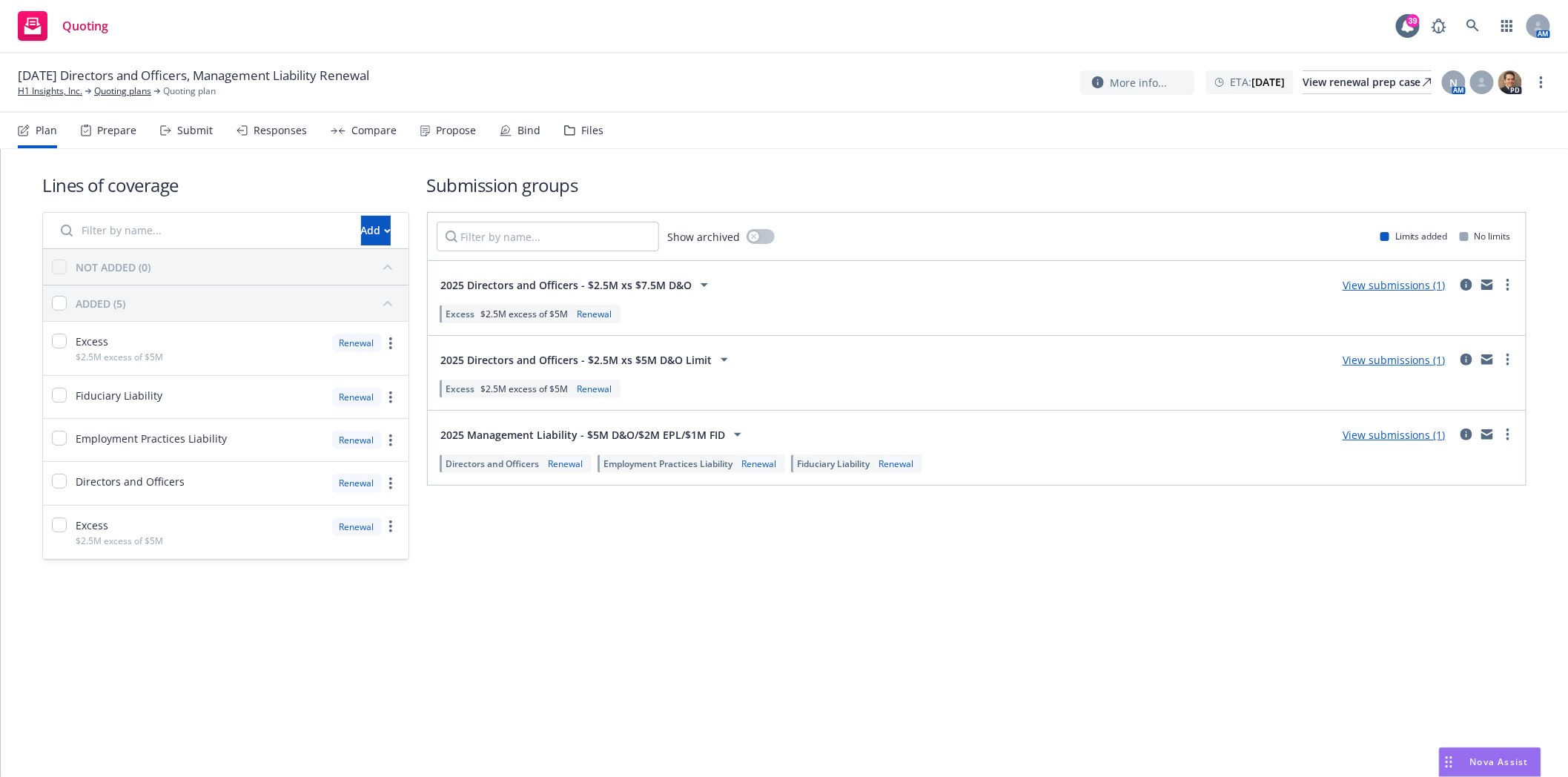
click at [585, 132] on div "Files" at bounding box center [592, 131] width 22 height 12
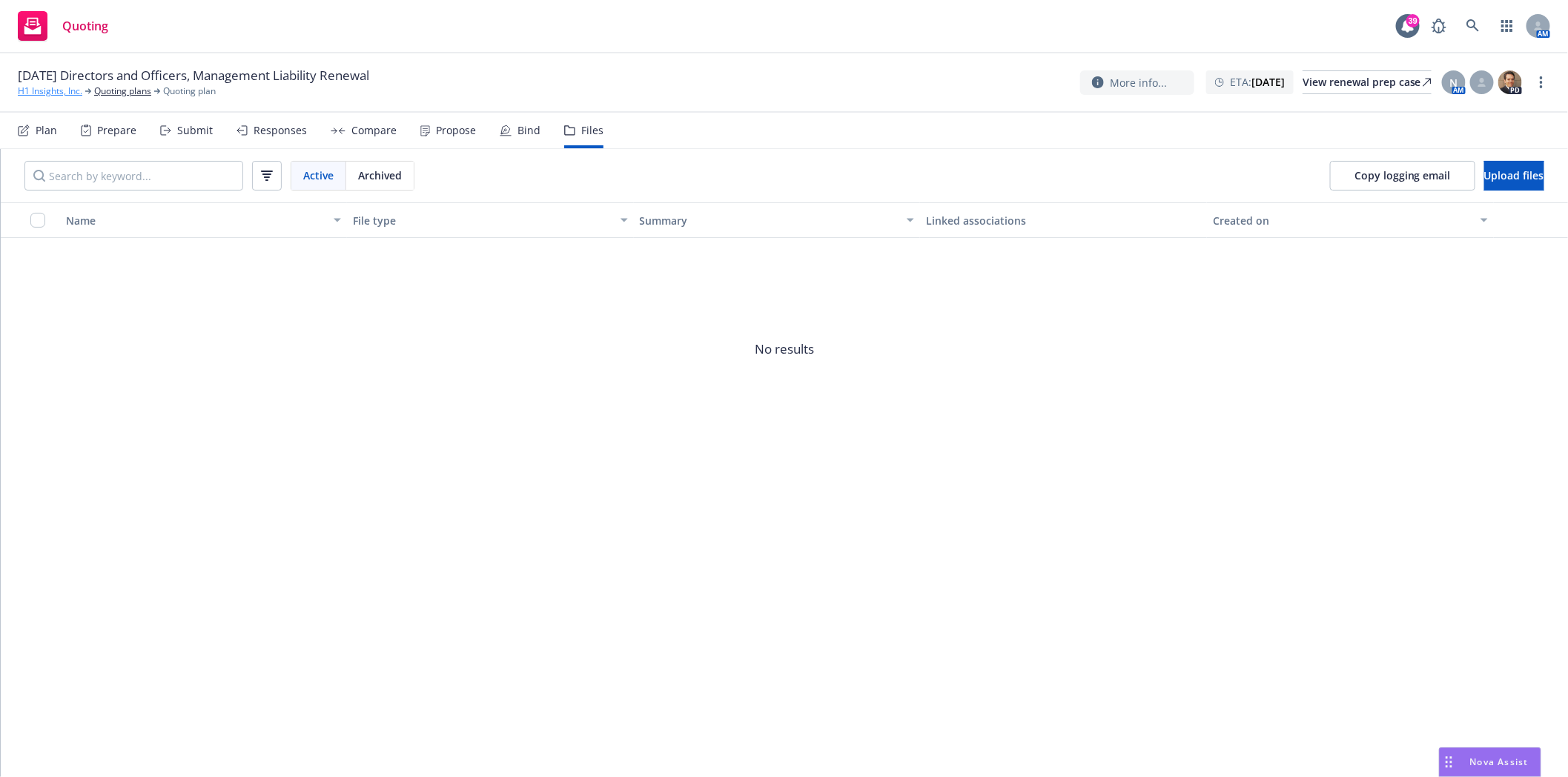
click at [48, 90] on link "H1 Insights, Inc." at bounding box center [50, 91] width 65 height 13
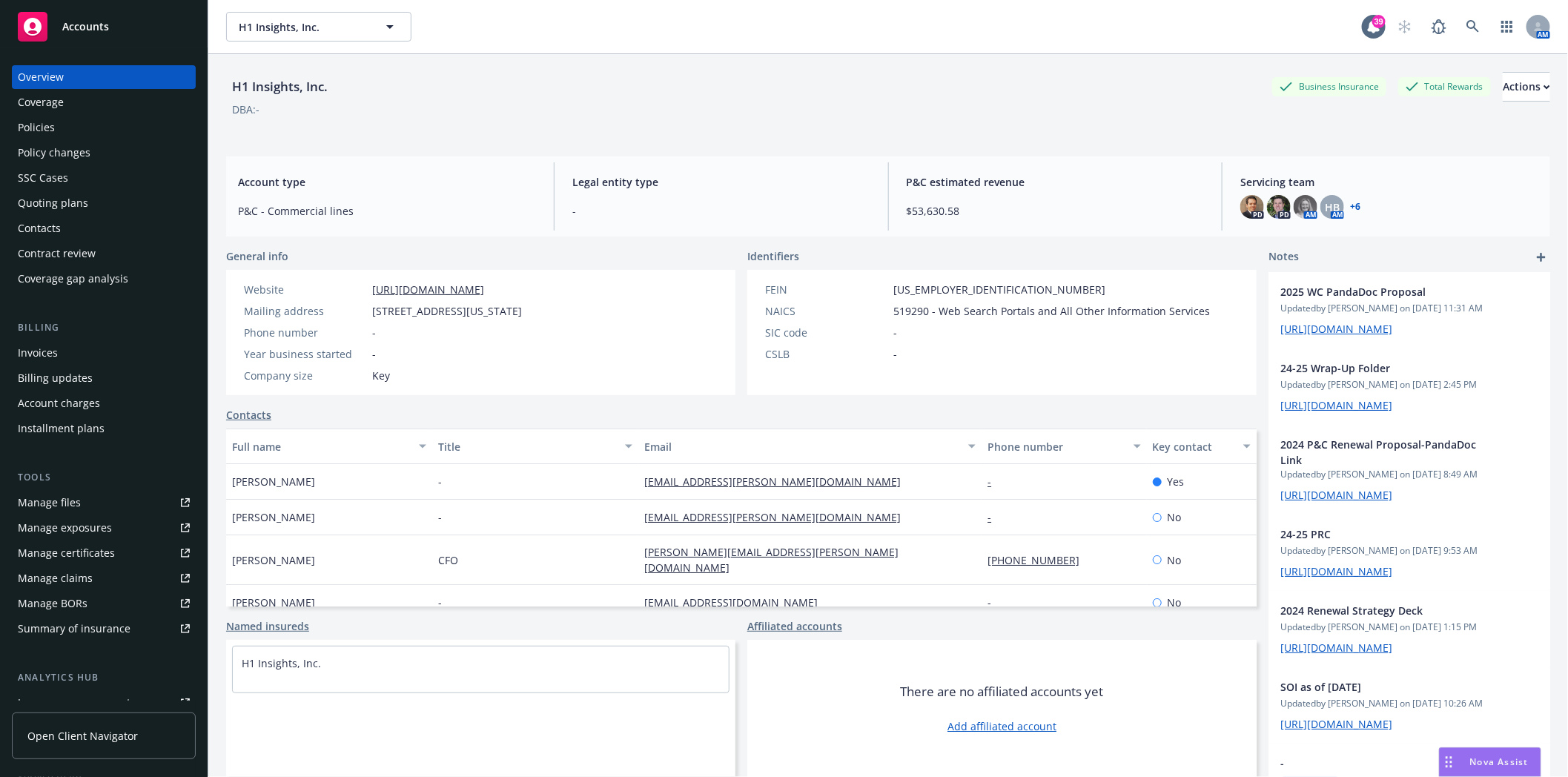
click at [70, 116] on div "Policies" at bounding box center [104, 128] width 172 height 24
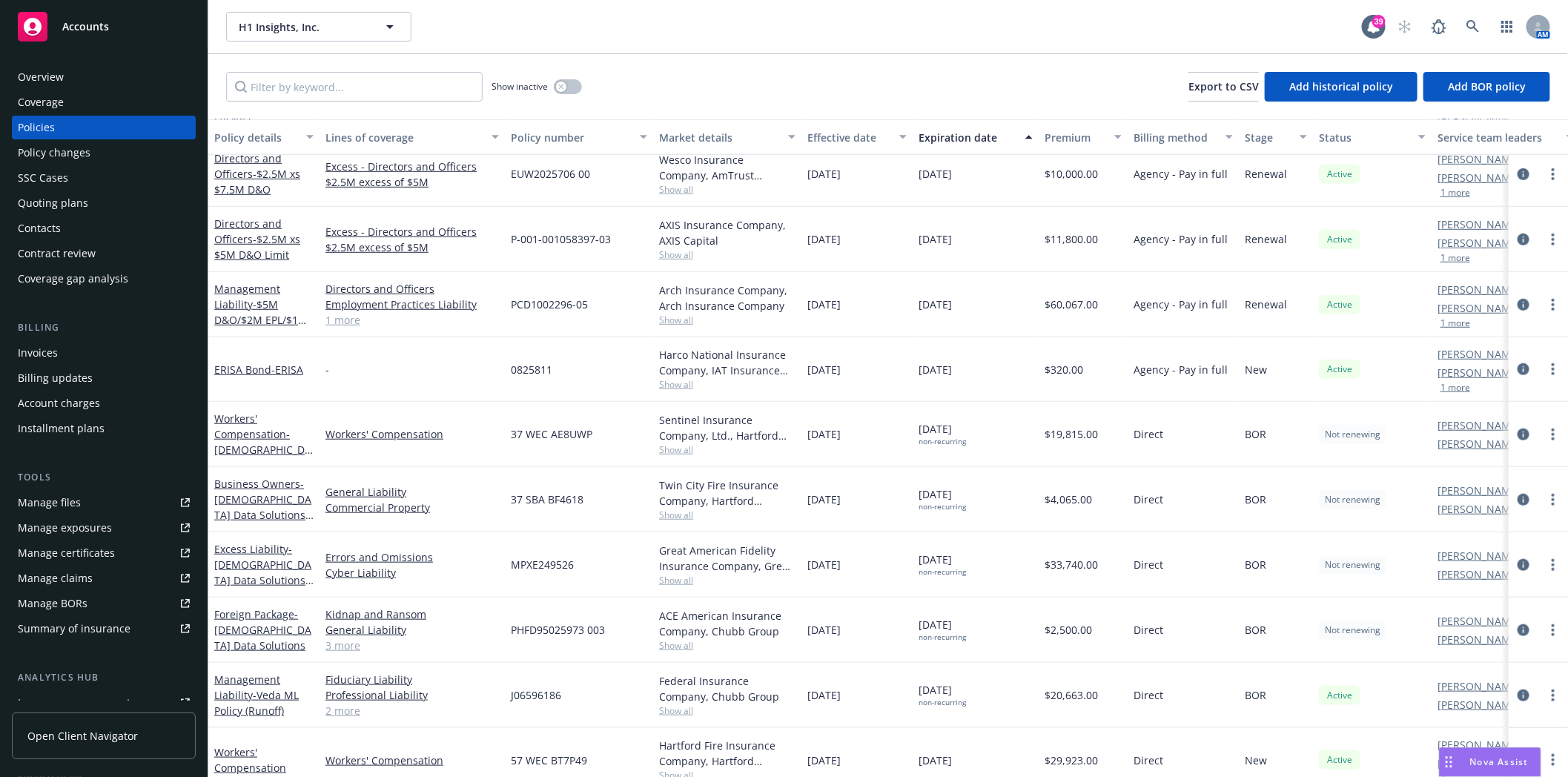
scroll to position [522, 0]
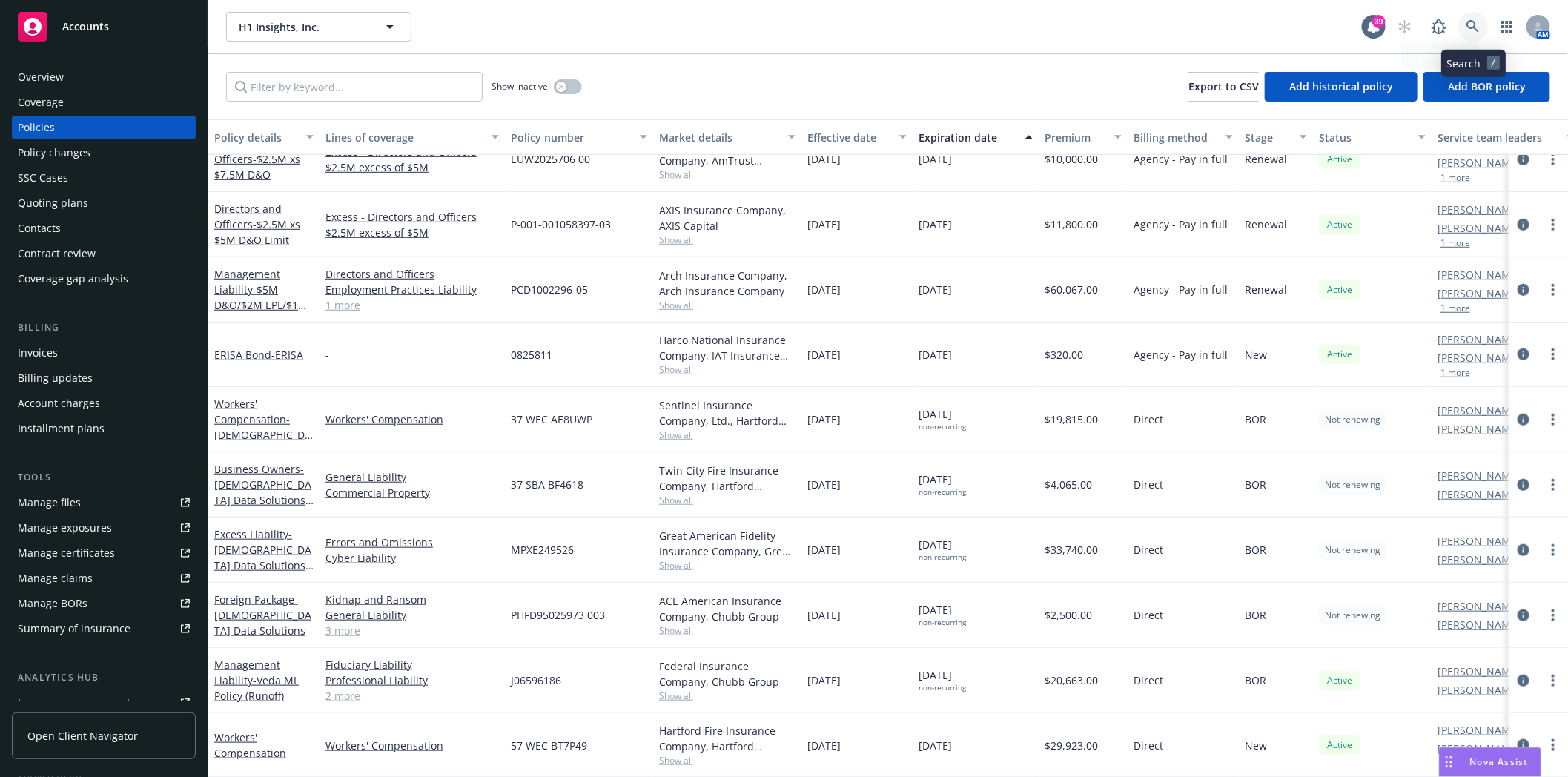
click at [1472, 20] on icon at bounding box center [1473, 27] width 13 height 13
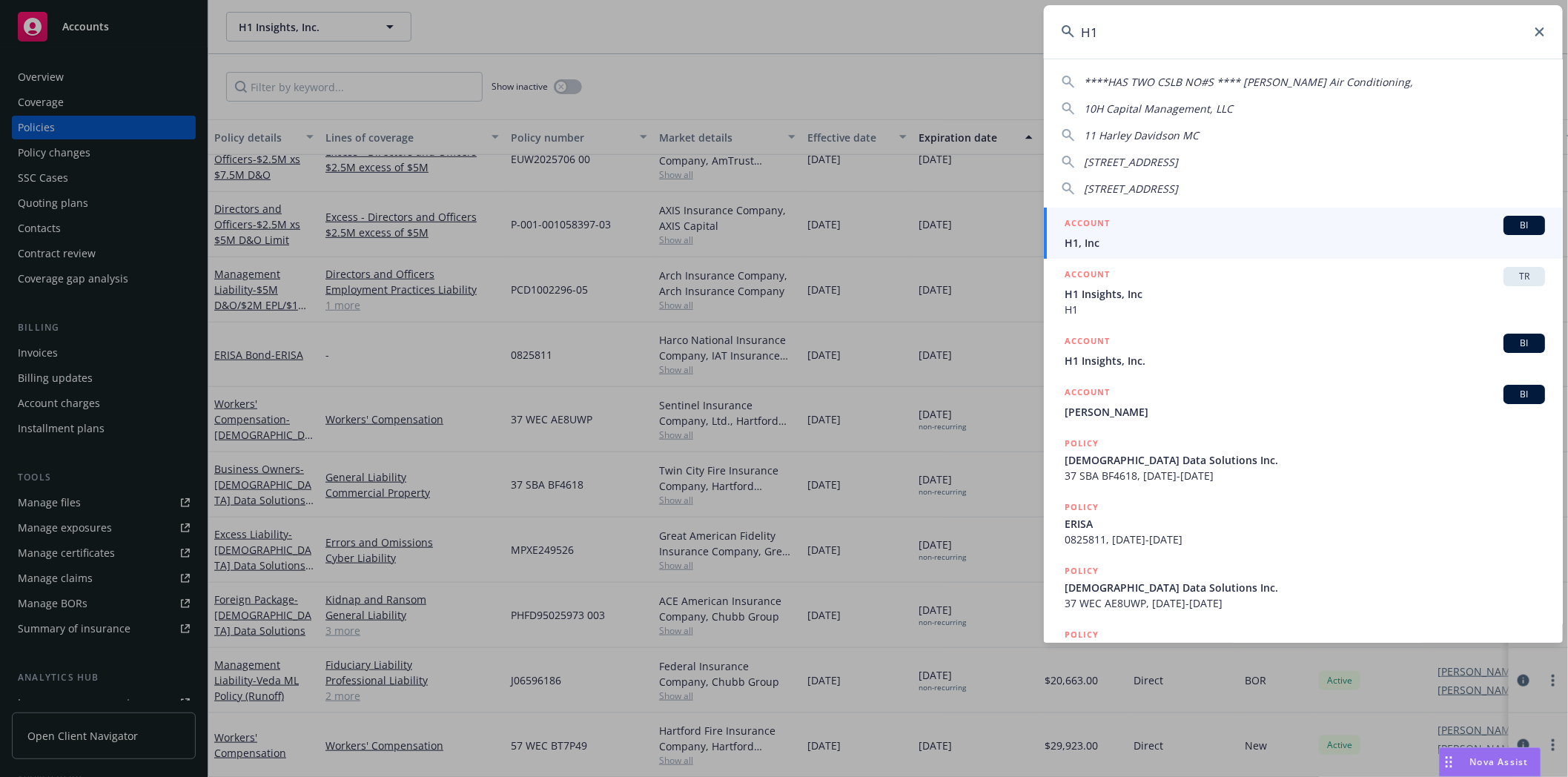
type input "H1"
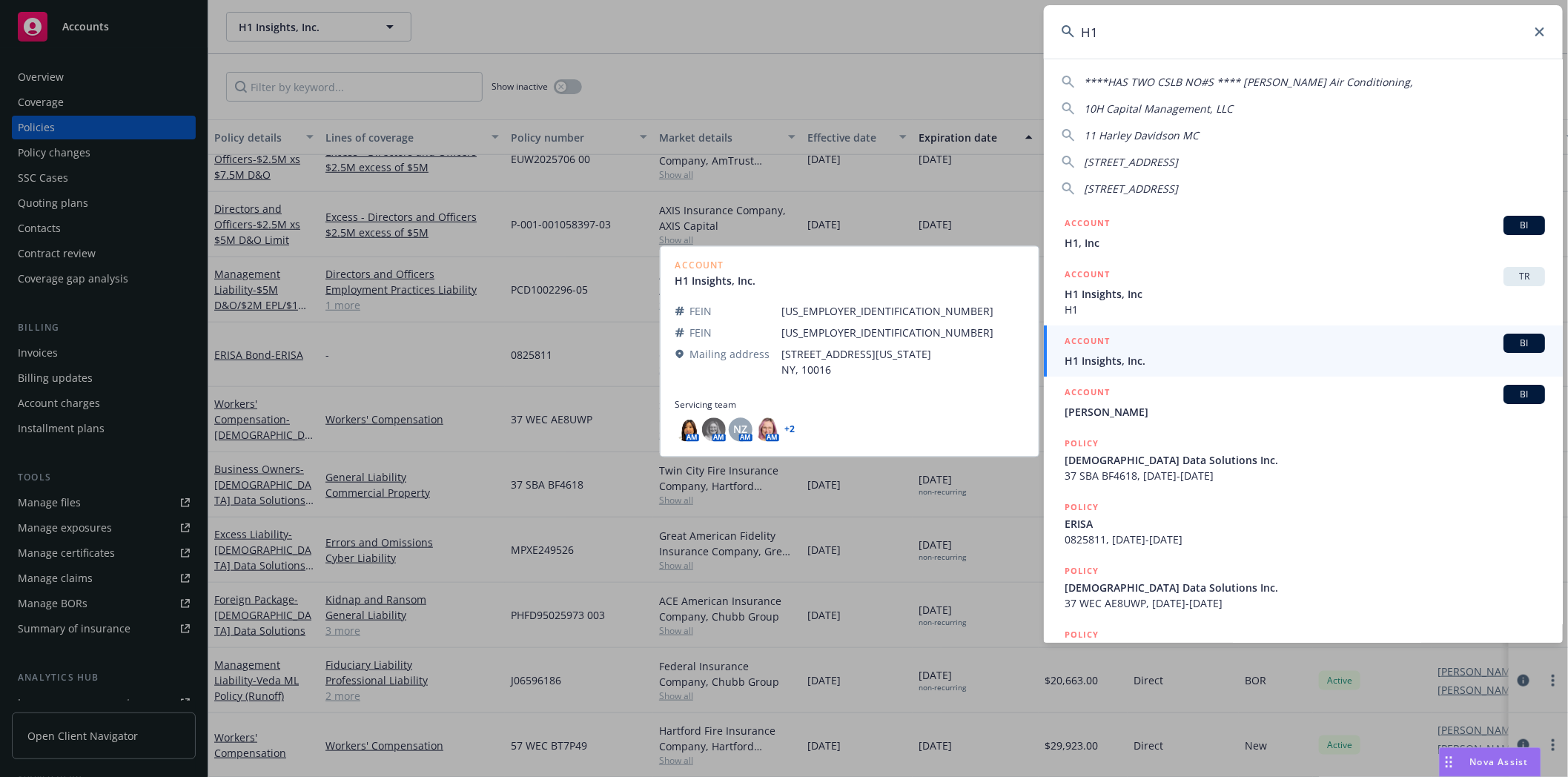
click at [1124, 358] on span "H1 Insights, Inc." at bounding box center [1305, 361] width 481 height 16
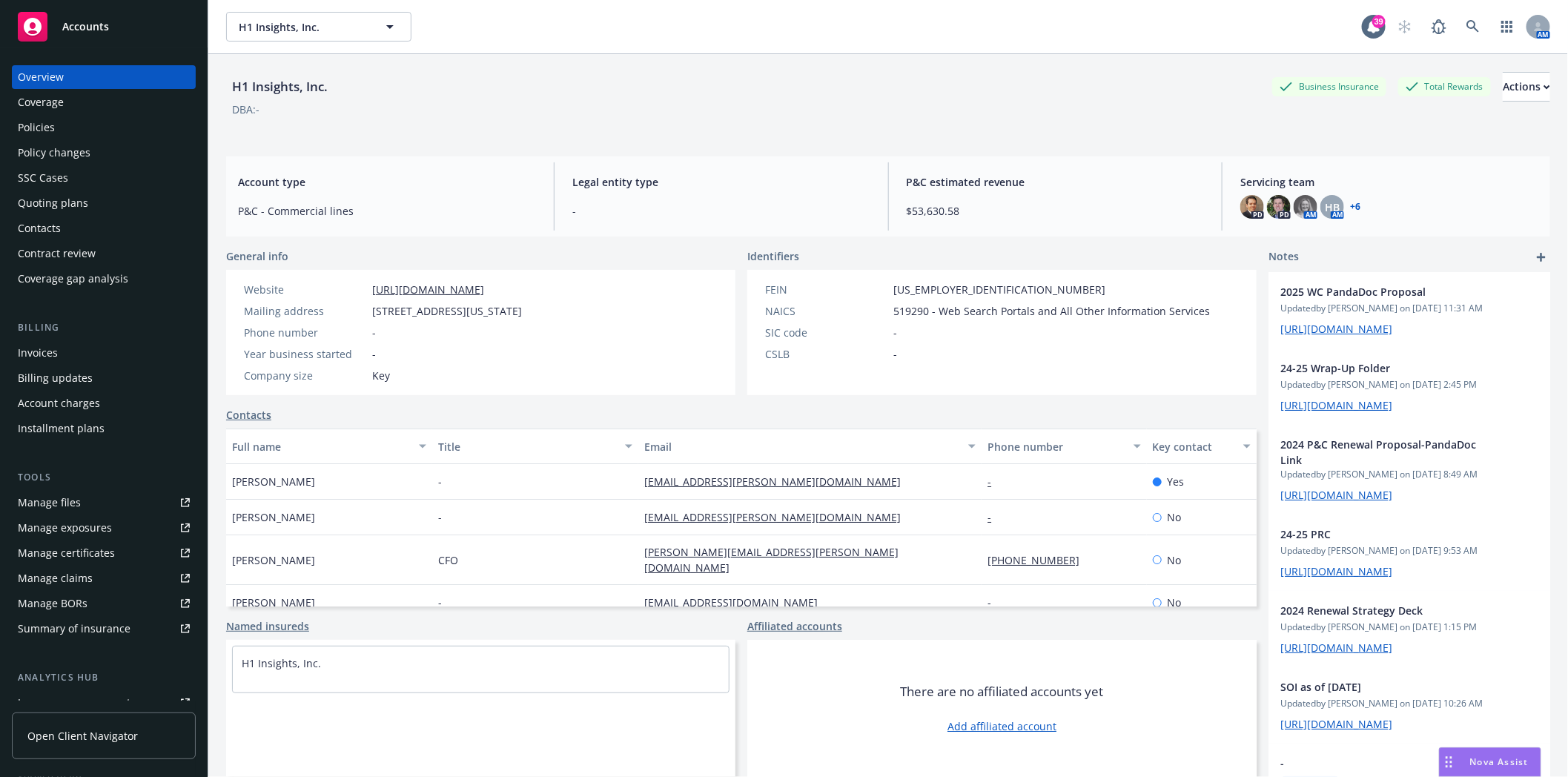
click at [33, 122] on div "Policies" at bounding box center [36, 128] width 37 height 24
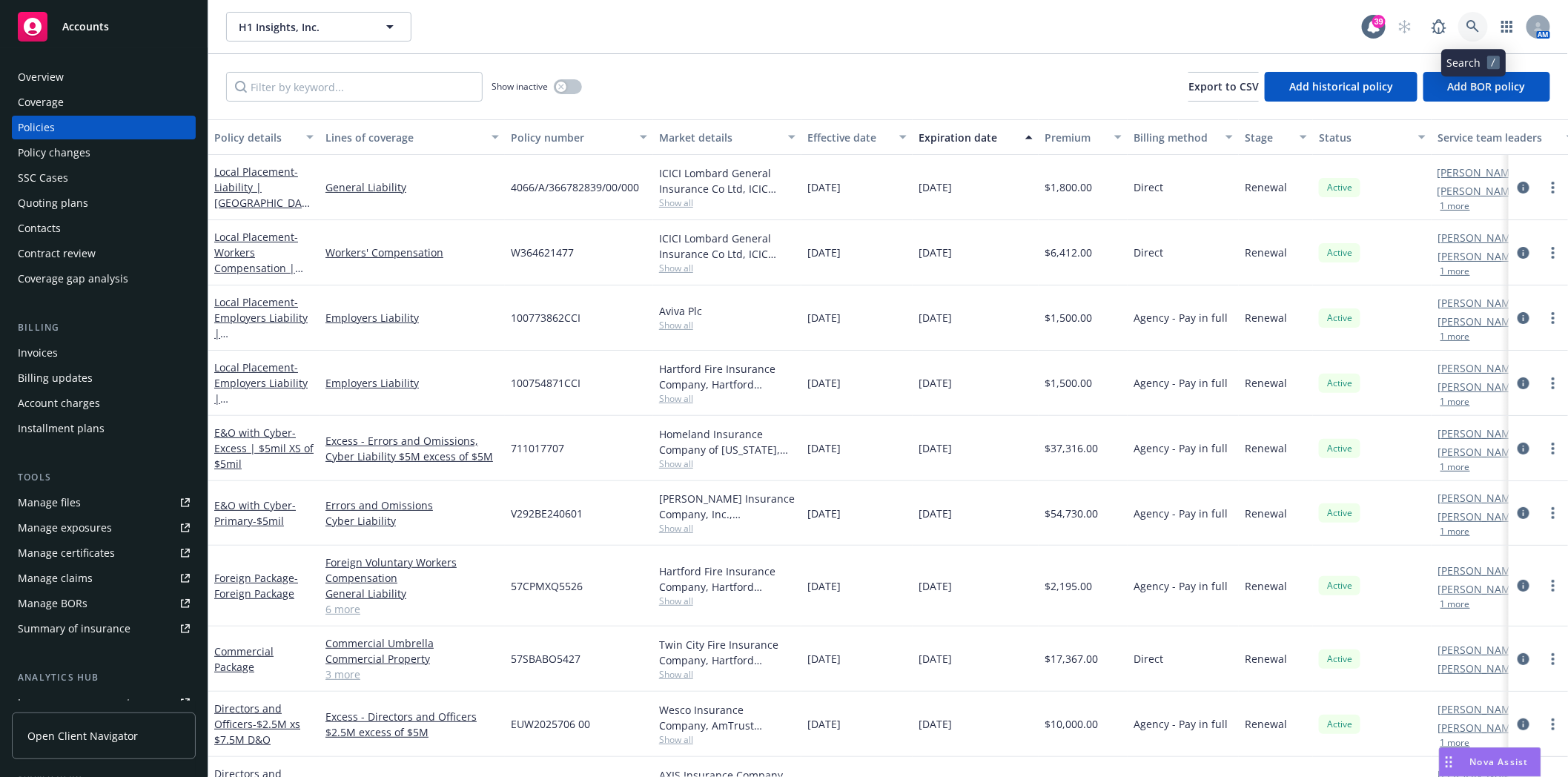
click at [1476, 20] on icon at bounding box center [1473, 27] width 13 height 13
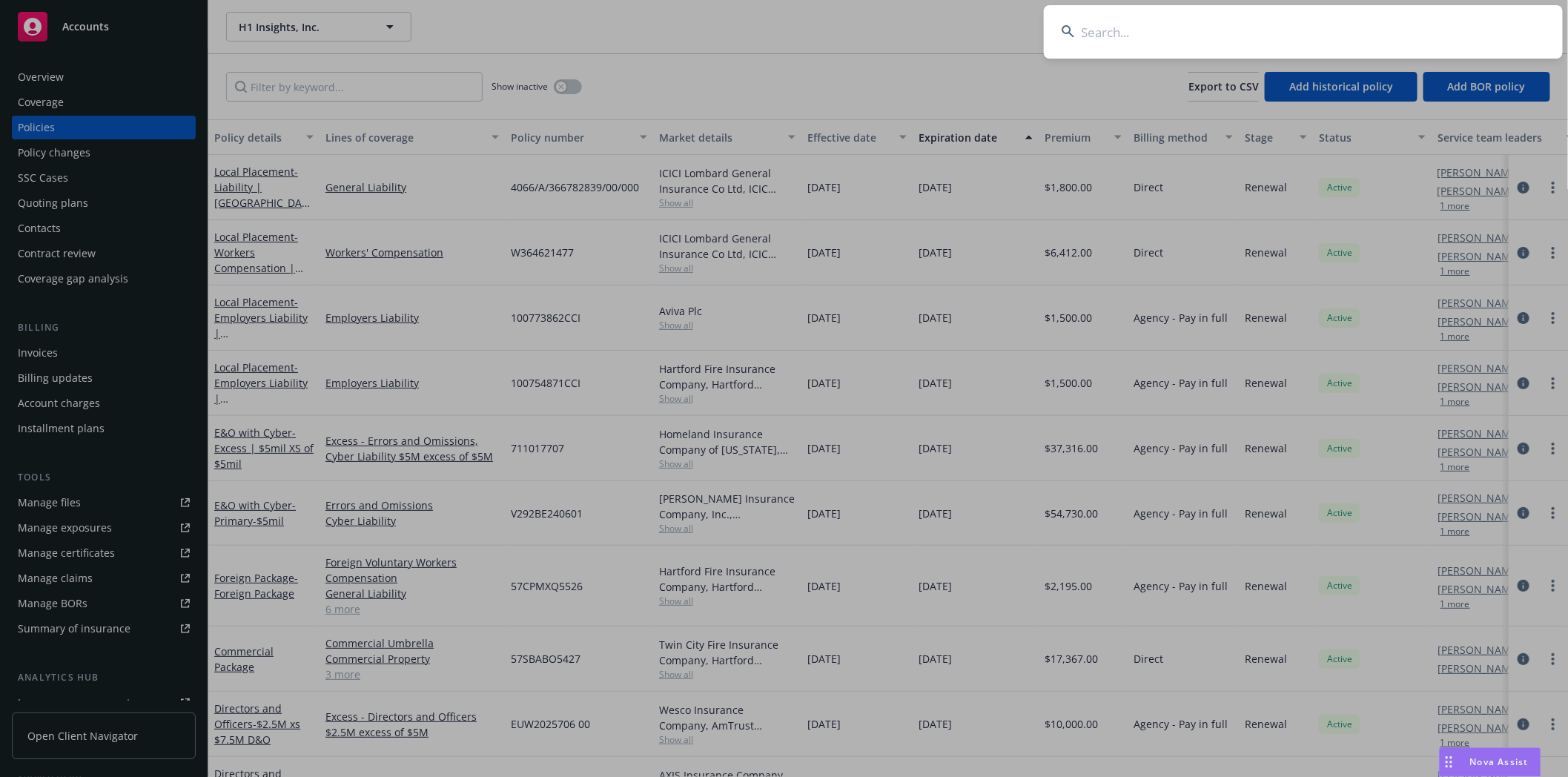
click at [1172, 28] on input at bounding box center [1303, 32] width 519 height 53
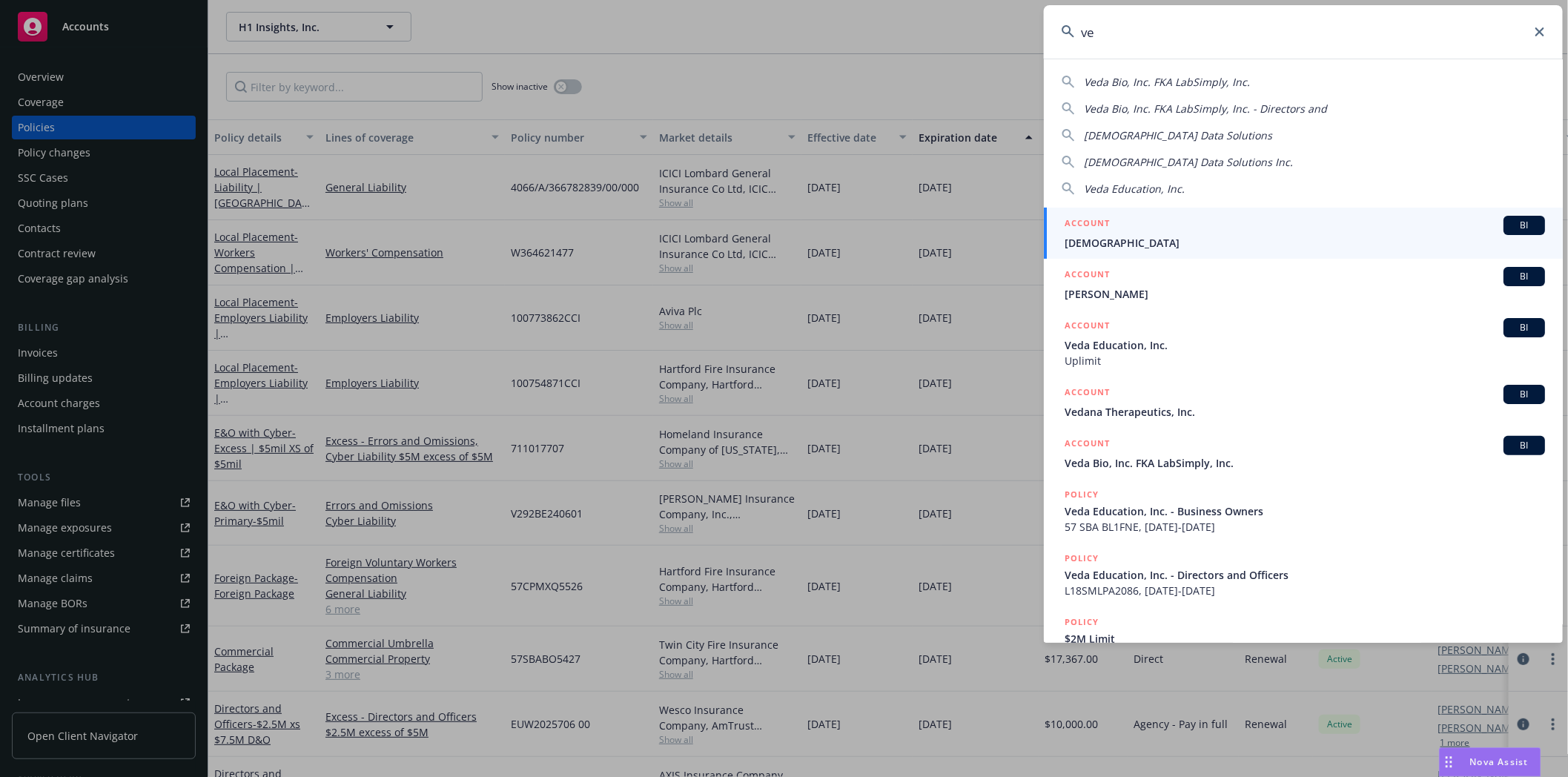
type input "v"
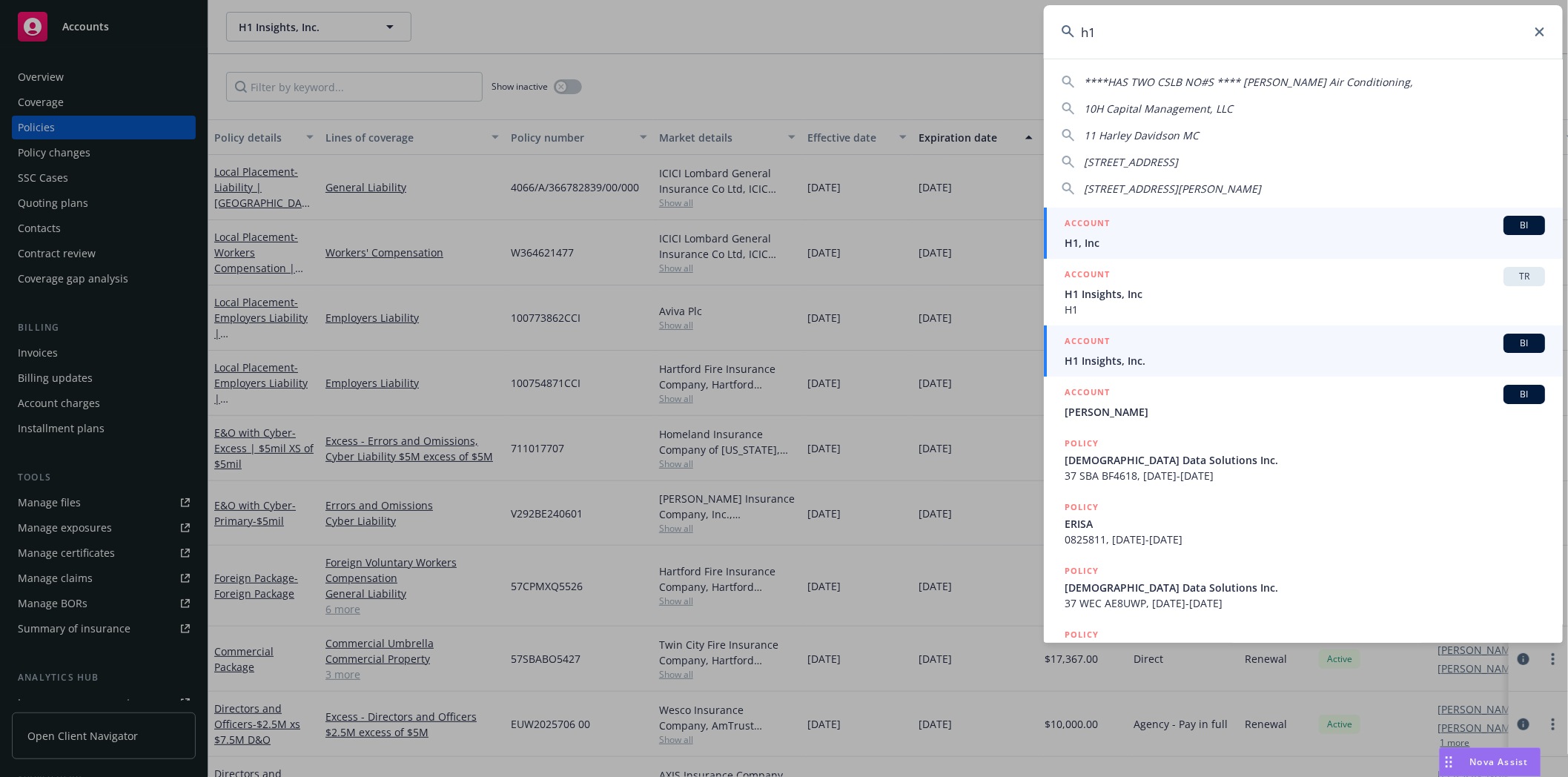
type input "h1"
click at [1100, 352] on div "ACCOUNT BI" at bounding box center [1305, 344] width 481 height 19
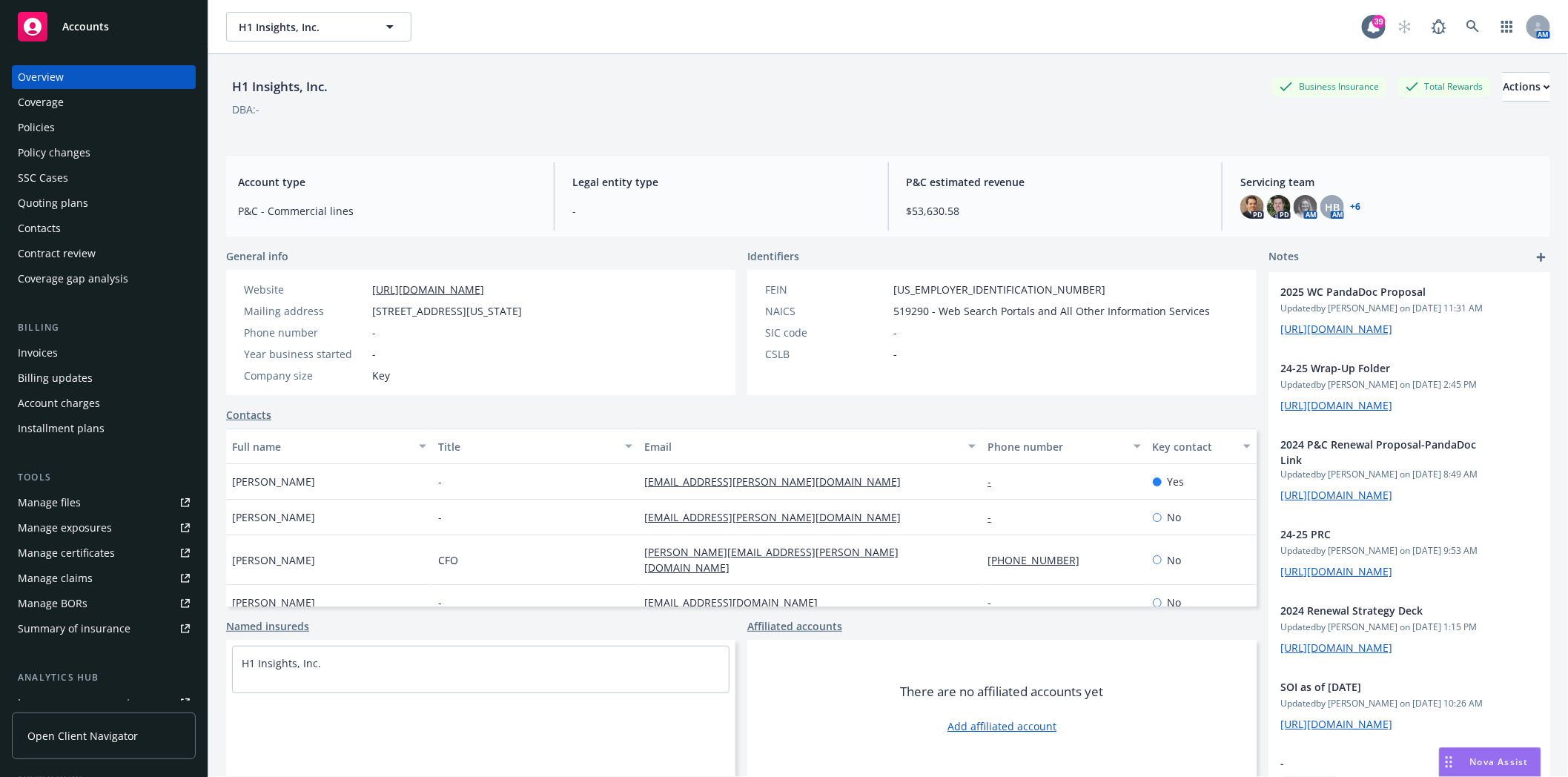
click at [31, 131] on div "Policies" at bounding box center [36, 128] width 37 height 24
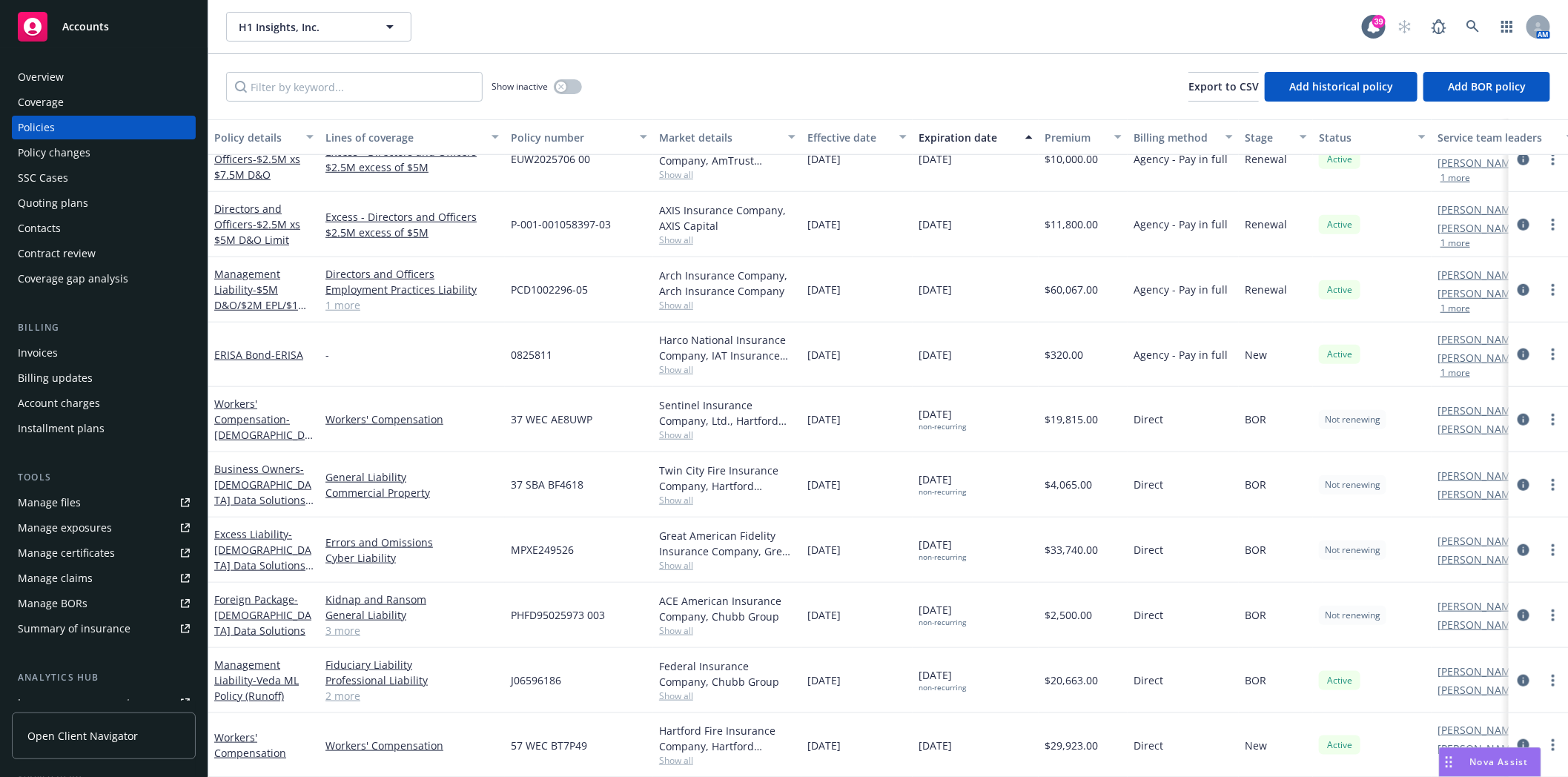
scroll to position [522, 0]
